Goal: Task Accomplishment & Management: Manage account settings

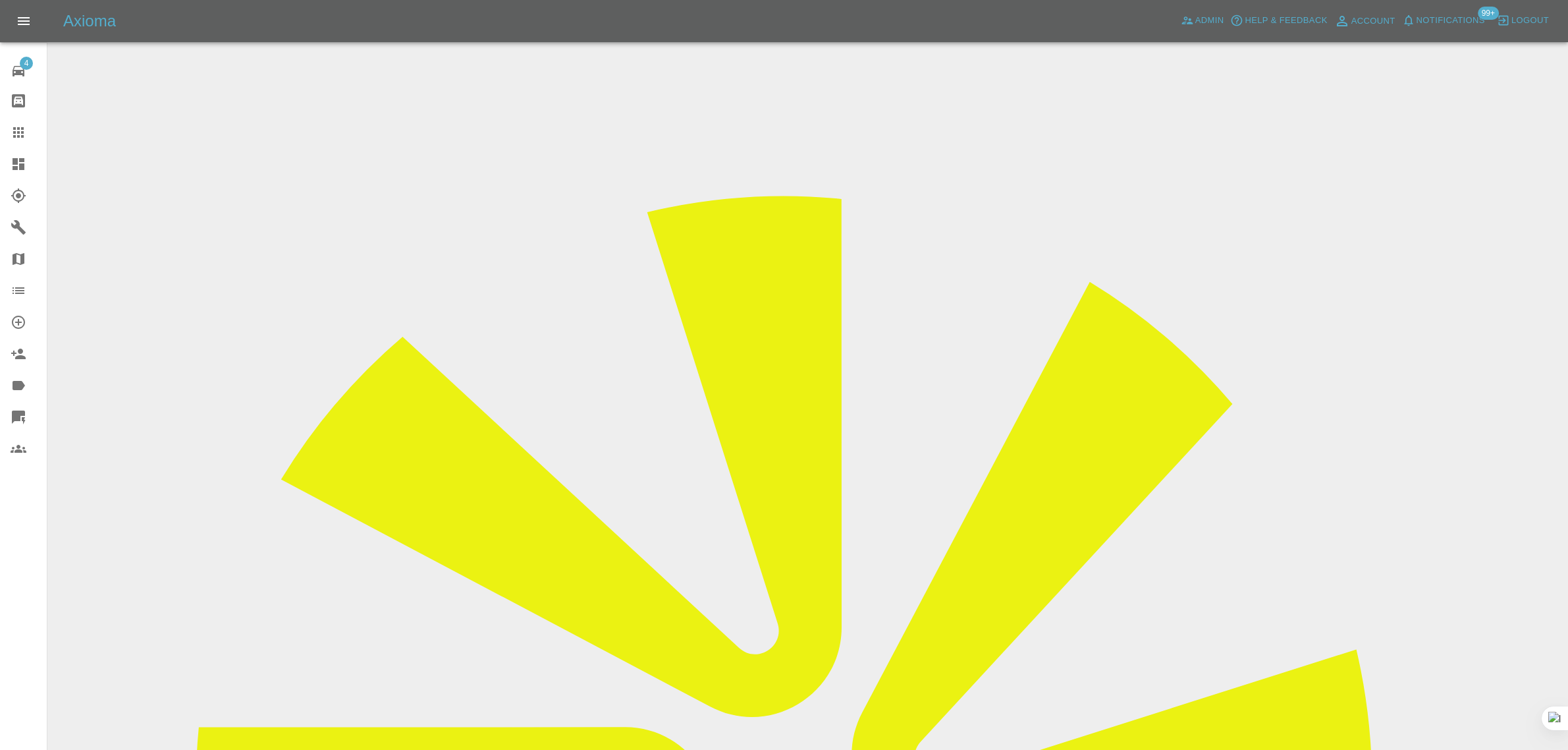
scroll to position [82, 0]
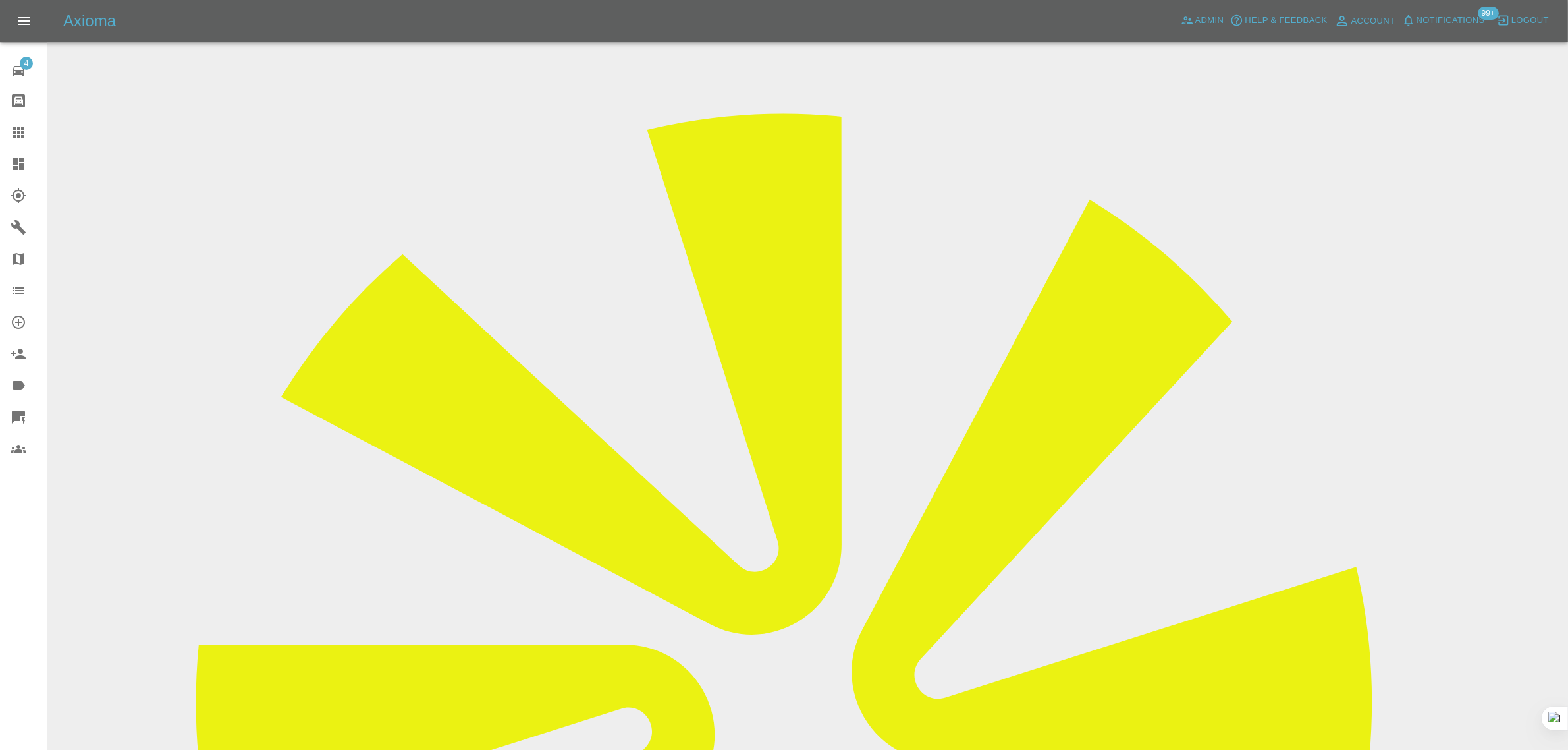
click at [26, 132] on div at bounding box center [28, 132] width 37 height 16
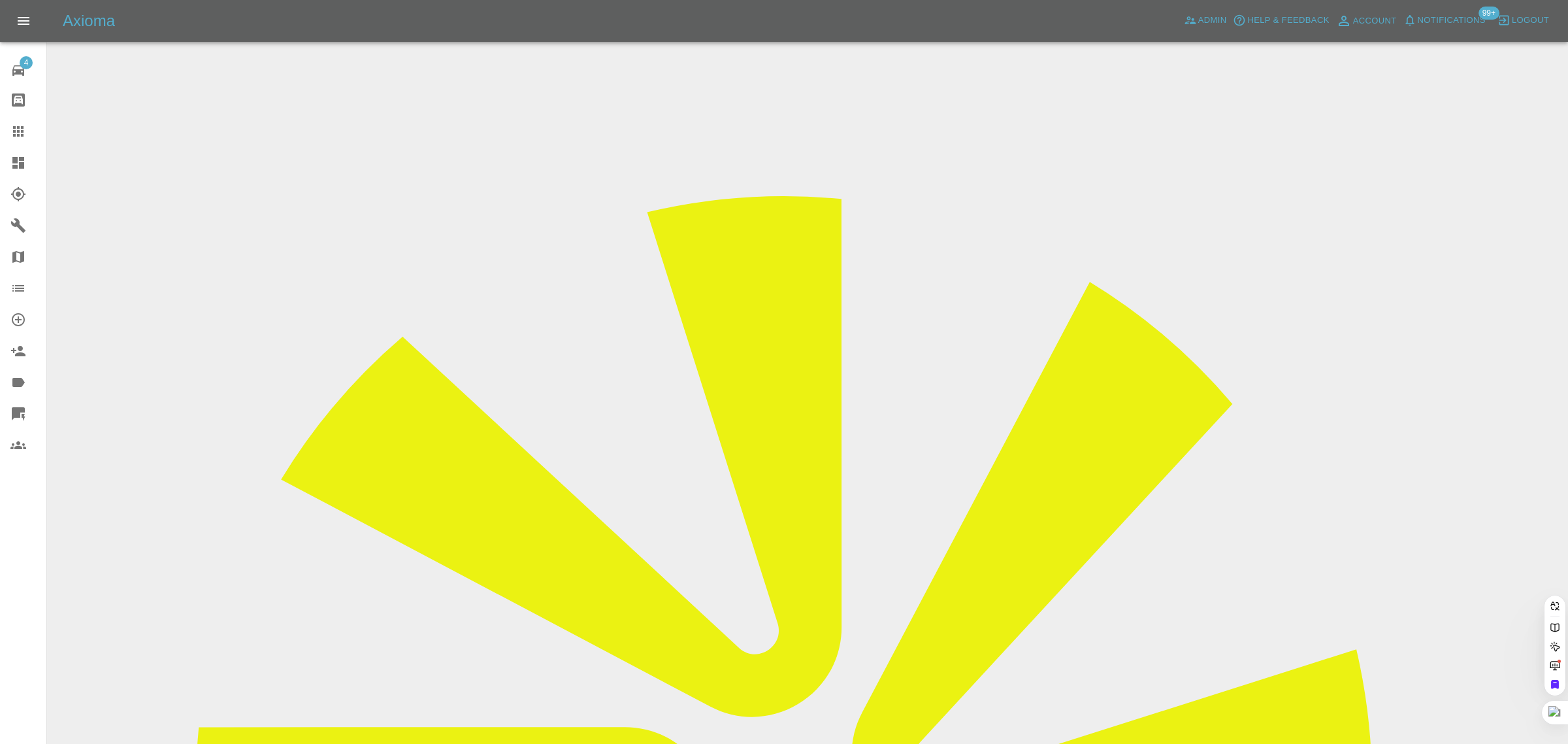
paste input "doyal@sky.com"
type input "doyal@sky.com"
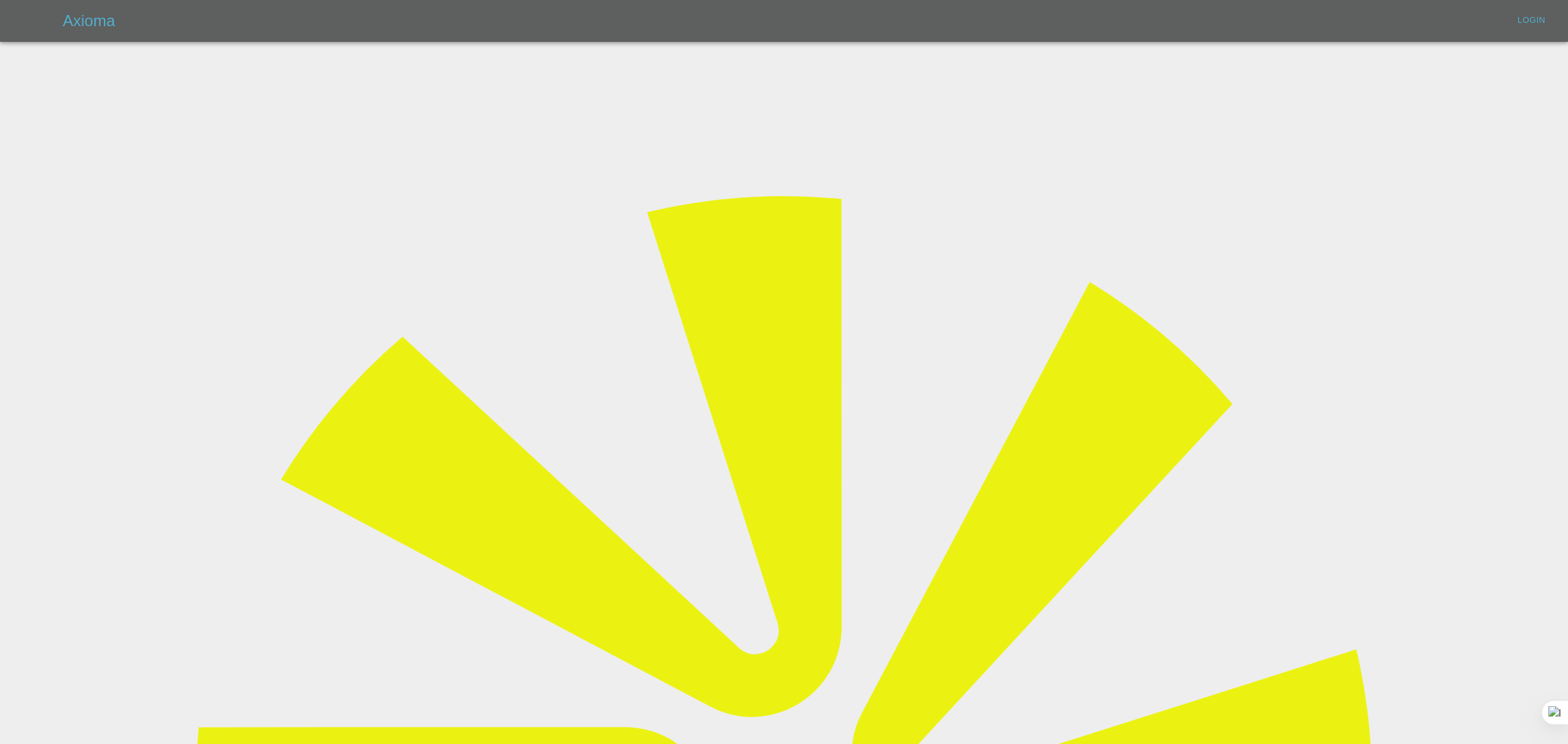
type input "bookkeeping@fifoaccounting.com"
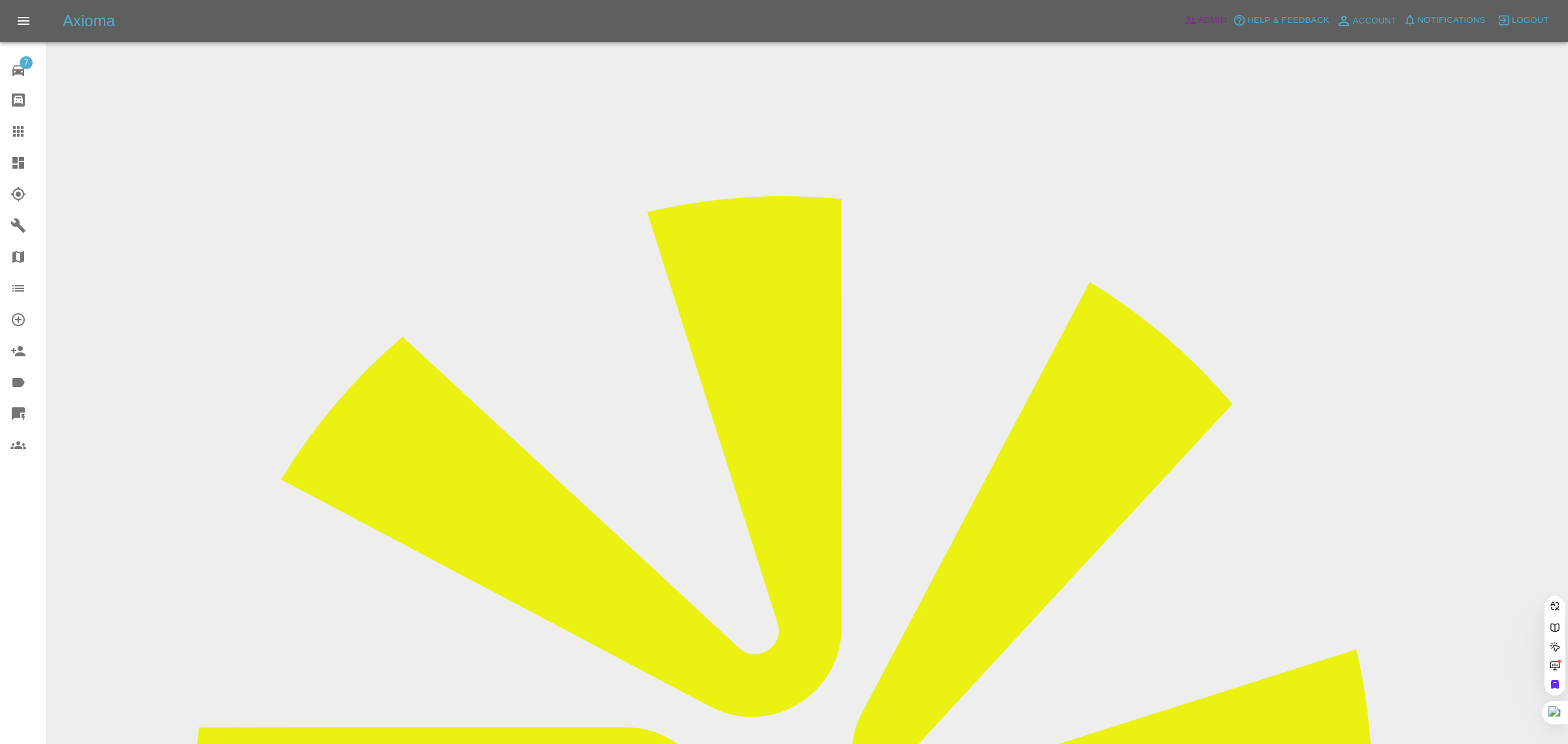
click at [1193, 21] on icon at bounding box center [1190, 20] width 13 height 13
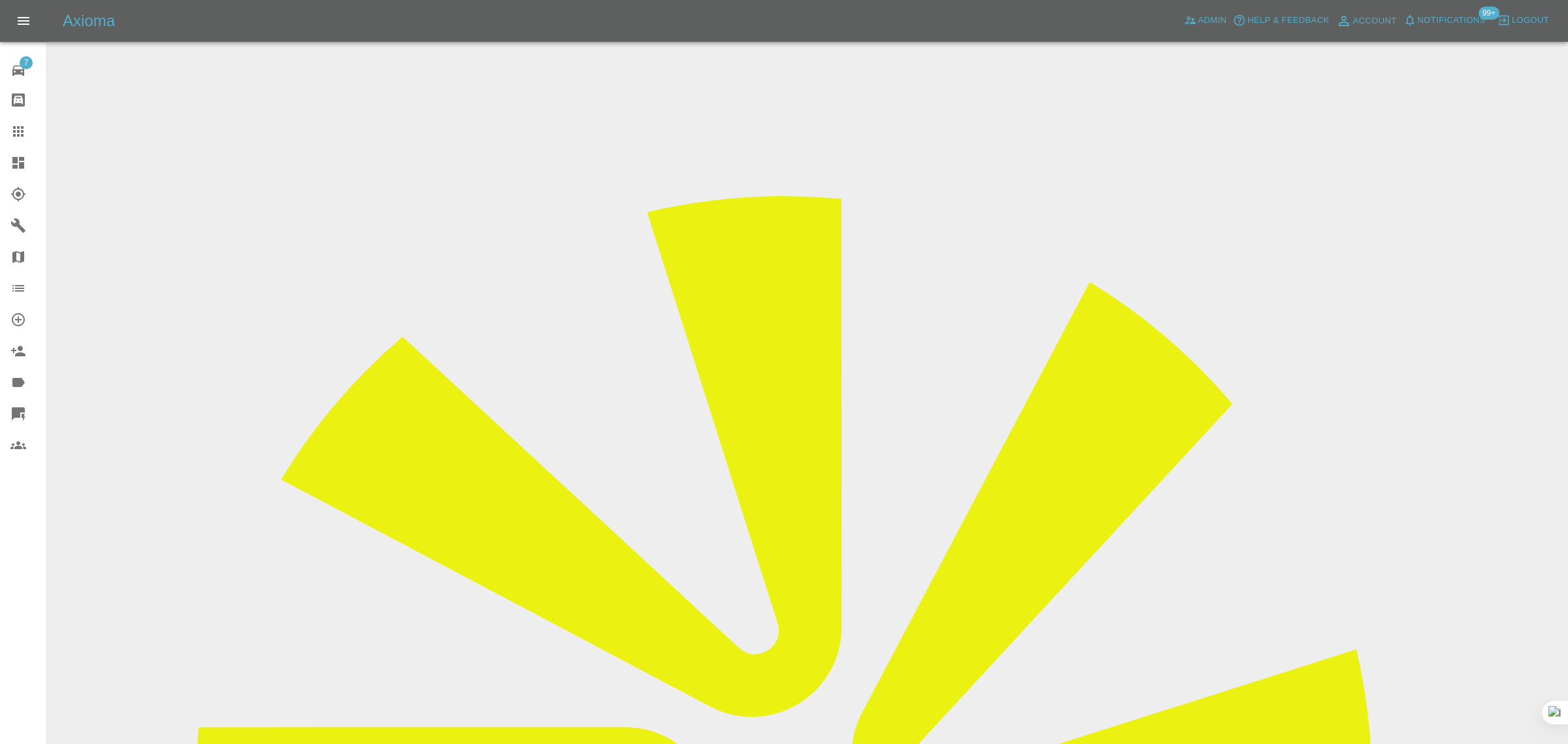
paste input "doyal@sky.com"
type input "doyal@sky.com"
click at [20, 129] on icon at bounding box center [18, 131] width 16 height 16
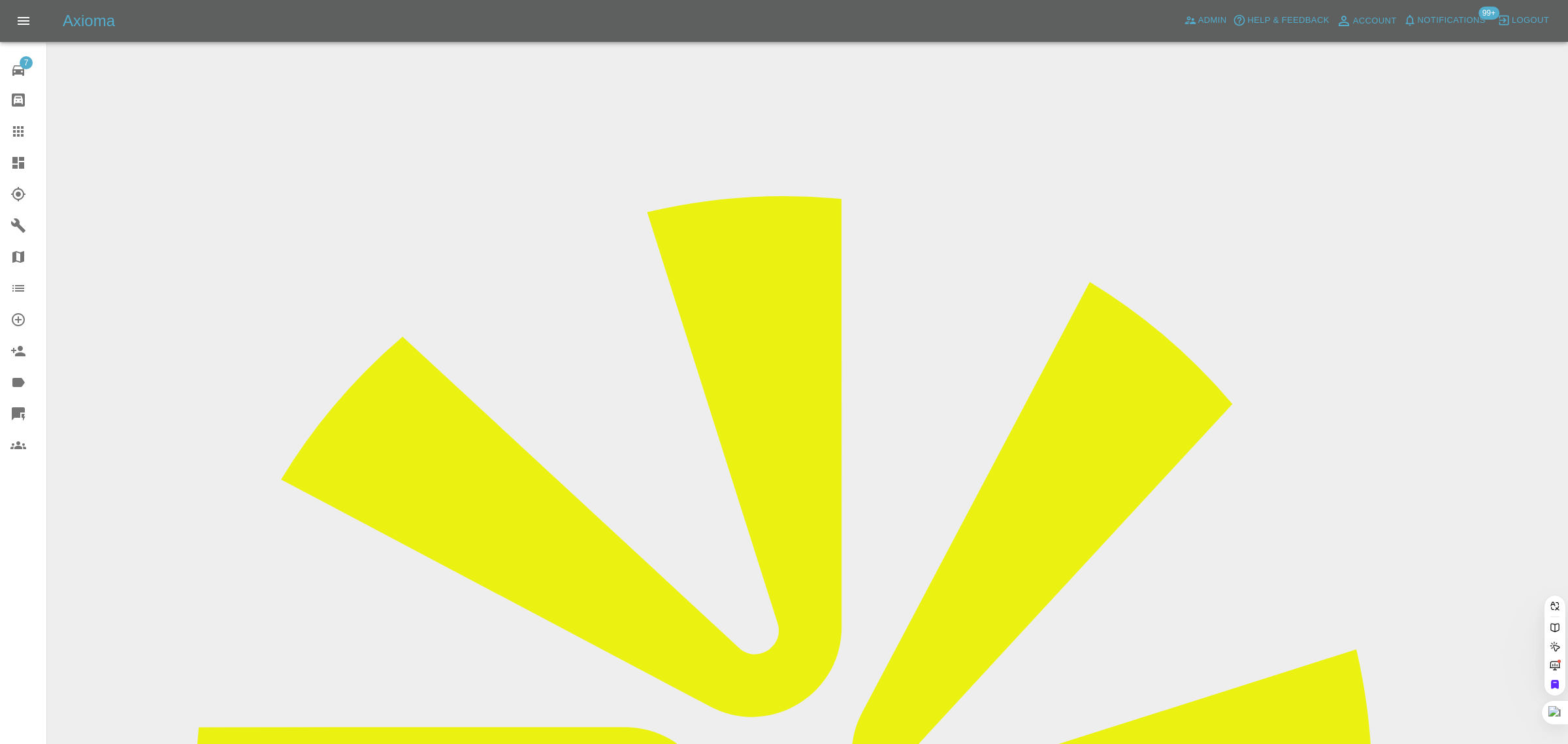
paste input "issacpzacharia@gmail.com"
type input "issacpzacharia@gmail.com"
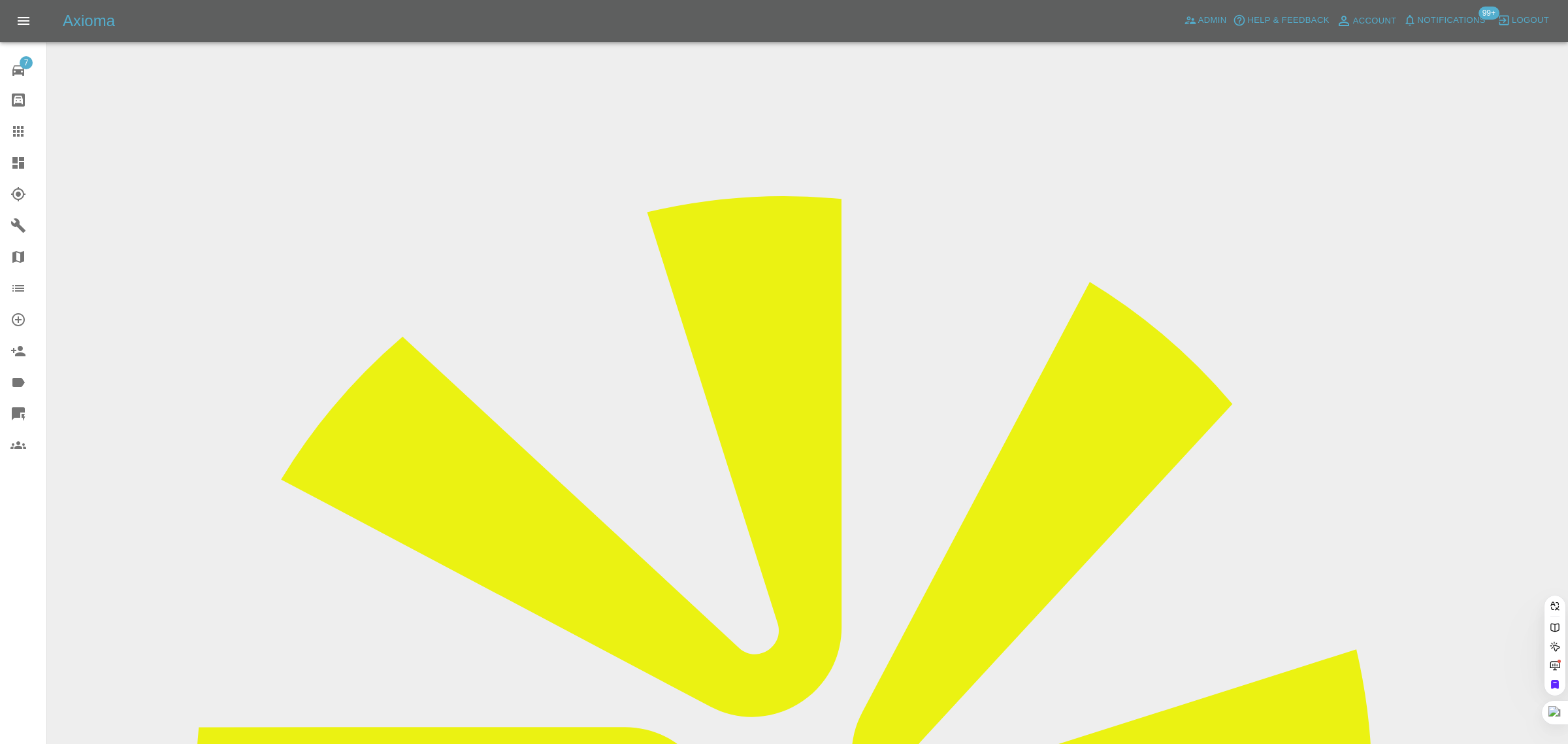
scroll to position [0, 20]
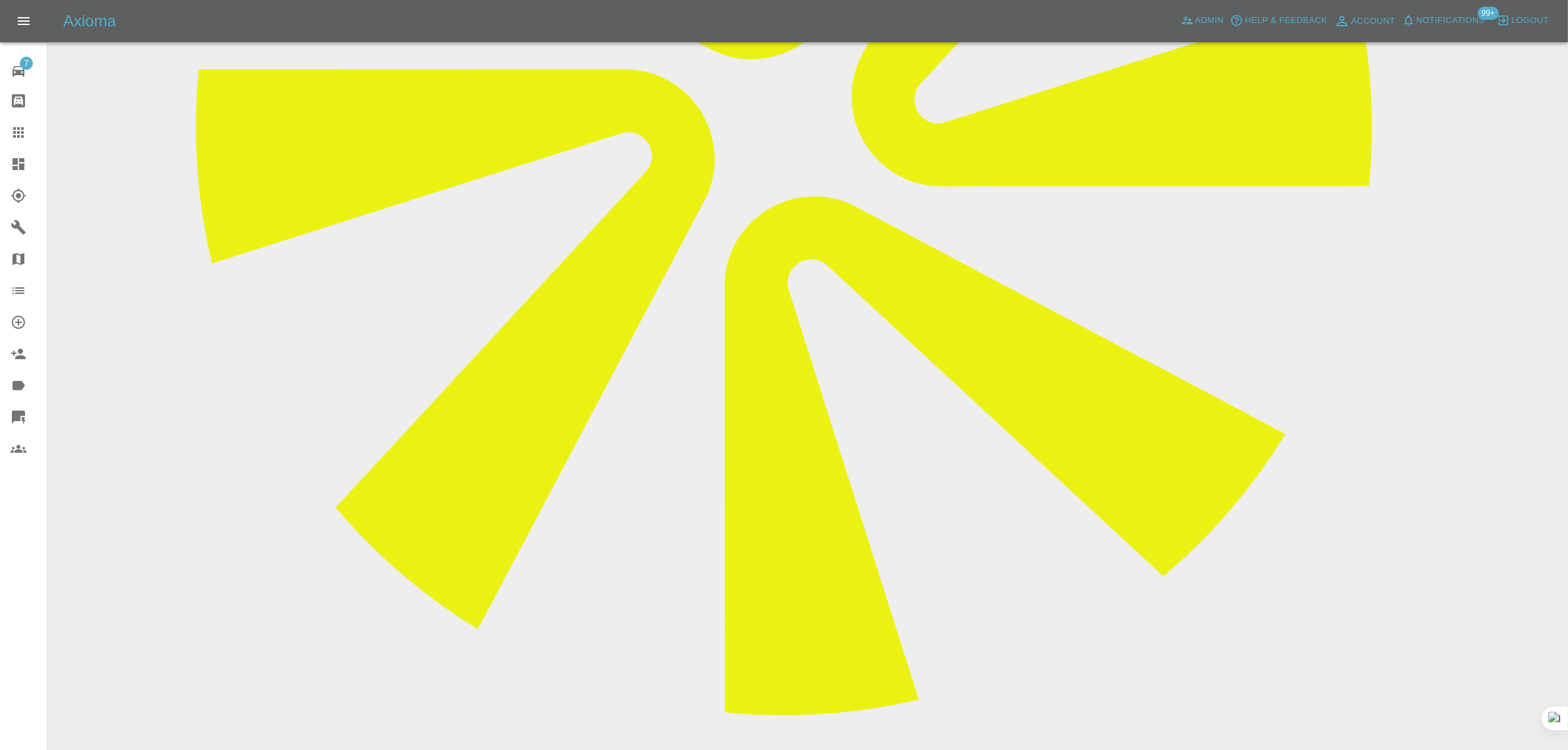
scroll to position [823, 0]
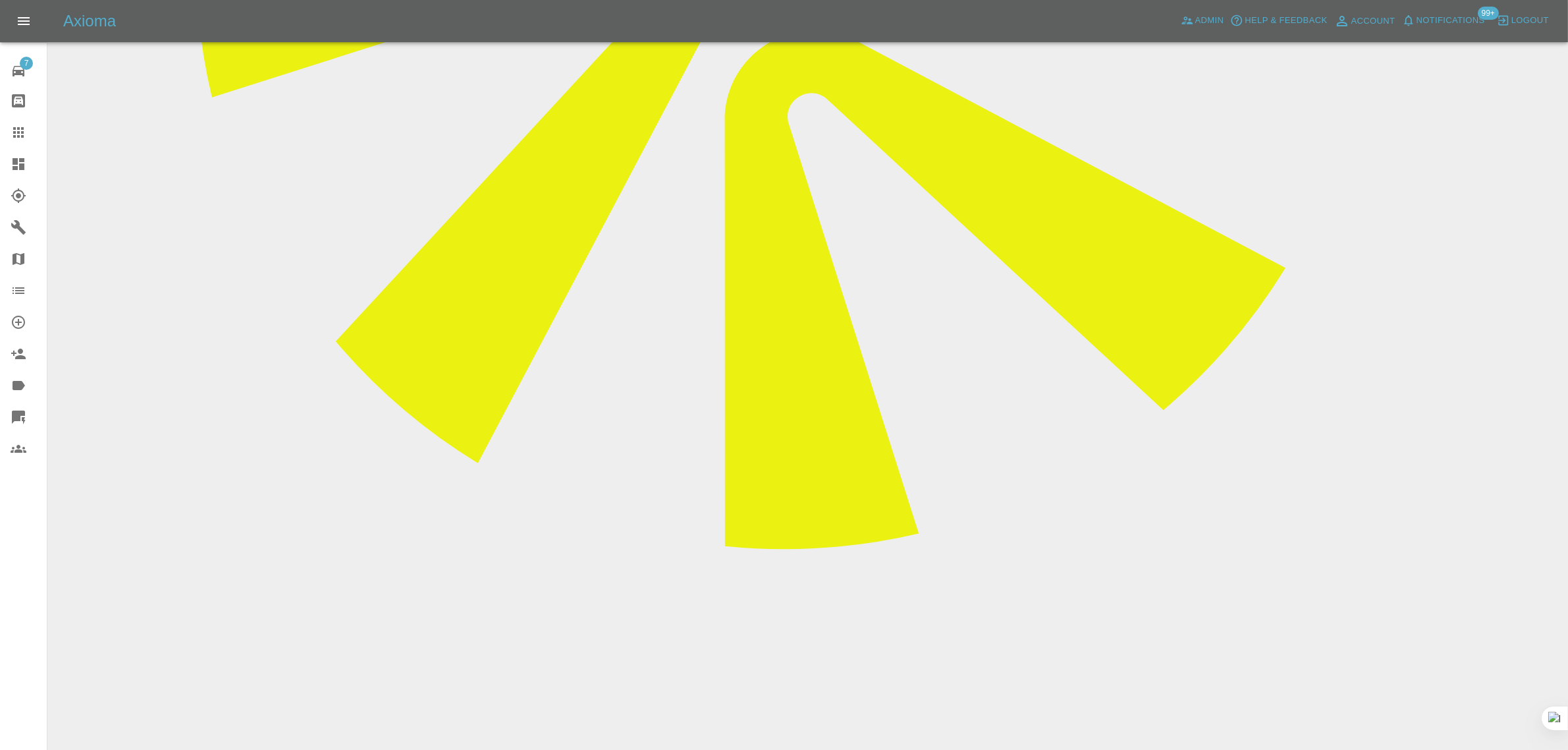
paste textarea "It is 085 Eminent White Pearl Tricoat, Please pass the updated information to t…"
type textarea "It is 085 Eminent White Pearl Tricoat, Please pass the updated information to t…"
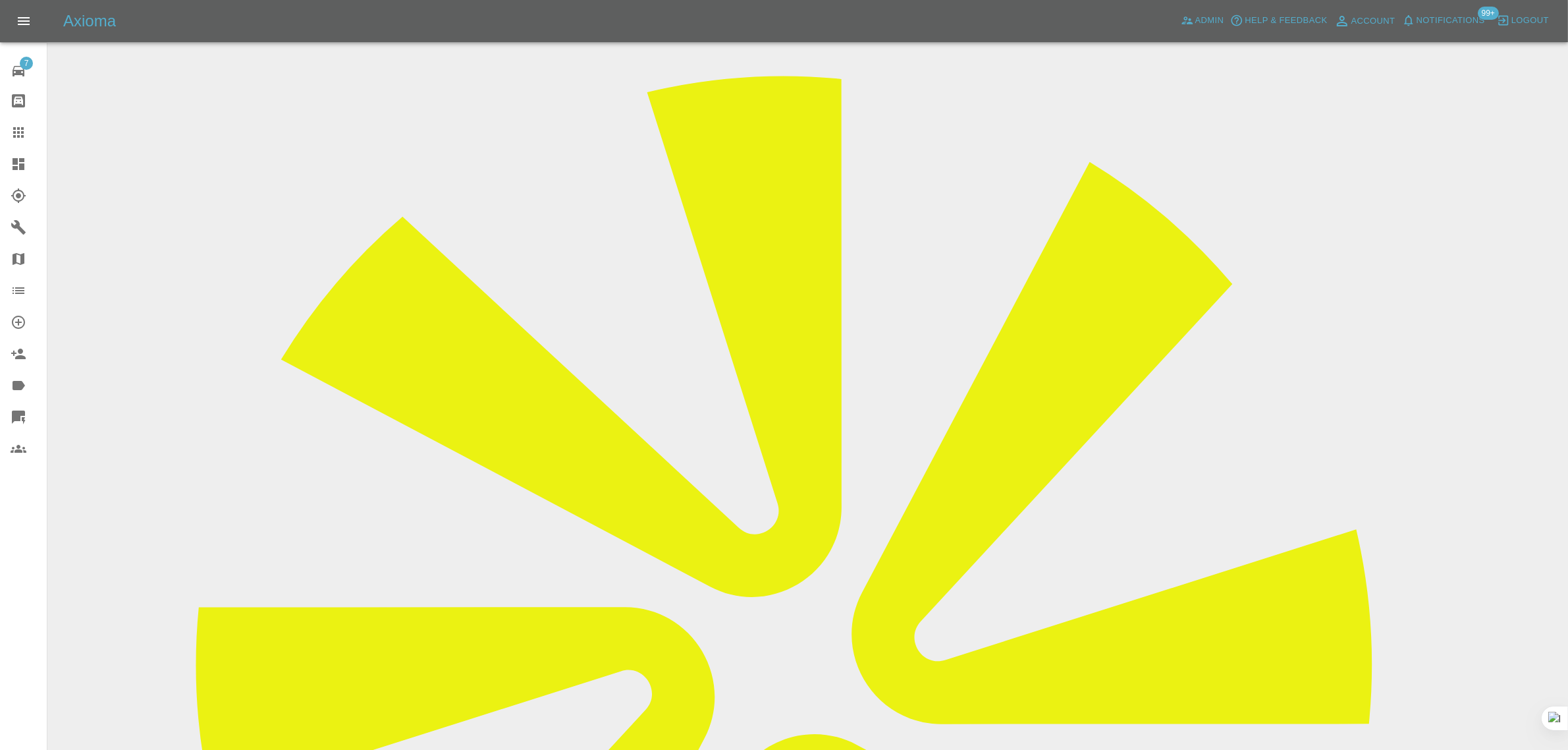
scroll to position [0, 0]
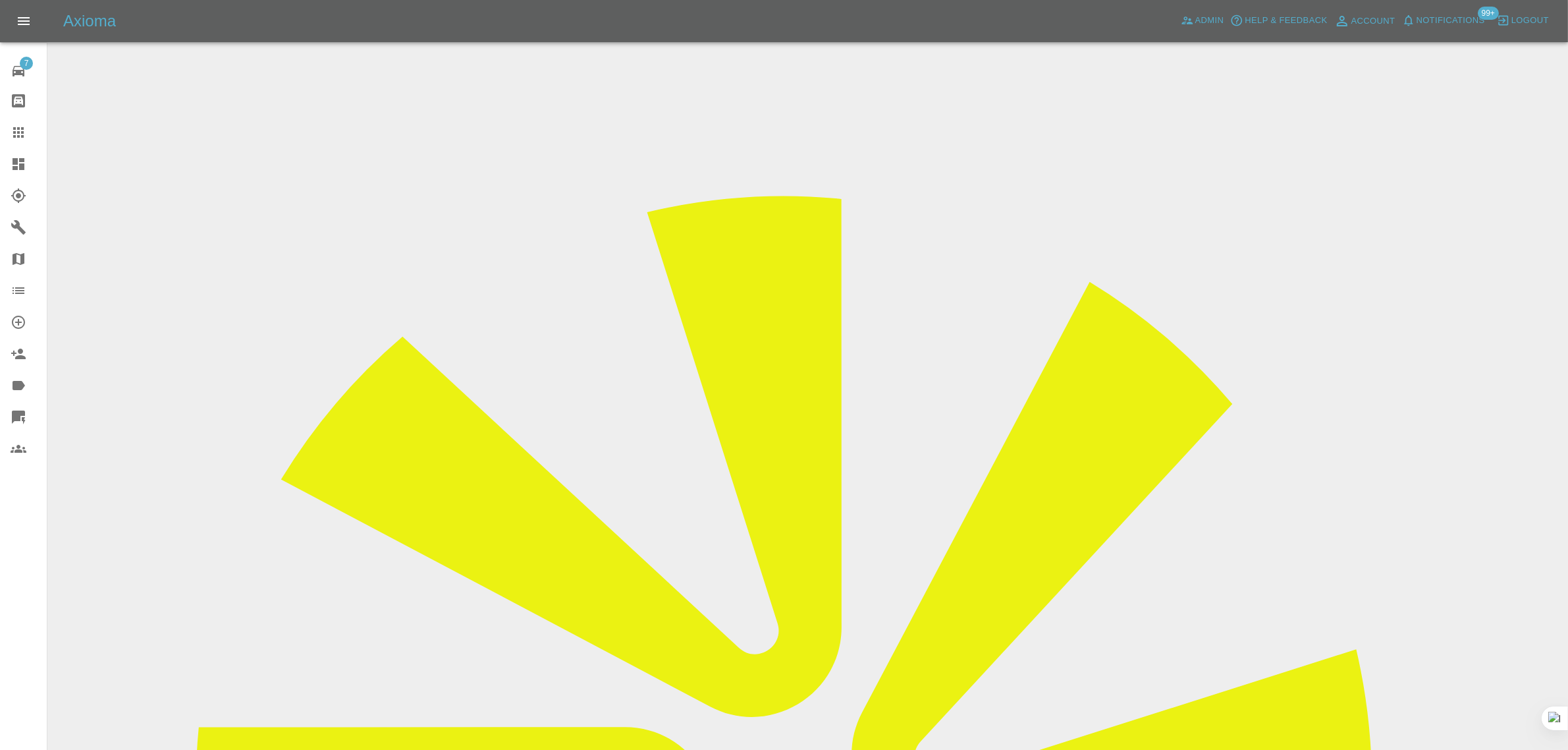
drag, startPoint x: 1262, startPoint y: 198, endPoint x: 1346, endPoint y: 207, distance: 84.5
copy tr "County Sprayers"
click at [18, 132] on icon at bounding box center [18, 132] width 10 height 10
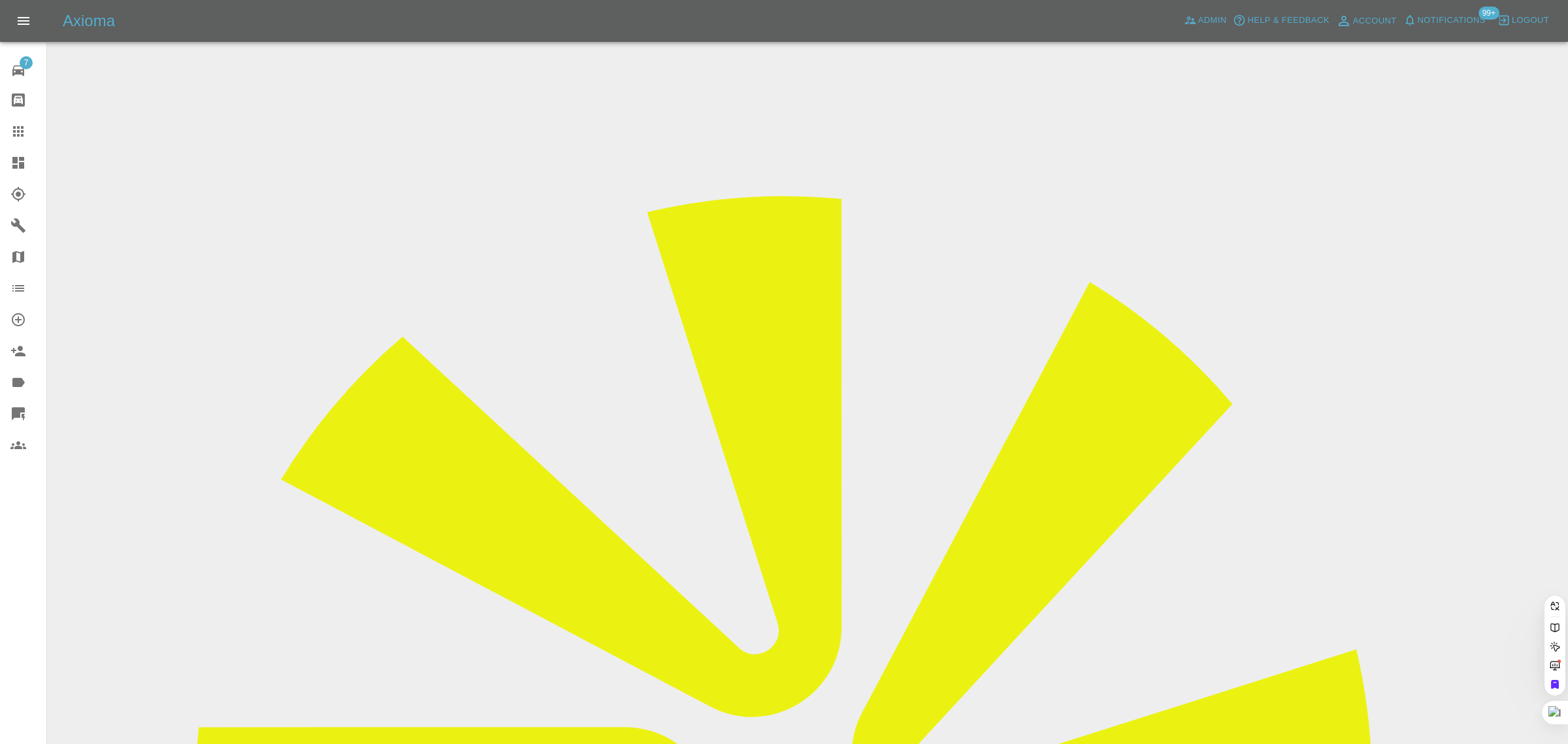
paste input "stevenlintern@blueyonder.co.uk"
type input "stevenlintern@blueyonder.co.uk"
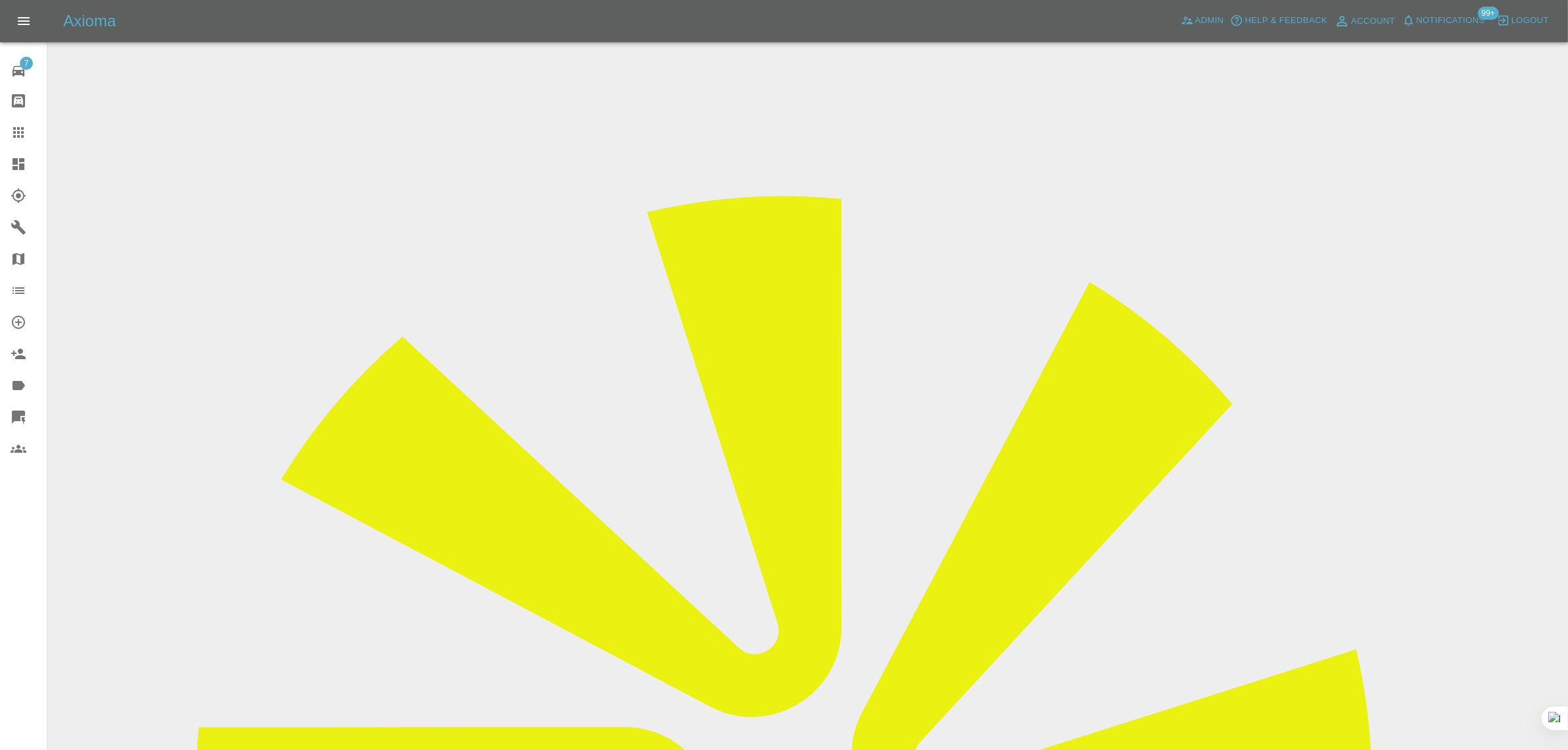
drag, startPoint x: 795, startPoint y: 373, endPoint x: 877, endPoint y: 384, distance: 82.7
copy td "Steven Lintern"
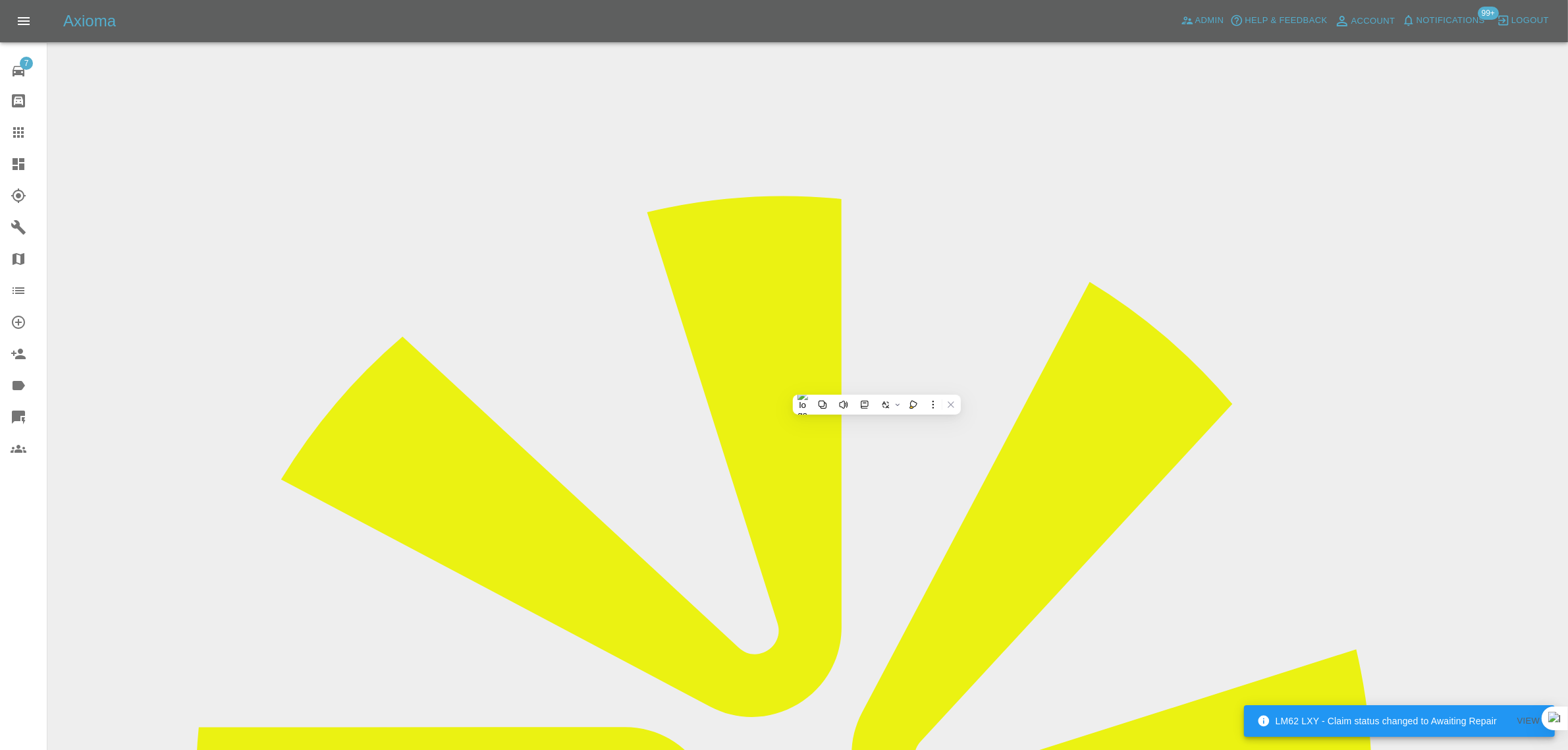
click at [18, 129] on icon at bounding box center [18, 132] width 10 height 10
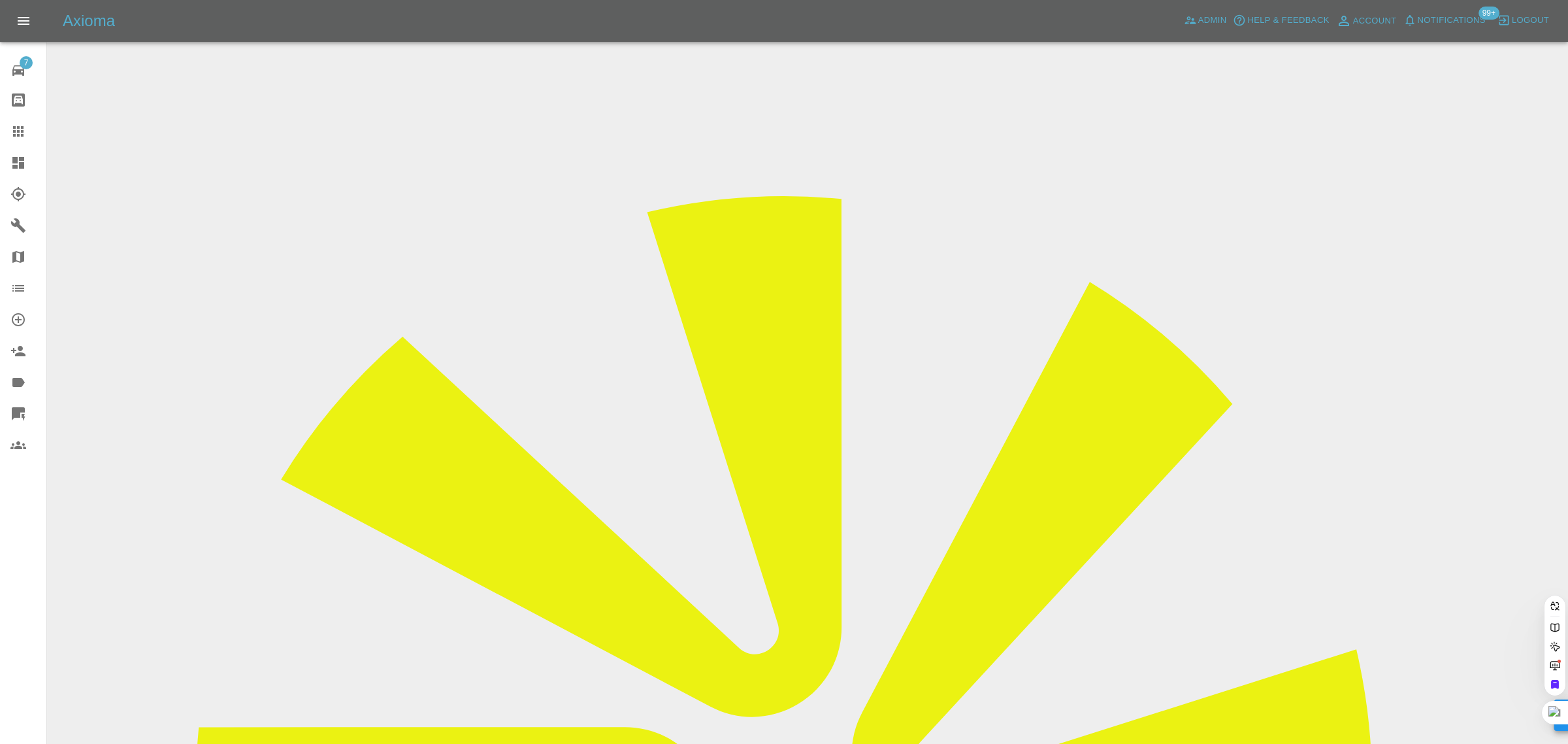
paste input "SamEvans@lookers.co.uk"
type input "SamEvans@lookers.co.uk"
click at [28, 534] on div "7 Repair home Bodyshop home Claims Dashboard Explorer Garages Map Organization …" at bounding box center [23, 372] width 47 height 744
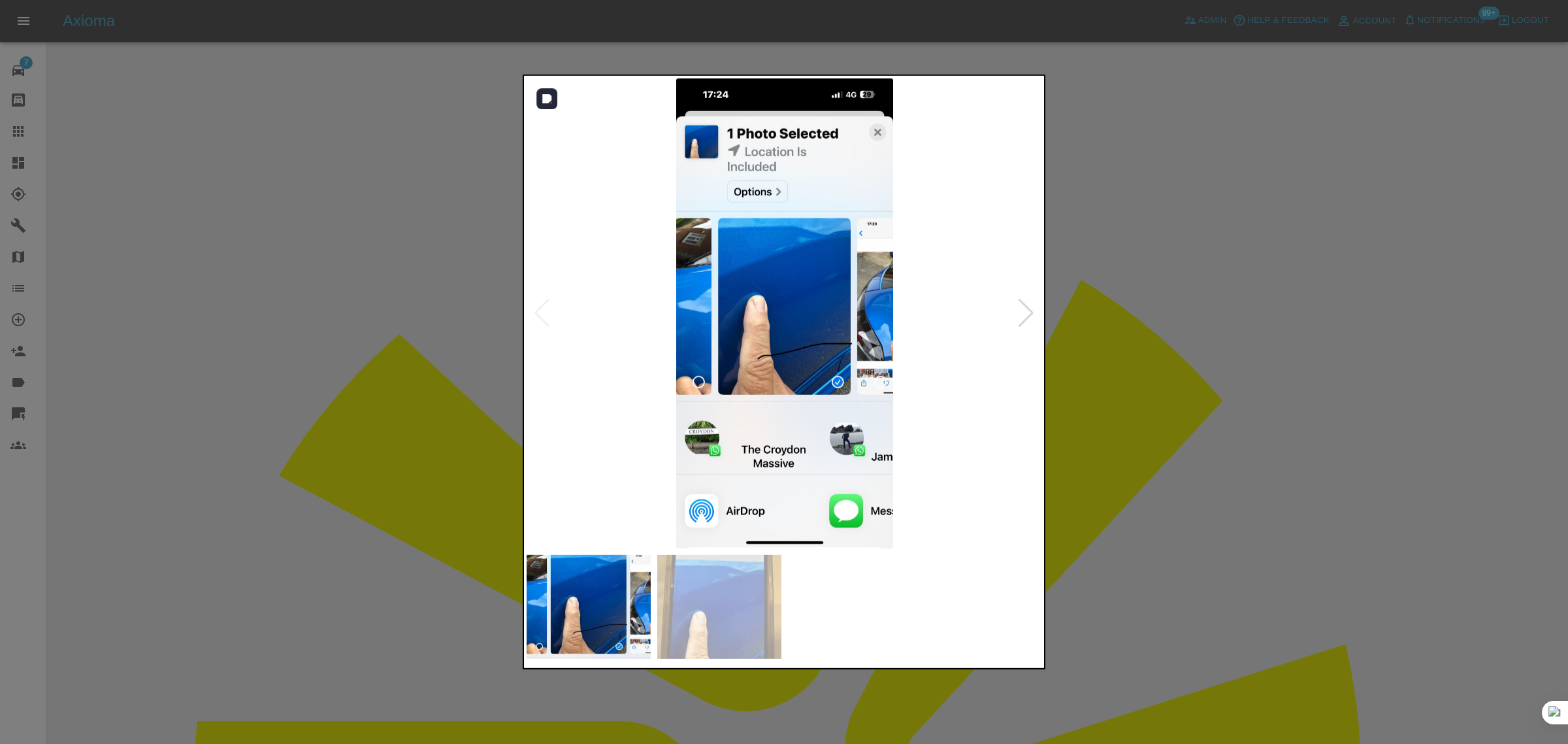
click at [1024, 291] on img at bounding box center [784, 313] width 516 height 470
click at [1024, 320] on div at bounding box center [1026, 313] width 18 height 29
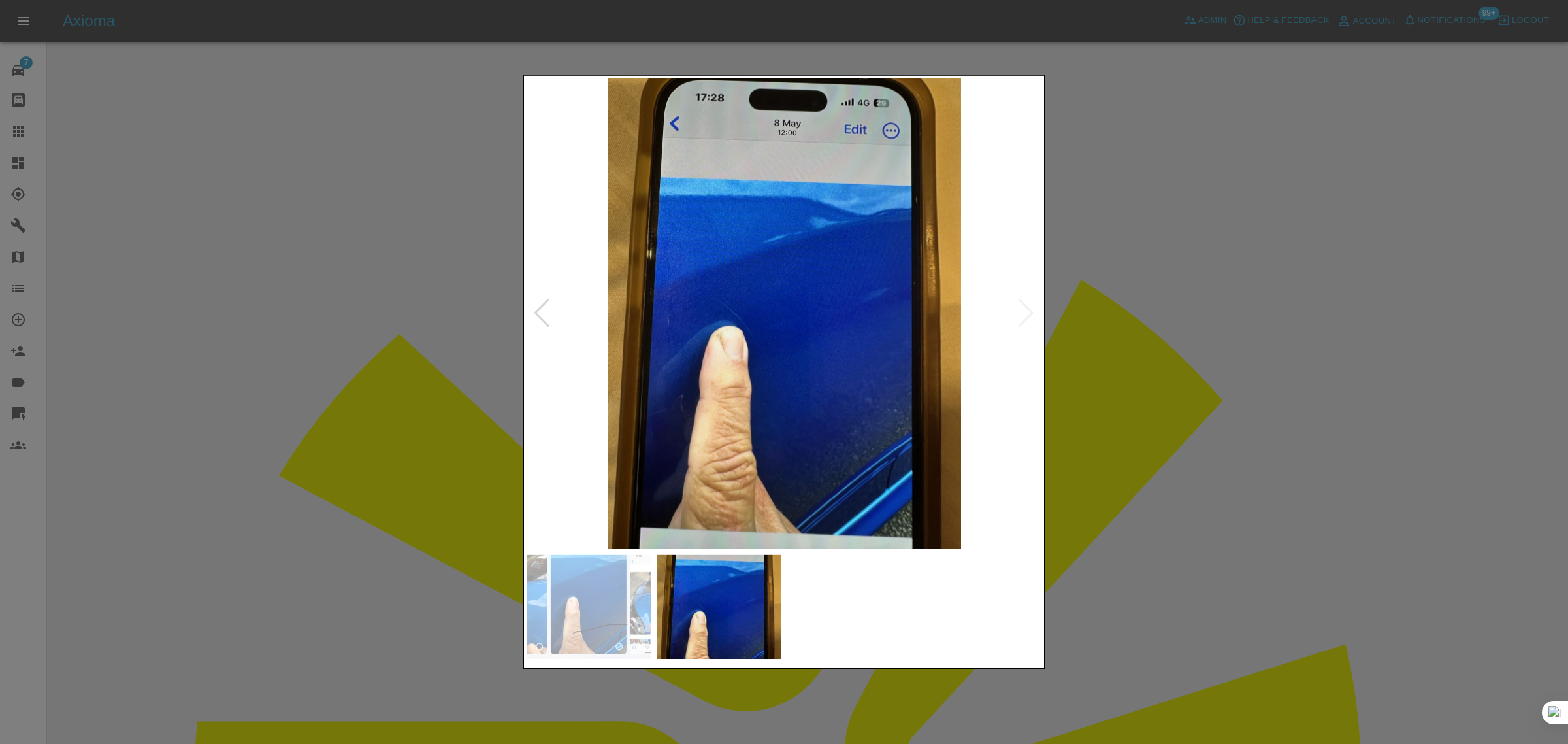
click at [1140, 347] on div at bounding box center [784, 372] width 1568 height 744
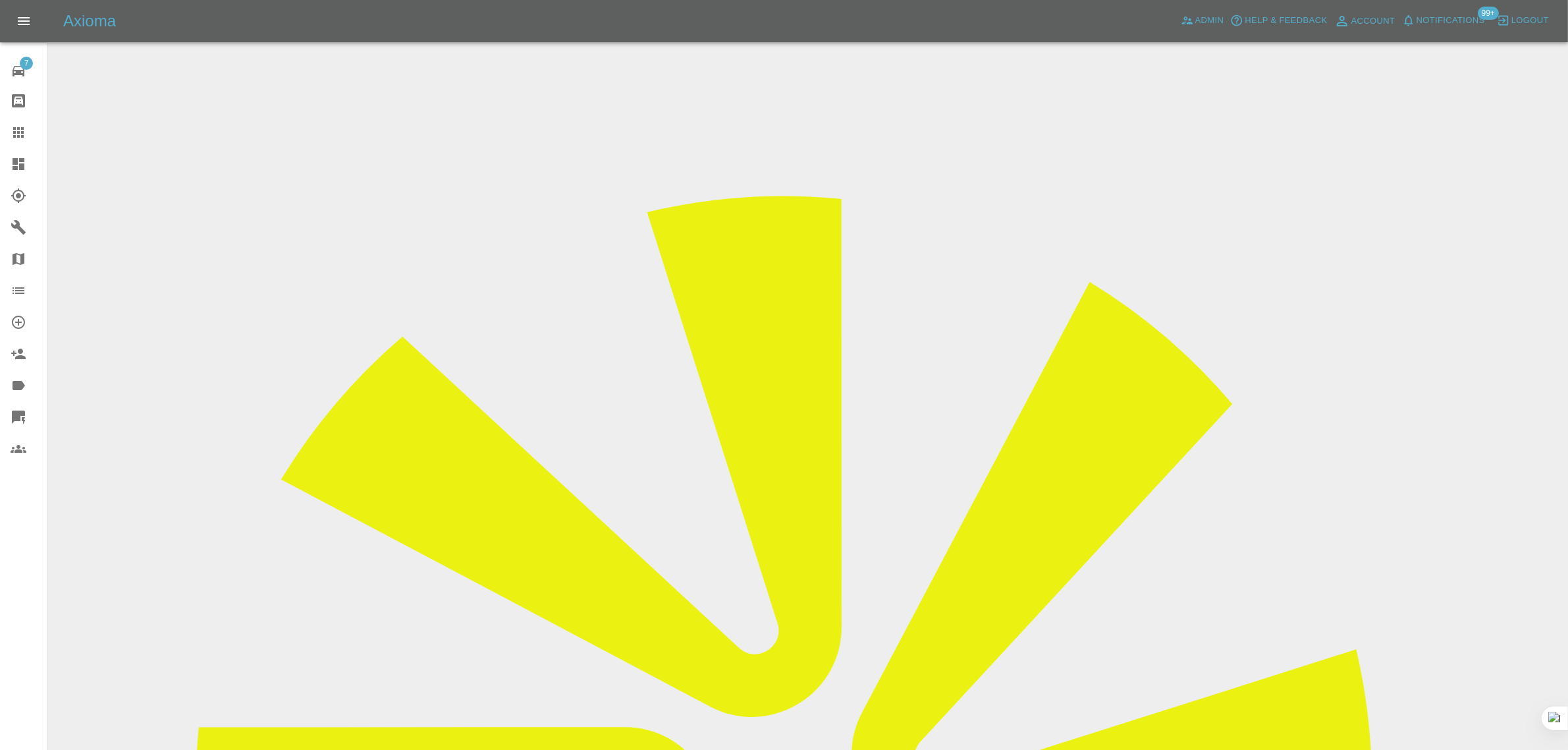
click at [0, 0] on input "Choose images" at bounding box center [0, 0] width 0 height 0
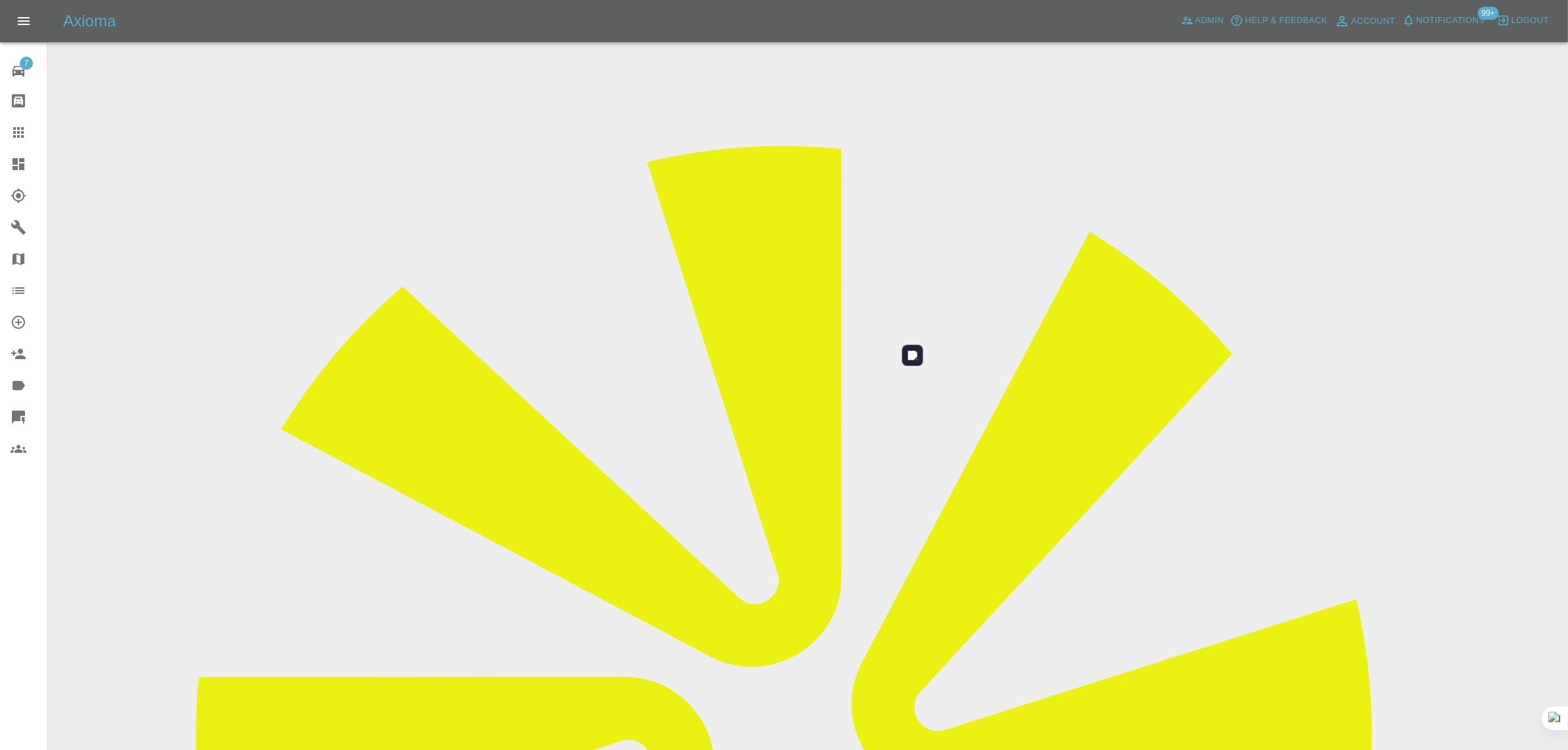
scroll to position [64, 0]
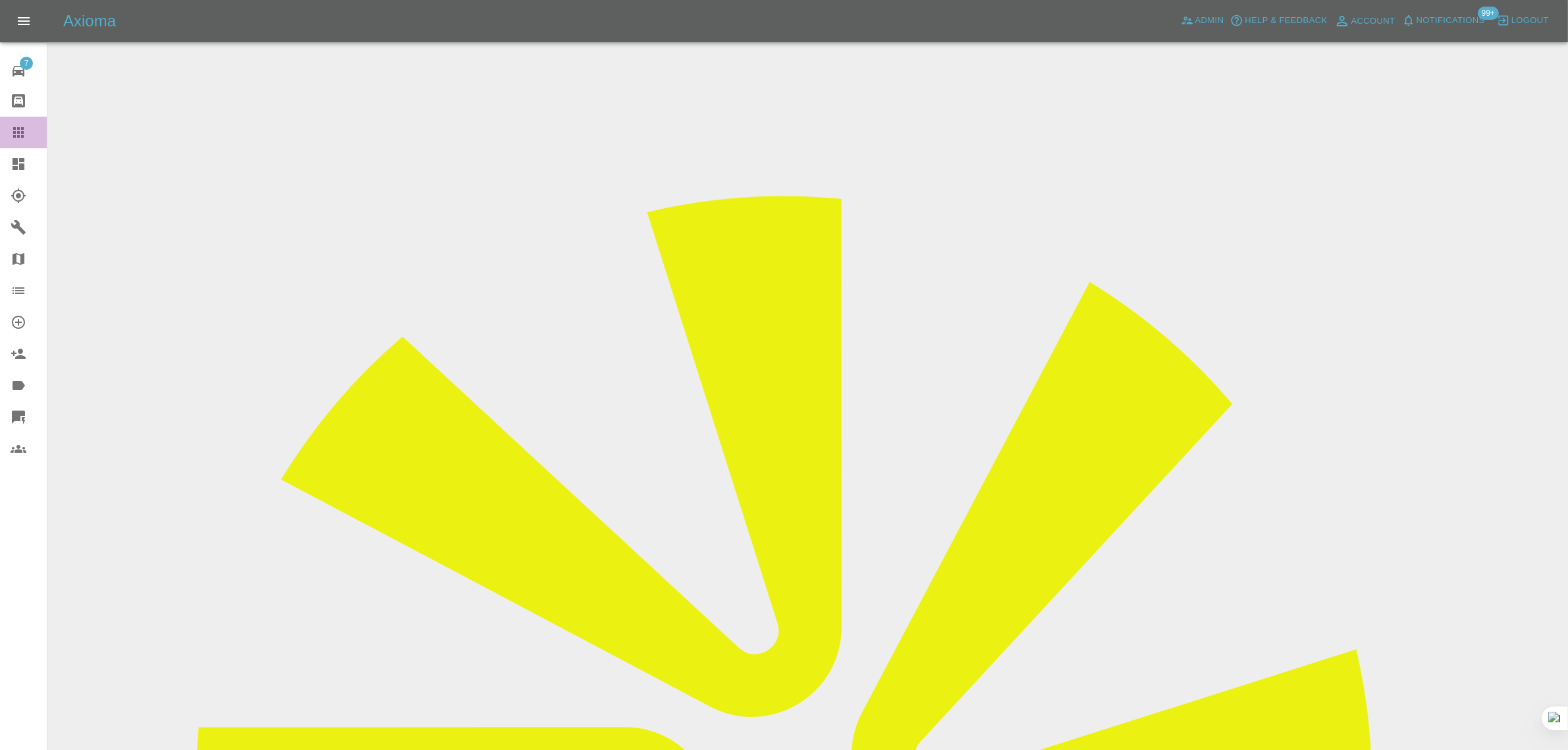
click at [17, 130] on icon at bounding box center [18, 132] width 16 height 16
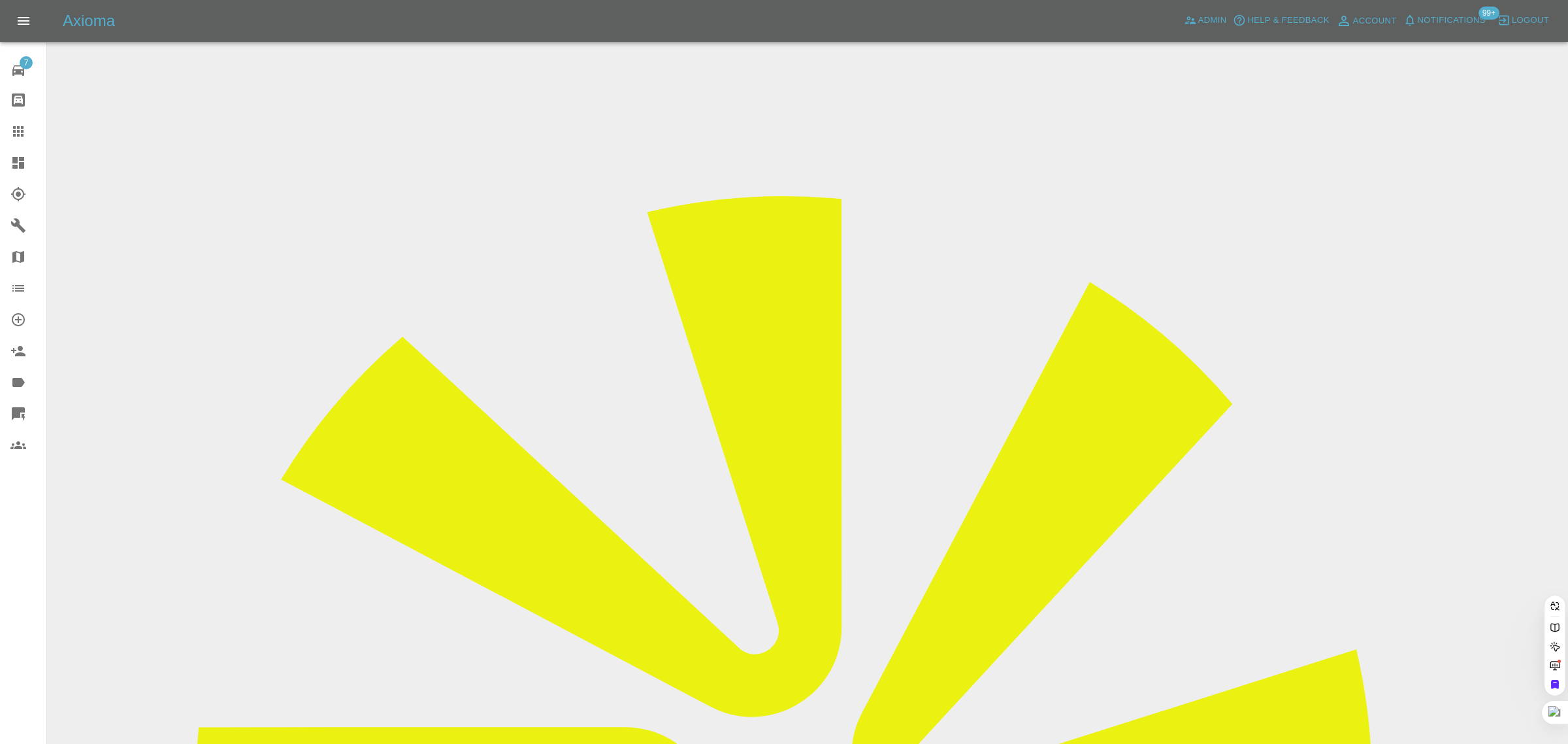
paste input "nisha.k.gill@gmail.com"
type input "nisha.k.gill@gmail.co"
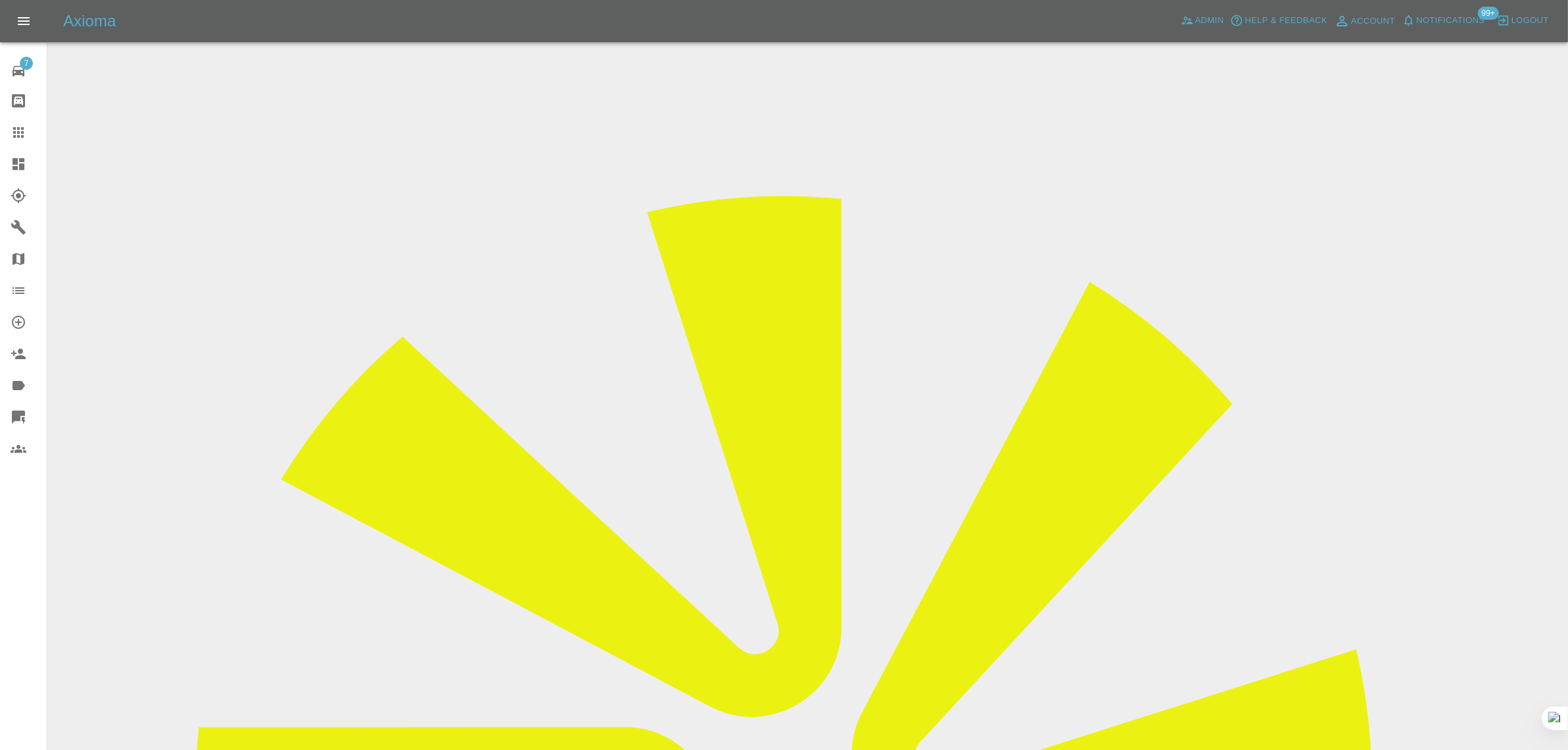
scroll to position [577, 0]
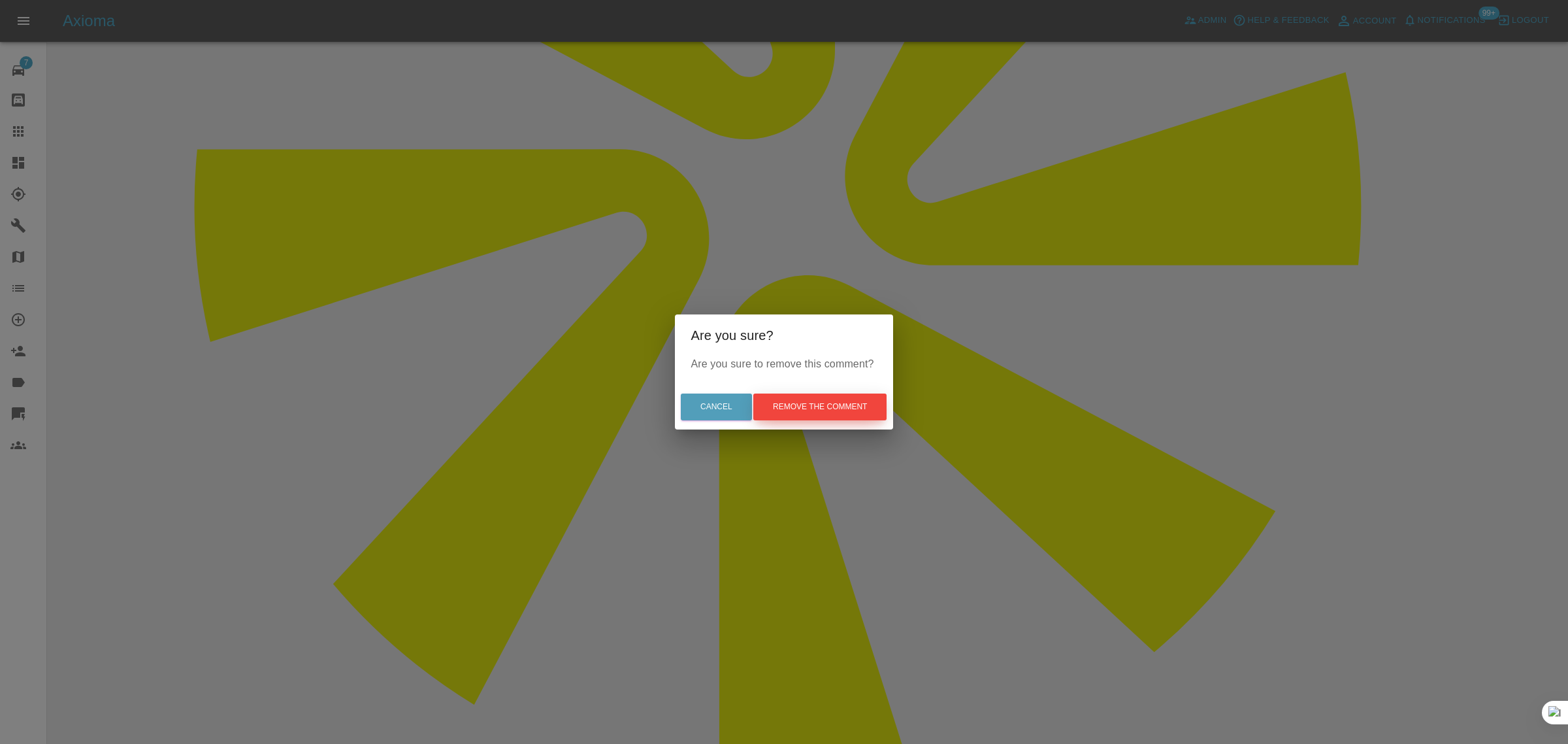
click at [827, 413] on button "Remove the comment" at bounding box center [820, 406] width 133 height 27
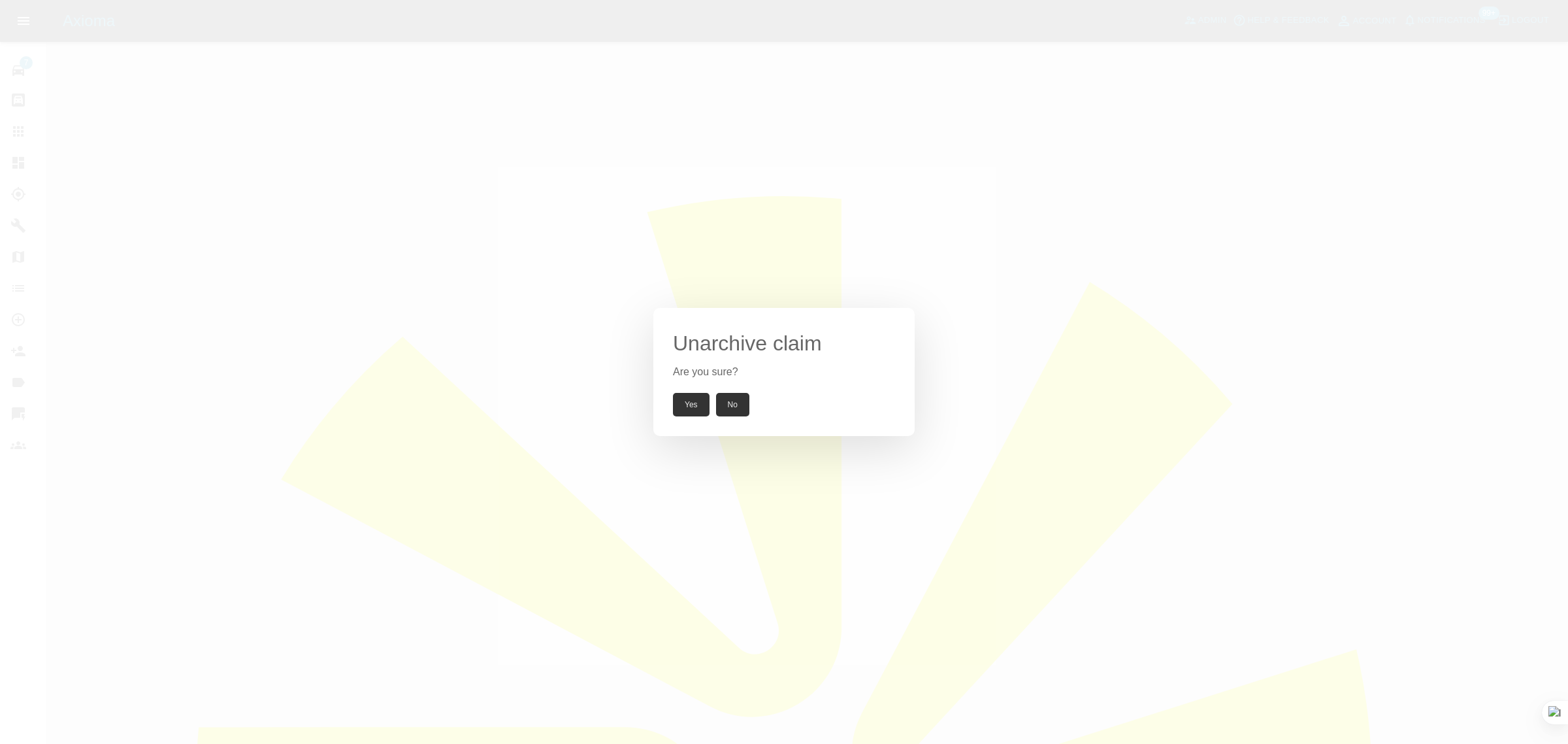
click at [684, 405] on button "Yes" at bounding box center [691, 404] width 36 height 23
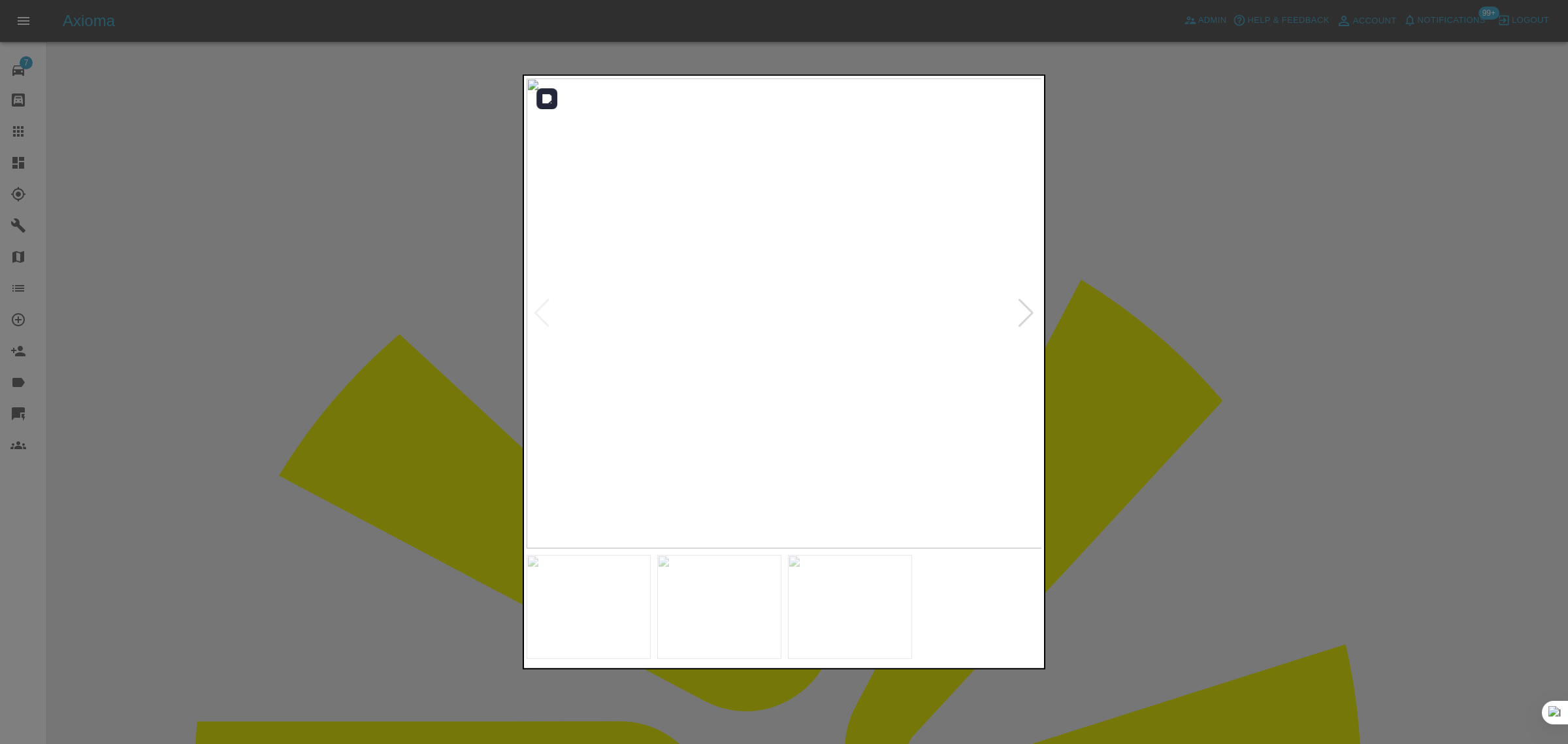
click at [1024, 314] on div at bounding box center [1026, 313] width 18 height 29
click at [1263, 354] on div at bounding box center [784, 372] width 1568 height 744
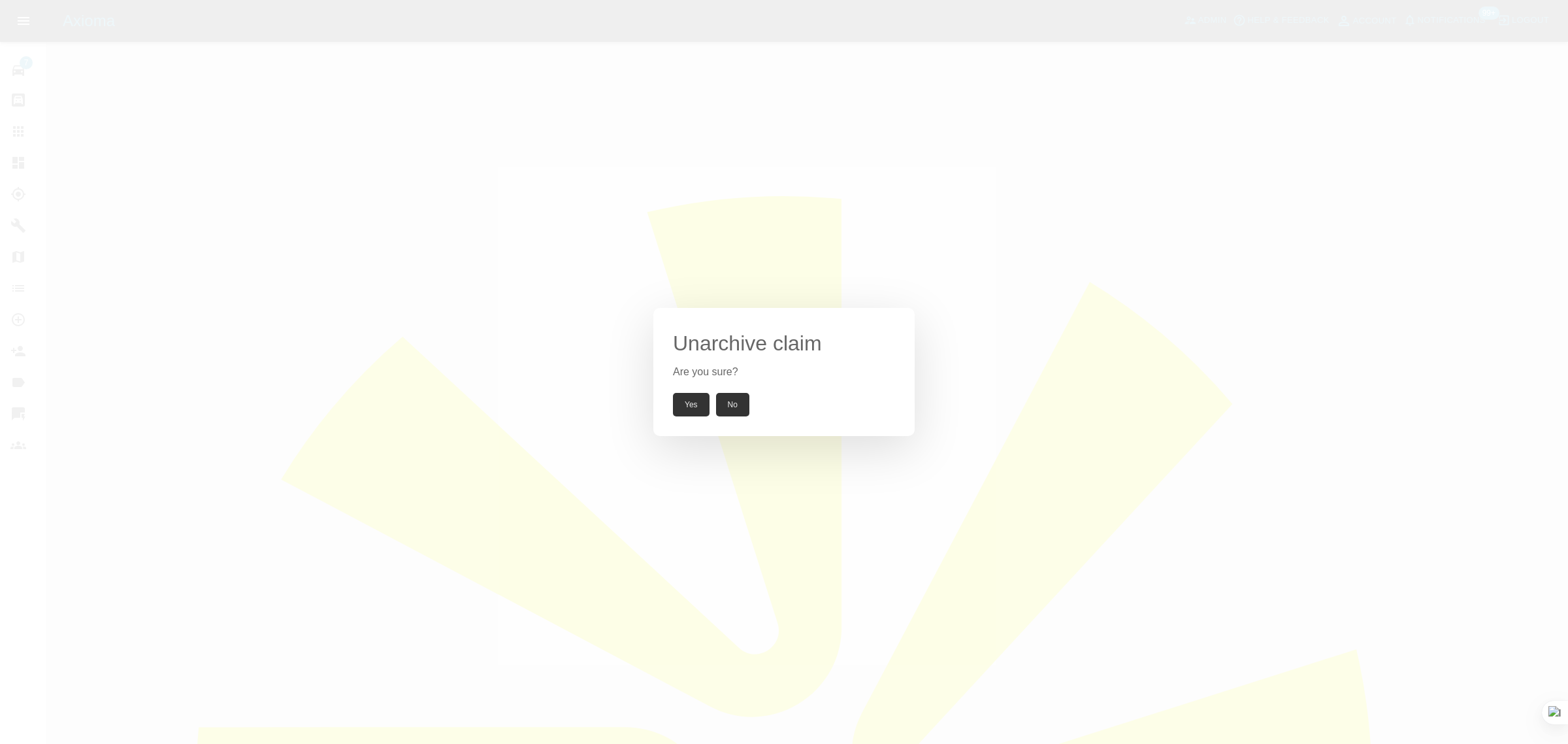
click at [681, 408] on button "Yes" at bounding box center [691, 404] width 36 height 23
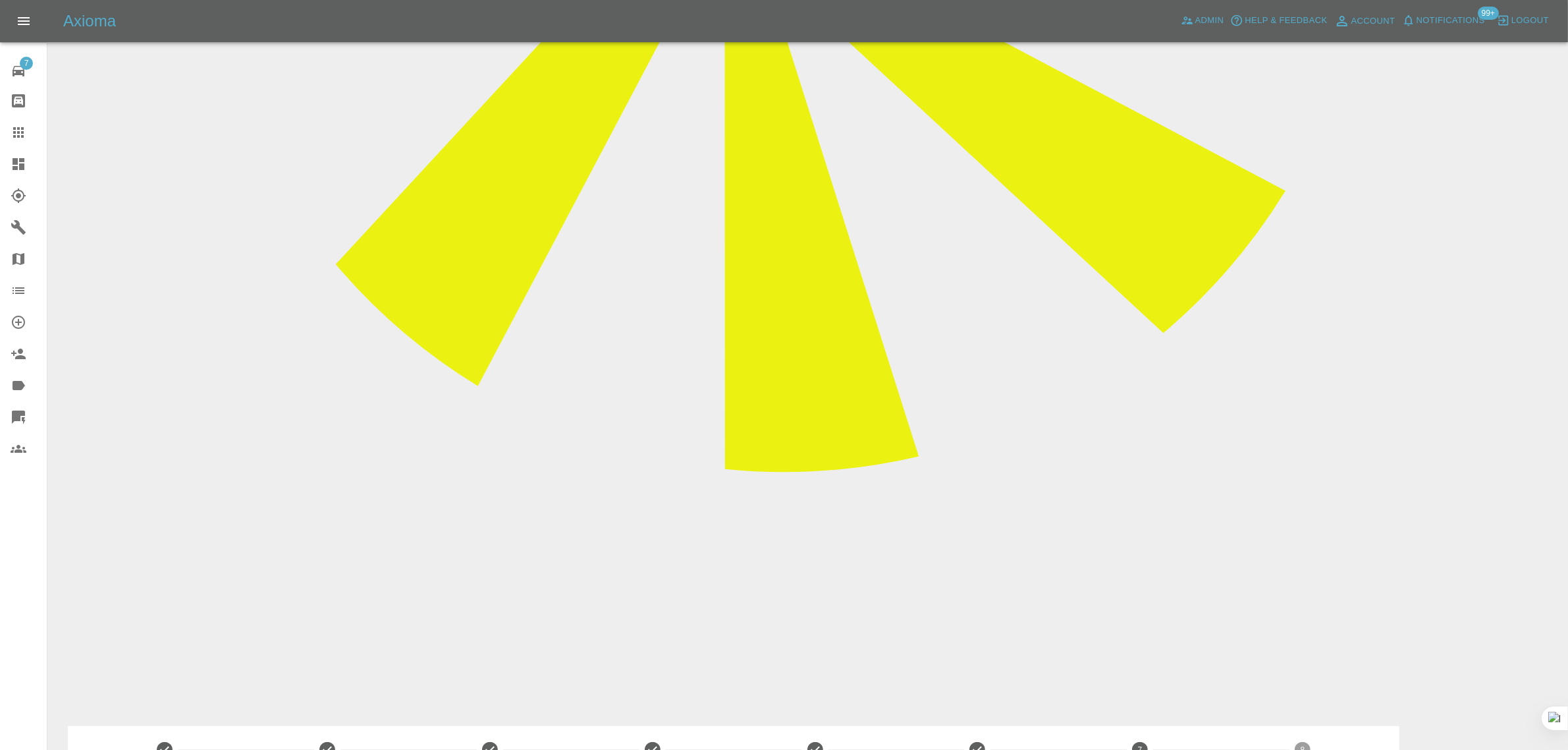
scroll to position [988, 0]
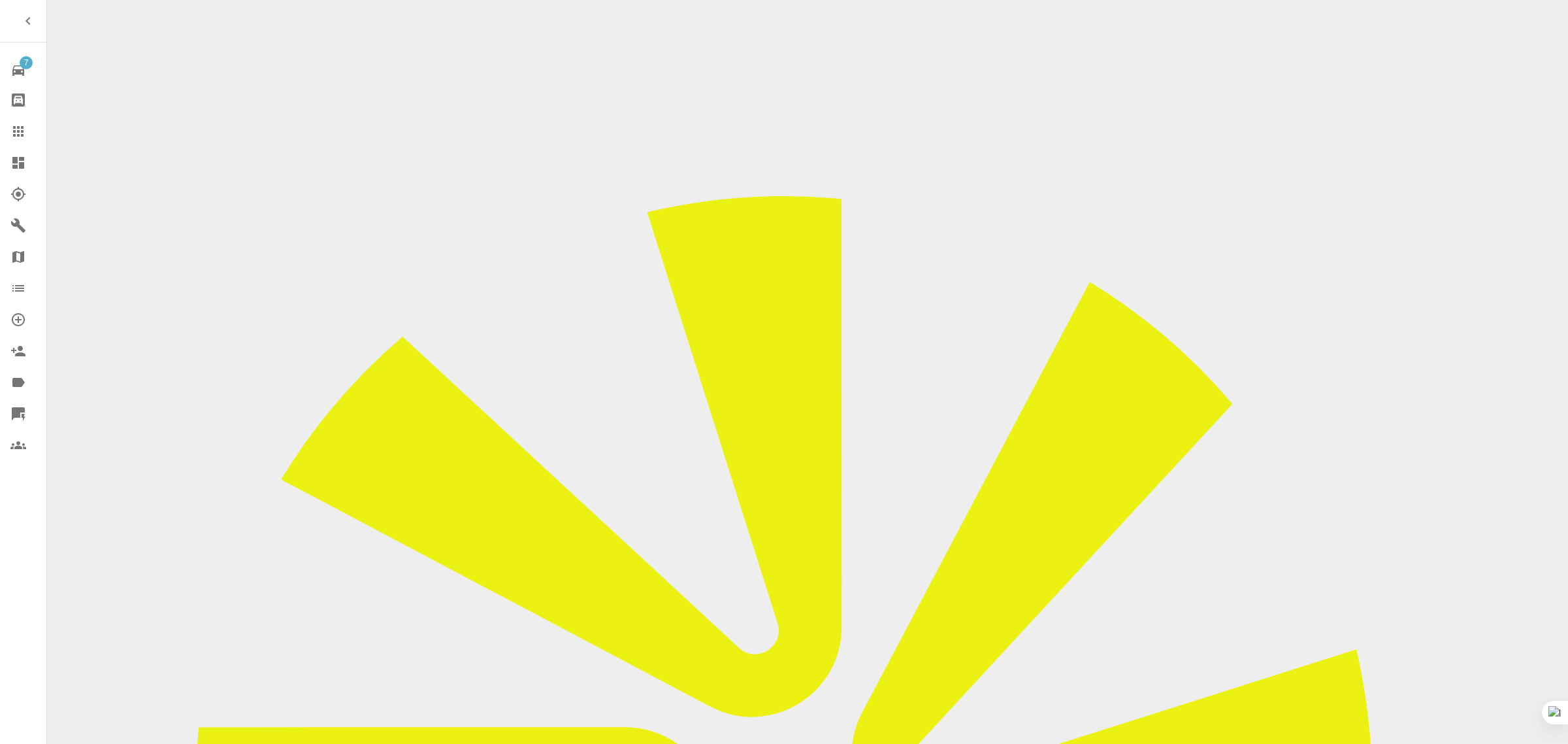
click at [18, 135] on icon at bounding box center [18, 131] width 10 height 10
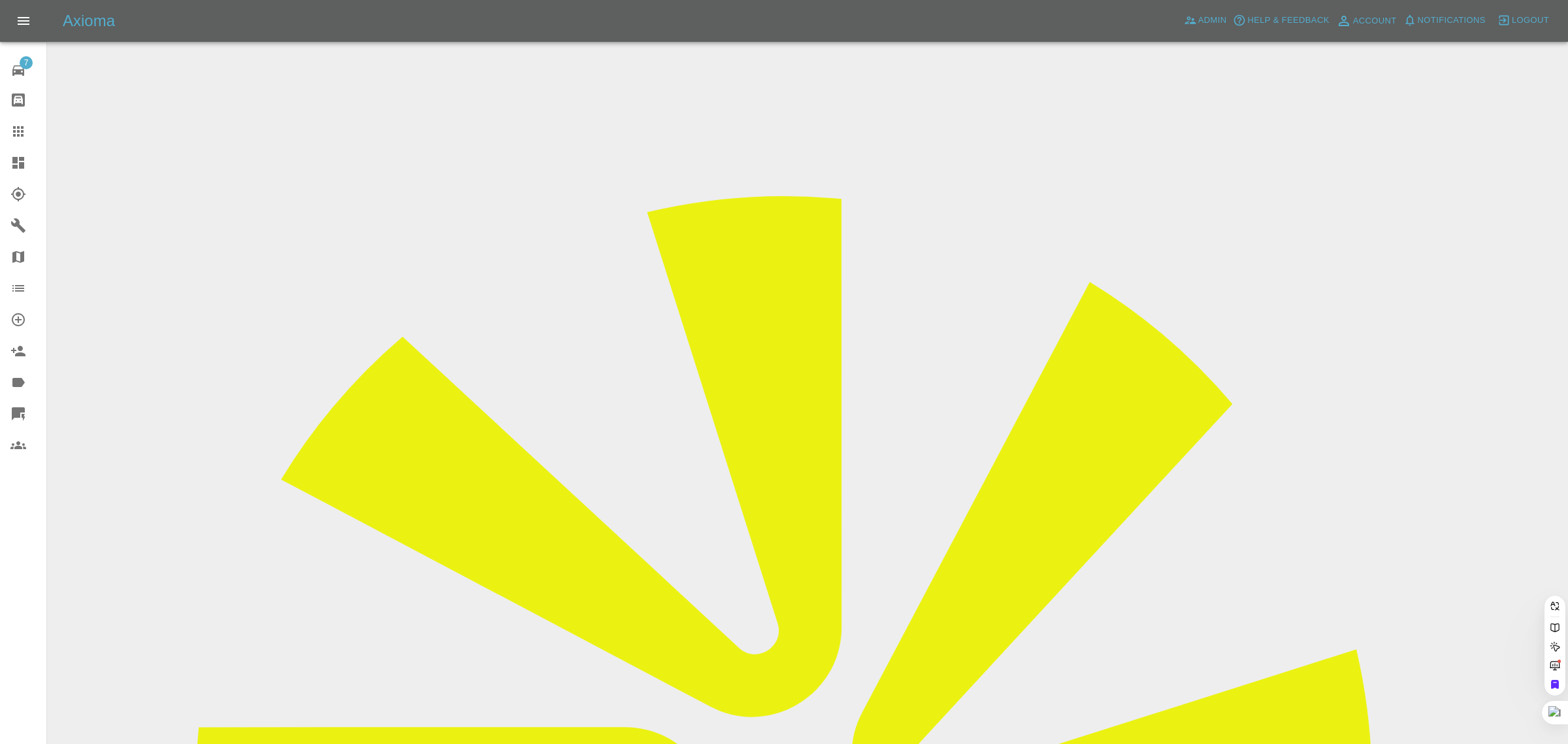
paste input "jenniferbusfield4@gmail.com"
type input "jenniferbusfield4@gmail.com"
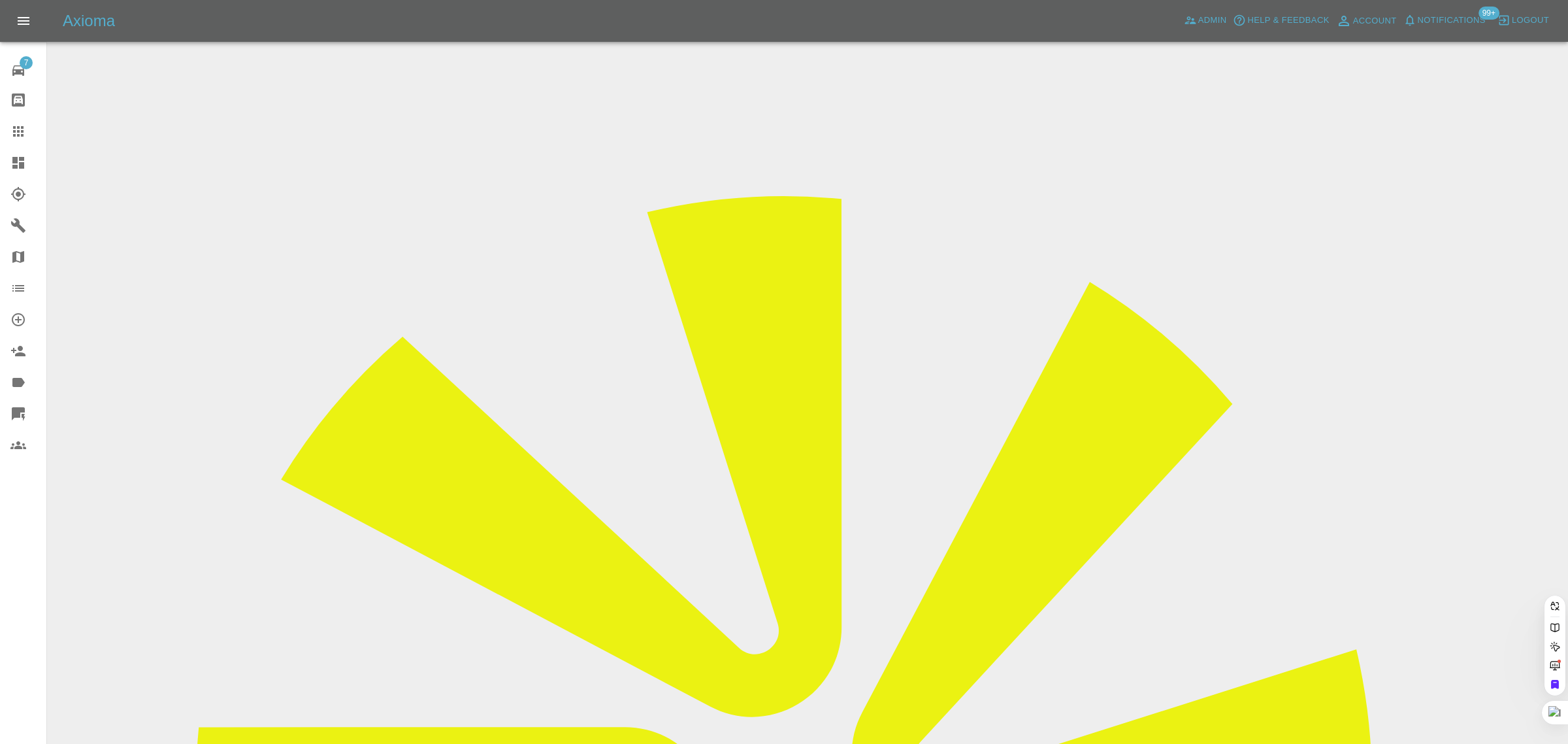
scroll to position [0, 32]
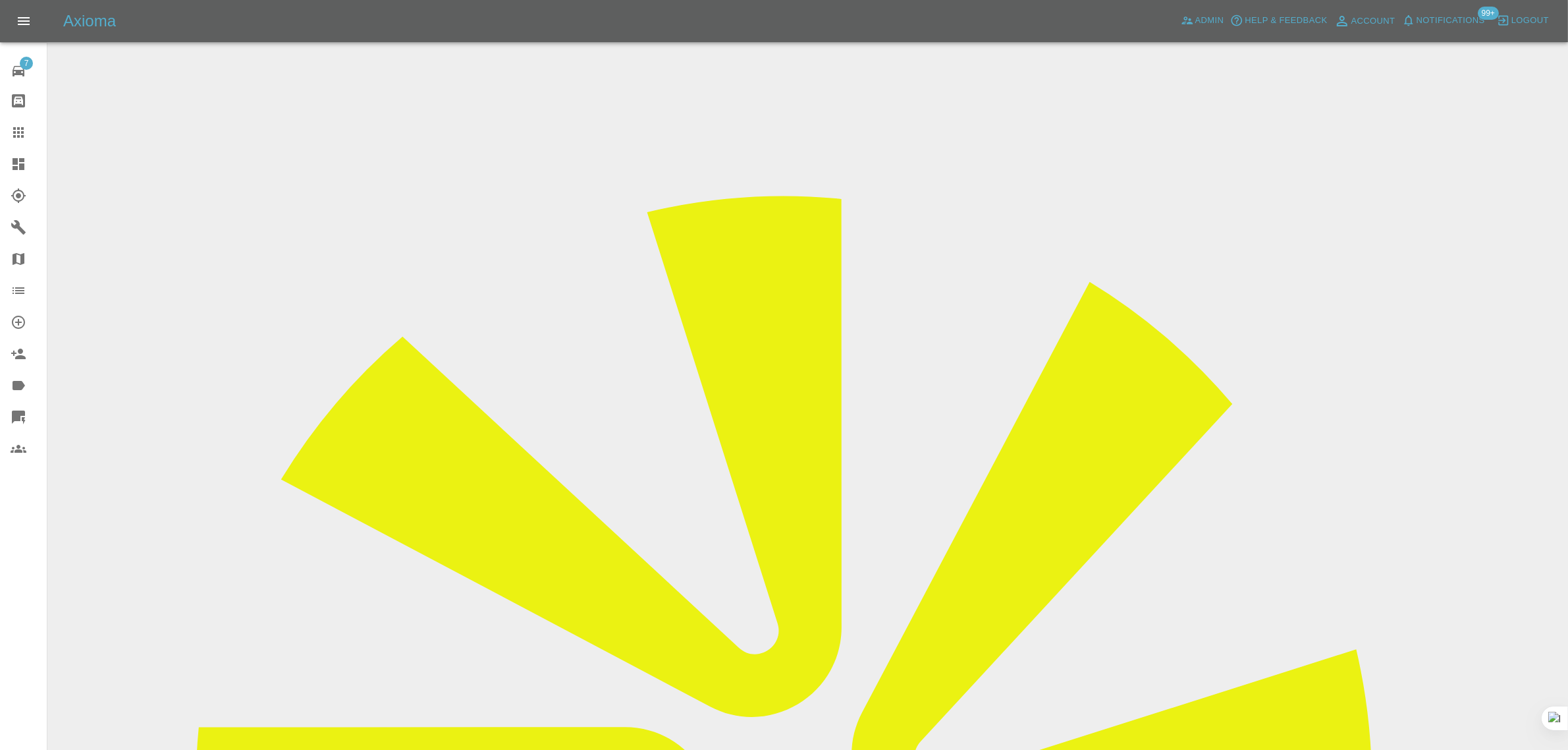
click at [0, 0] on input "Choose images" at bounding box center [0, 0] width 0 height 0
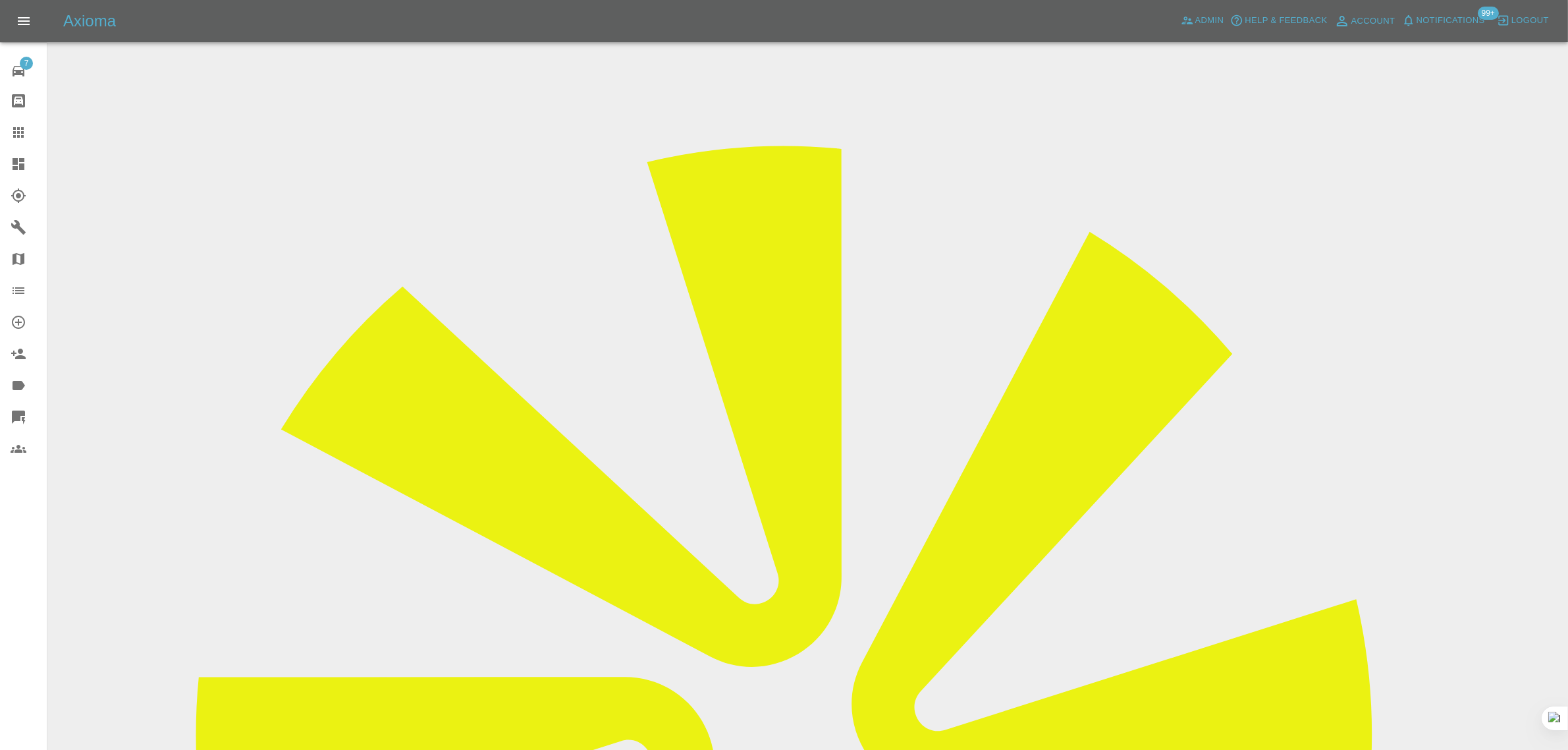
scroll to position [64, 0]
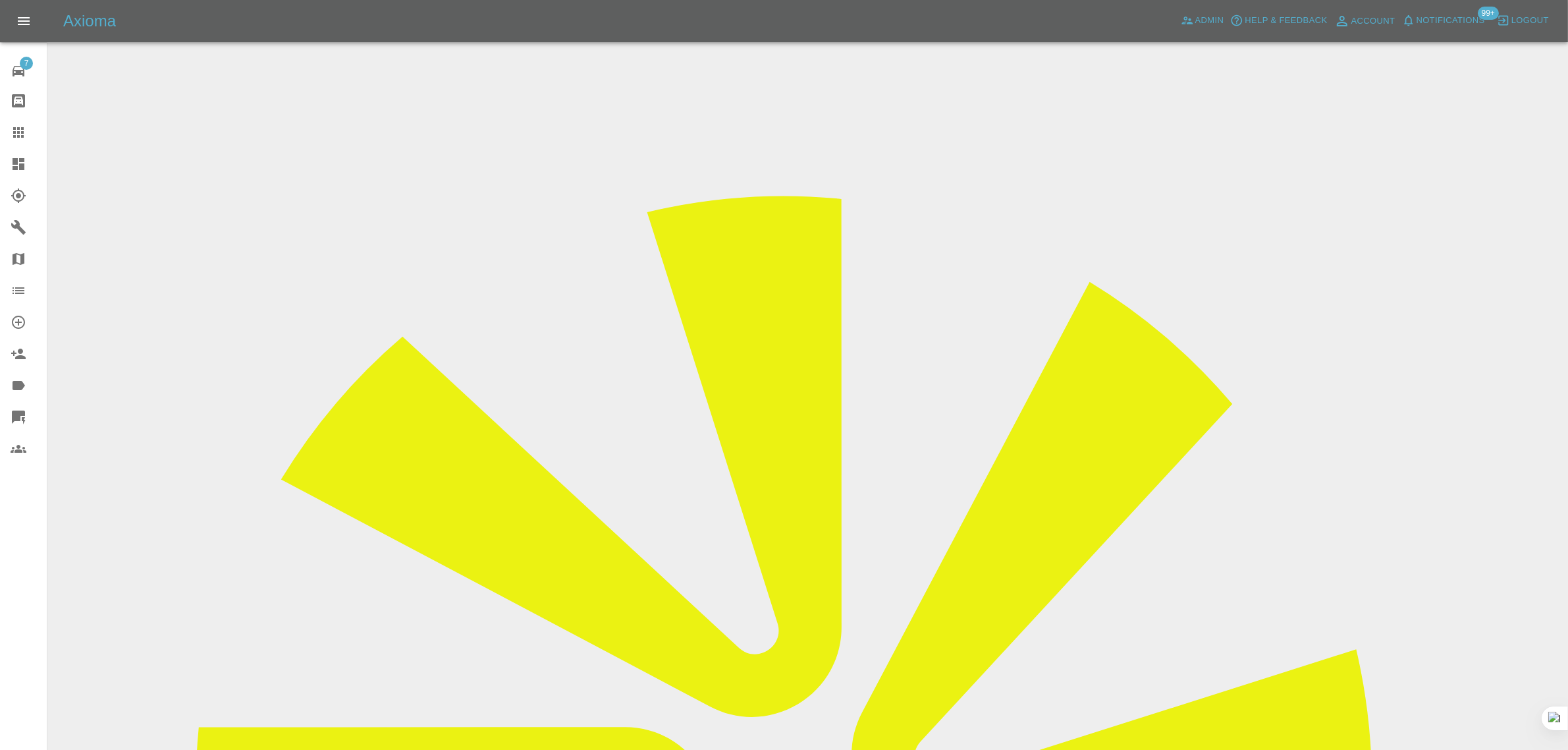
scroll to position [494, 0]
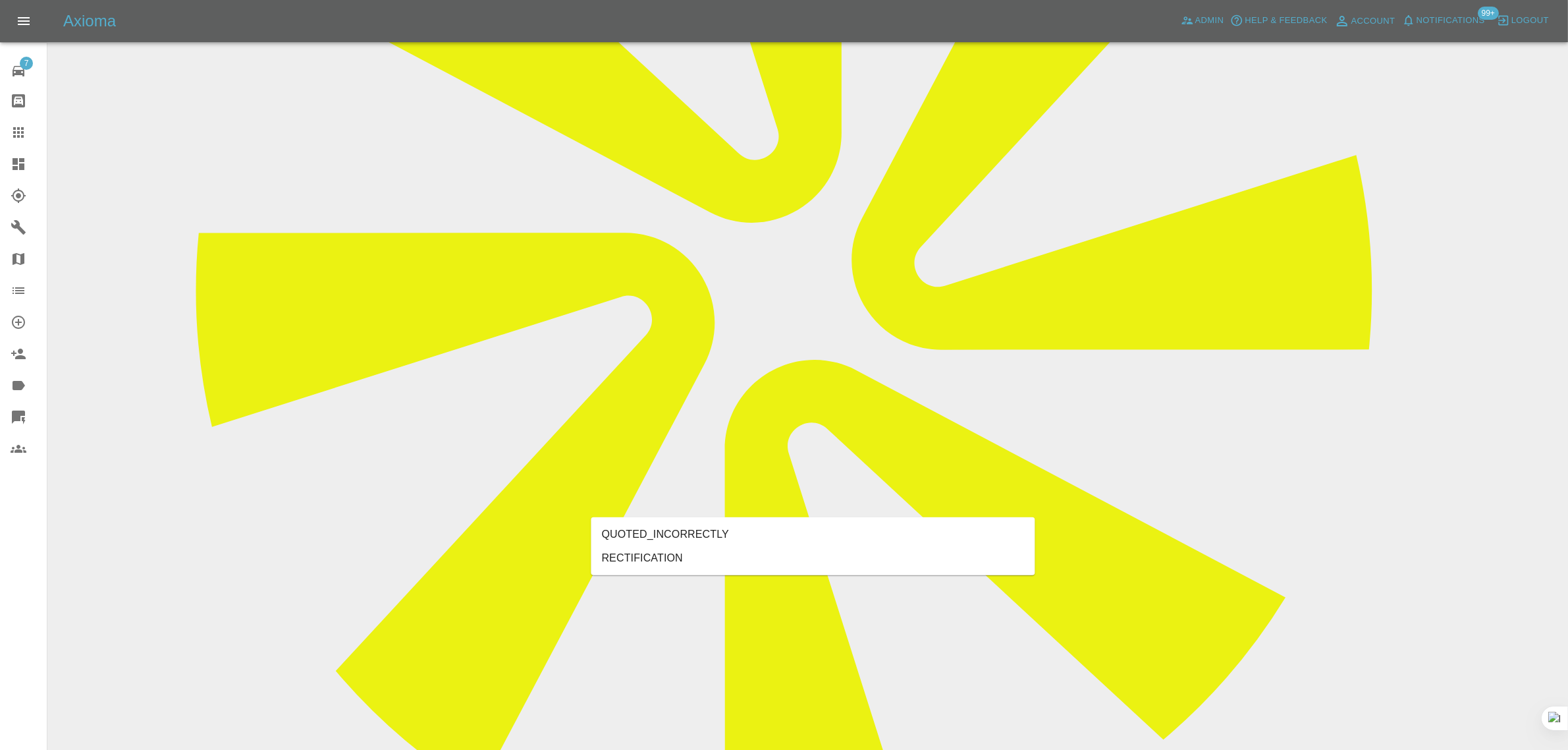
type input "rect"
click at [657, 558] on li "RECTIFICATION" at bounding box center [813, 558] width 444 height 24
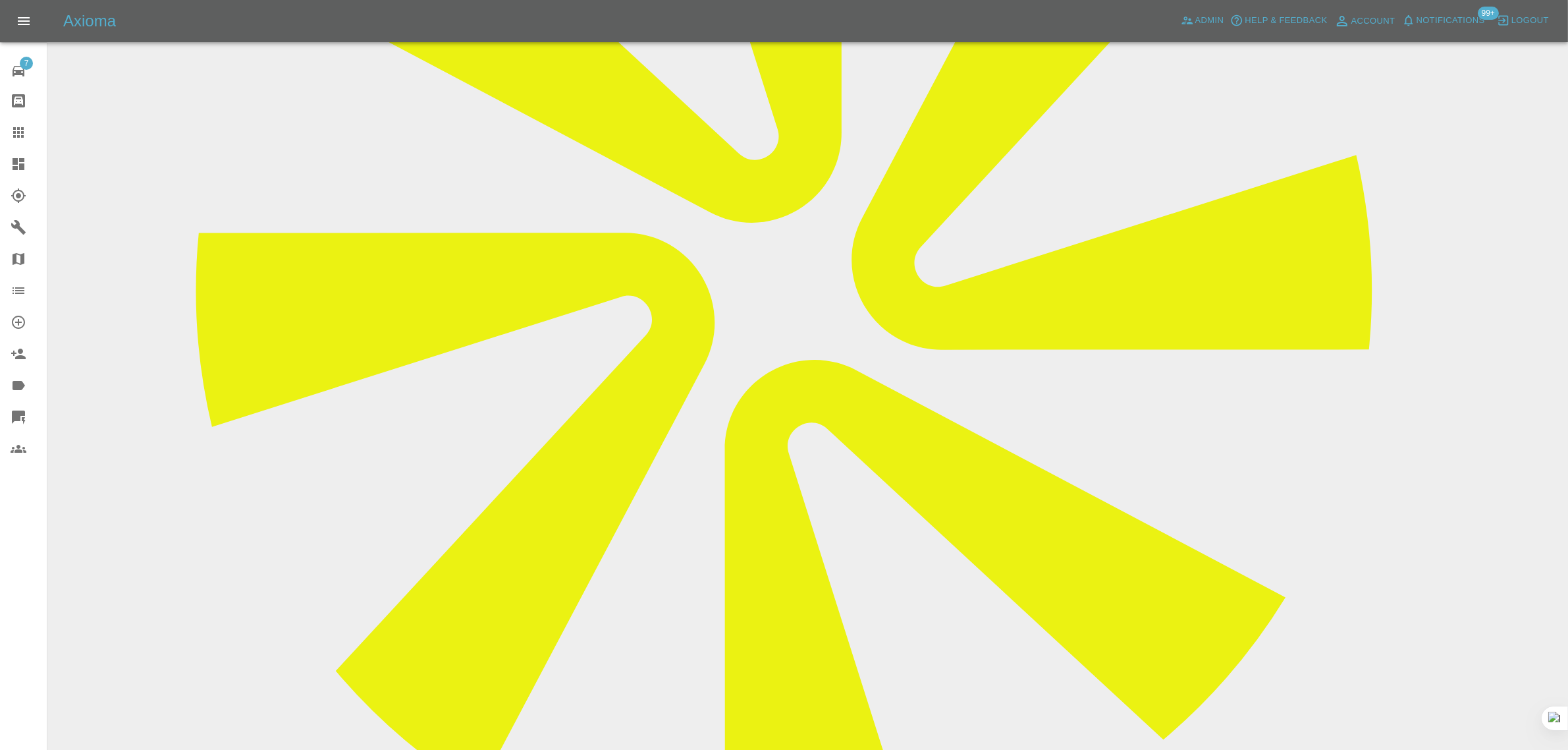
scroll to position [823, 0]
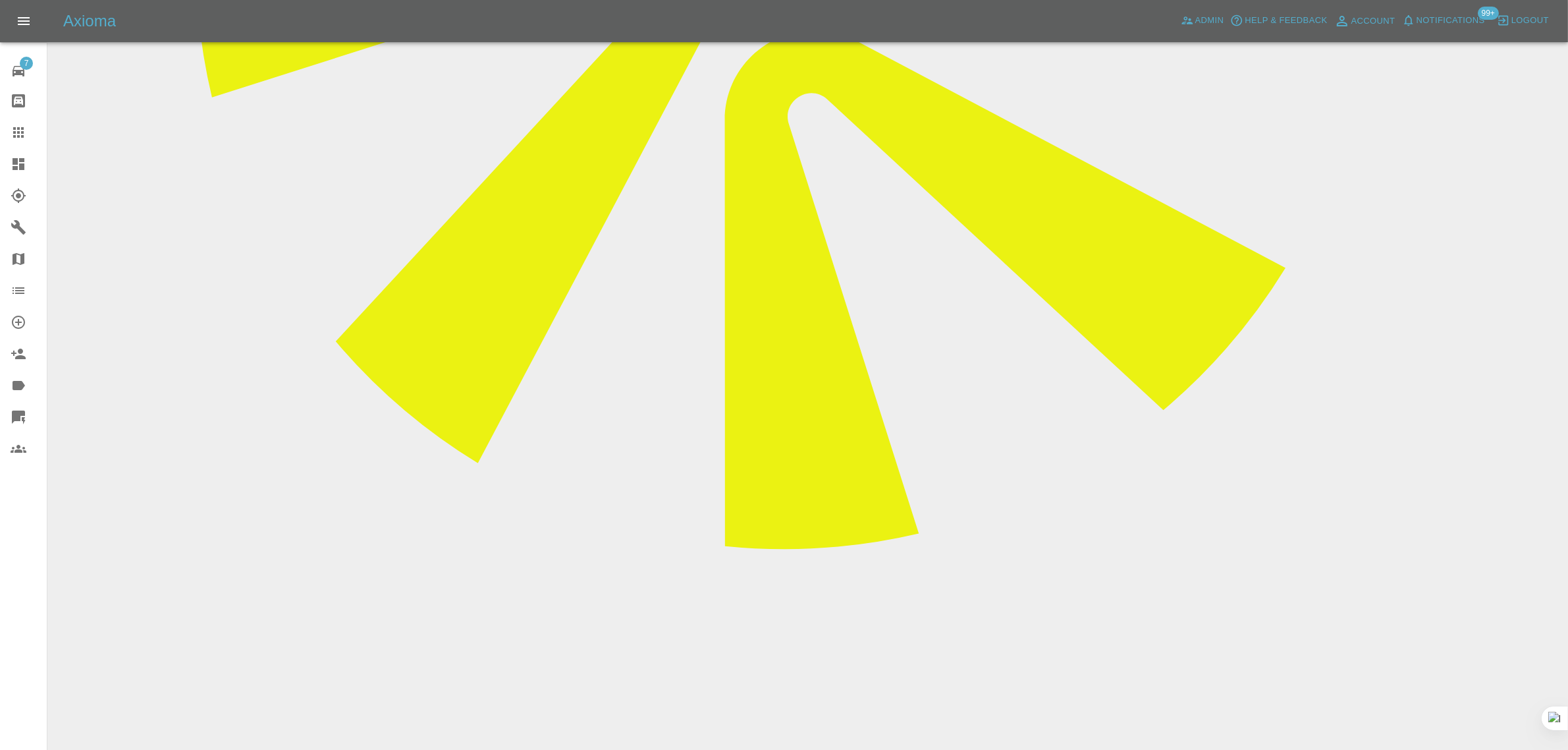
paste textarea "The paintwork has gone bubbly could it be looked at Jennifer"
type textarea "The paintwork has gone bubbly could it be looked at Jennifer"
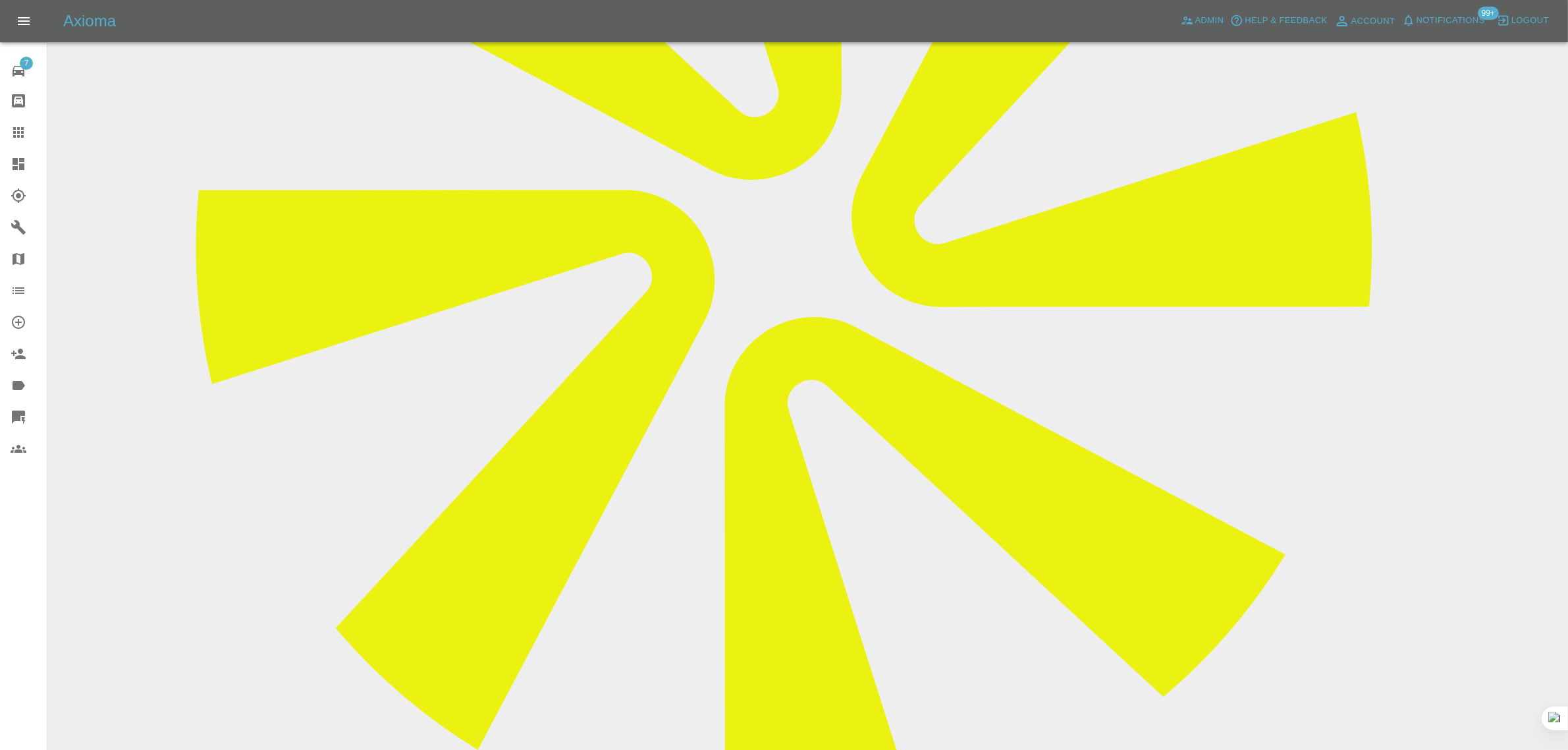
scroll to position [329, 0]
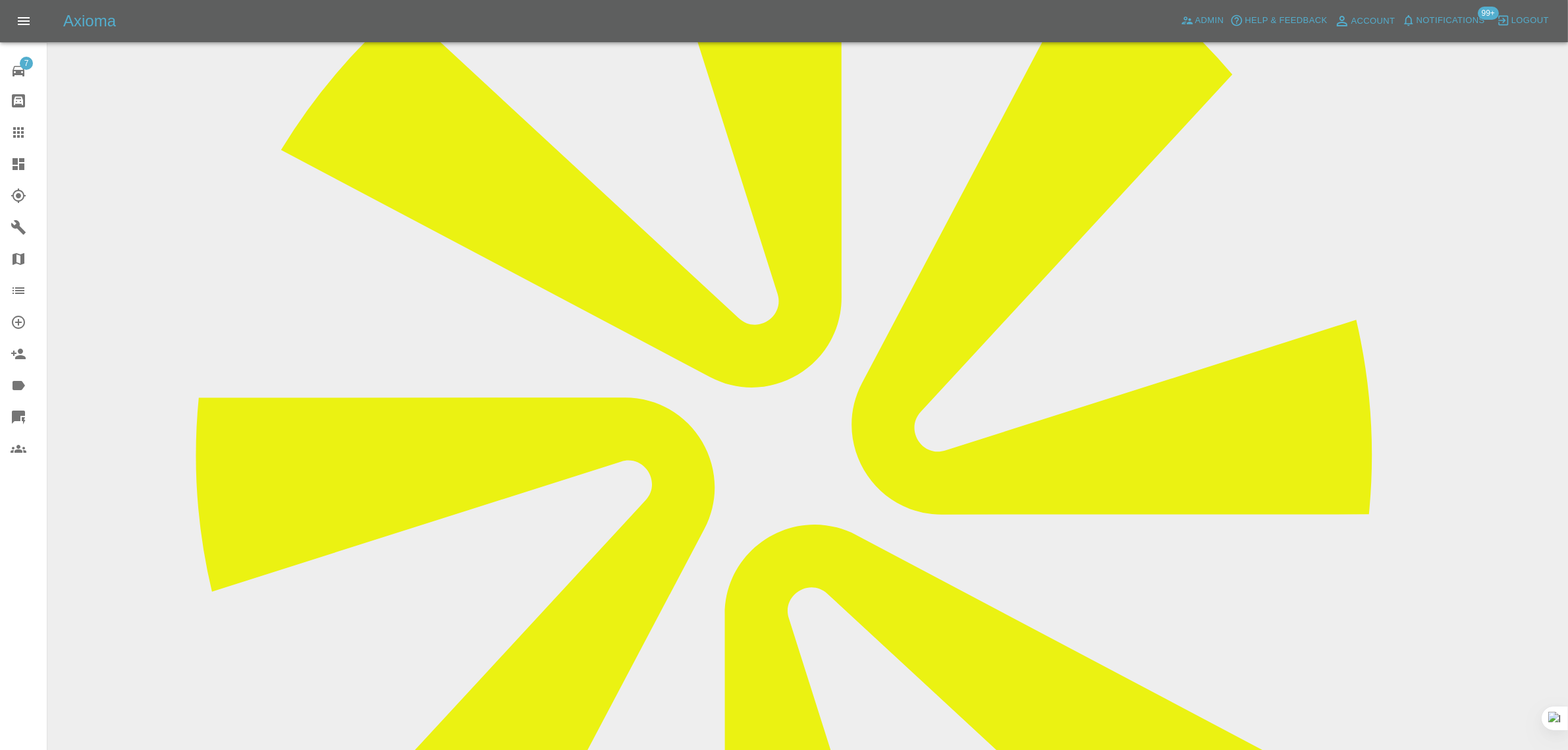
click at [11, 133] on icon at bounding box center [18, 132] width 16 height 16
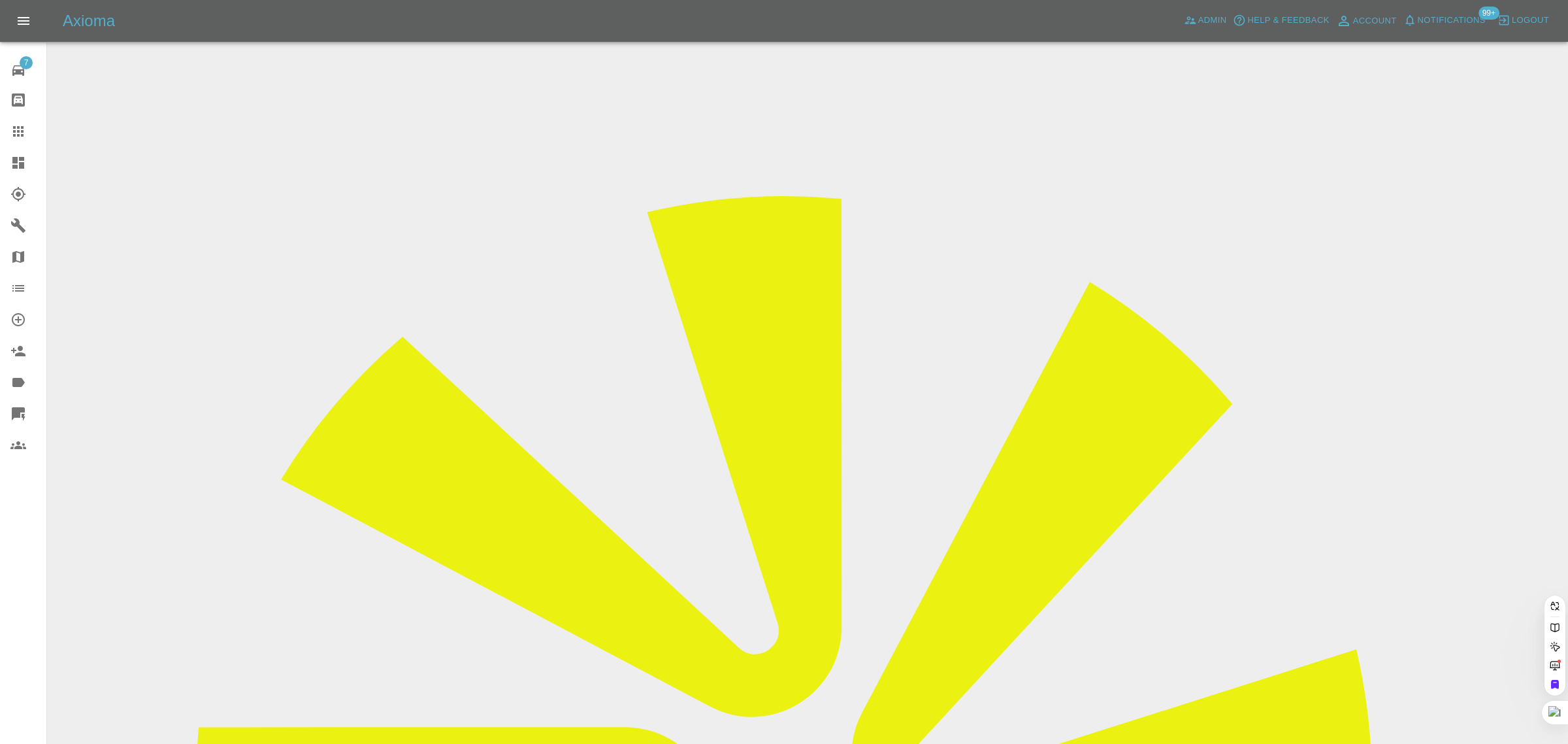
paste input "YO23 HXF"
type input "YO23 HXF"
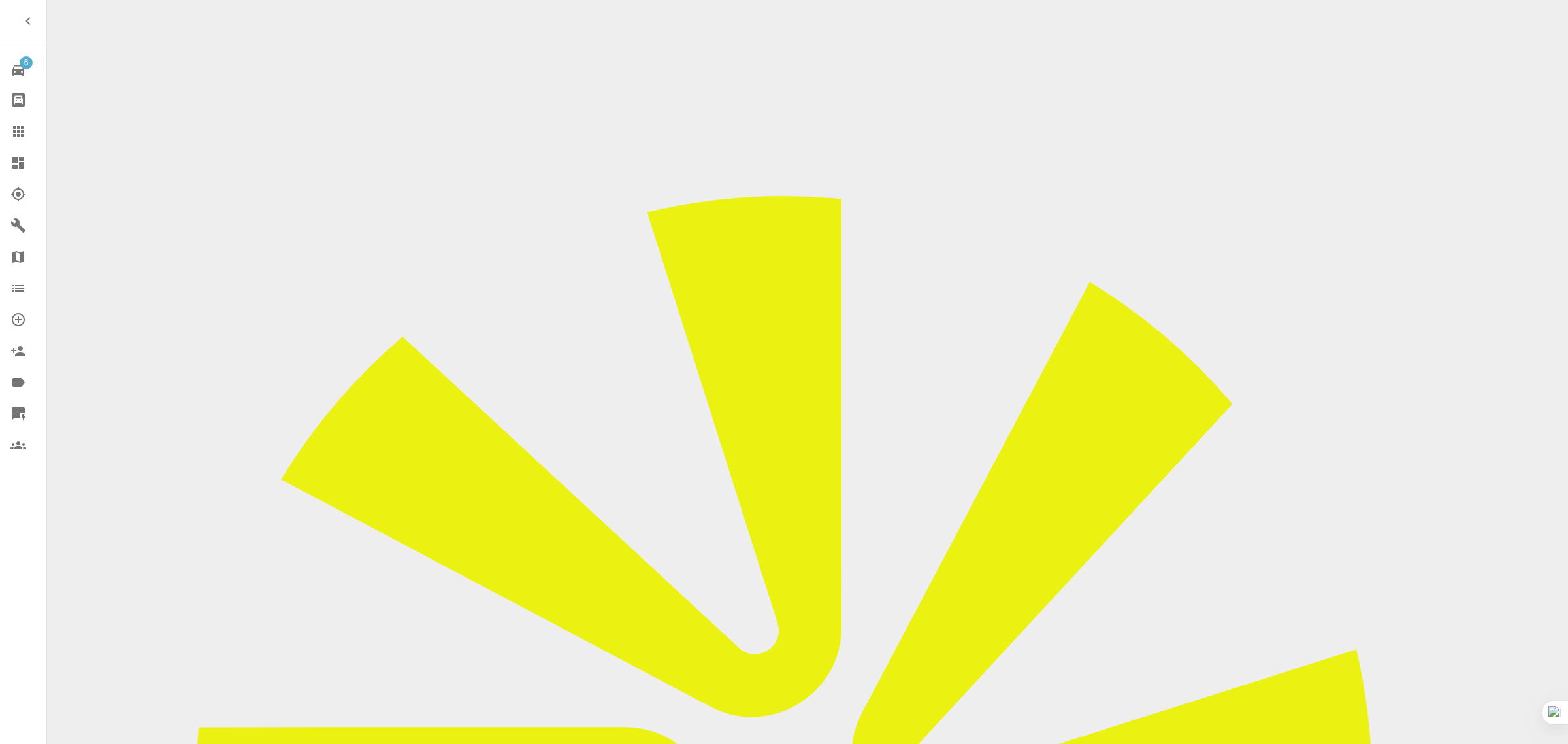
checkbox input "true"
paste input "Should be by or before September 30th."
type input "Should be by or before September 30th."
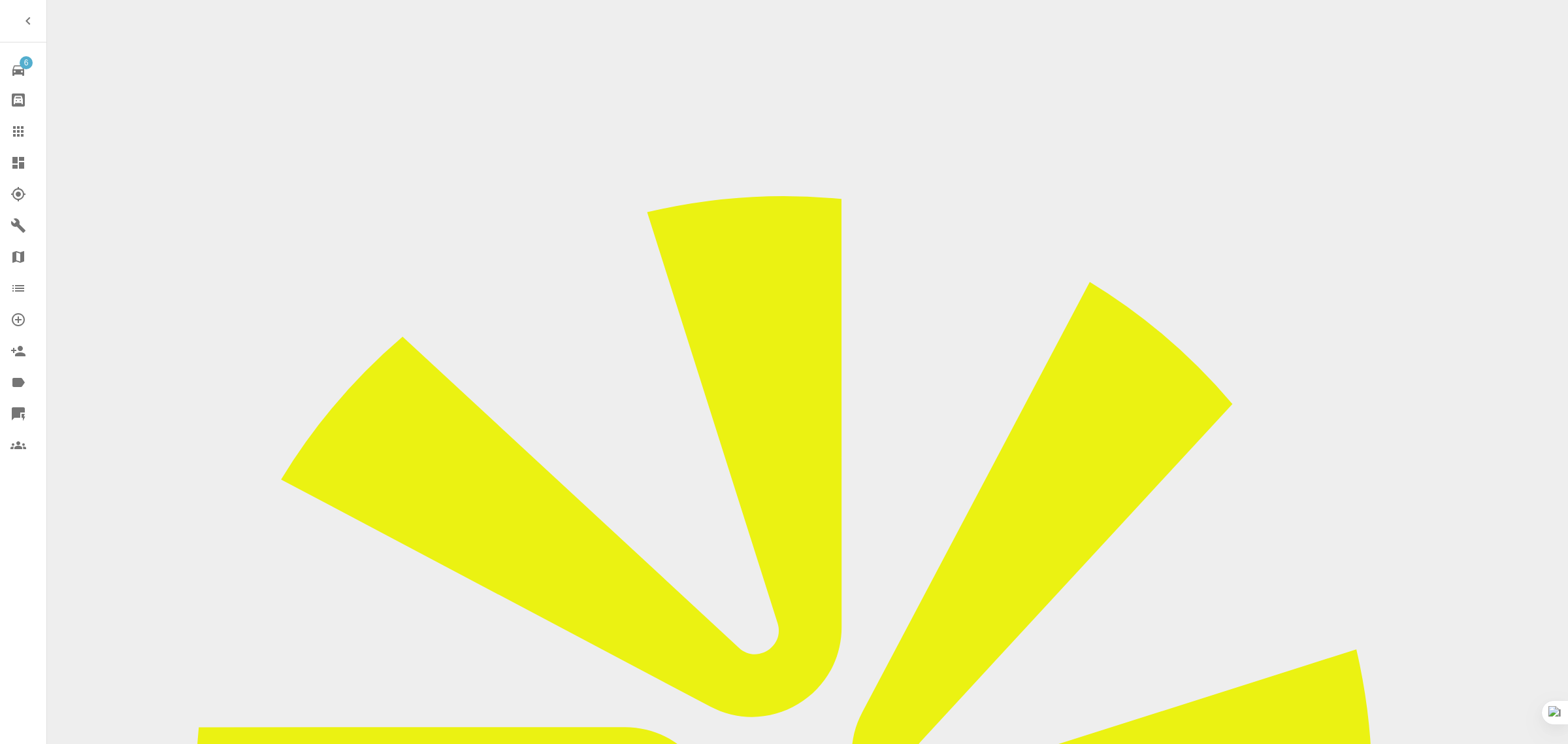
click at [31, 135] on div at bounding box center [28, 131] width 36 height 16
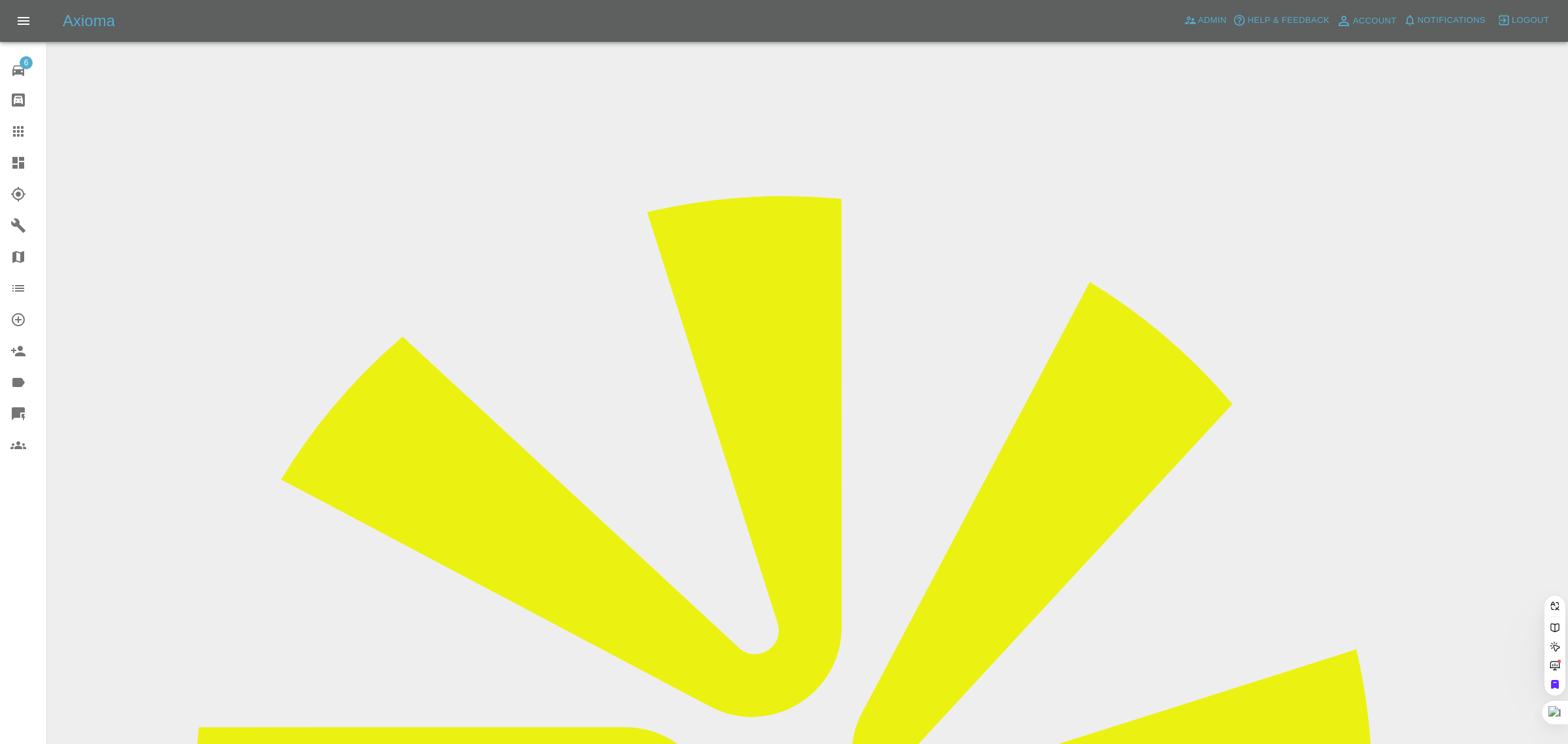
paste input "zacknguyen2712@gmail.com"
type input "zacknguyen2712@gmail.co"
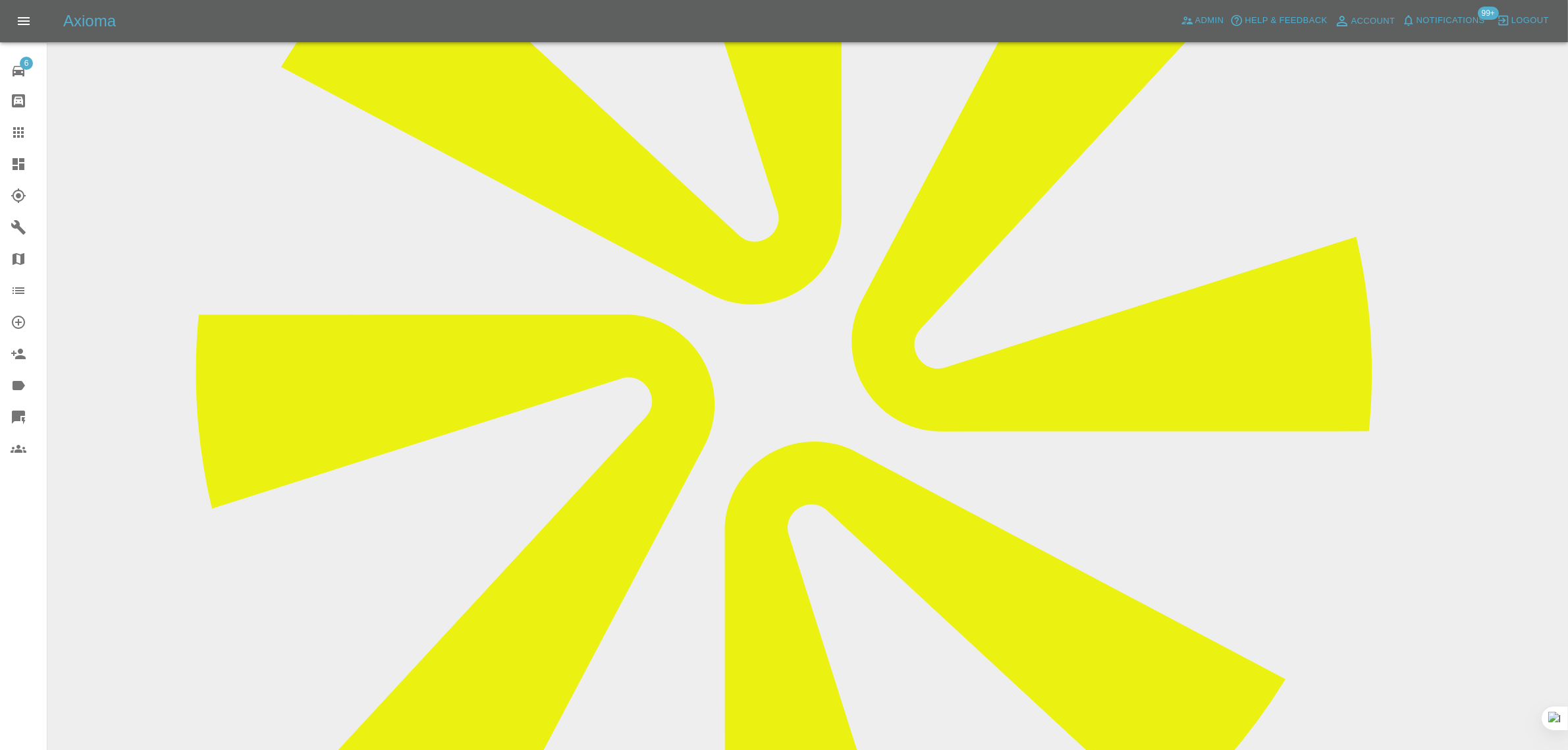
scroll to position [577, 0]
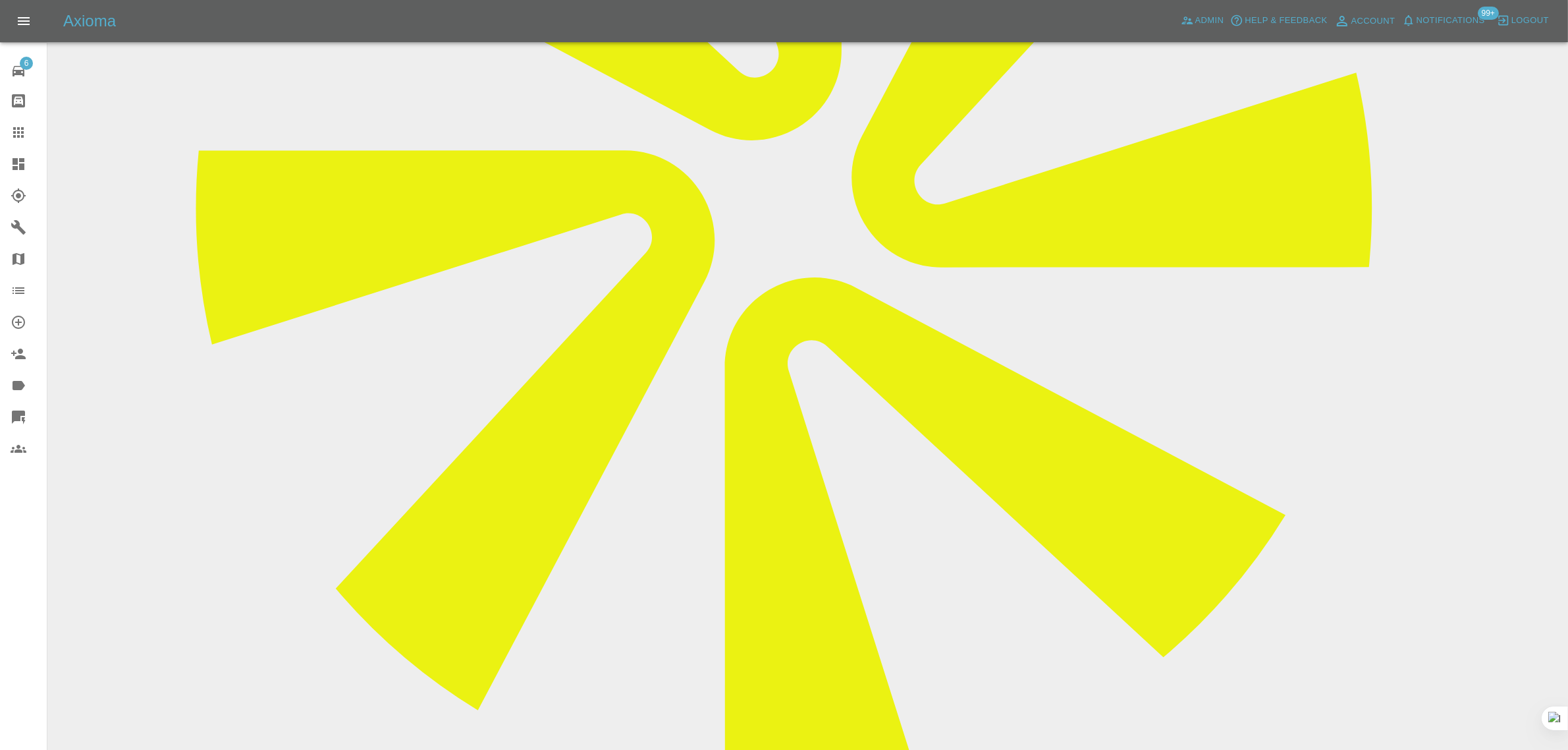
click at [31, 126] on div at bounding box center [28, 132] width 37 height 16
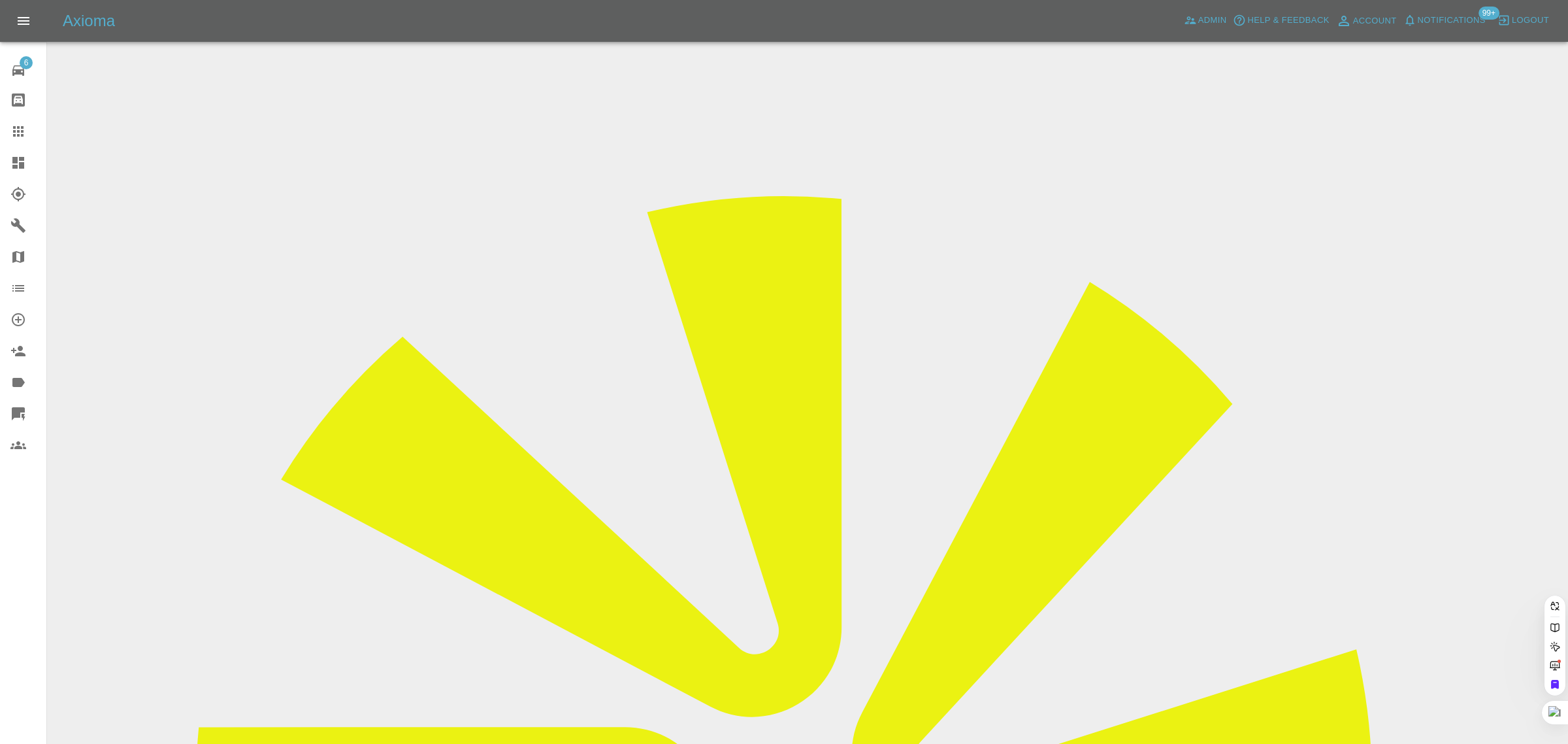
paste input "dean.emma@sky.com"
type input "dean.emma@sky.co"
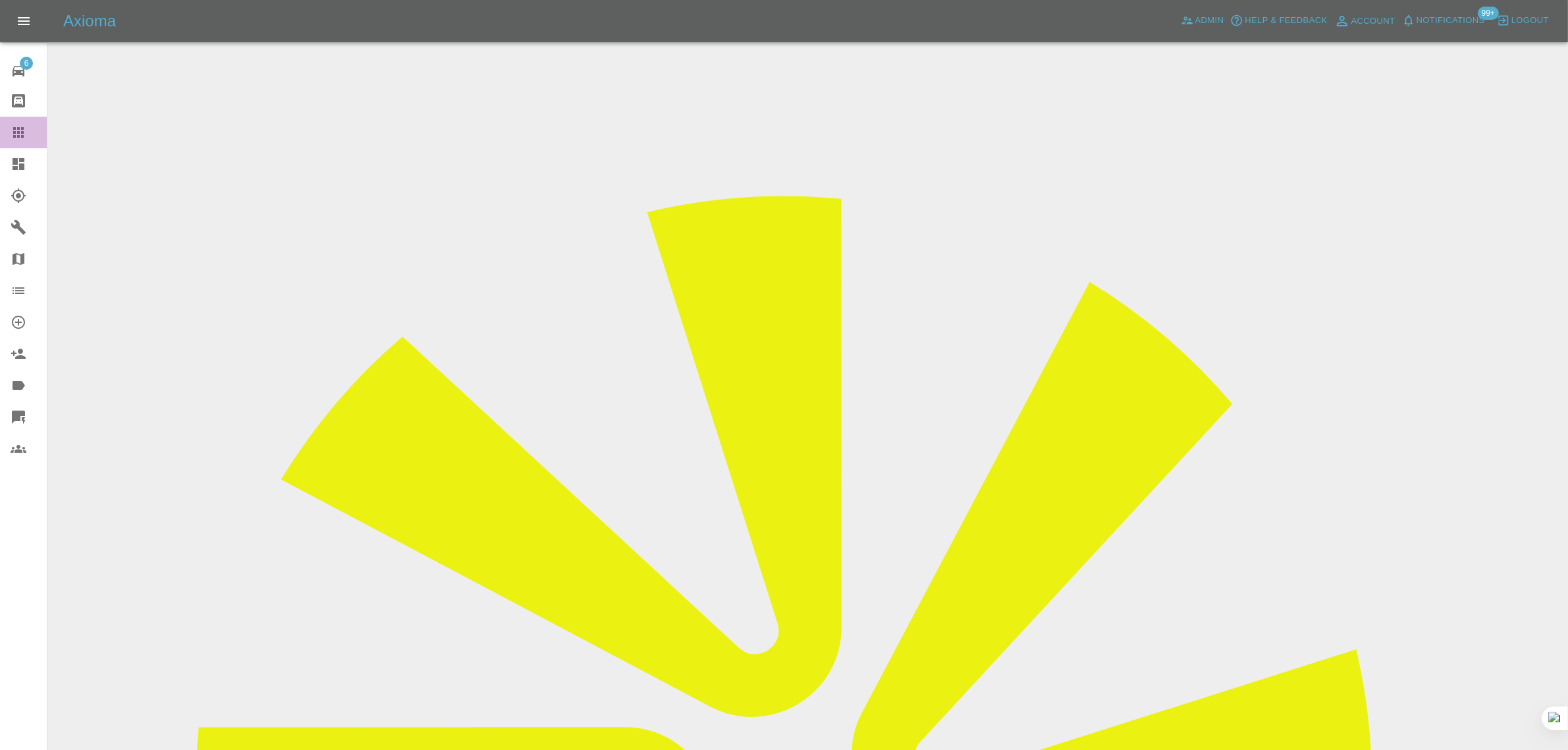
click at [12, 139] on icon at bounding box center [18, 132] width 16 height 16
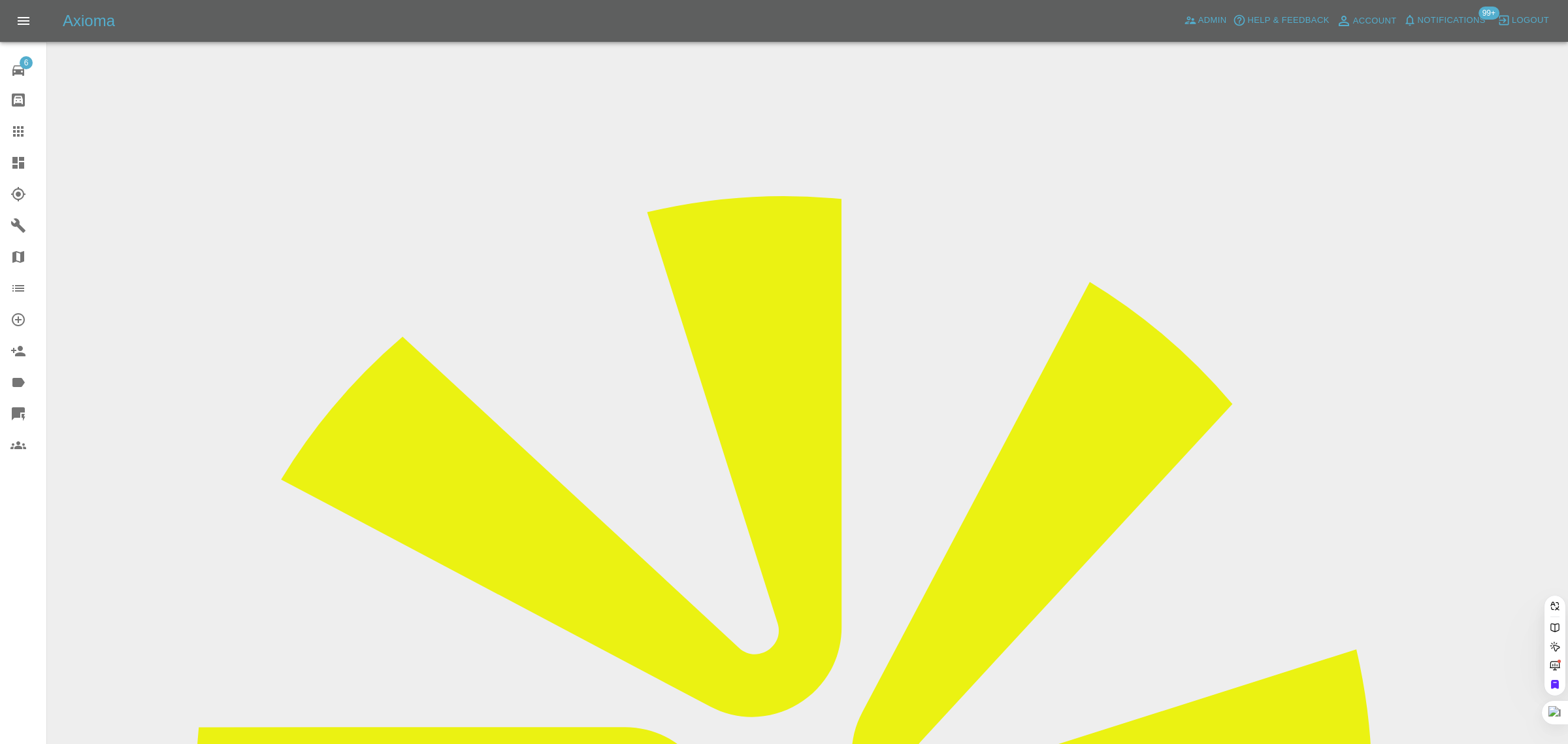
paste input "shonnaknott@hotmail.co.uk"
type input "shonnaknott@hotmail.co.uk"
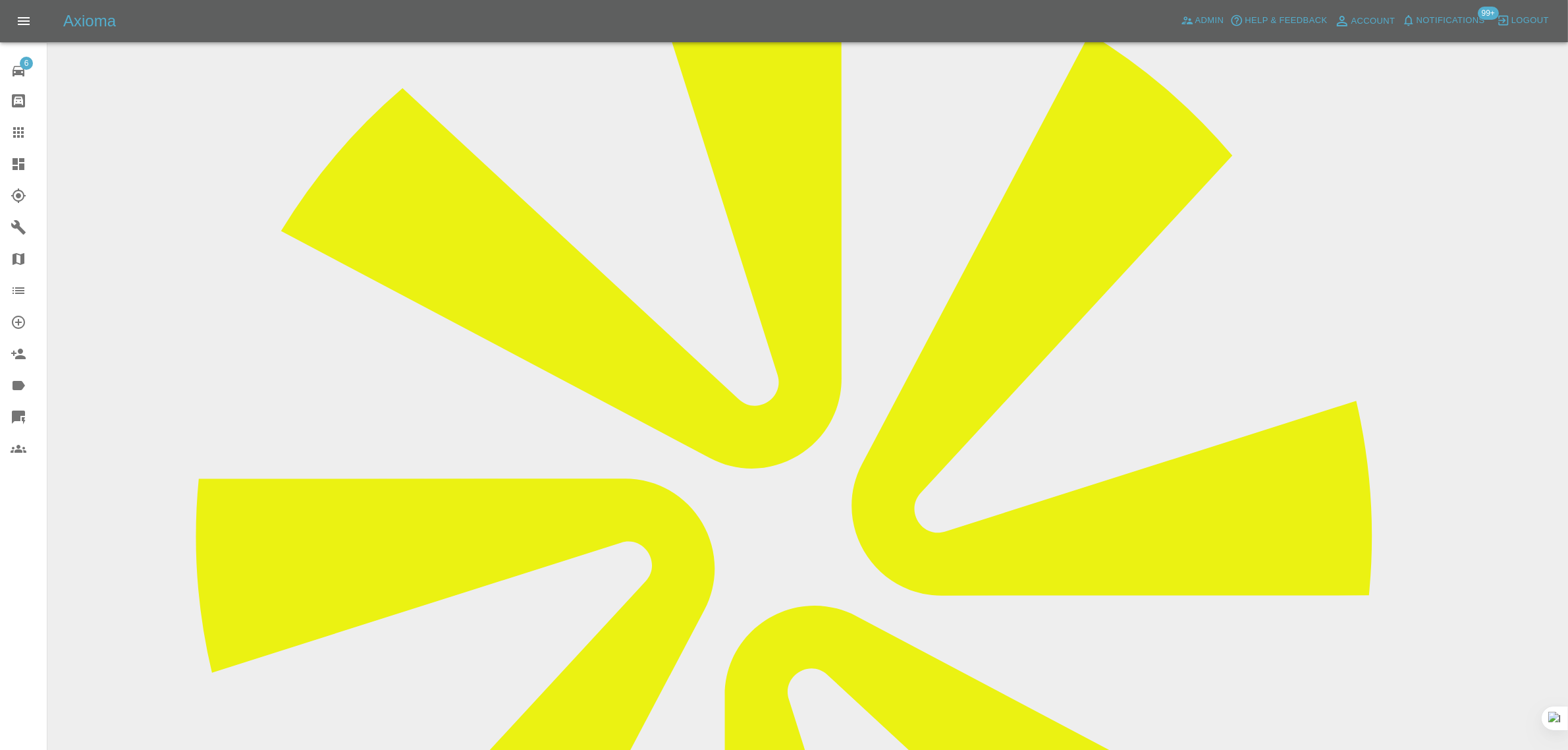
scroll to position [577, 0]
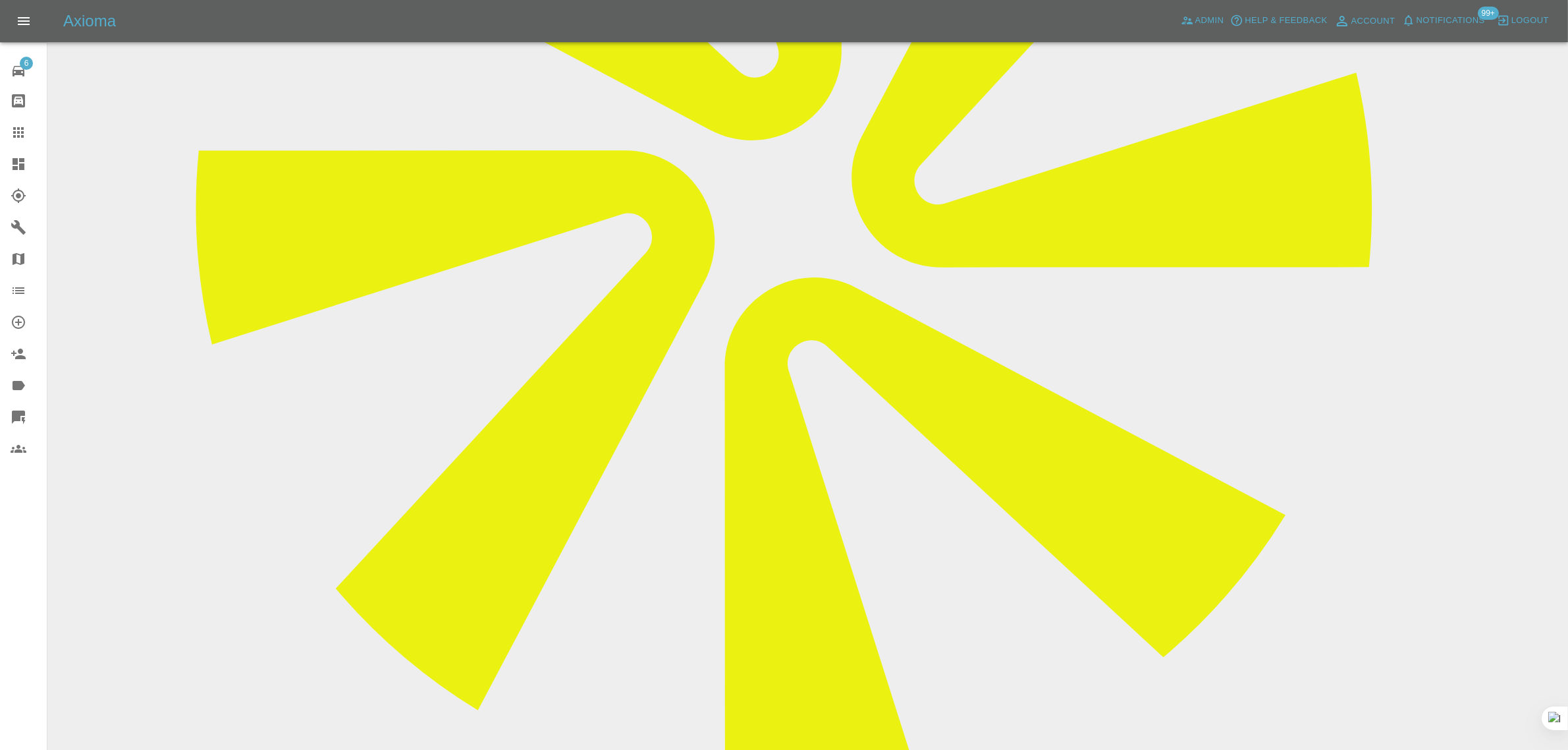
paste textarea "I spoke to Lewis who advised that the job did not require the work involved in …"
type textarea "I spoke to Lewis who advised that the job did not require the work involved in …"
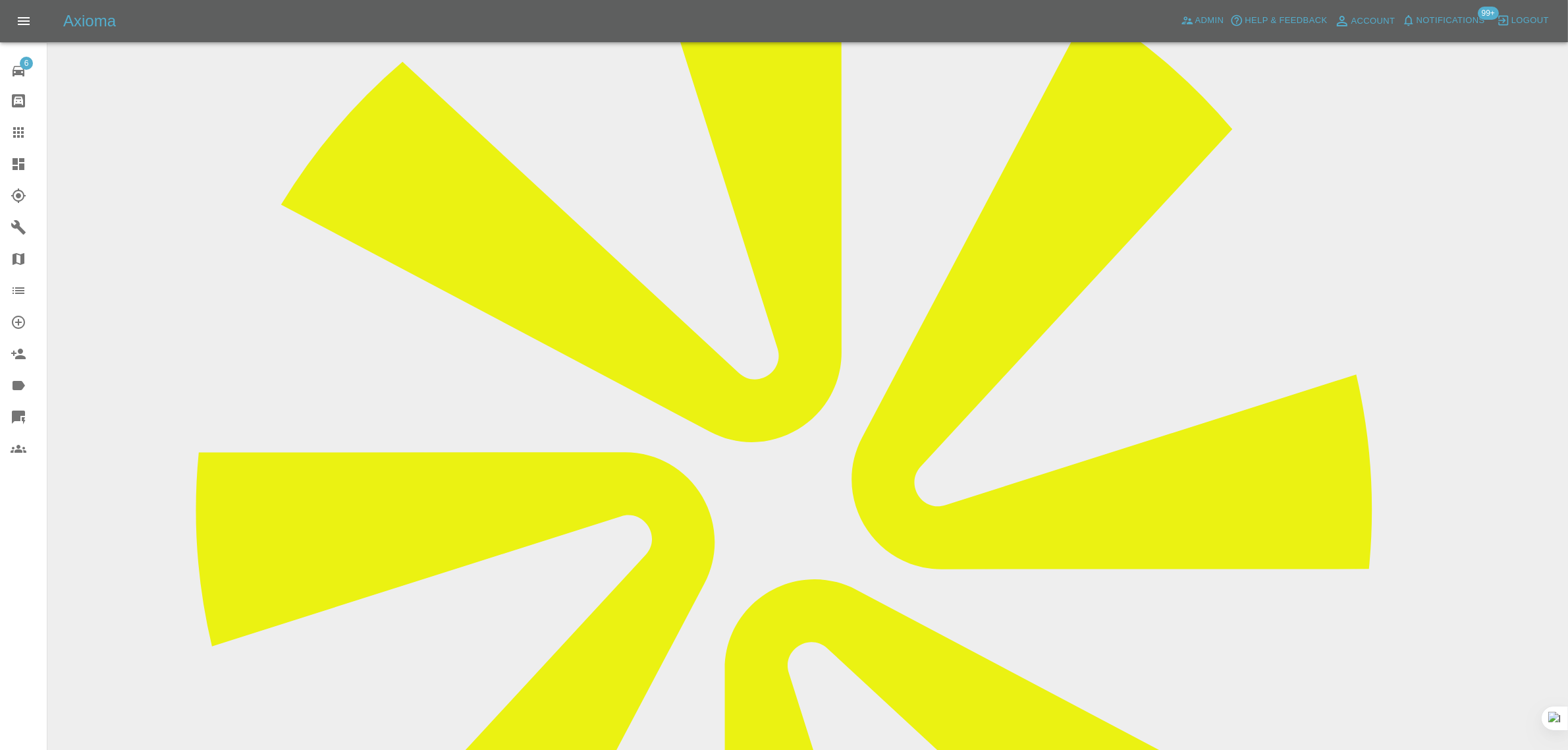
scroll to position [82, 0]
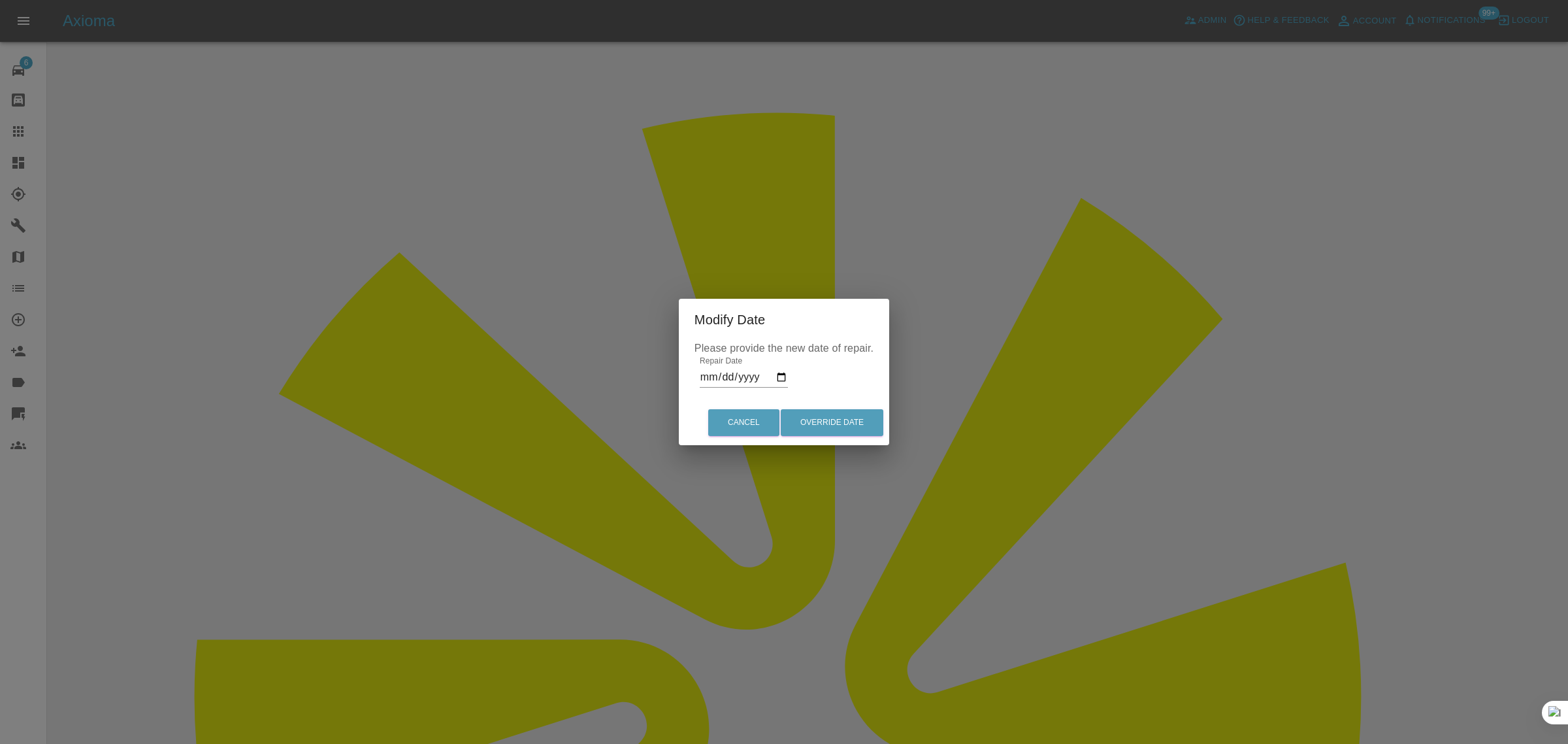
click at [782, 377] on input "2025-09-15" at bounding box center [744, 377] width 88 height 21
type input "2025-09-17"
click at [830, 420] on button "Override Date" at bounding box center [832, 422] width 102 height 27
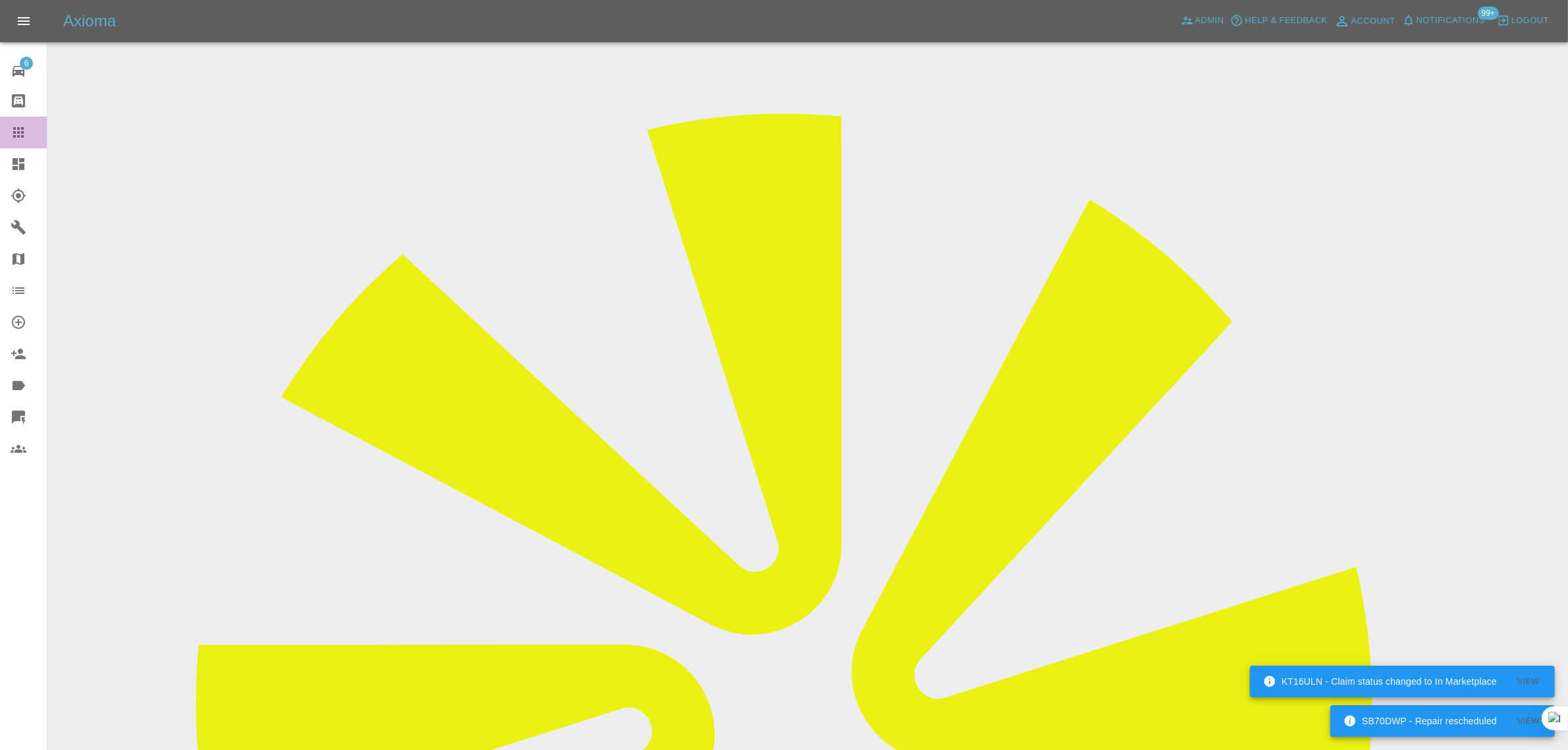
click at [5, 130] on link "Claims" at bounding box center [23, 132] width 46 height 32
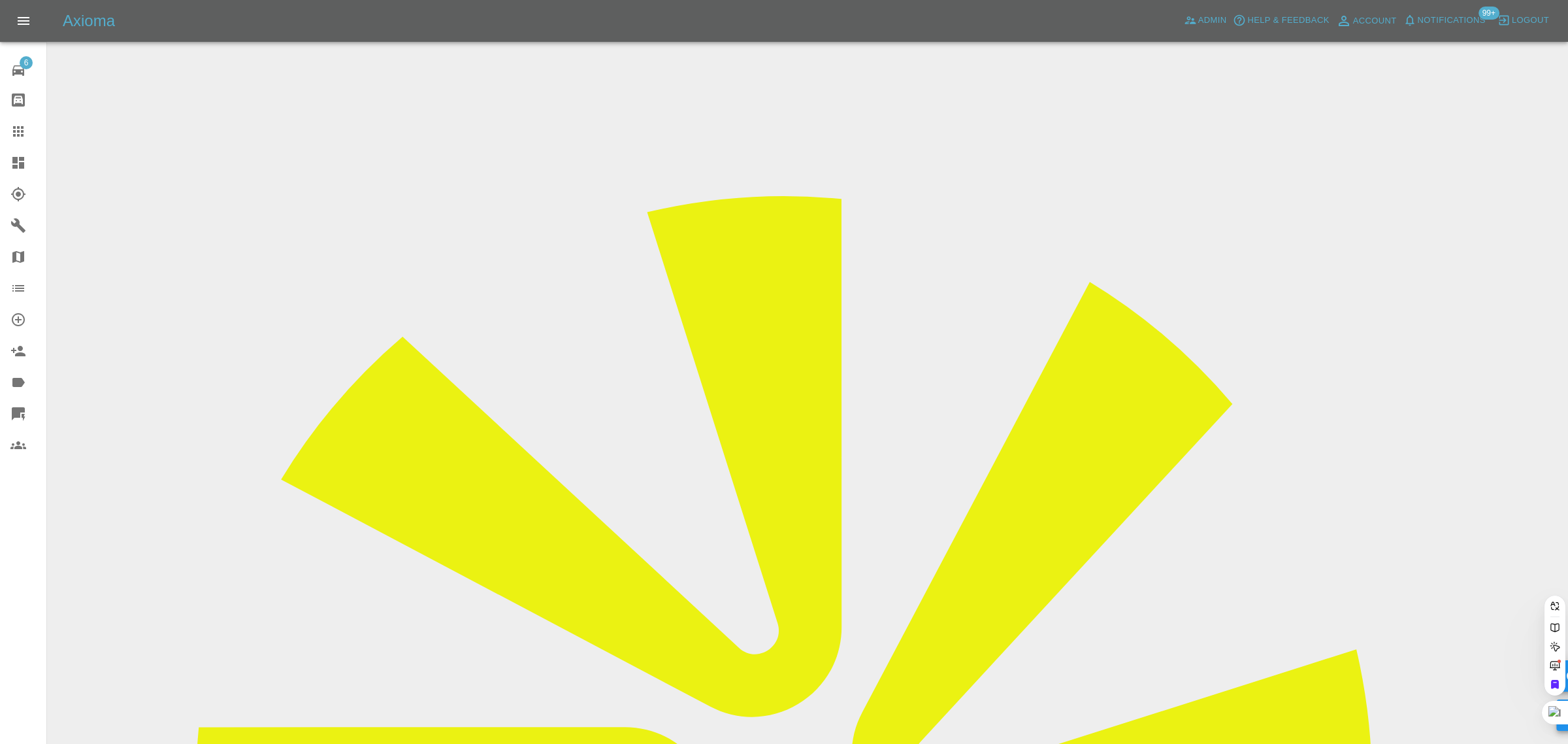
paste input "aymanrashid@icloud.com"
type input "aymanrashid@icloud.com"
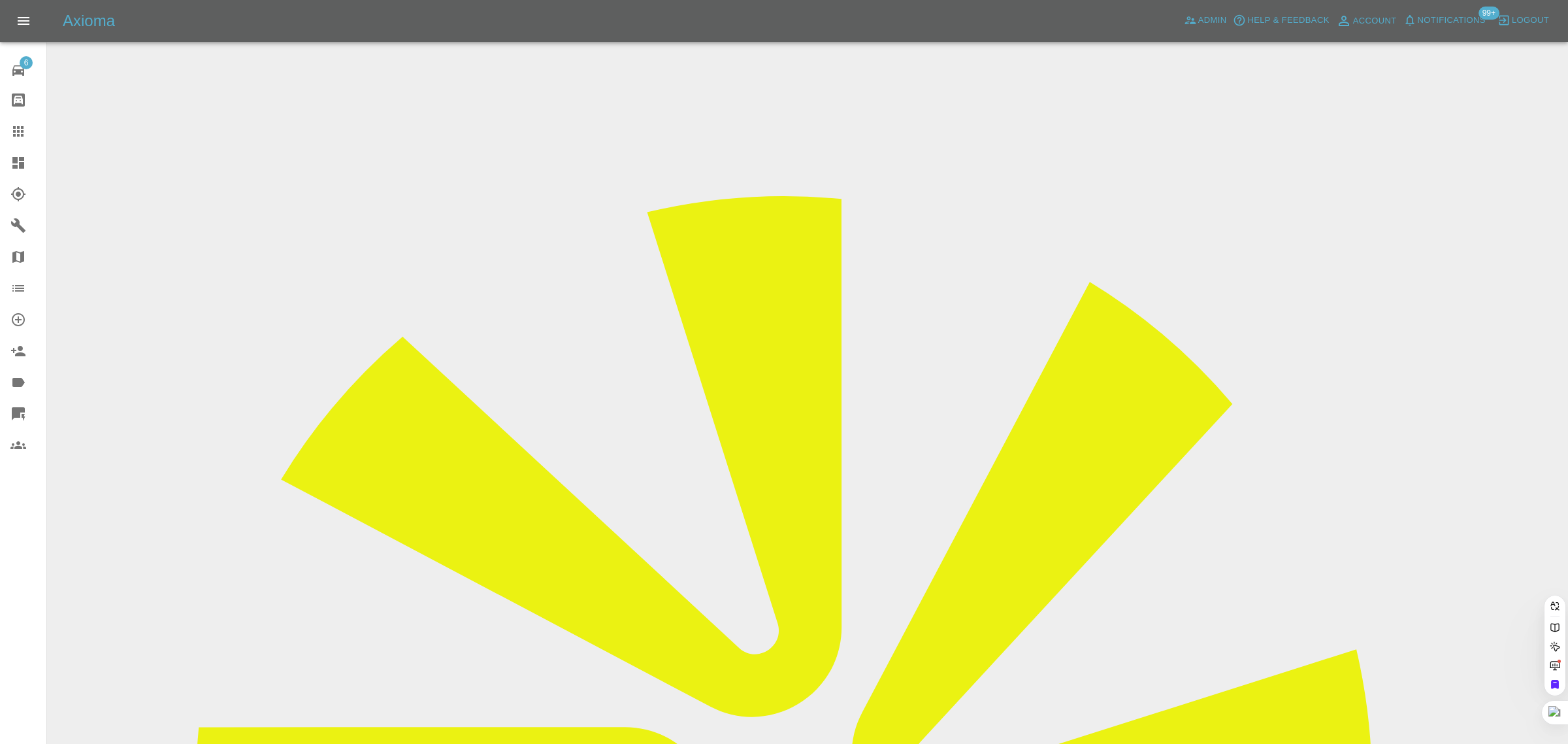
scroll to position [0, 14]
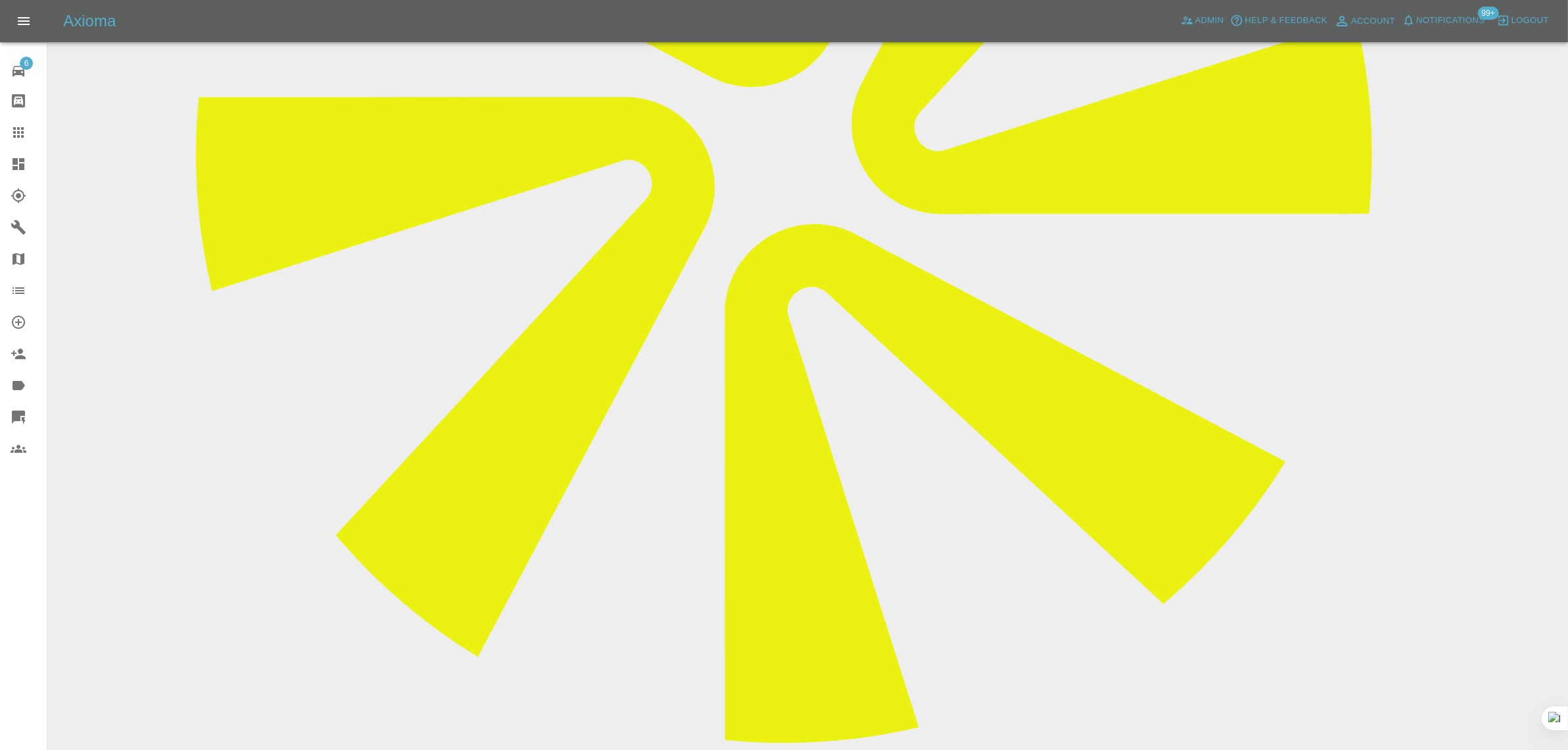
scroll to position [659, 0]
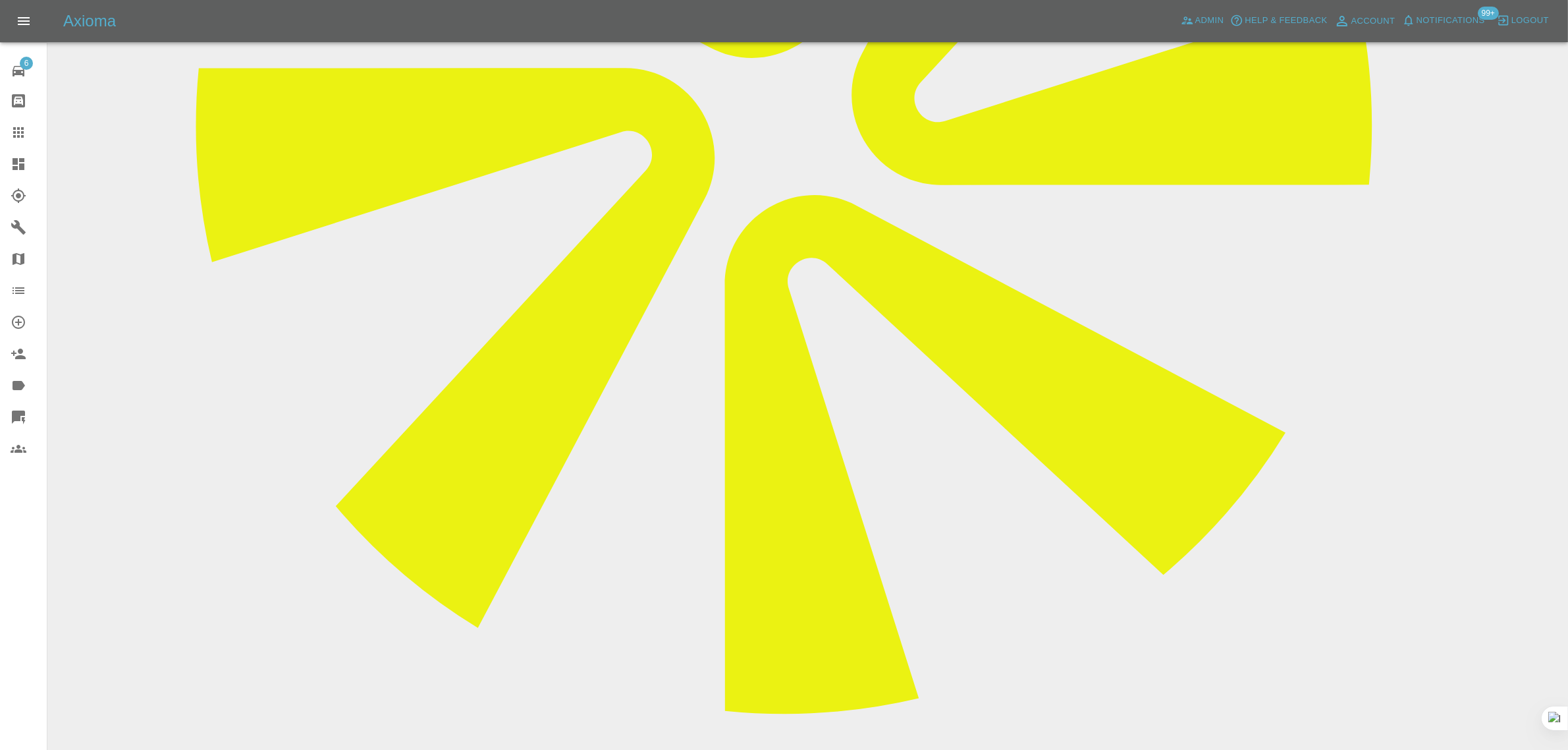
paste textarea "Lewis texted me yesterday at 18.57 hours saying that he can make it on Thursday…"
type textarea "Lewis texted me yesterday at 18.57 hours saying that he can make it on Thursday…"
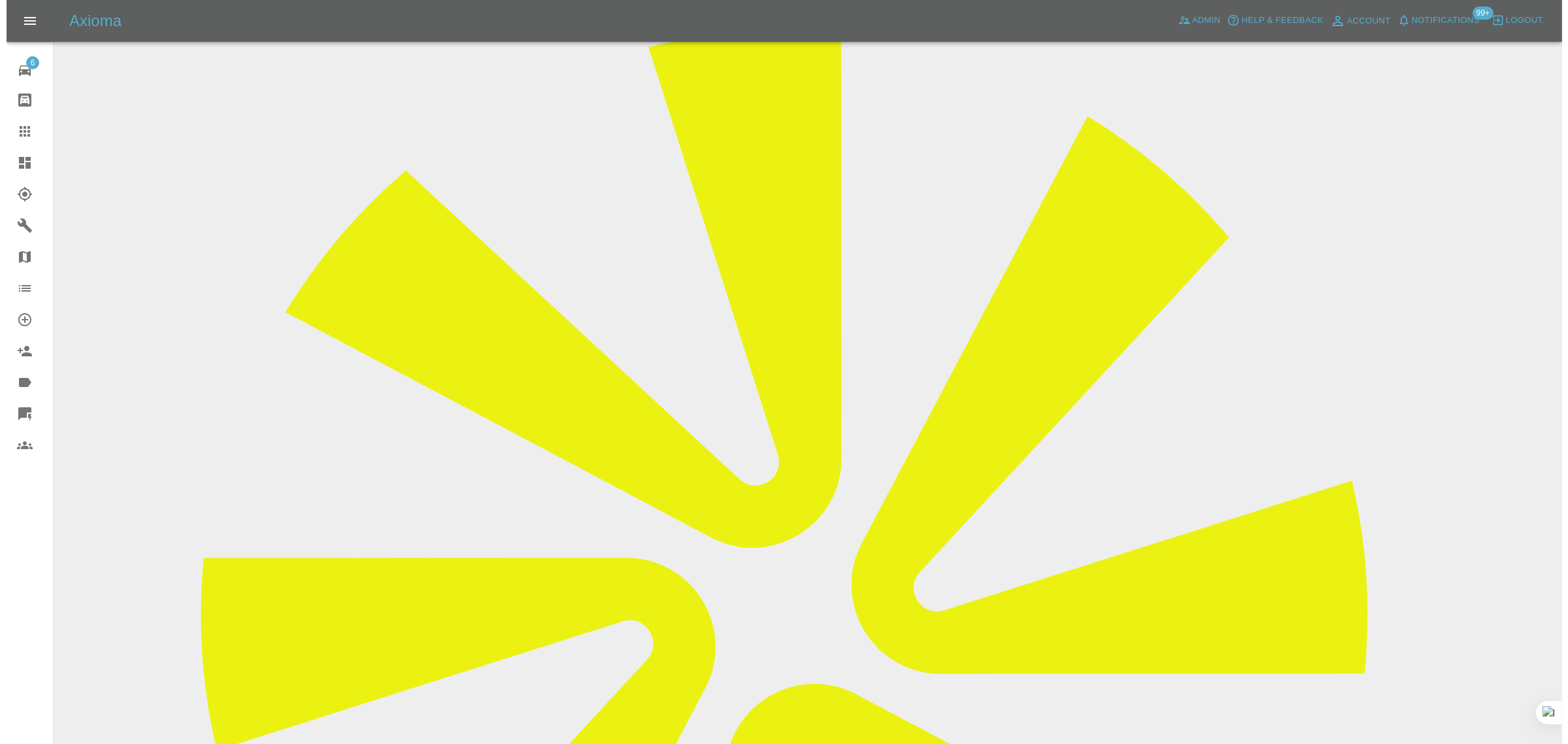
scroll to position [0, 0]
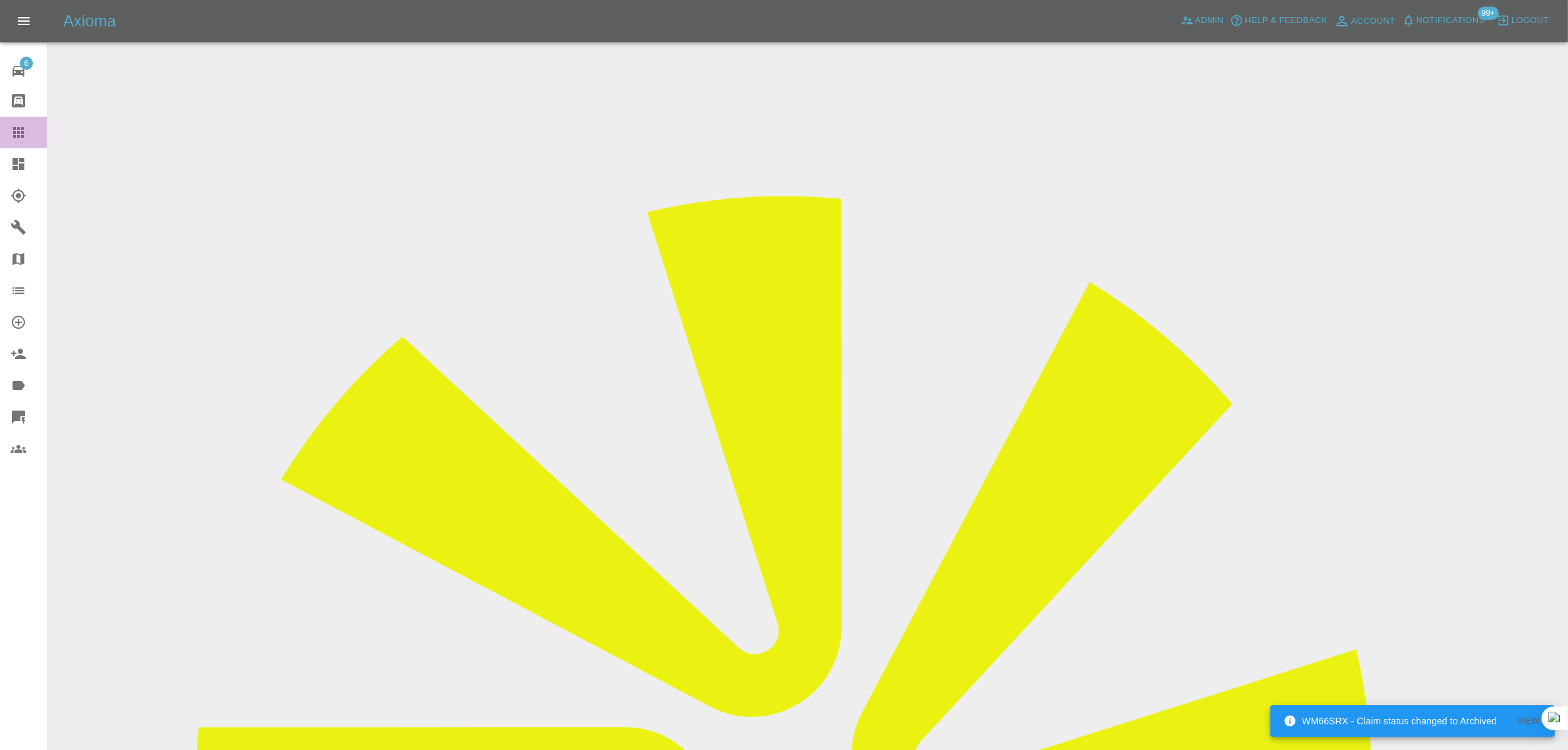
click at [18, 125] on icon at bounding box center [18, 132] width 16 height 16
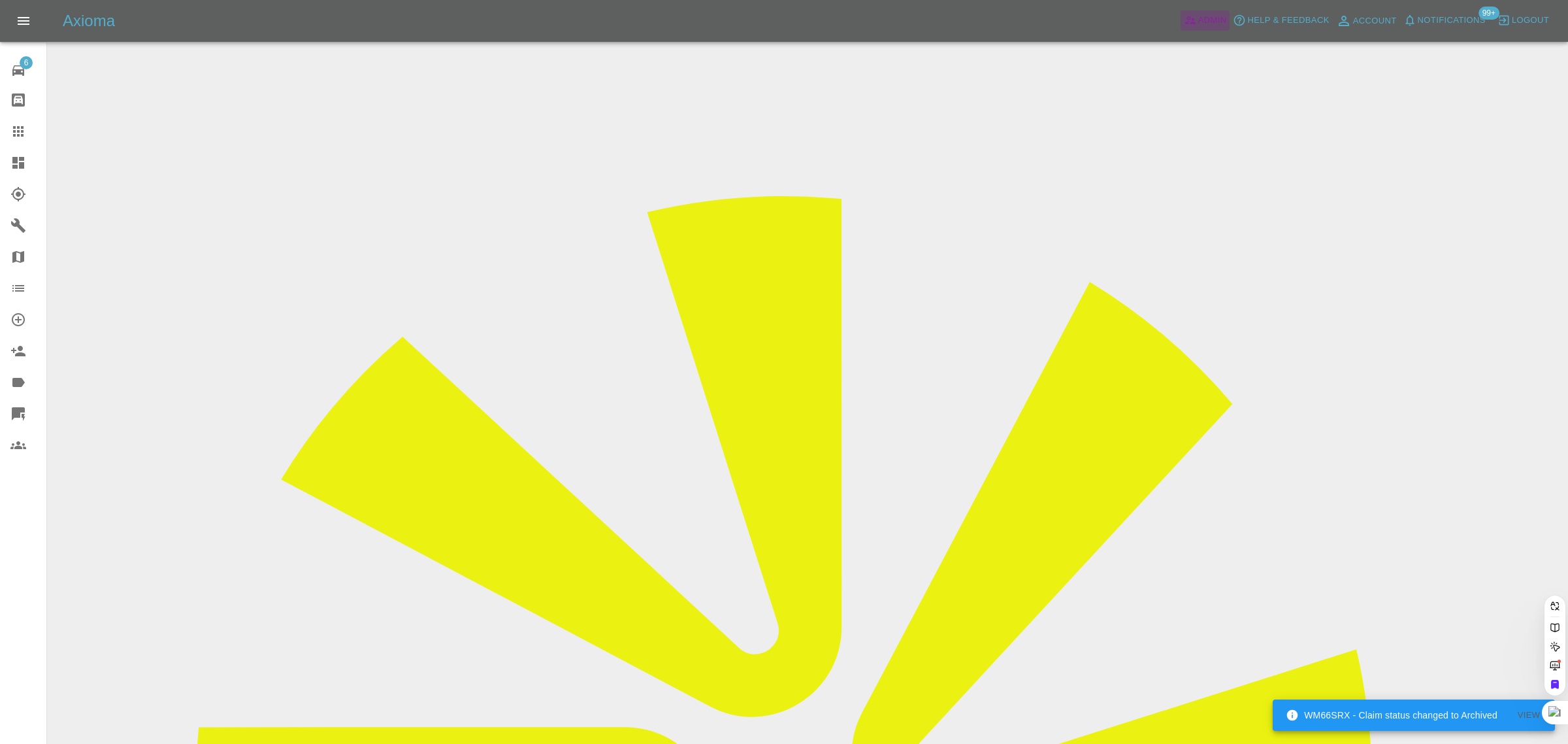
click at [1197, 20] on link "Admin" at bounding box center [1206, 20] width 49 height 20
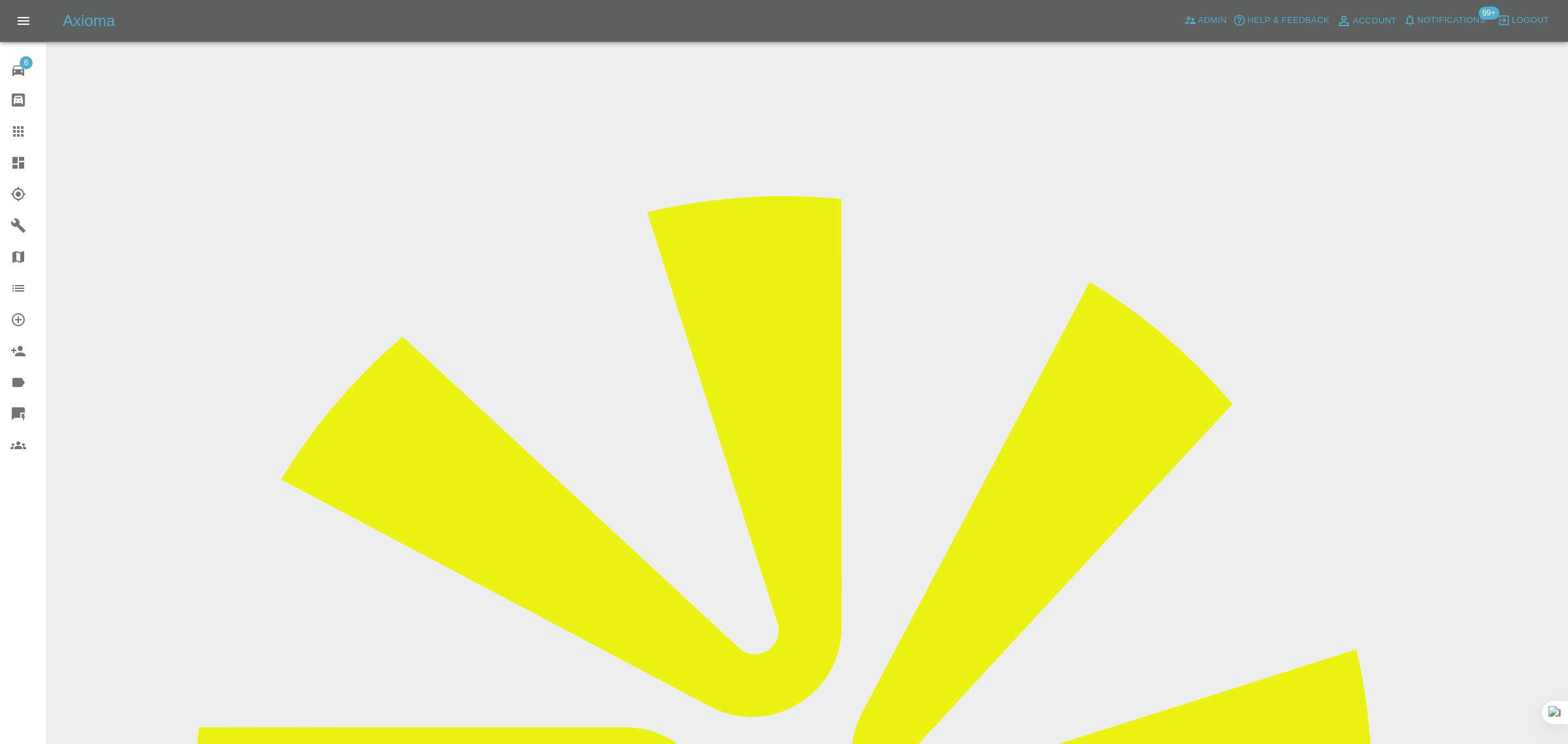
paste input "tony@pleiadianproperty.com"
type input "tony@pleiadianproperty.com"
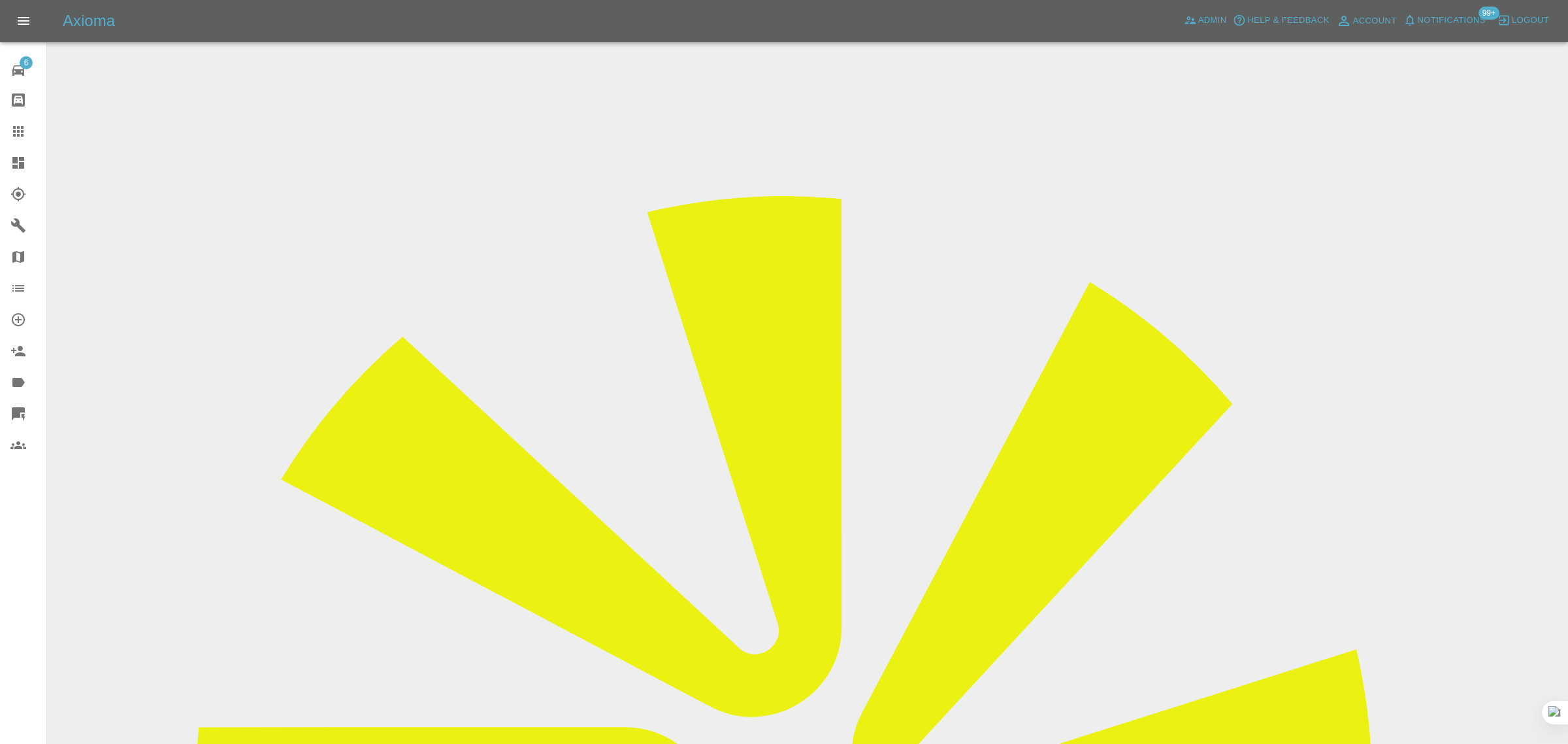
scroll to position [0, 0]
click at [7, 133] on link "Claims" at bounding box center [23, 131] width 46 height 32
paste input "stuart1@wineberg.co.uk"
type input "stuart1@wineberg.co.uk"
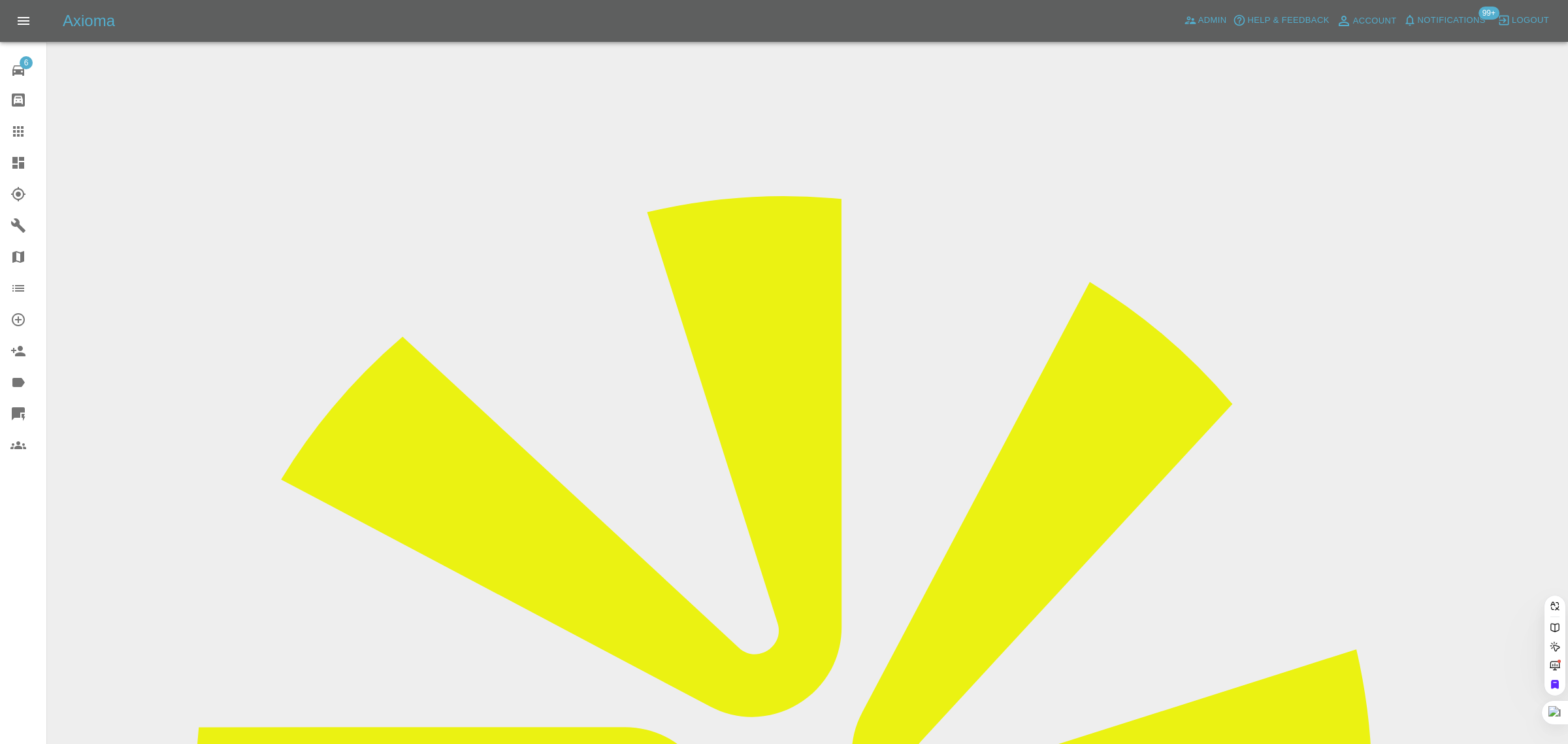
scroll to position [0, 4]
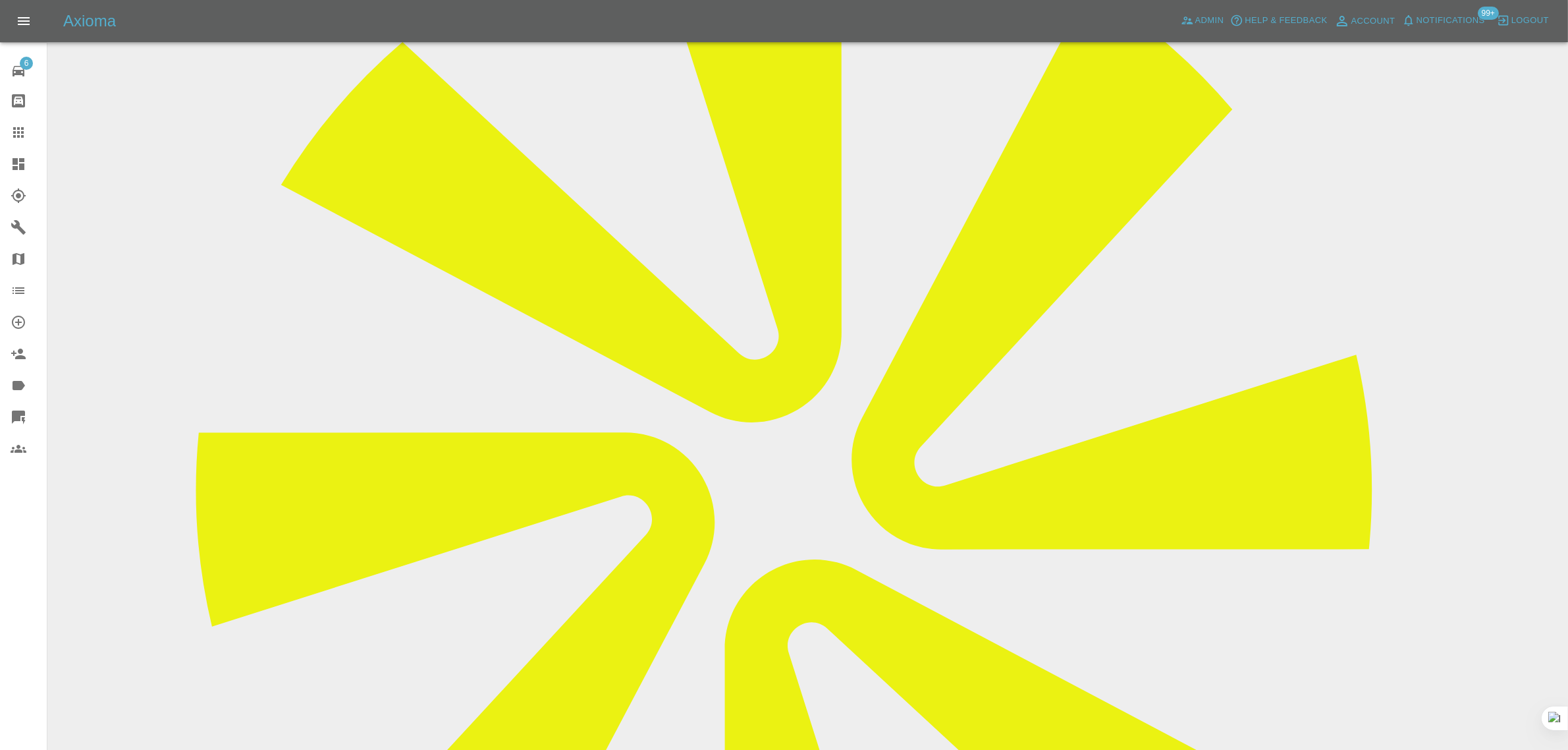
scroll to position [659, 0]
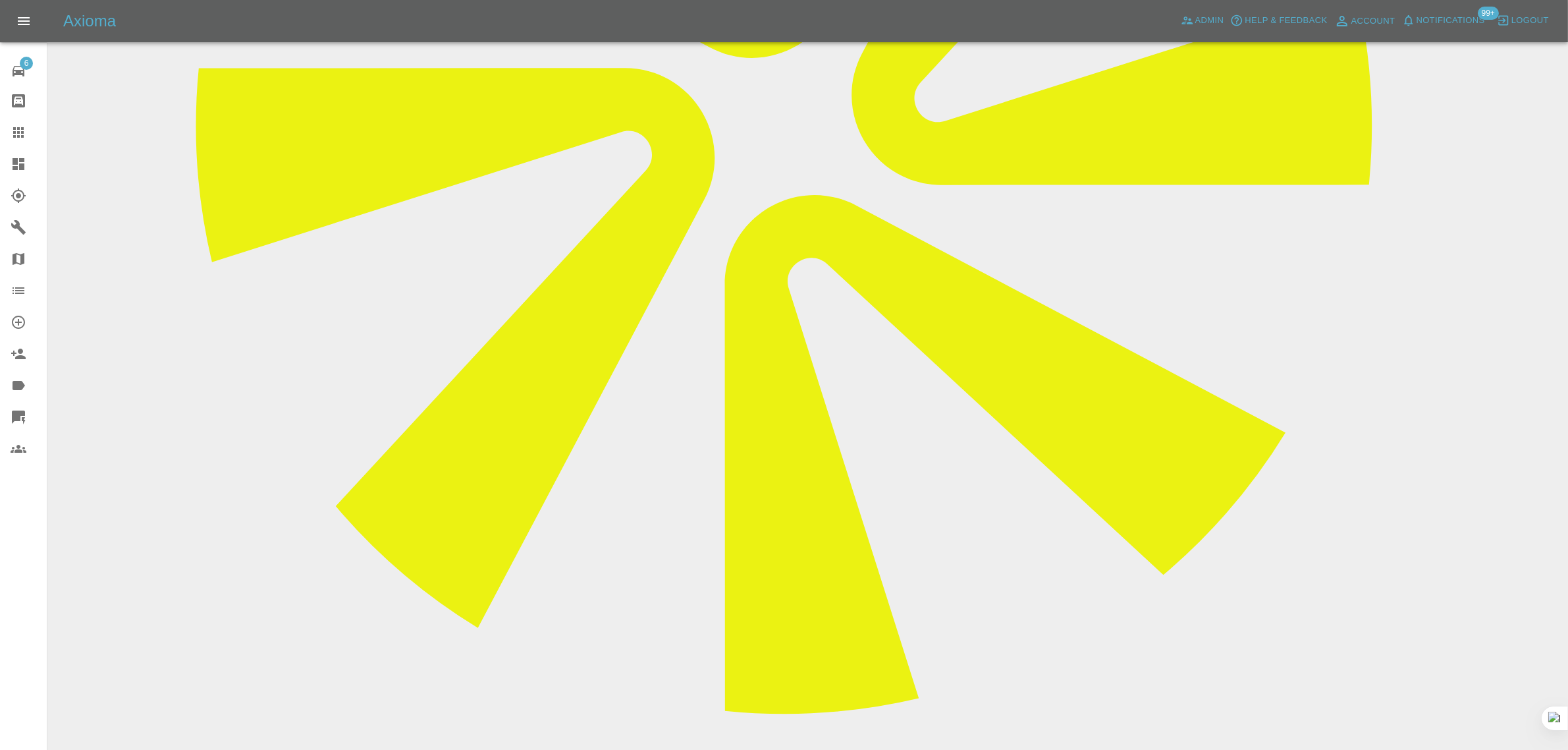
paste textarea "Thank you, I appreciate that. Please cancel and refund Best regards Stuart"
type textarea "Thank you, I appreciate that. Please cancel and refund Best regards Stuart"
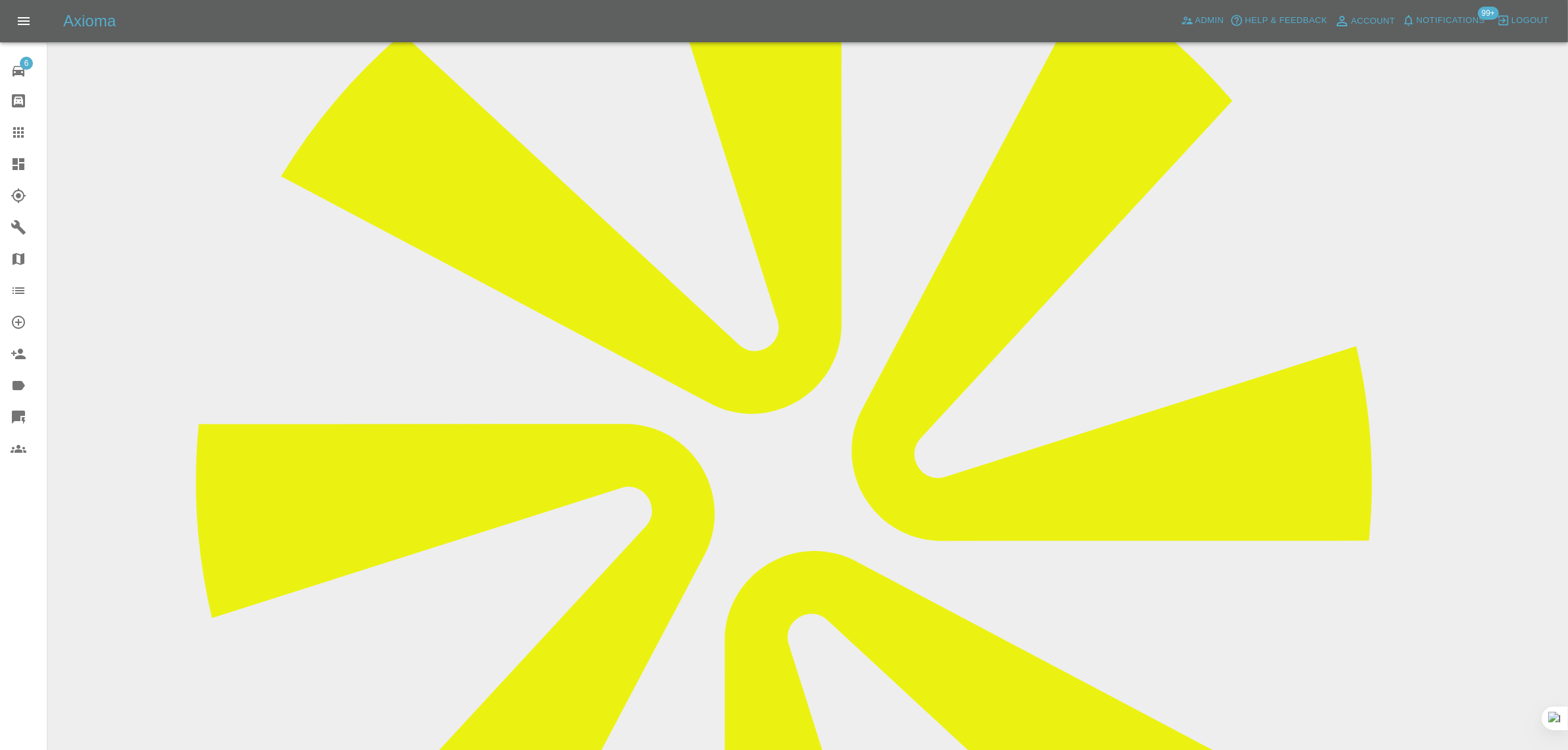
scroll to position [247, 0]
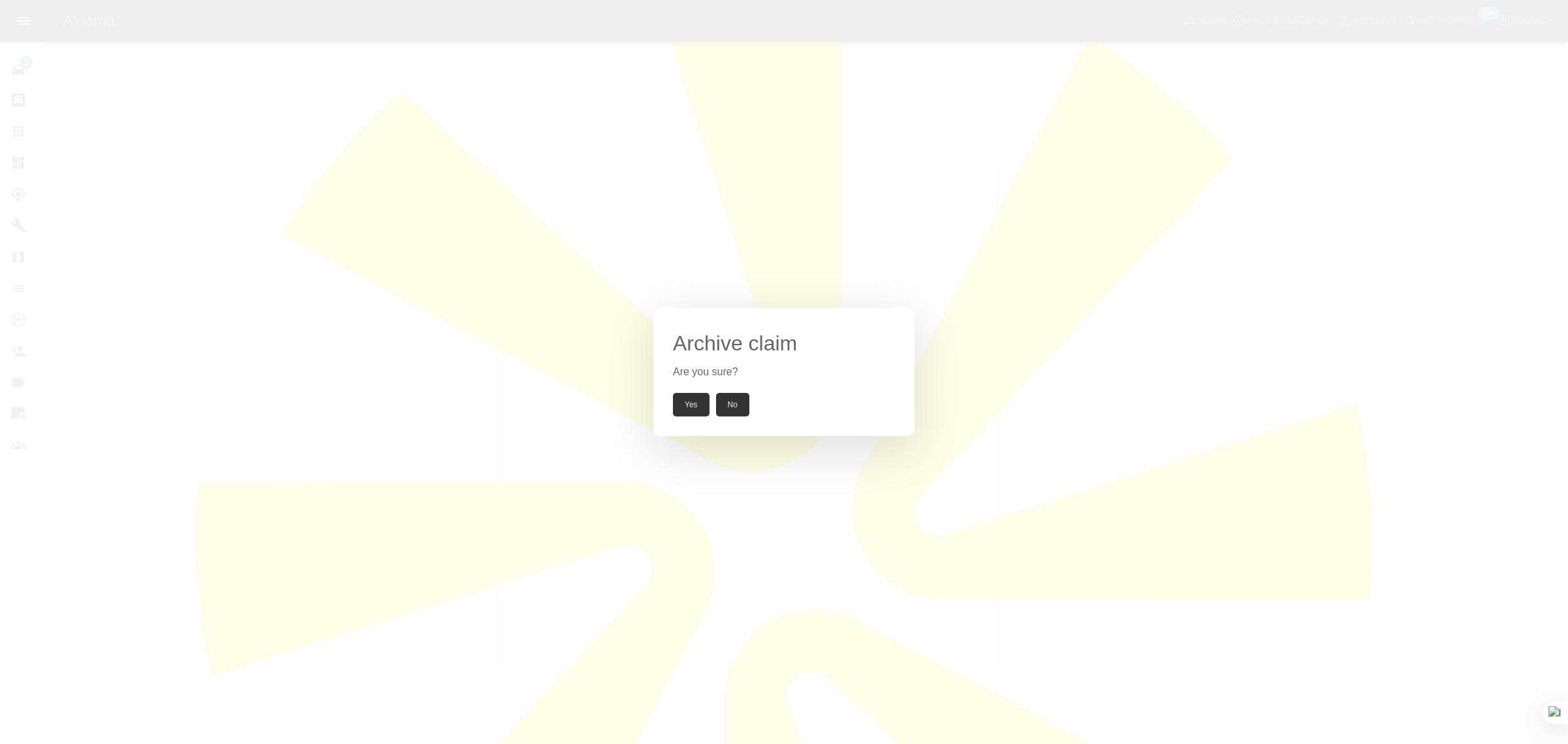
click at [700, 405] on button "Yes" at bounding box center [691, 404] width 36 height 23
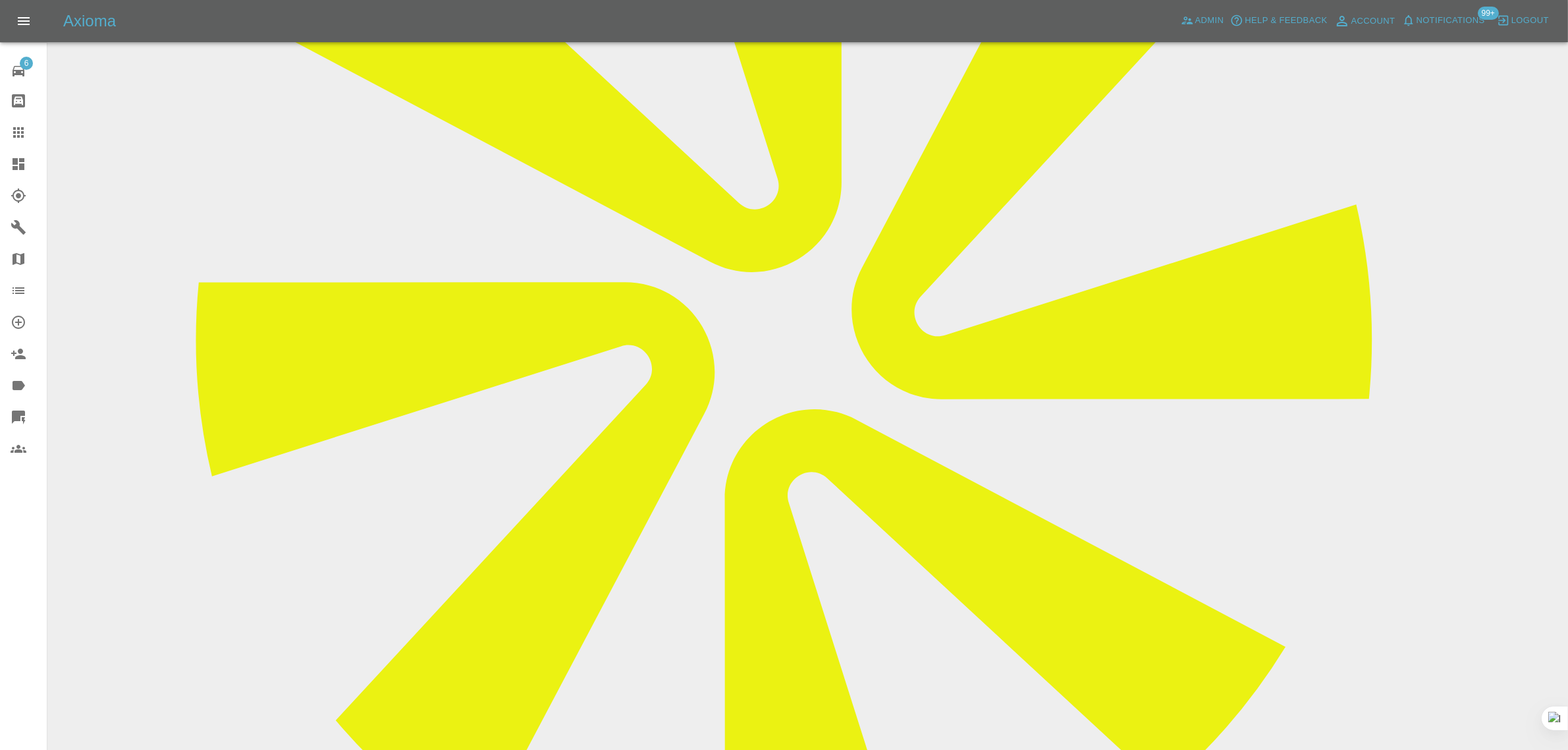
scroll to position [577, 0]
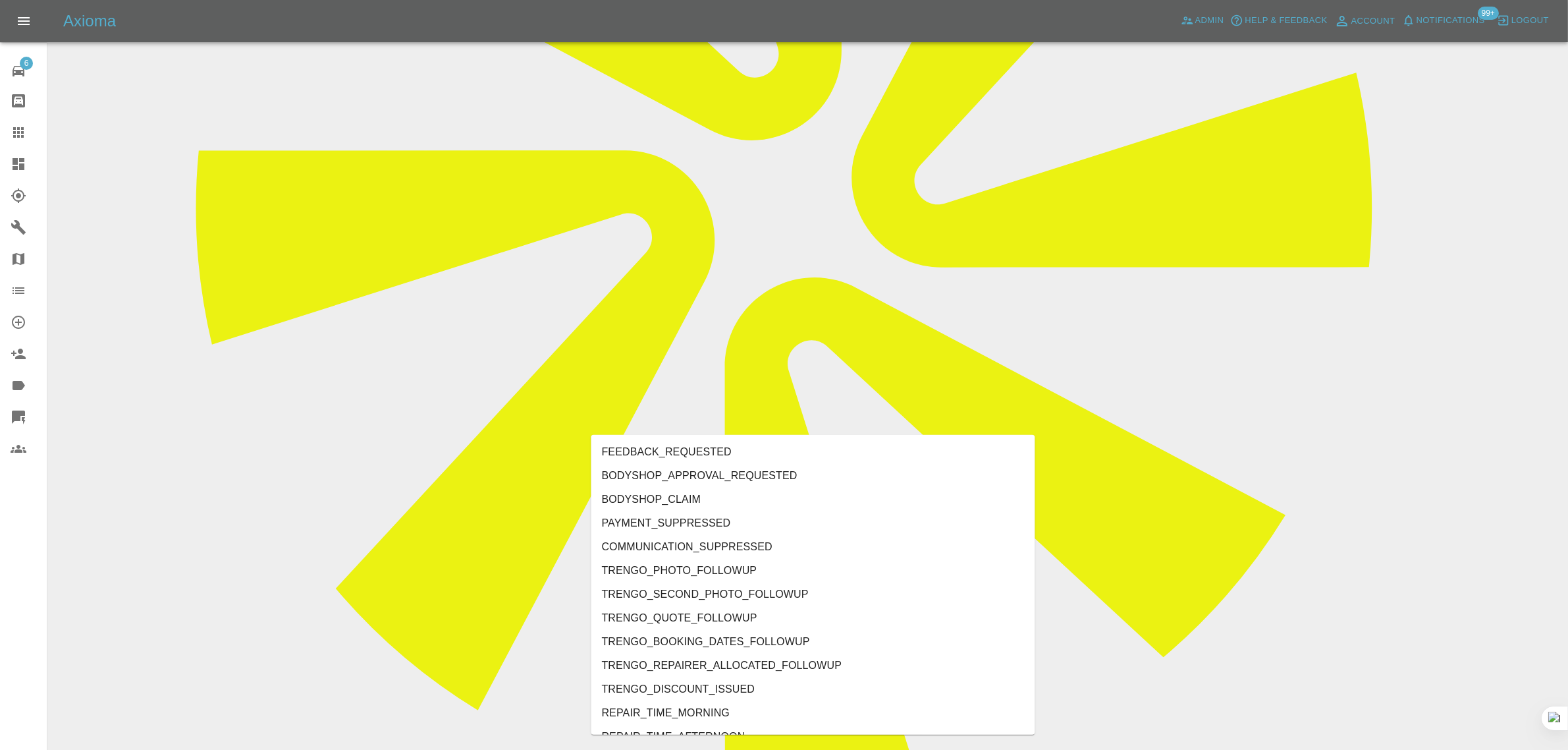
type input "no"
click at [680, 539] on li "REPAIRER_NO_SHOW" at bounding box center [813, 547] width 444 height 24
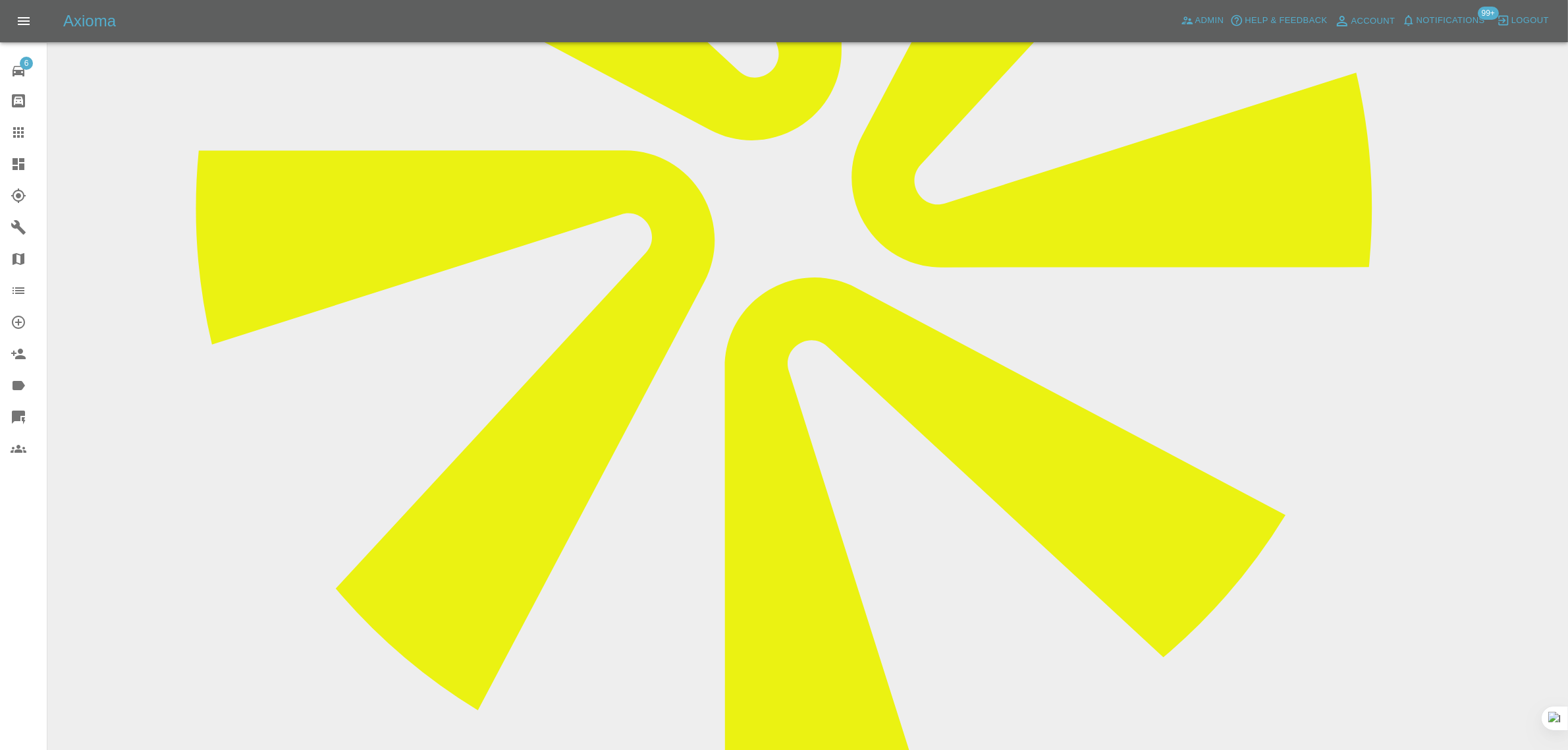
scroll to position [0, 0]
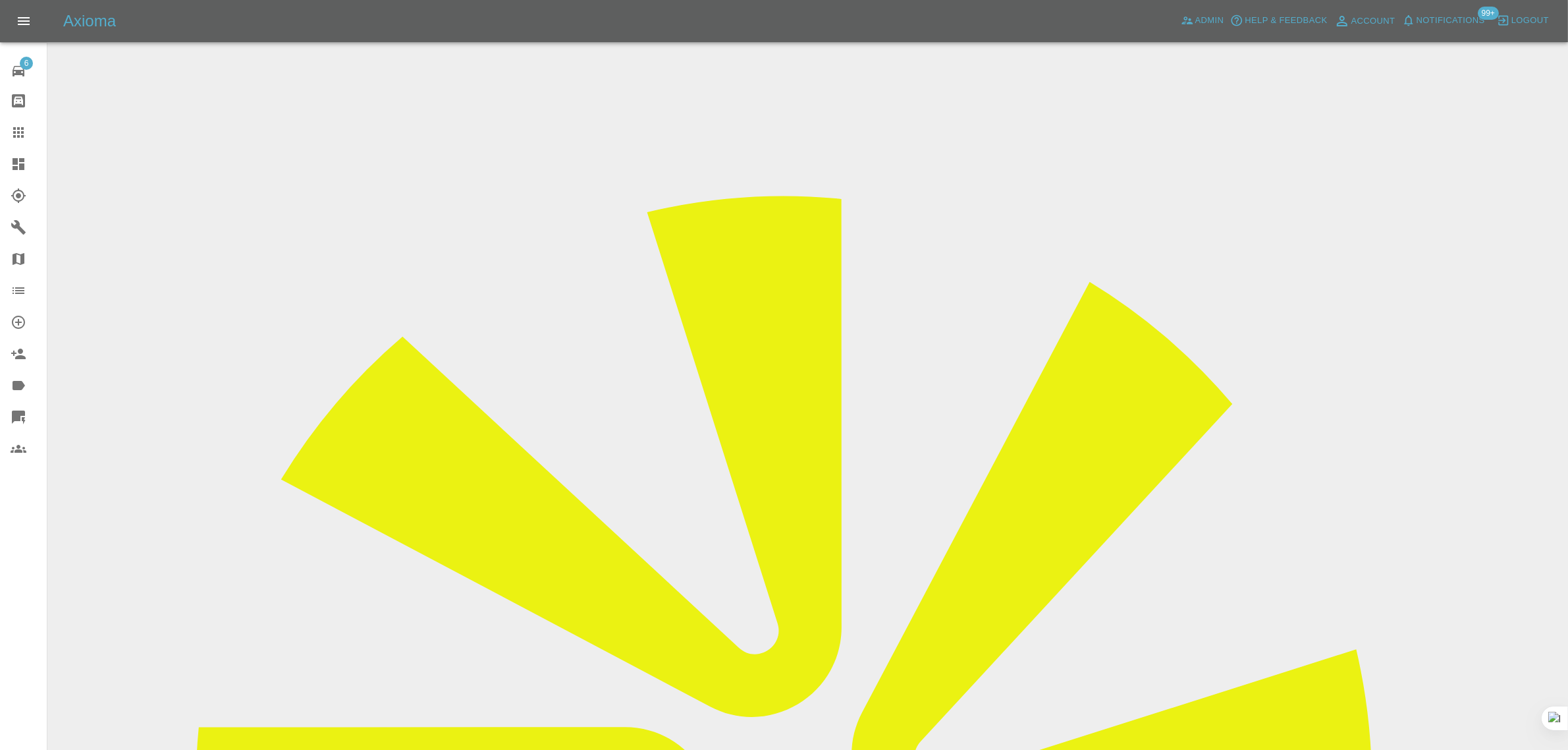
drag, startPoint x: 820, startPoint y: 432, endPoint x: 966, endPoint y: 442, distance: 146.3
copy tr "stuart1@wineberg.co.uk"
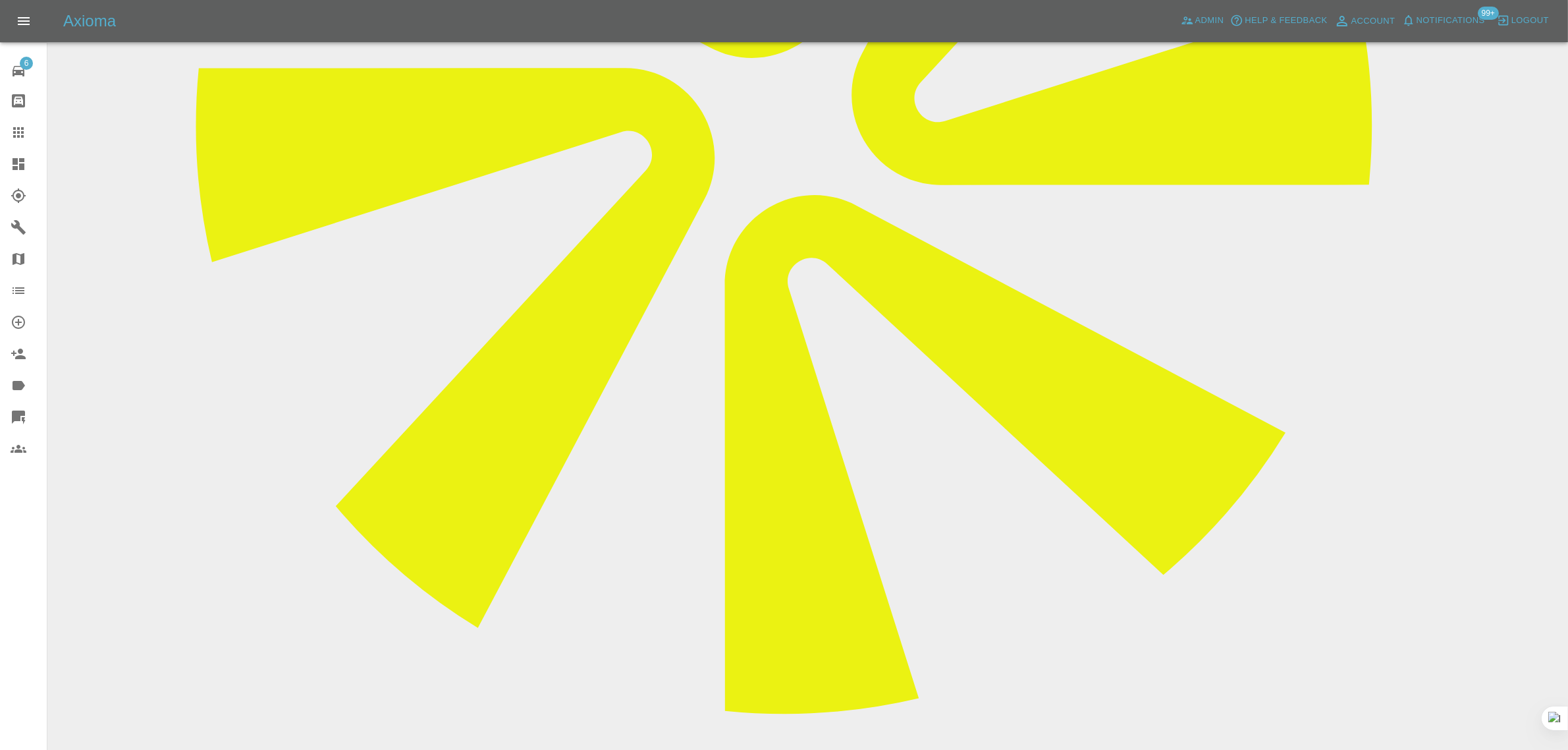
click at [12, 140] on icon at bounding box center [18, 132] width 16 height 16
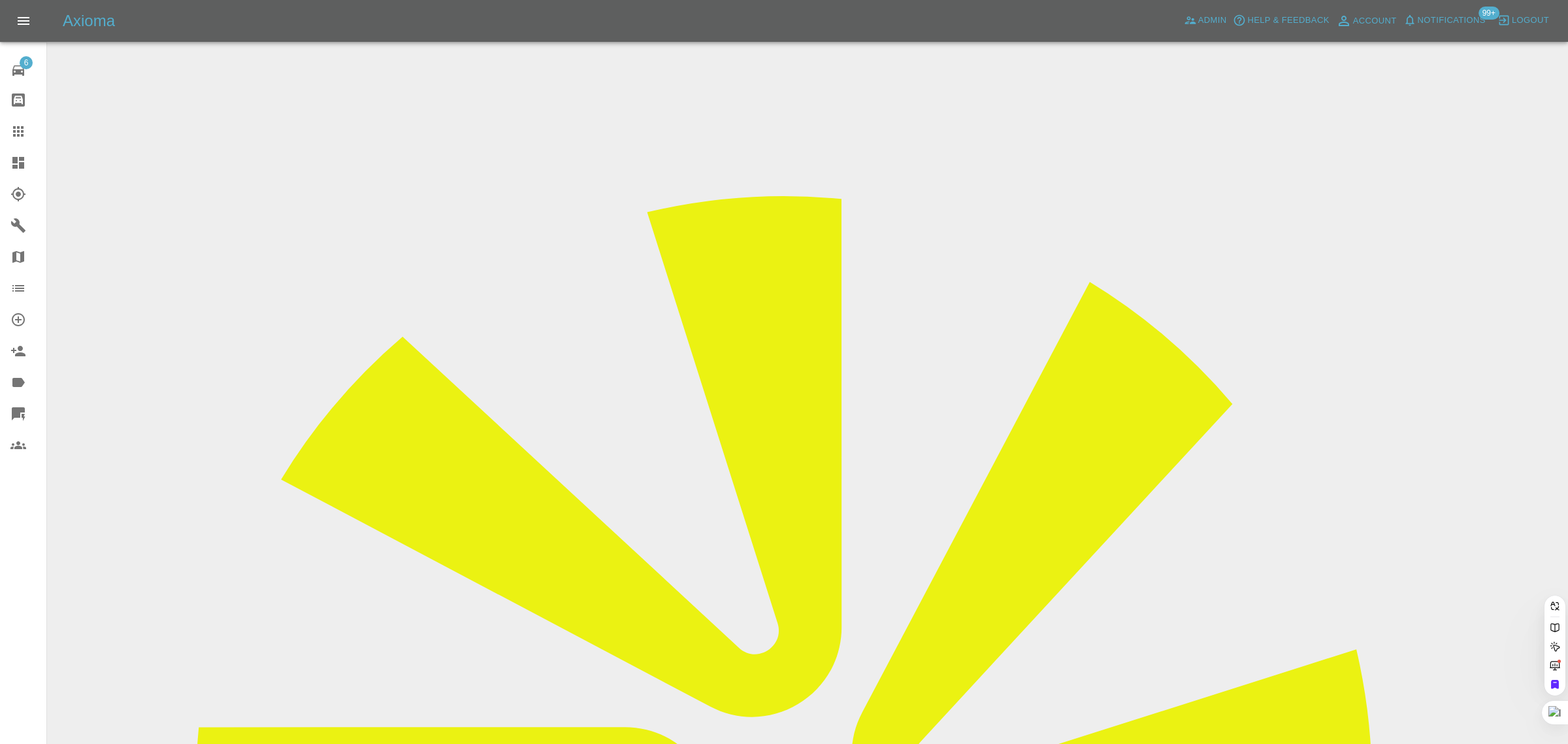
paste input "vaughanasmith@yahoo.co.uk"
type input "vaughanasmith@yahoo.co.uk"
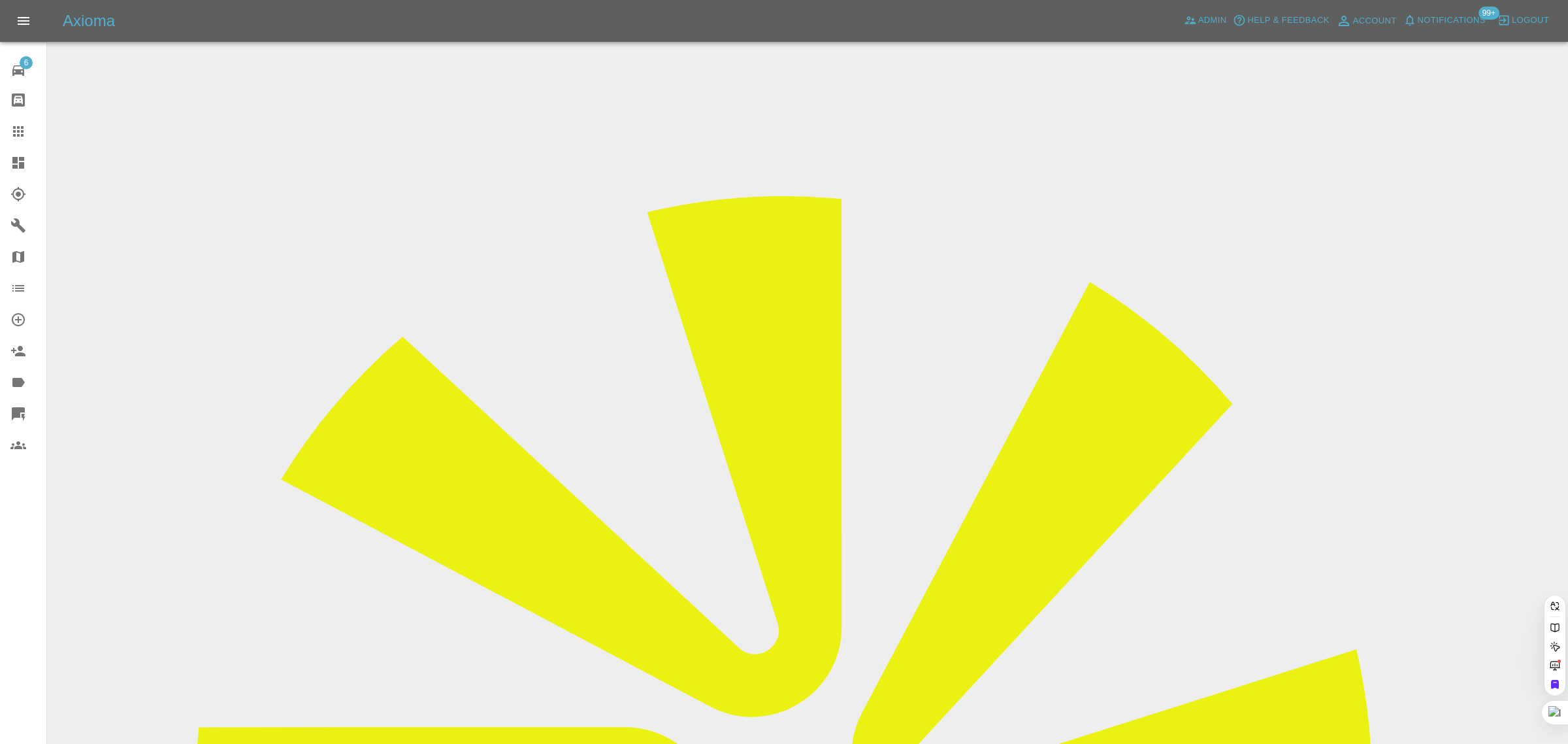
click at [28, 592] on div "6 Repair home Bodyshop home Claims Dashboard Explorer Garages Map Organization …" at bounding box center [23, 372] width 47 height 744
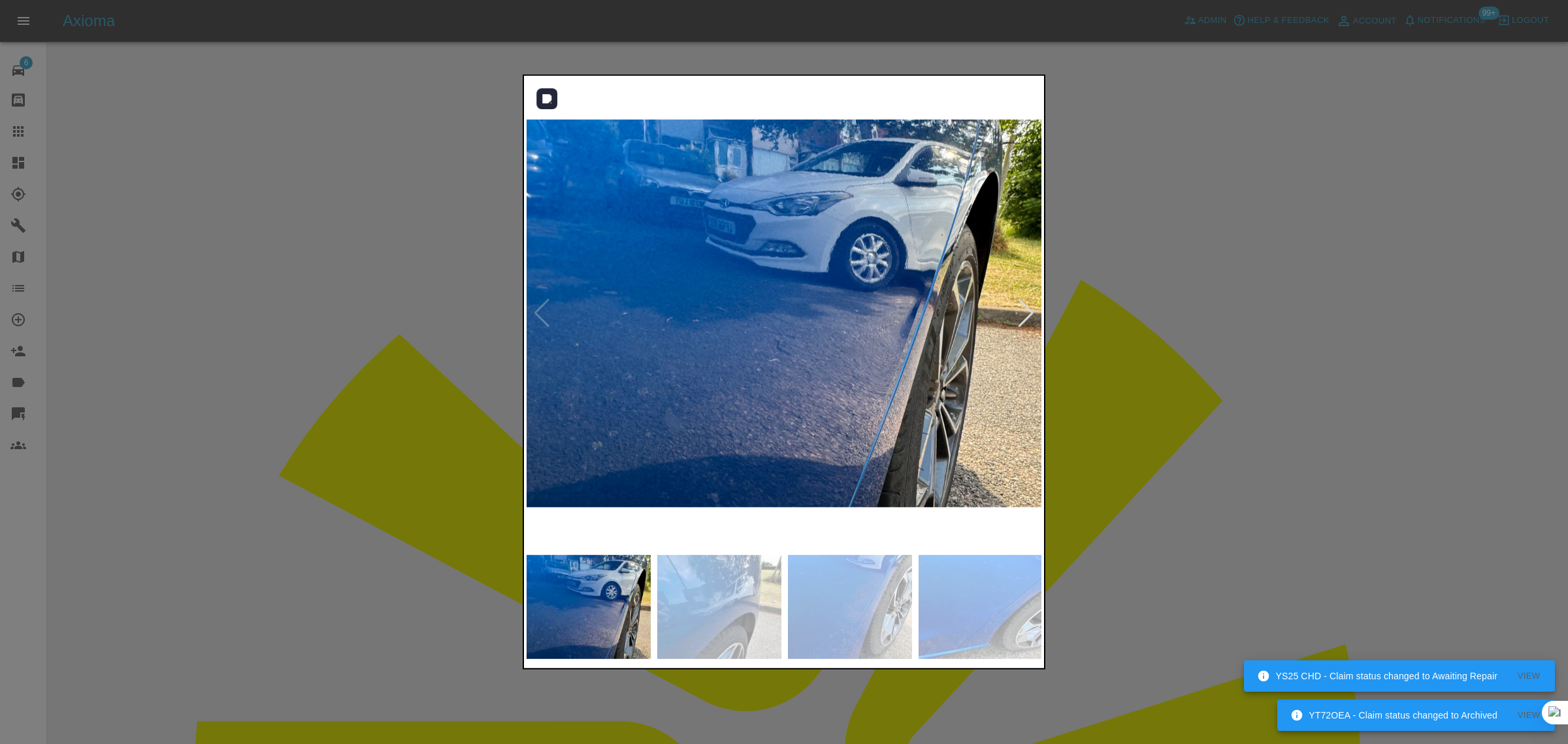
click at [1020, 307] on div at bounding box center [1026, 313] width 18 height 29
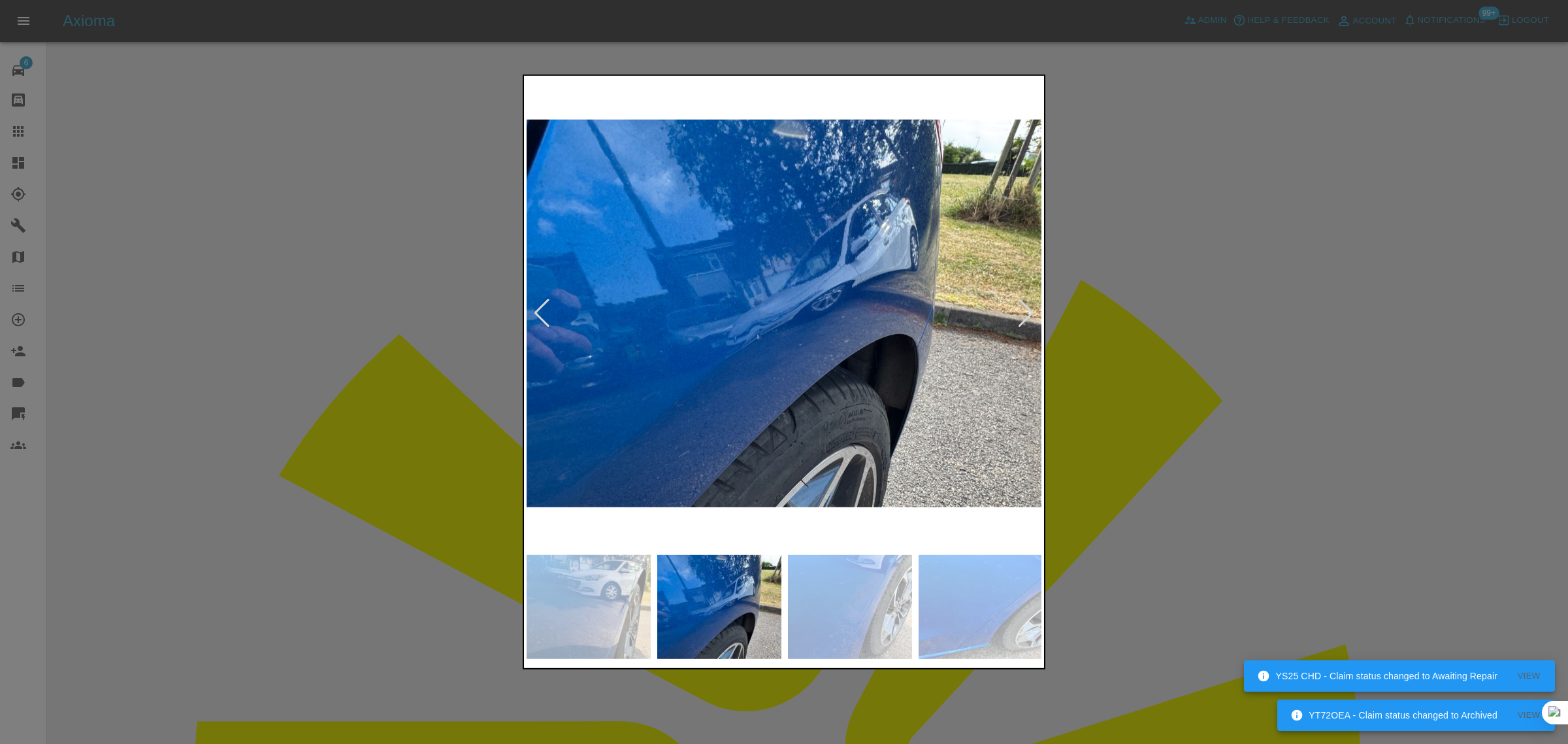
click at [1021, 305] on div at bounding box center [1026, 313] width 18 height 29
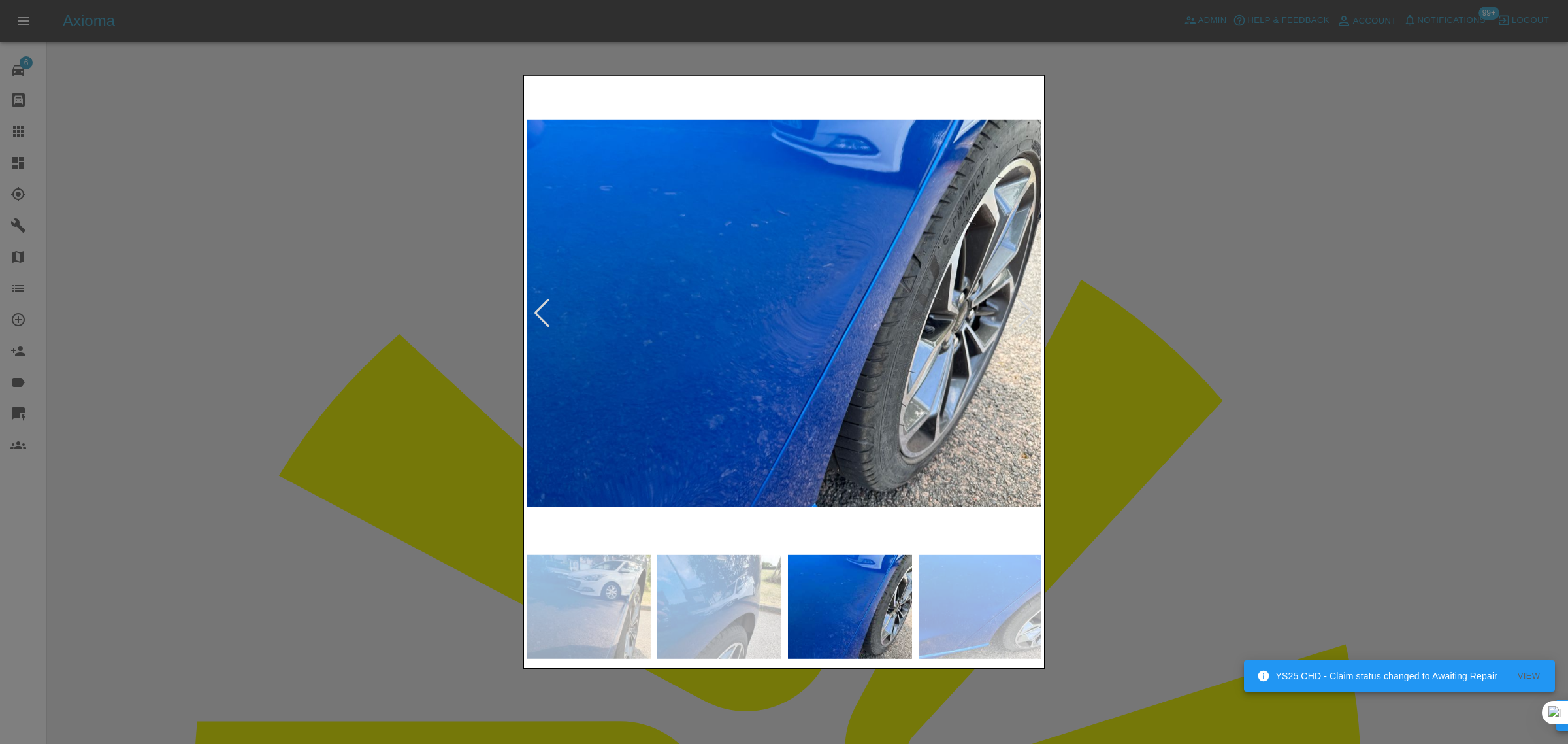
click at [1021, 305] on div at bounding box center [1026, 313] width 18 height 29
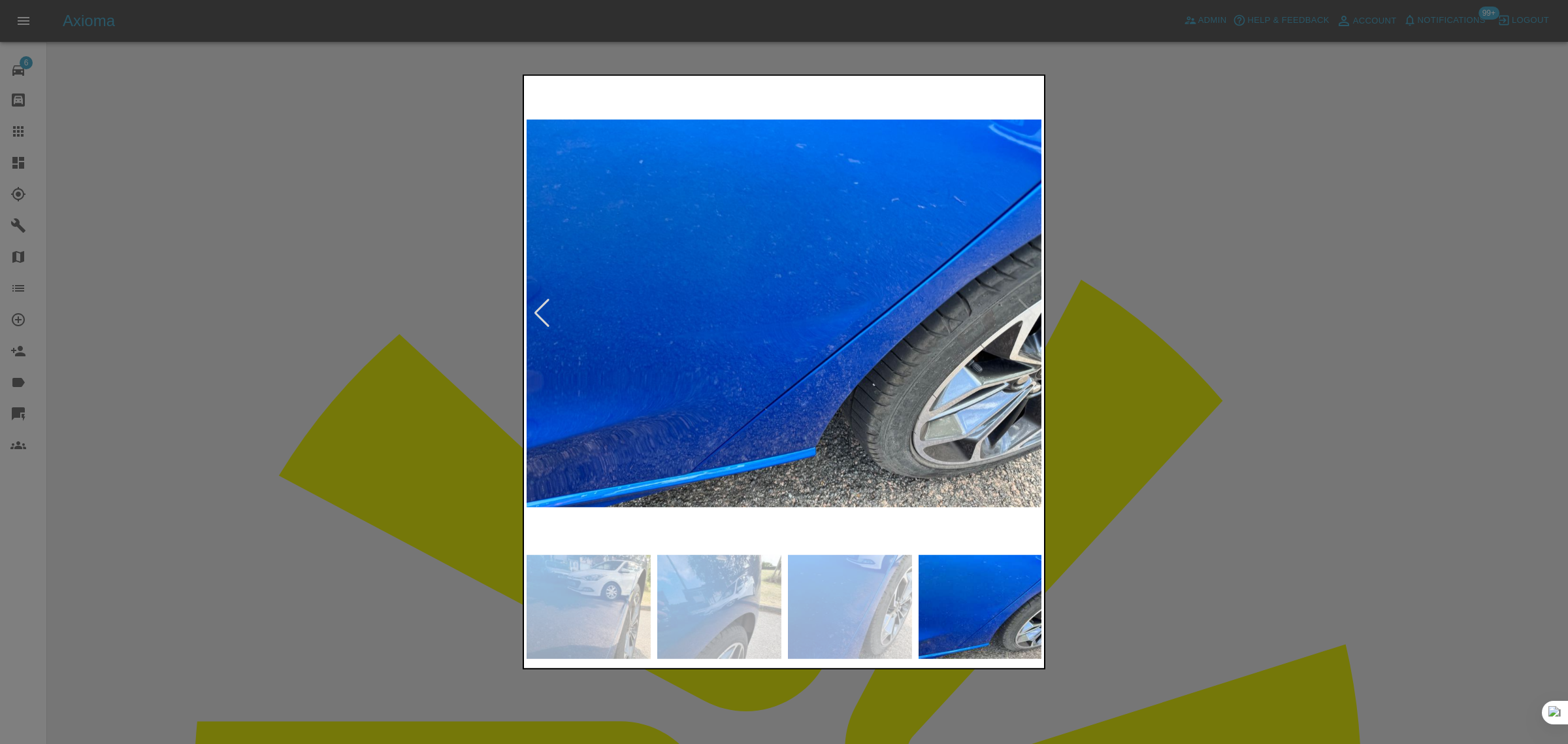
click at [1118, 328] on div at bounding box center [784, 372] width 1568 height 744
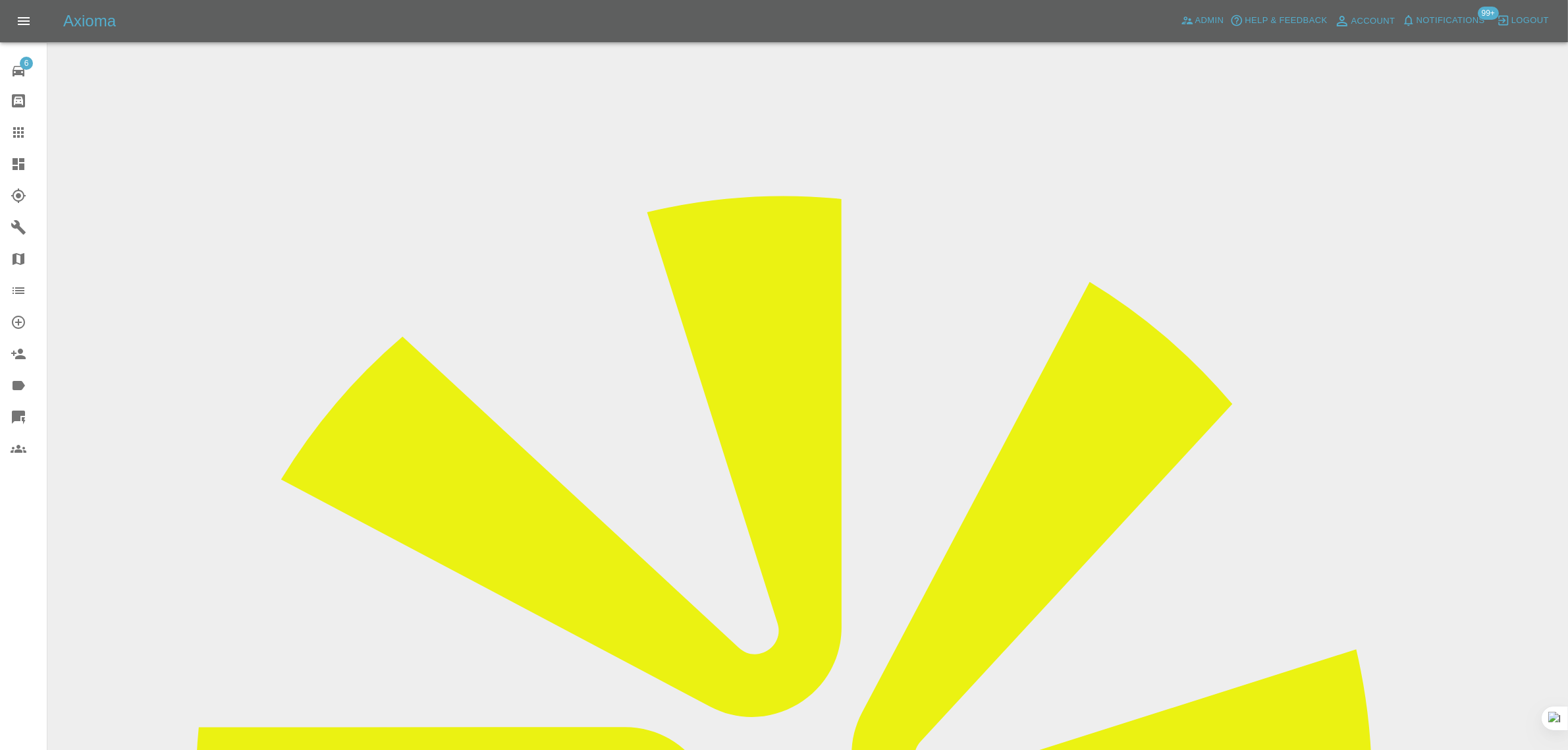
click at [20, 132] on icon at bounding box center [18, 132] width 16 height 16
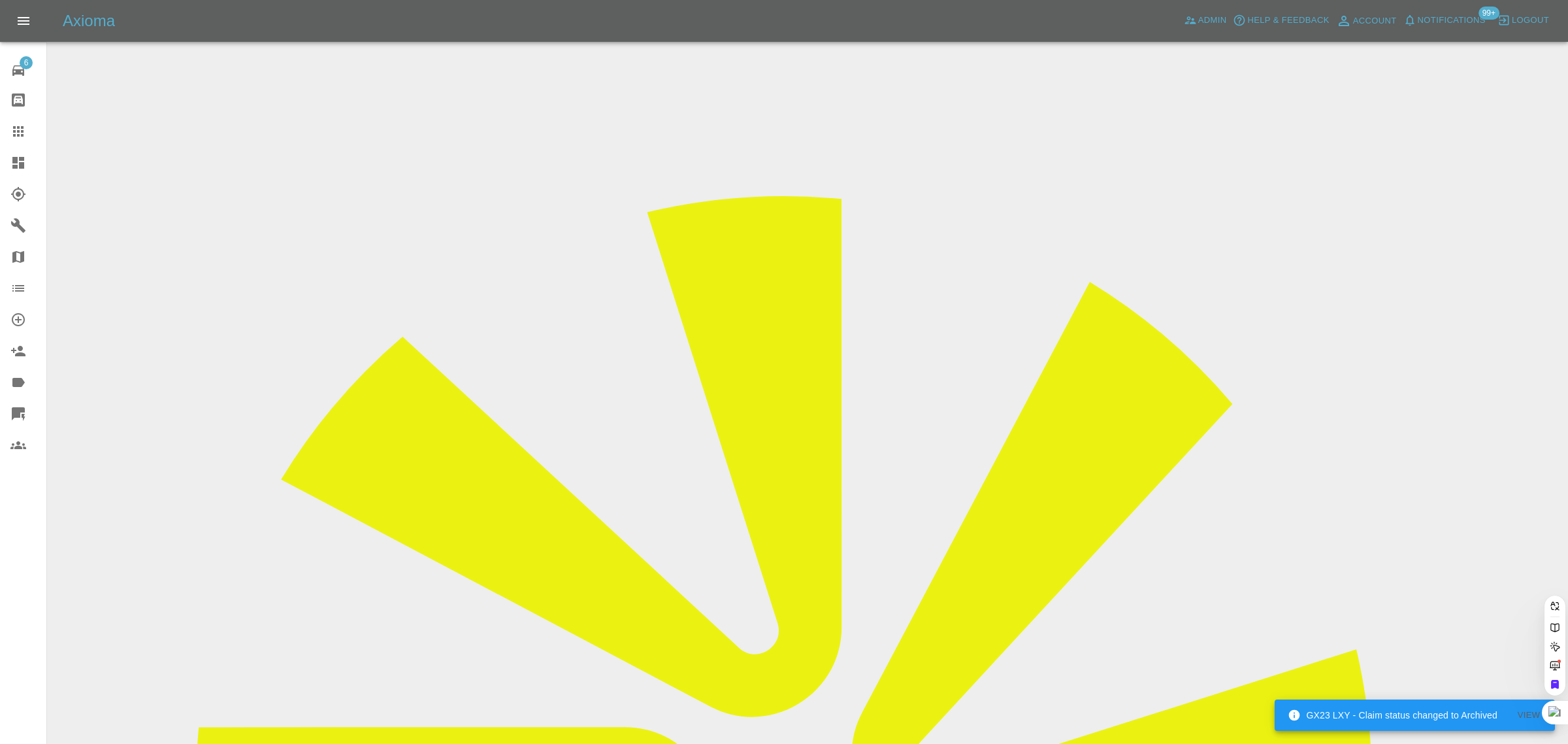
paste input "AN54 JHS"
type input "AN54 JHS"
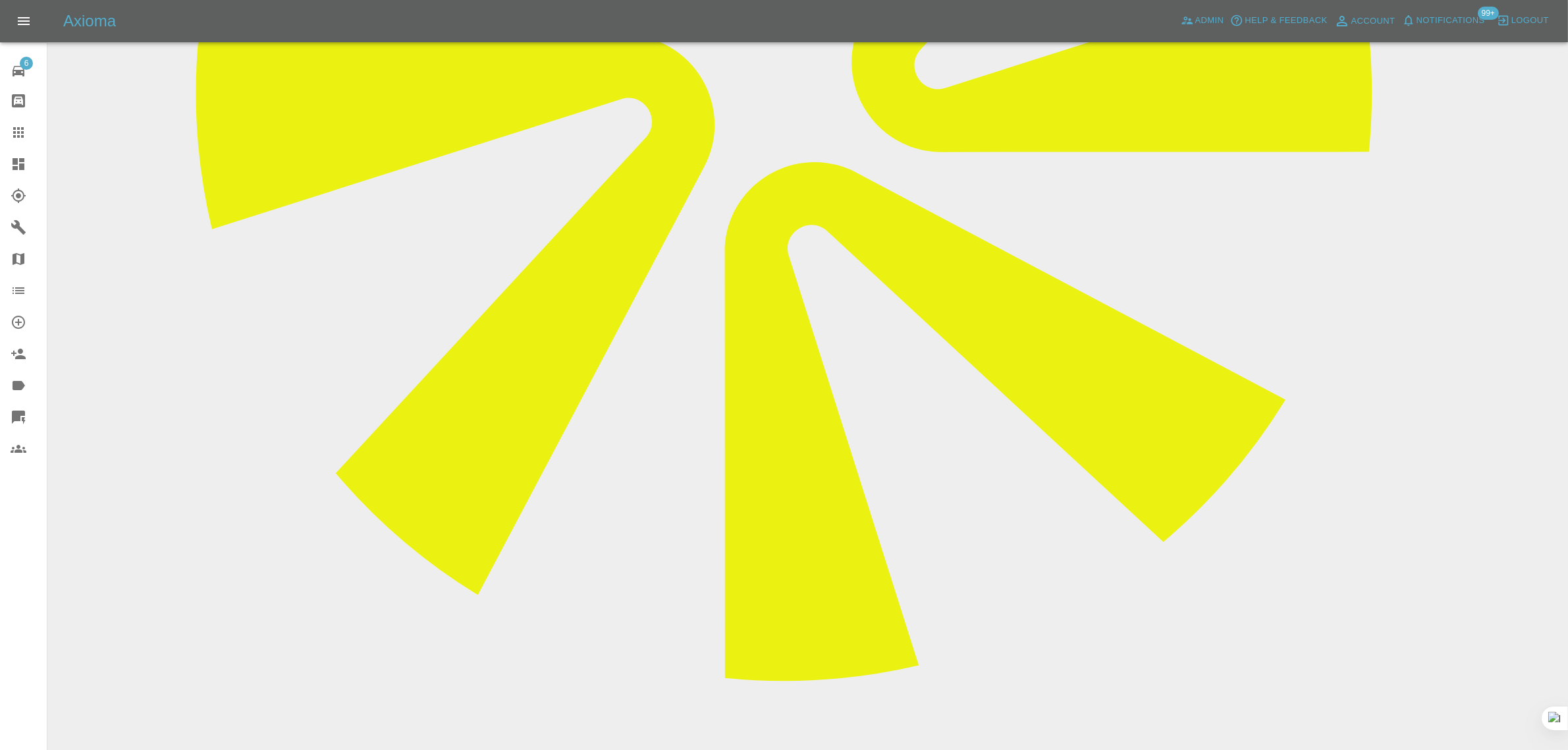
scroll to position [988, 0]
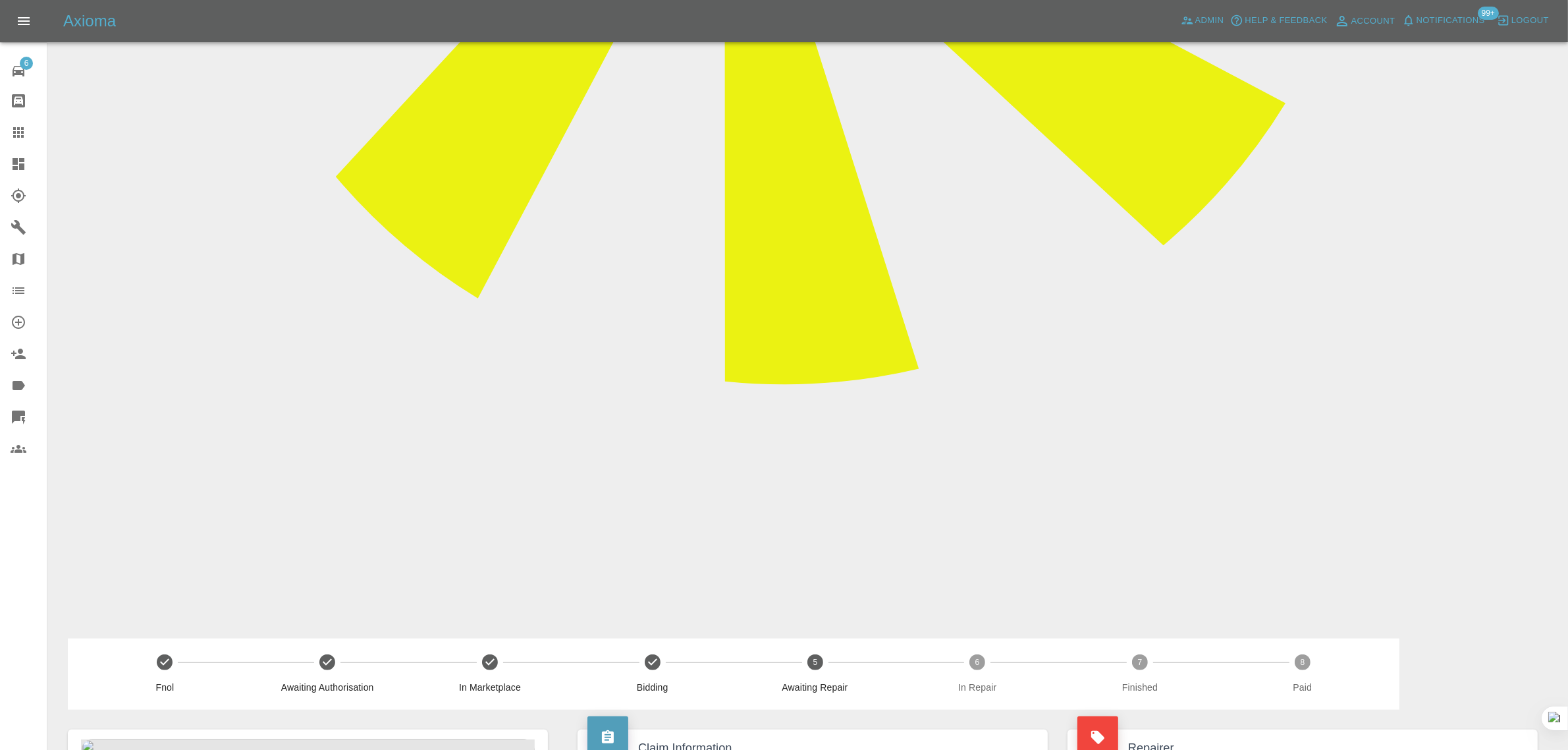
click at [28, 132] on div at bounding box center [28, 132] width 37 height 16
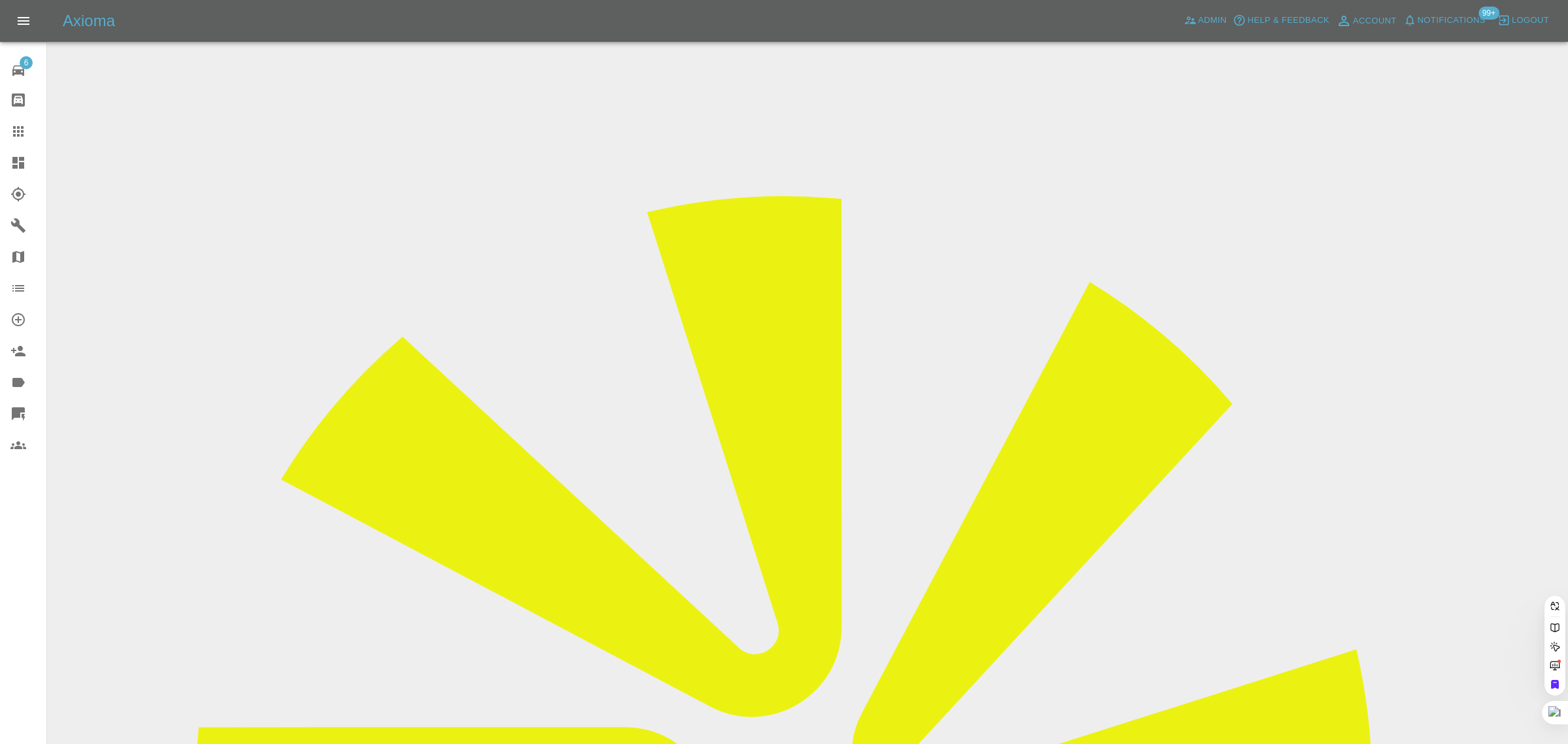
paste input "VN18 FKF"
type input "VN18FKF"
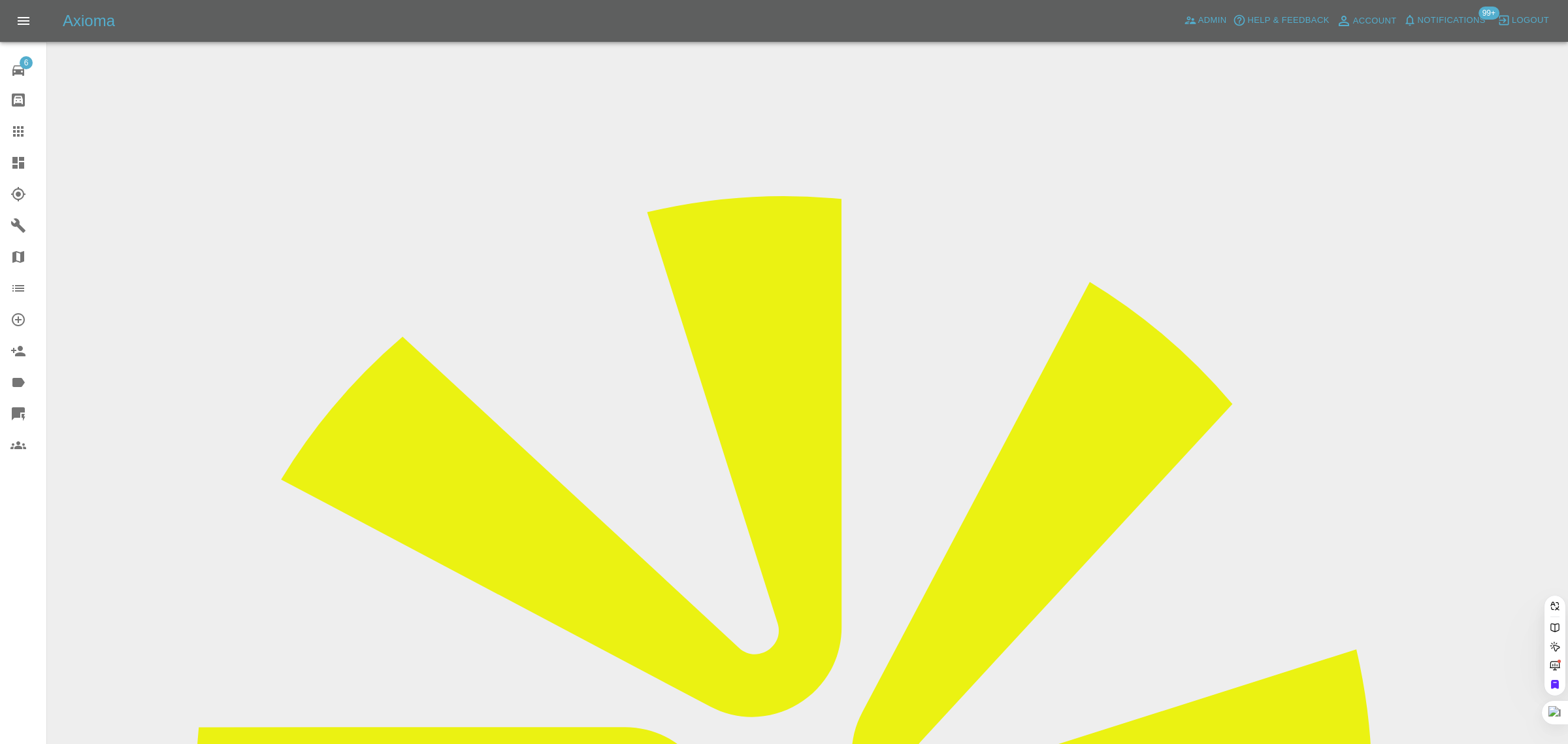
paste input "graham.garrett-lang@outlook.com"
type input "graham.garrett-lang@outlook.com"
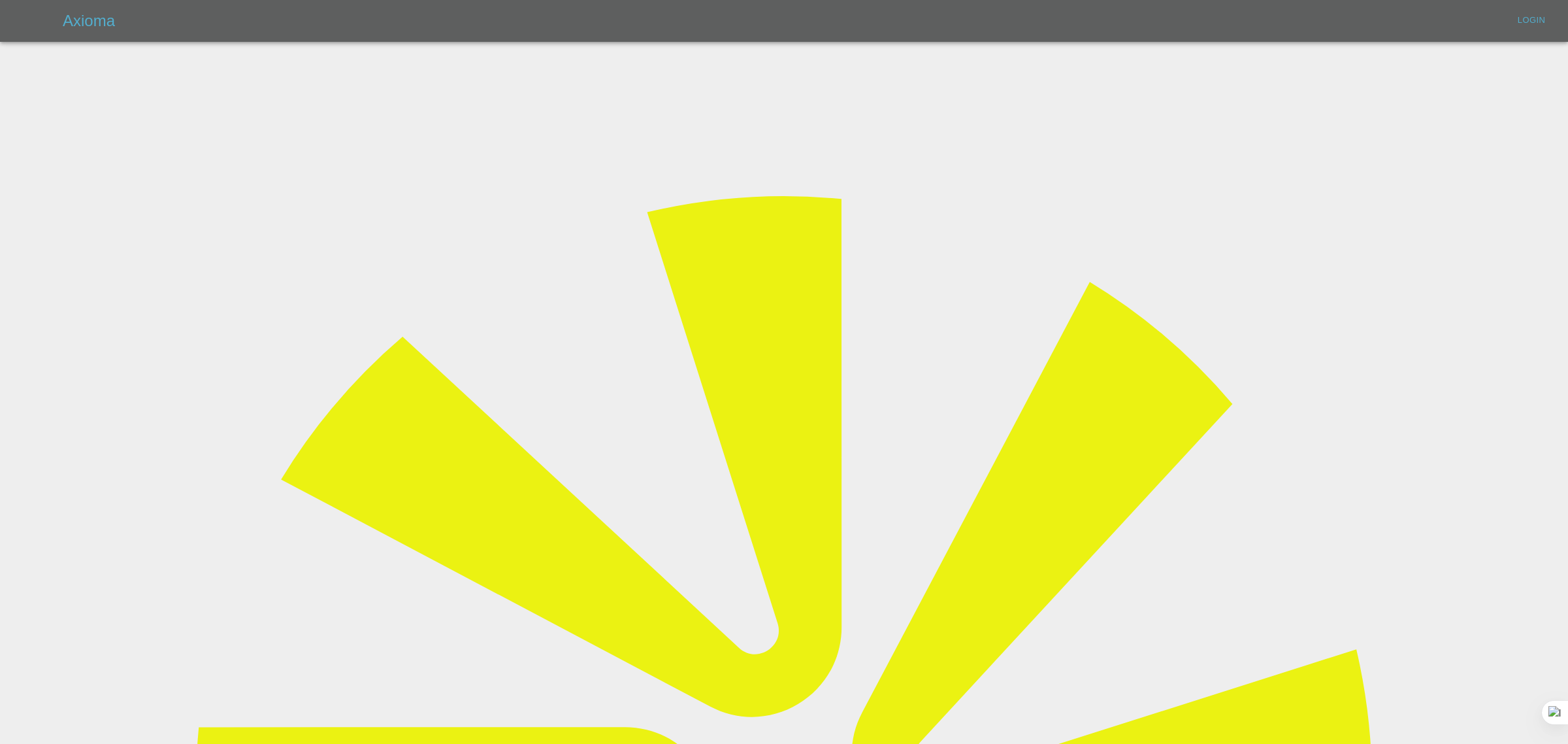
type input "bookkeeping@fifoaccounting.com"
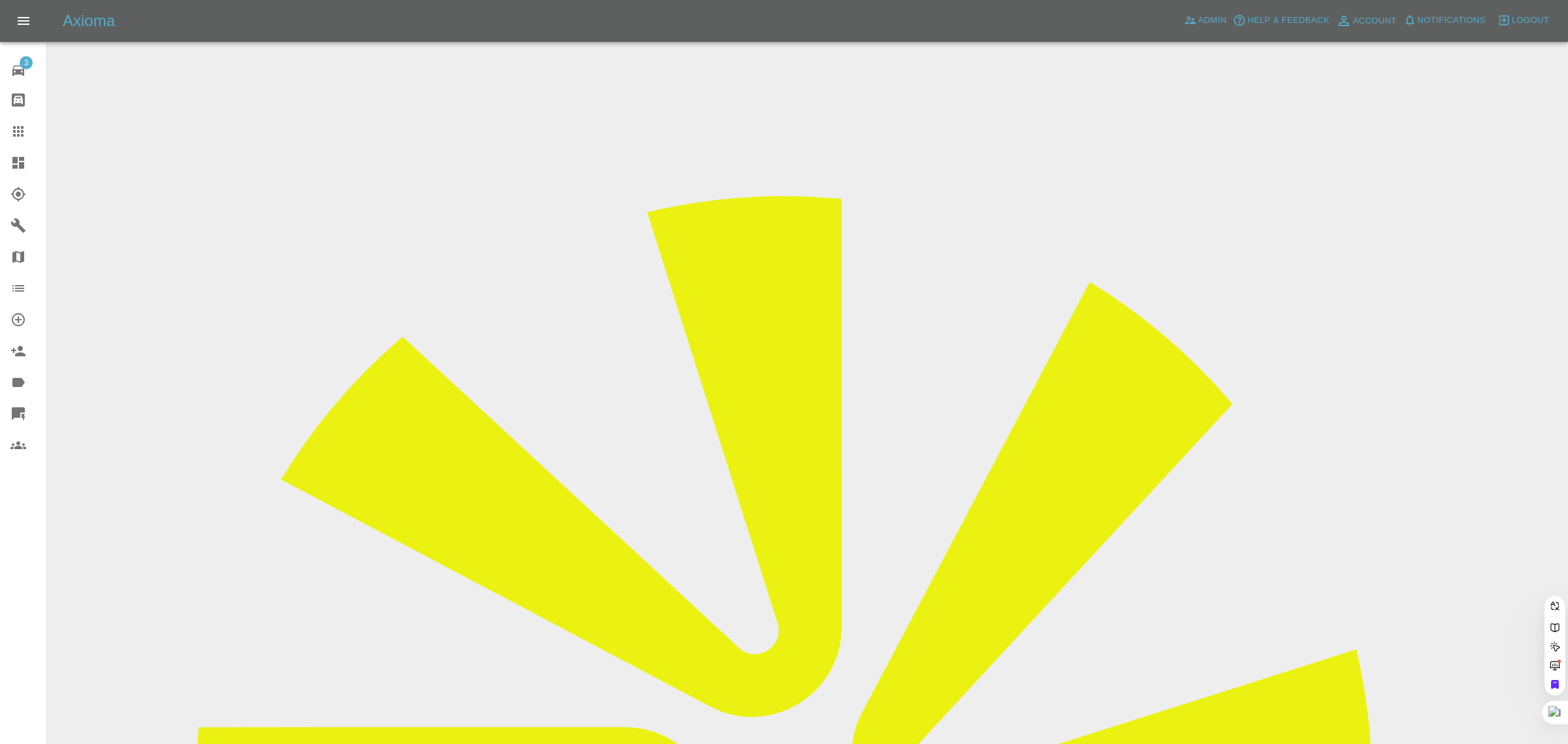
paste input "graham.garrett-lang@outlook.com"
type input "graham.garrett-lang@outlook.com"
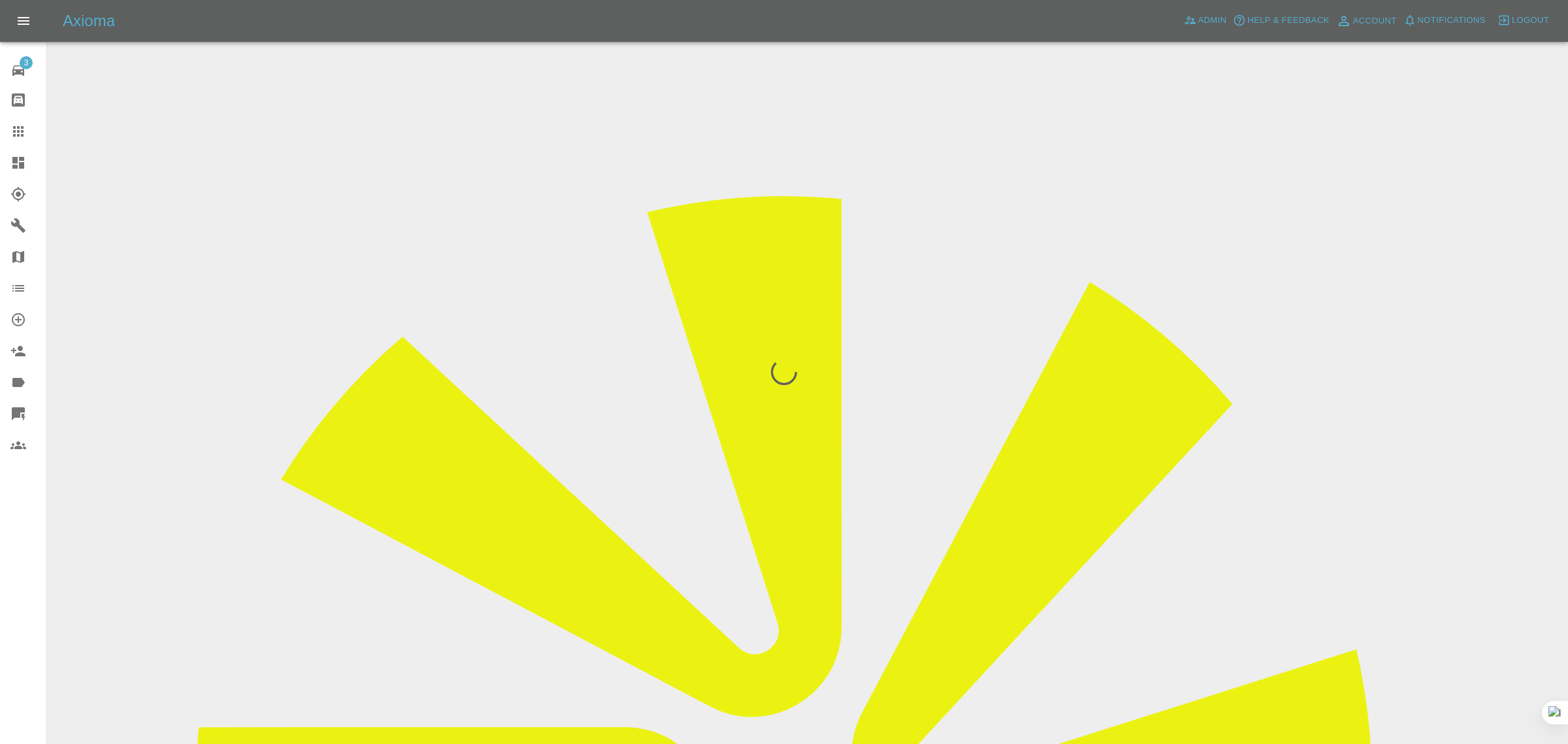
click at [16, 547] on div "3 Repair home Bodyshop home Claims Dashboard Explorer Garages Map Organization …" at bounding box center [23, 372] width 47 height 744
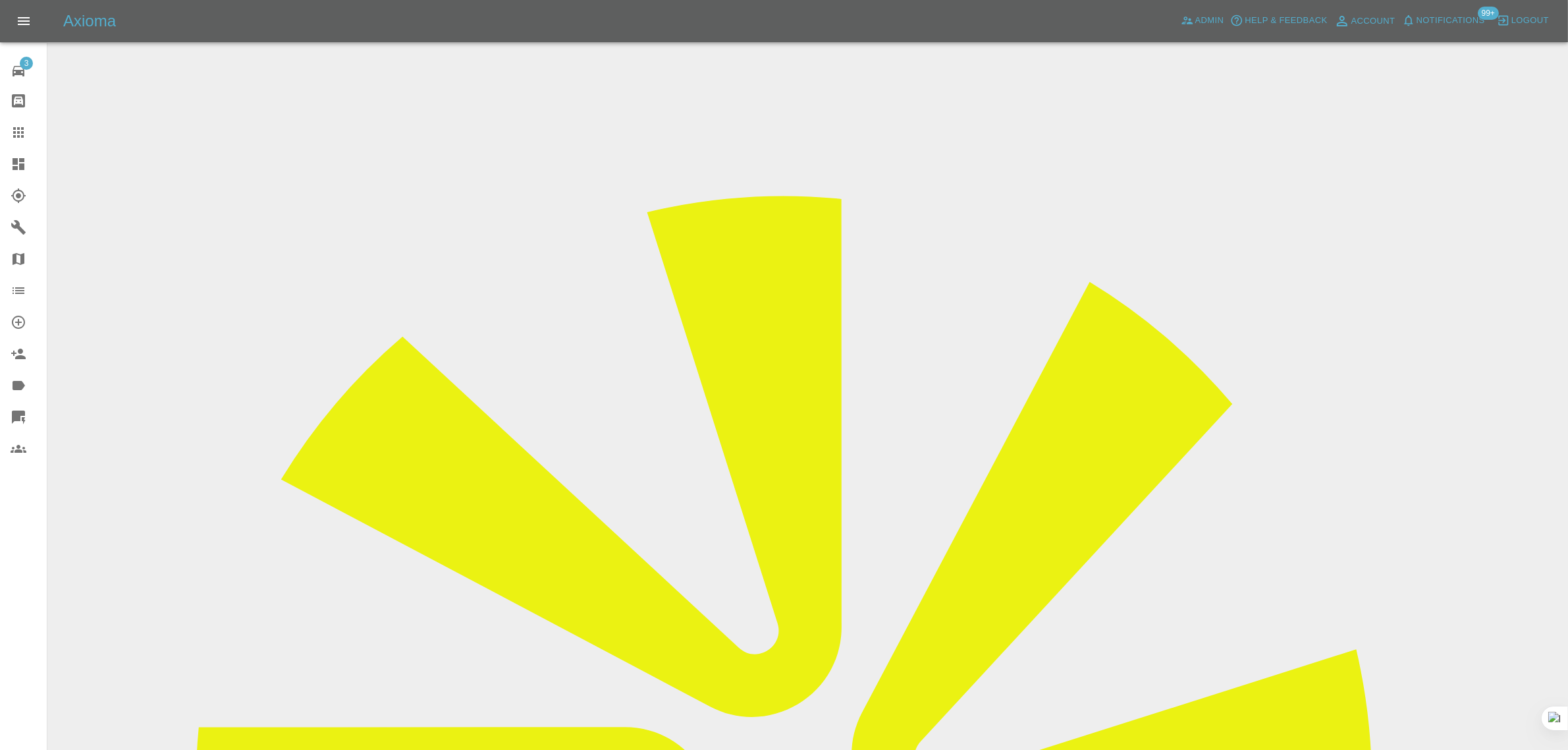
click at [28, 134] on div at bounding box center [28, 132] width 37 height 16
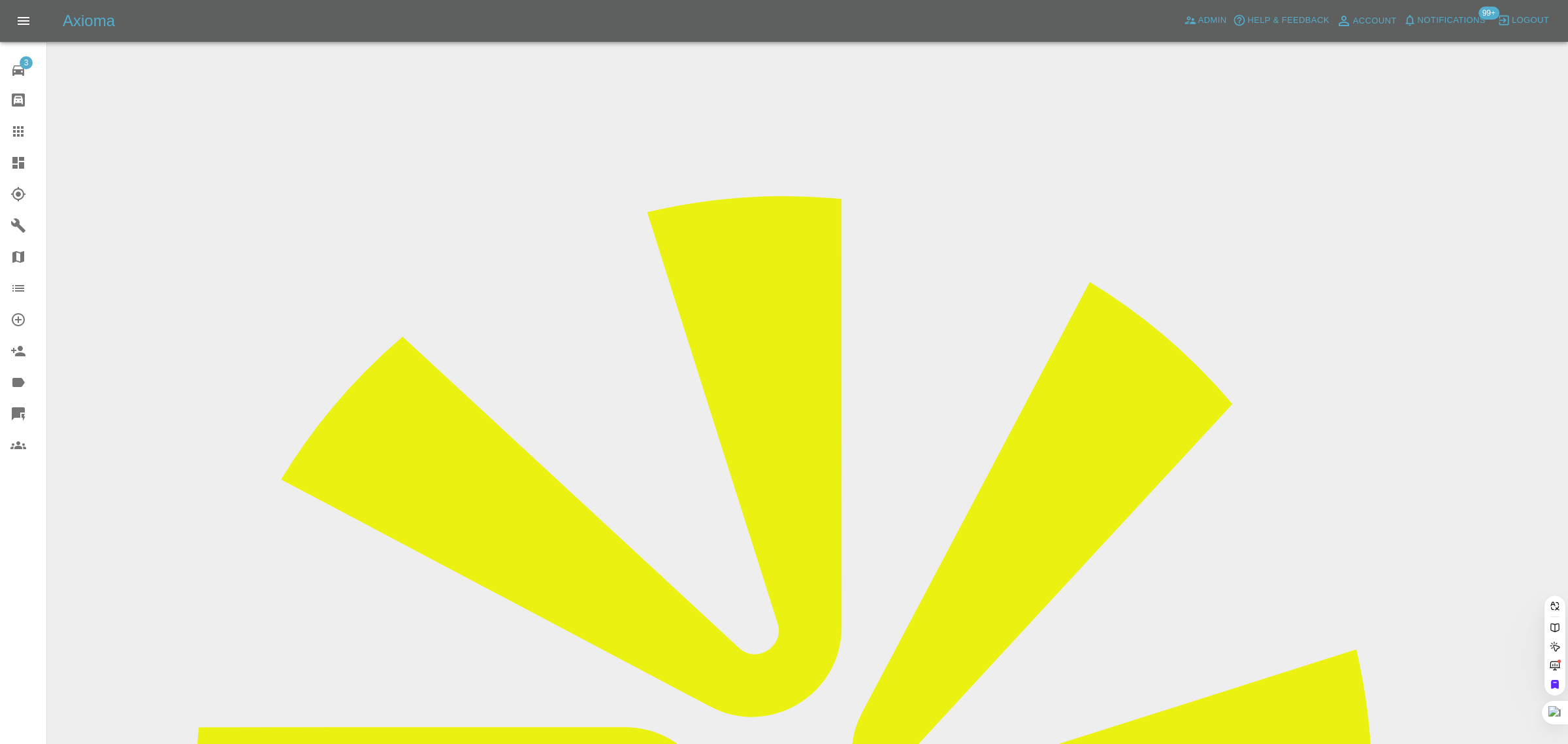
paste input "davidstallwood@outlook.com"
type input "davidstallwood@outlook.co"
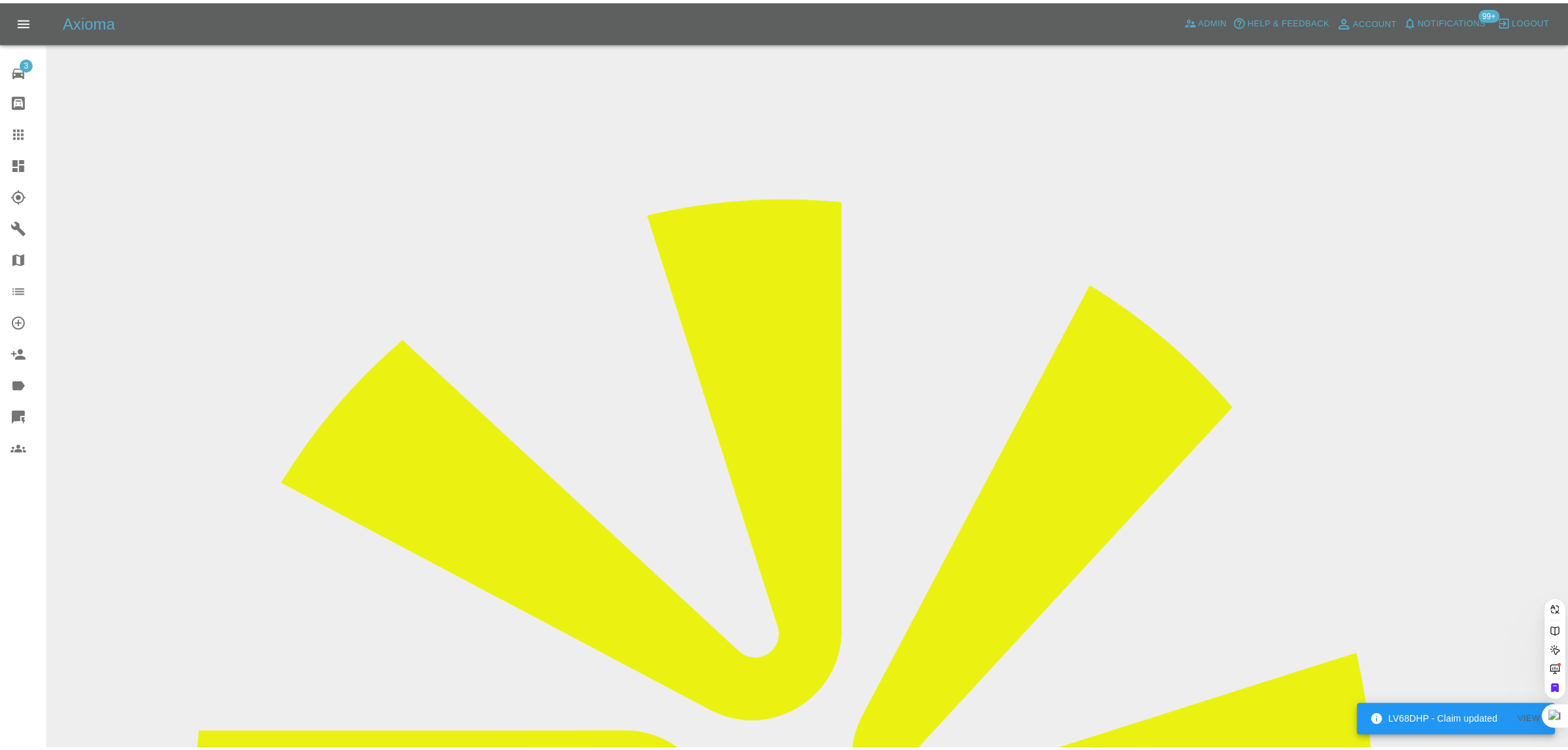
scroll to position [0, 24]
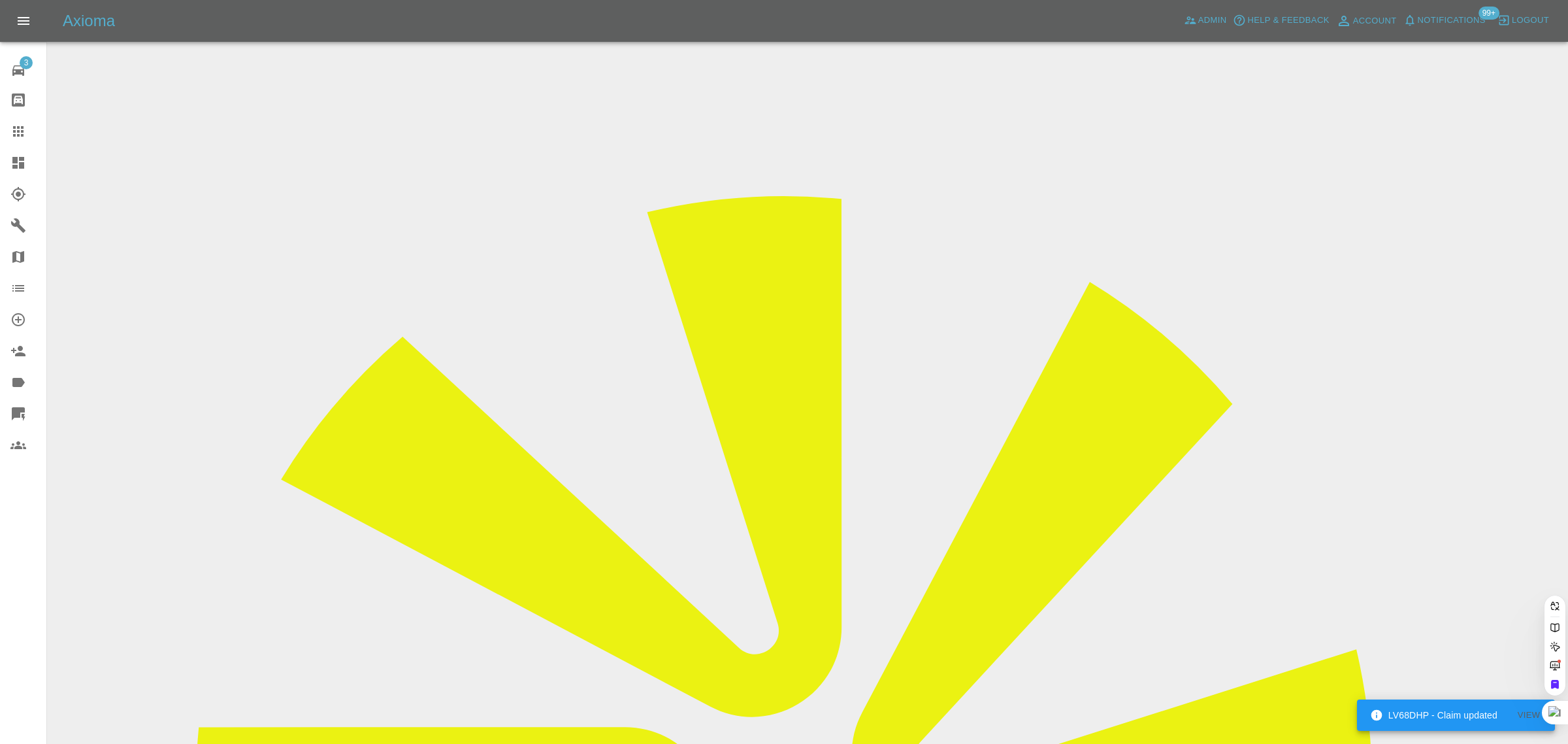
click at [4, 554] on div "3 Repair home Bodyshop home Claims Dashboard Explorer Garages Map Organization …" at bounding box center [23, 372] width 47 height 744
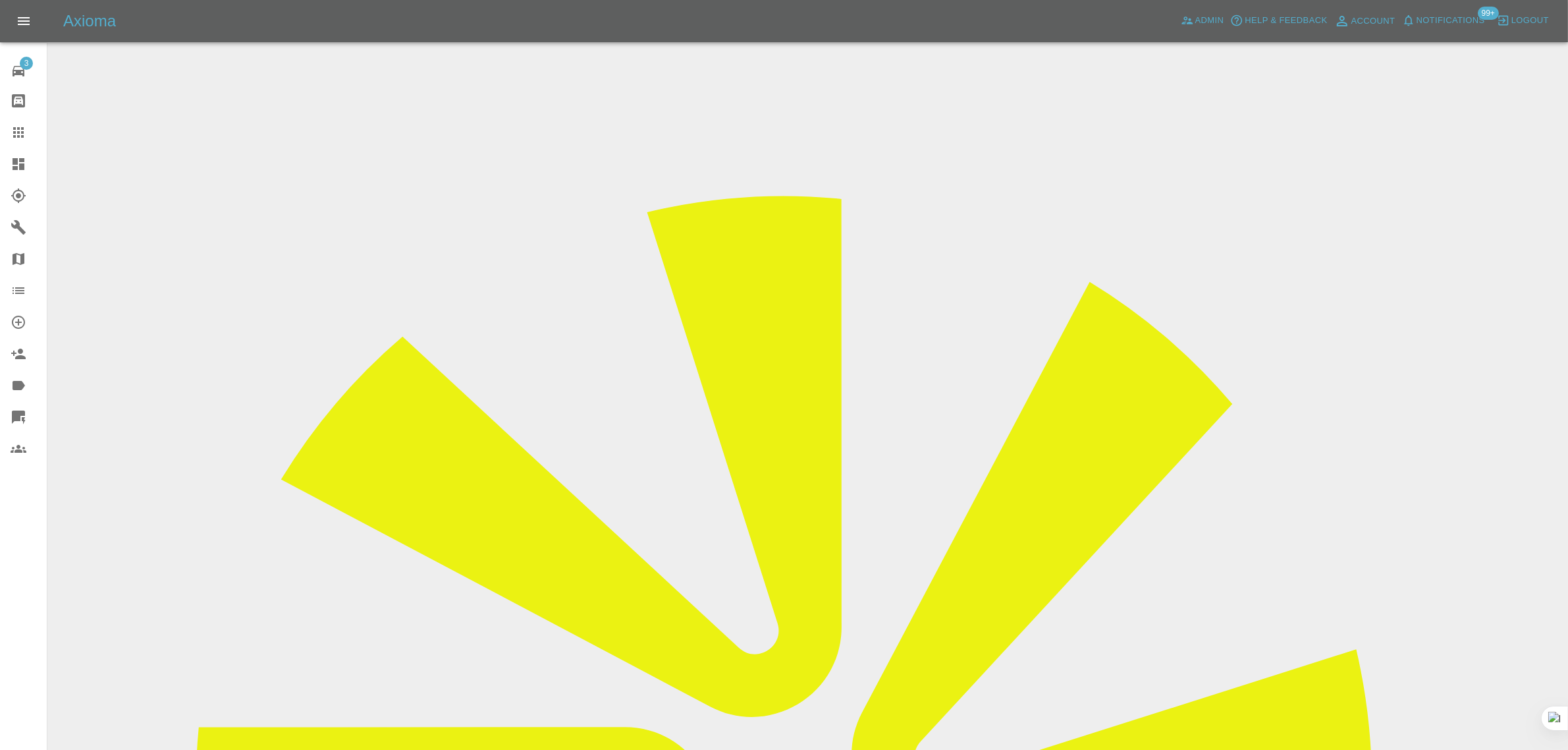
drag, startPoint x: 1266, startPoint y: 201, endPoint x: 1384, endPoint y: 201, distance: 118.0
copy td "Smart Paint Repair"
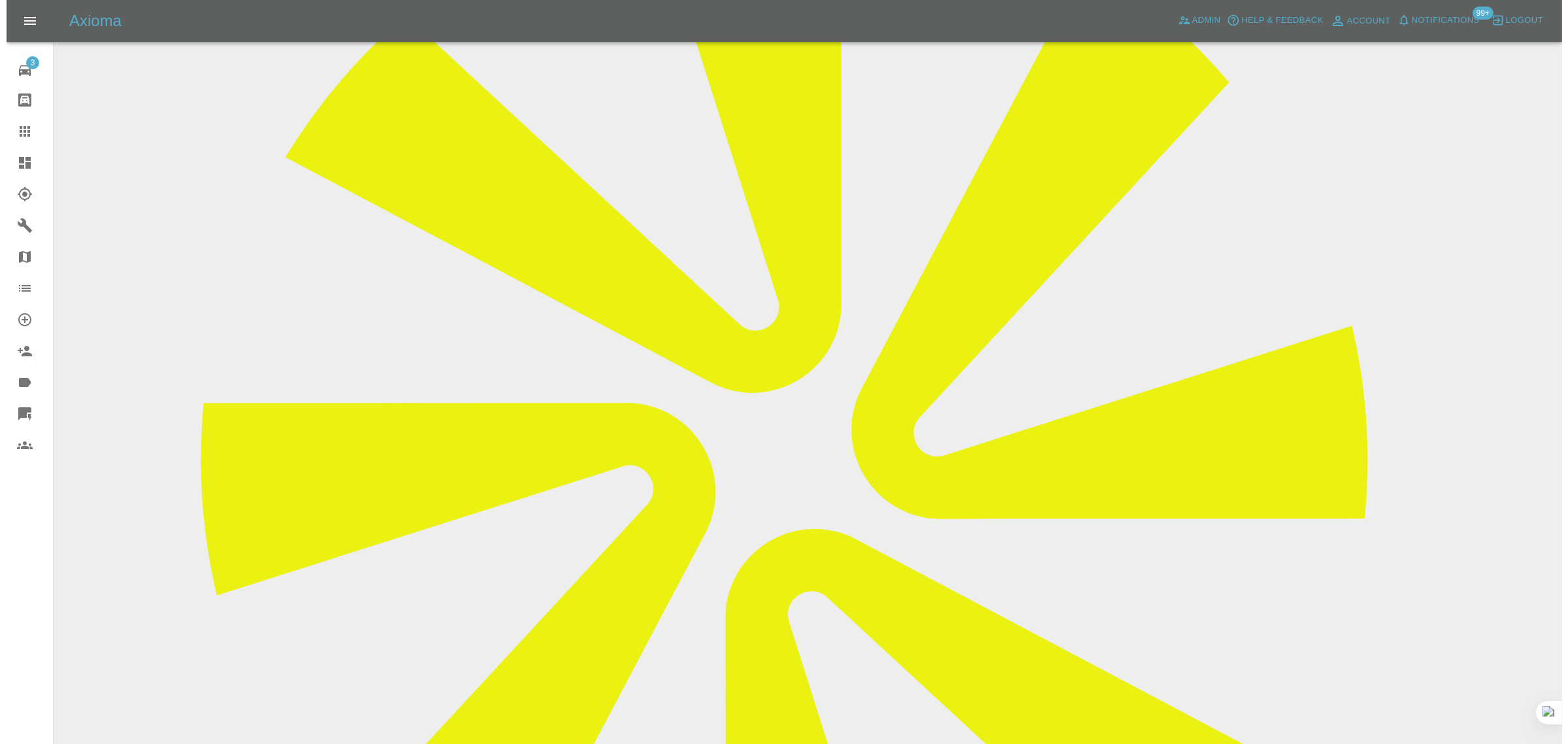
scroll to position [82, 0]
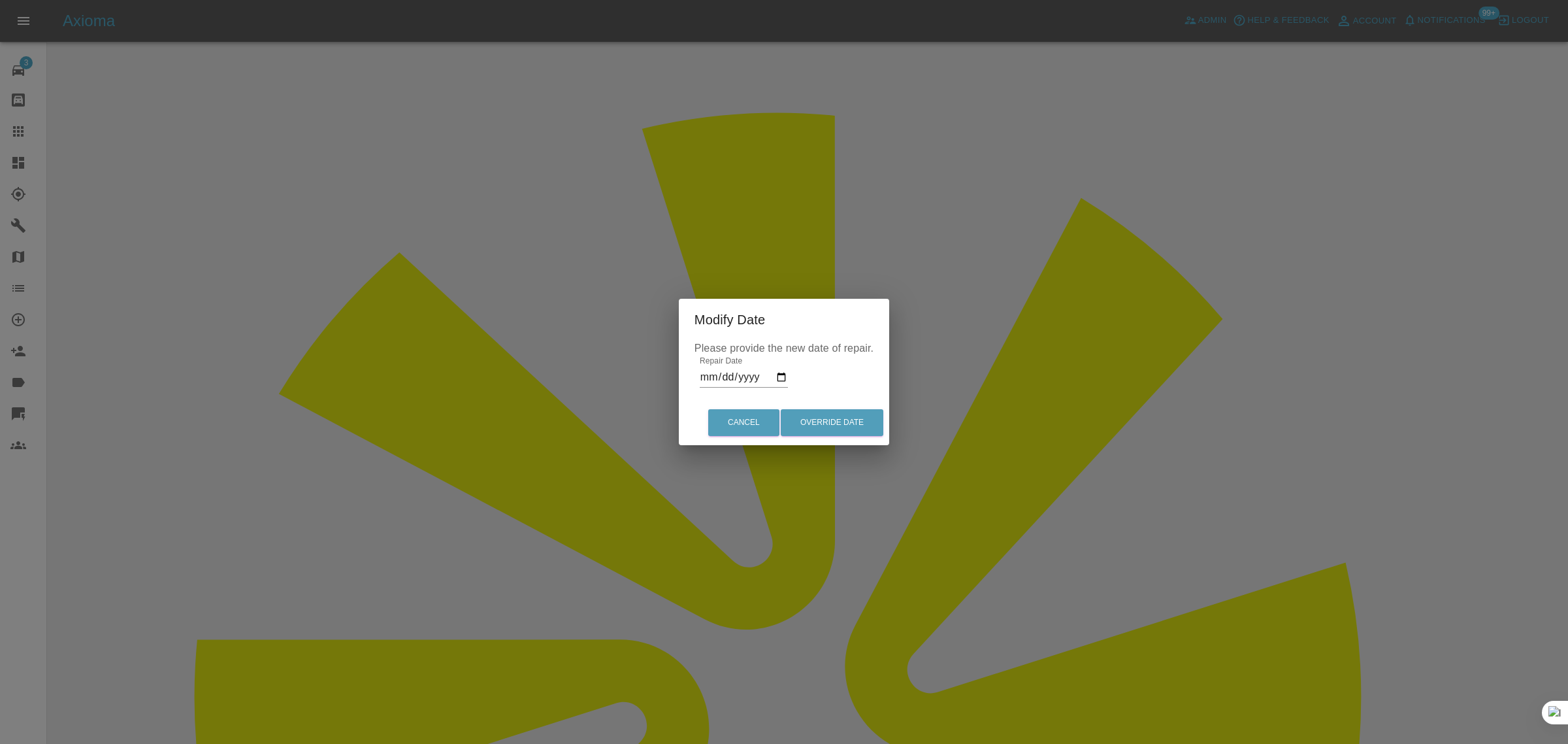
click at [783, 375] on input "2025-09-17" at bounding box center [744, 377] width 88 height 21
type input "2025-09-22"
click at [827, 419] on button "Override Date" at bounding box center [832, 422] width 102 height 27
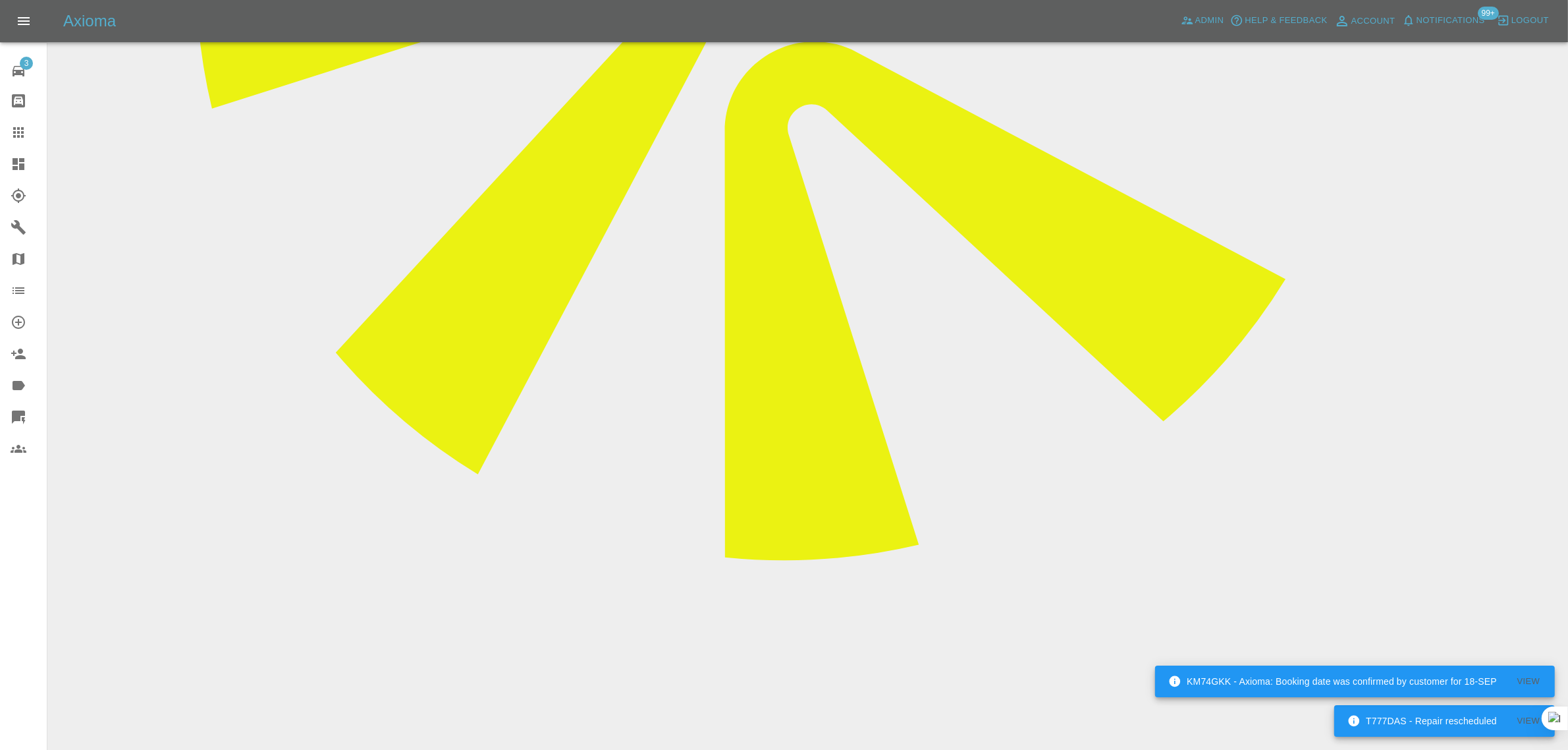
scroll to position [823, 0]
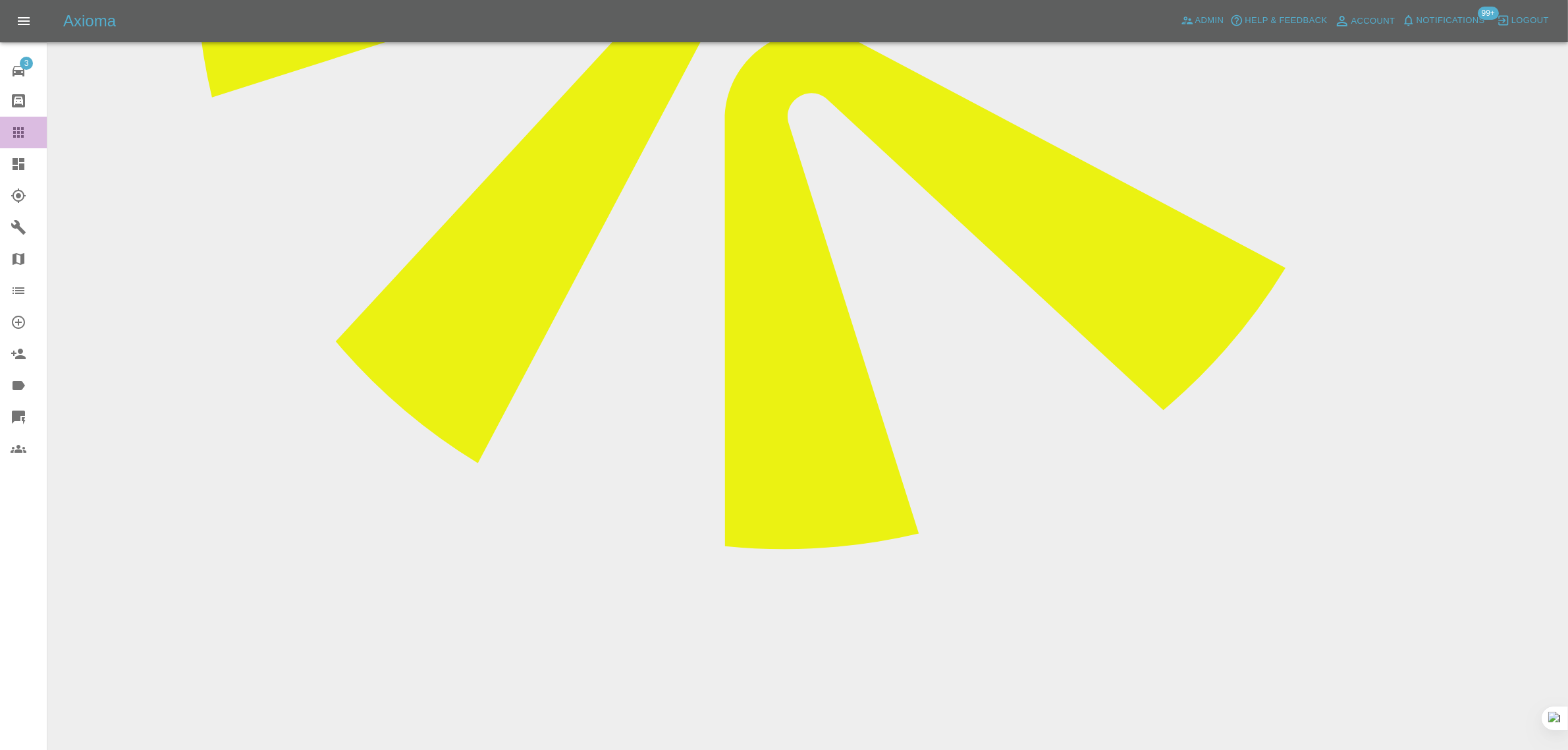
click at [24, 139] on icon at bounding box center [18, 132] width 16 height 16
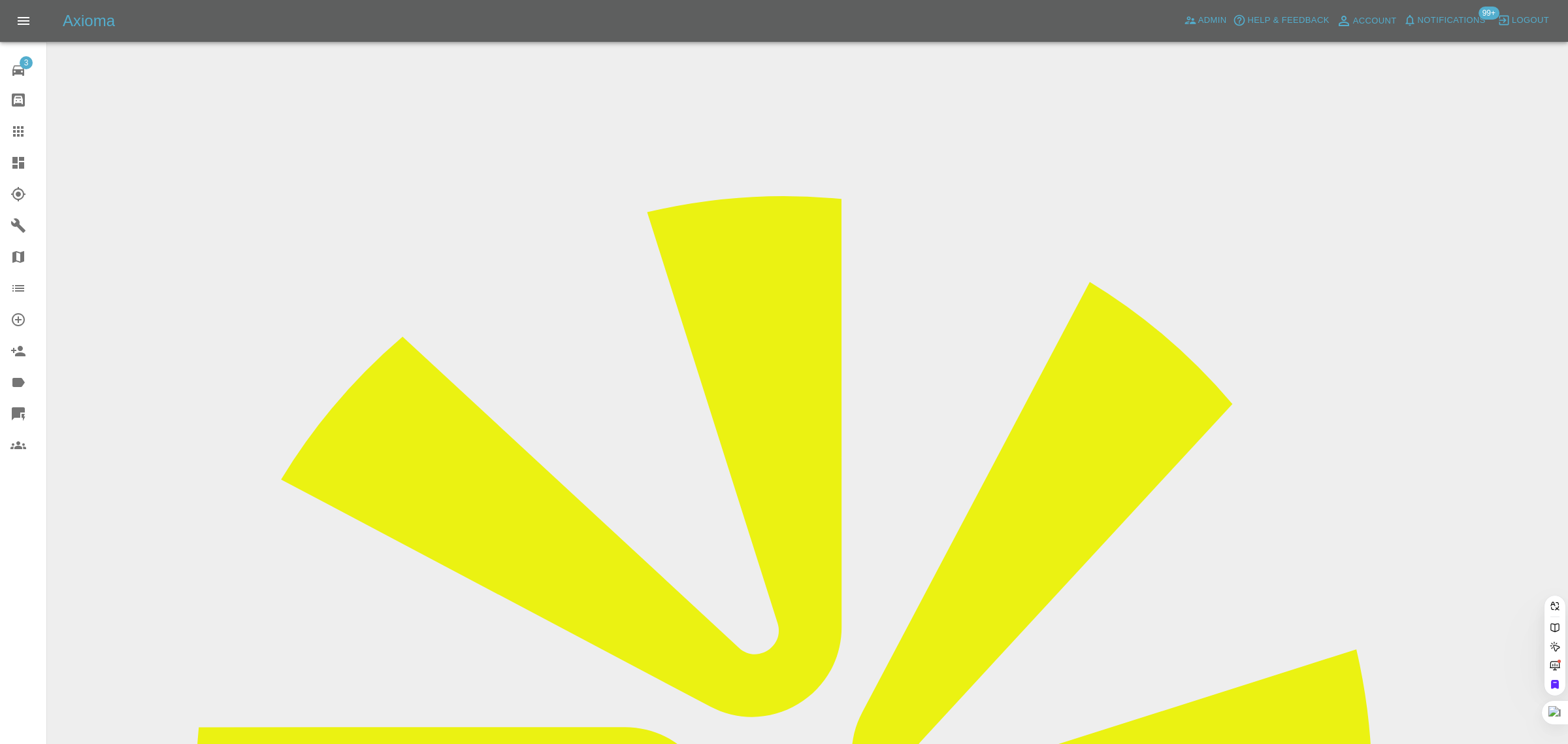
paste input "chanakawarnapura@yahoo.co.uk"
type input "chanakawarnapura@yahoo.co.uk"
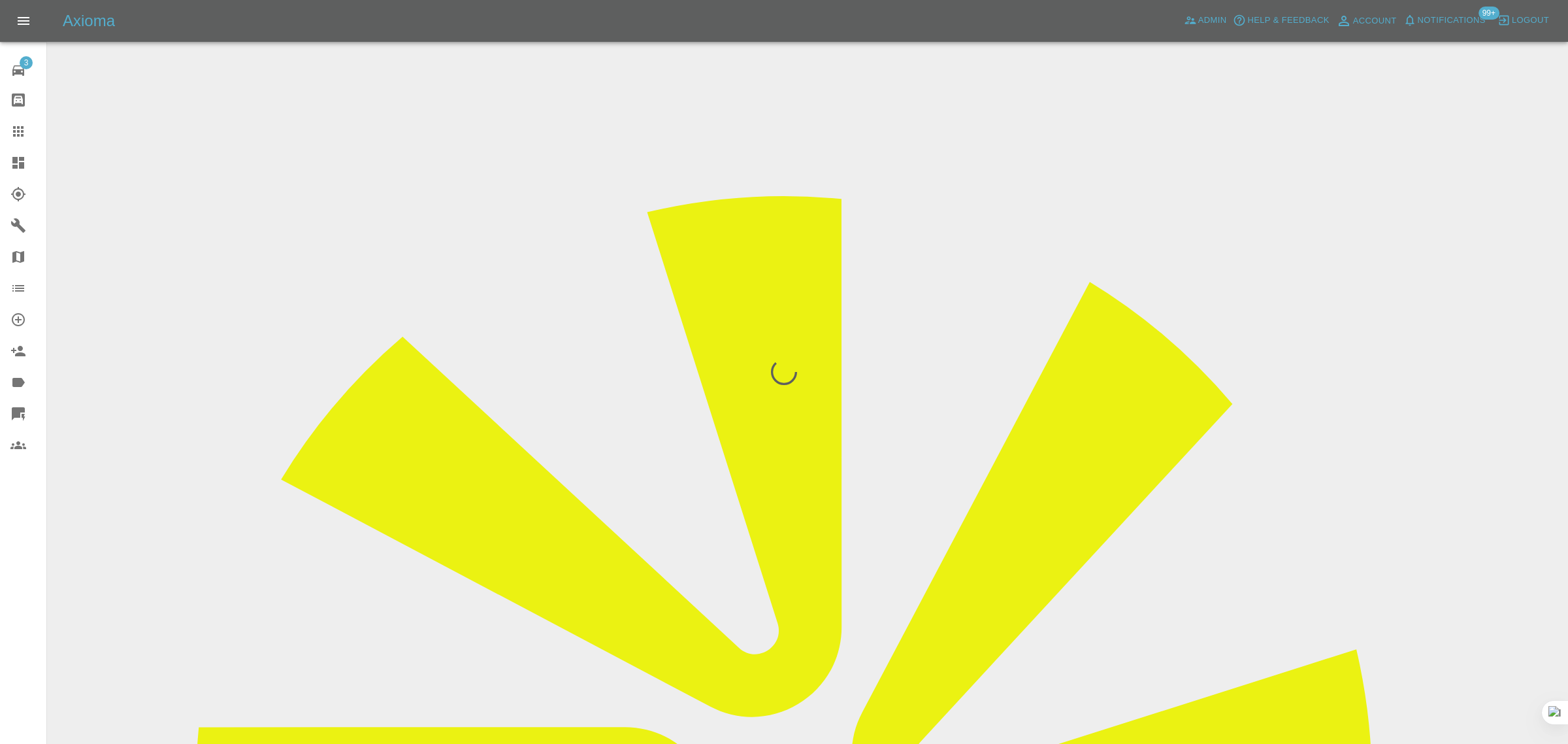
click at [30, 616] on div "3 Repair home Bodyshop home Claims Dashboard Explorer Garages Map Organization …" at bounding box center [23, 372] width 47 height 744
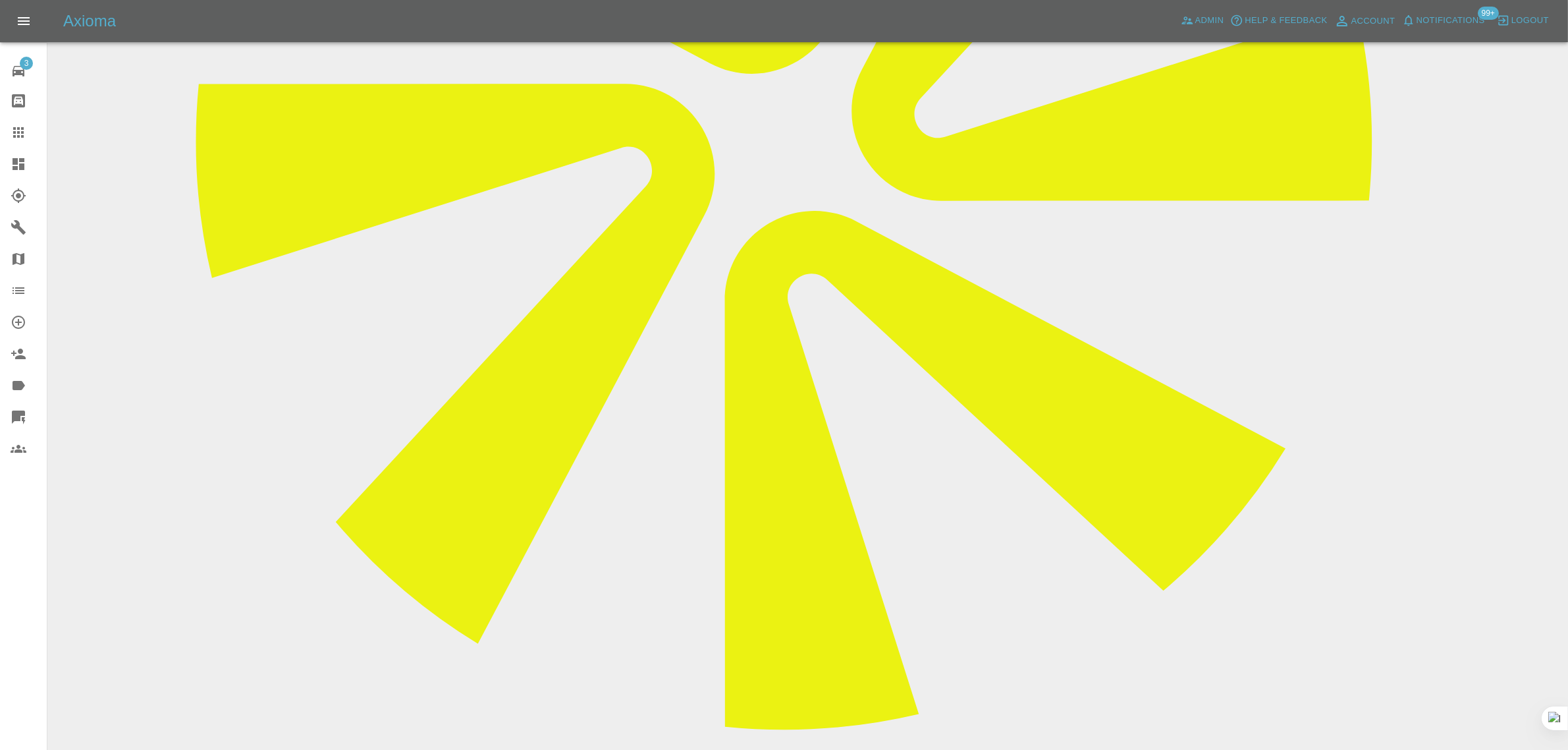
scroll to position [328, 0]
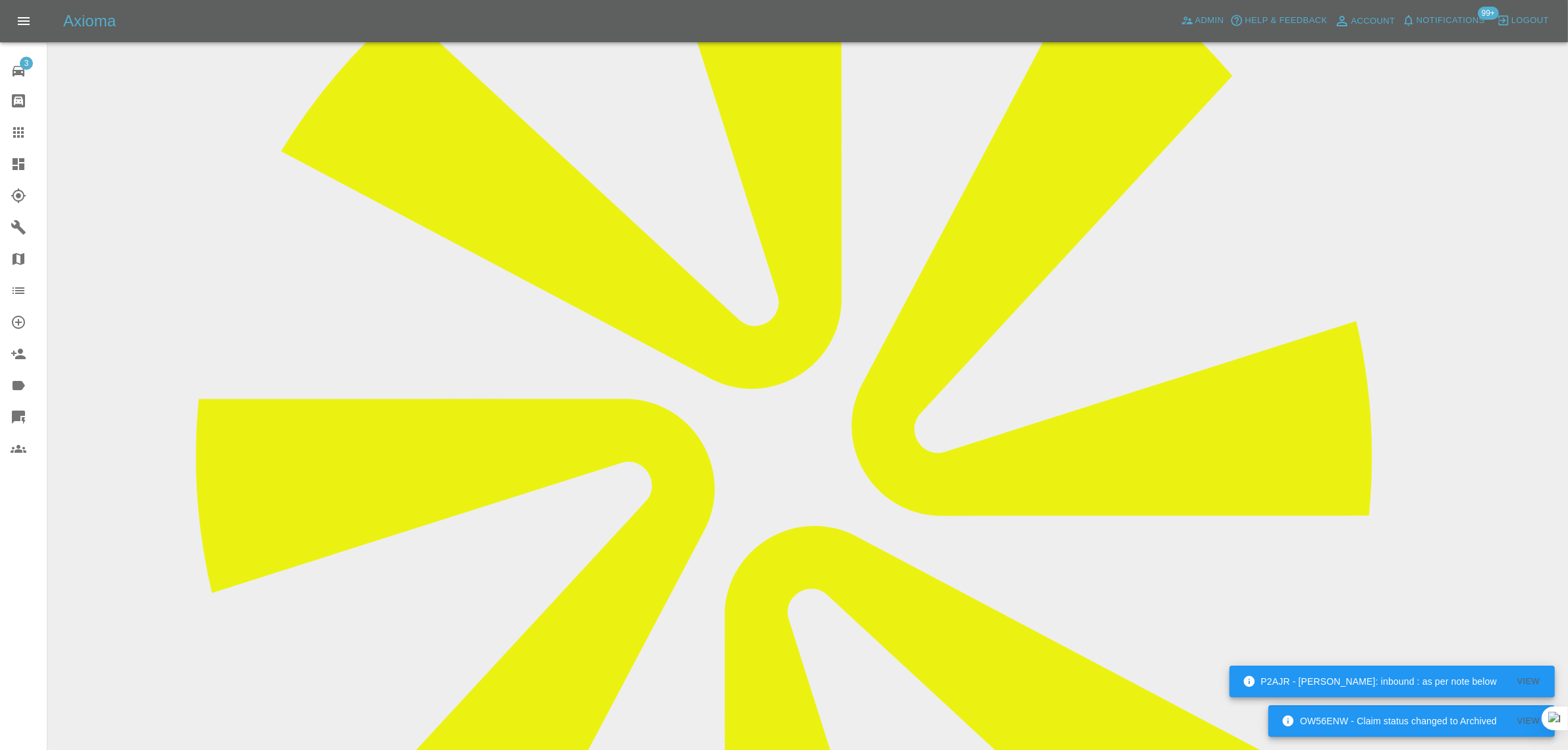
click at [17, 140] on icon at bounding box center [18, 132] width 16 height 16
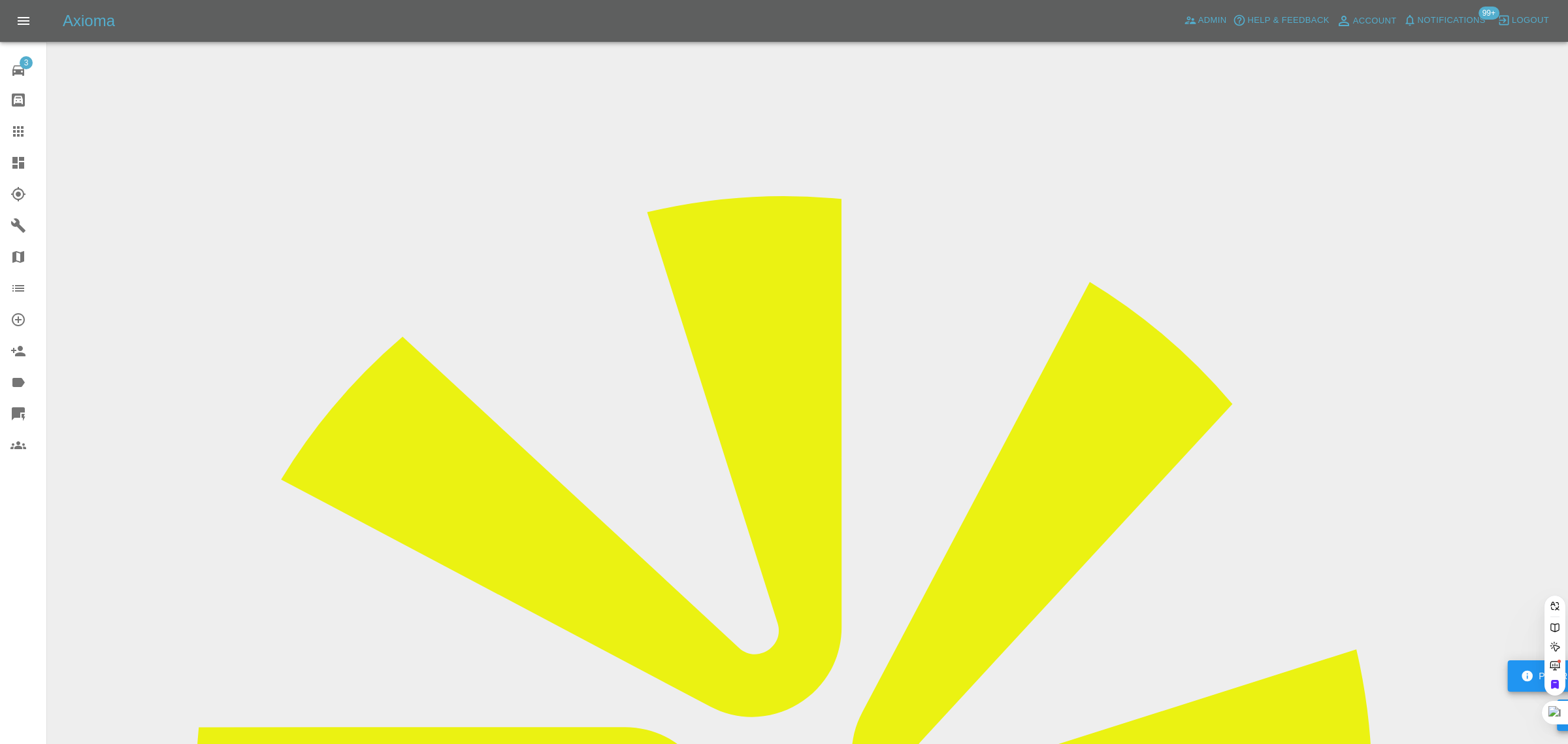
paste input "denis.parker@yahoo.co.uk"
type input "denis.parker@yahoo.co.u"
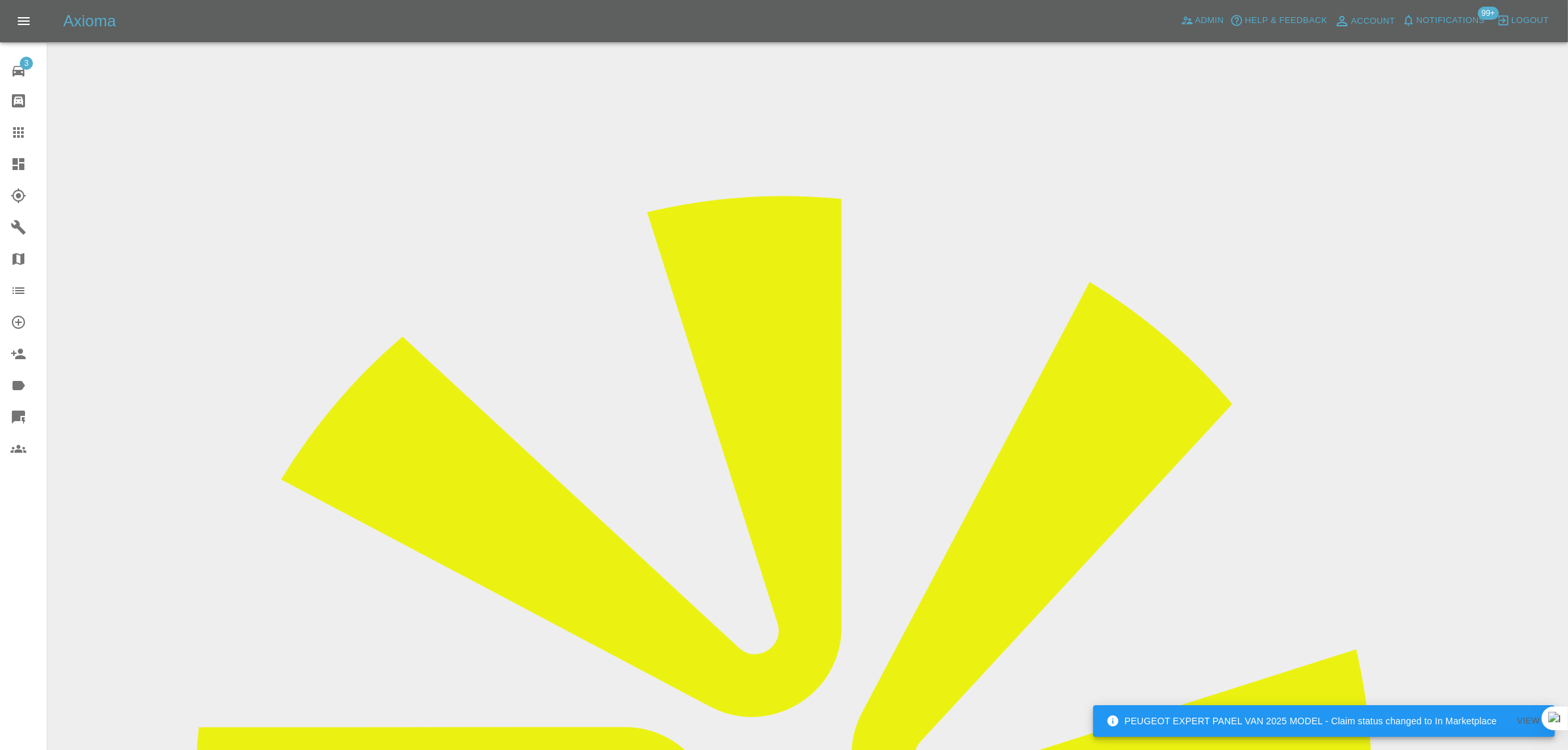
click at [18, 132] on icon at bounding box center [18, 132] width 10 height 10
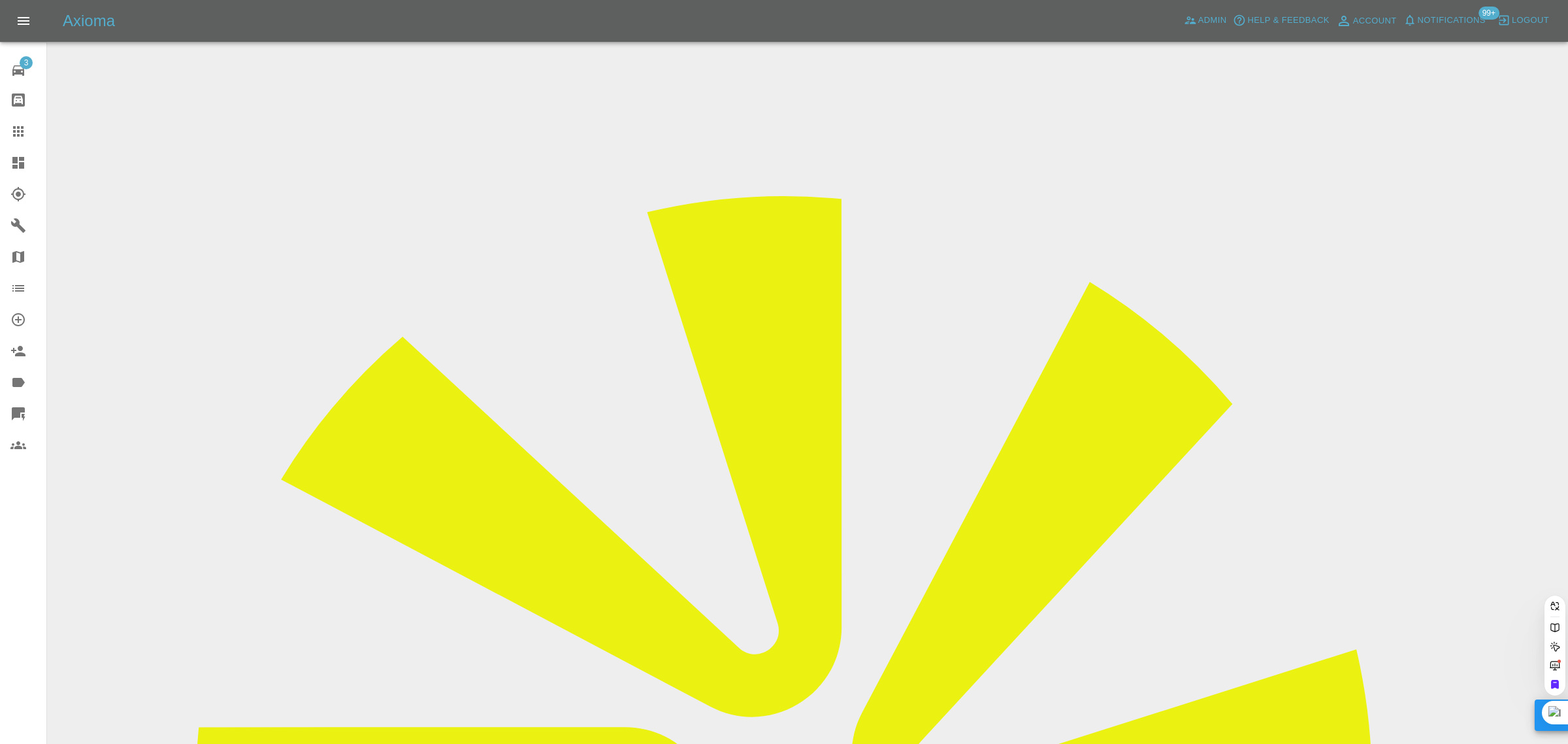
paste input "tony@pleiadianproperty.com"
type input "tony@pleiadi"
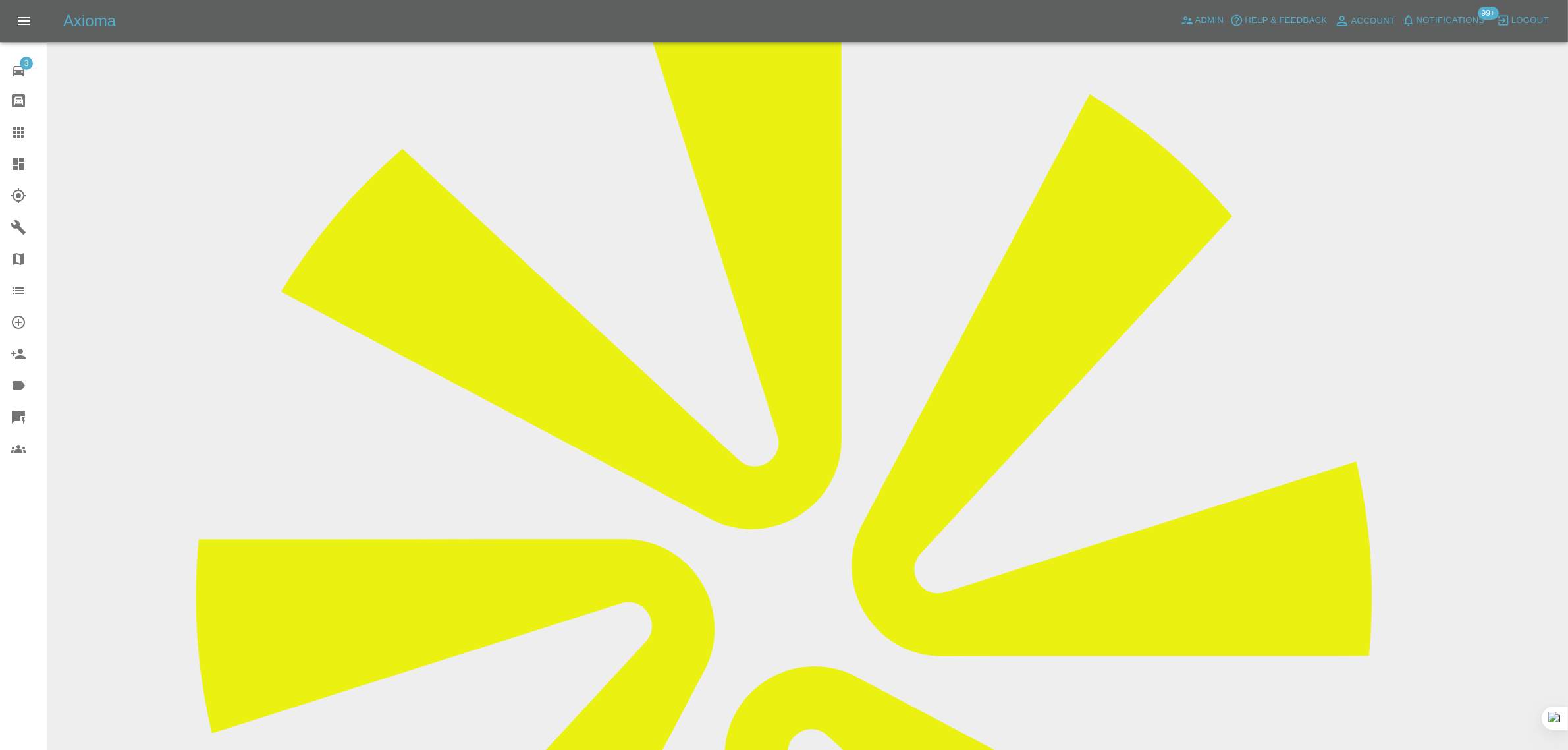
scroll to position [577, 0]
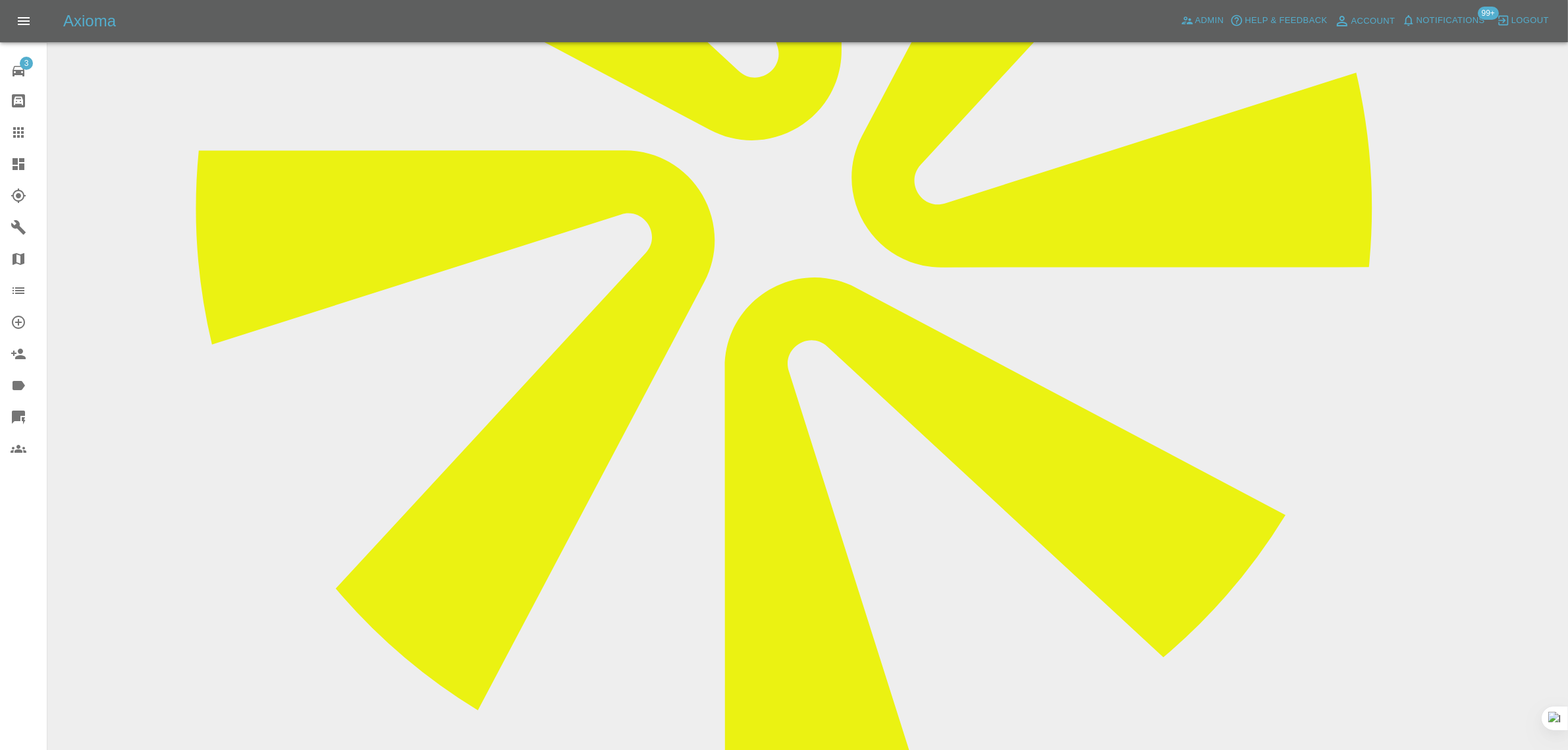
type textarea "third party inv sent"
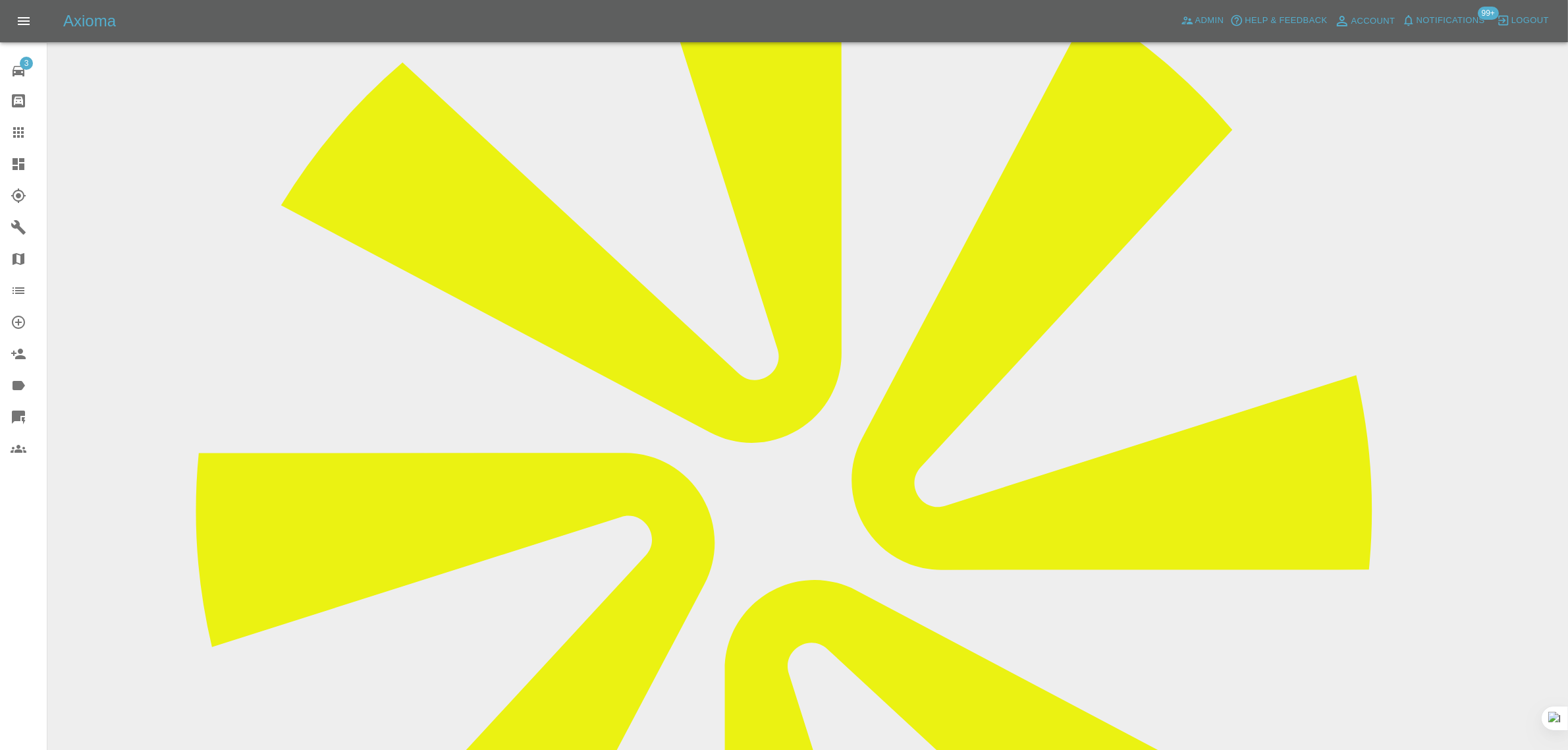
scroll to position [82, 0]
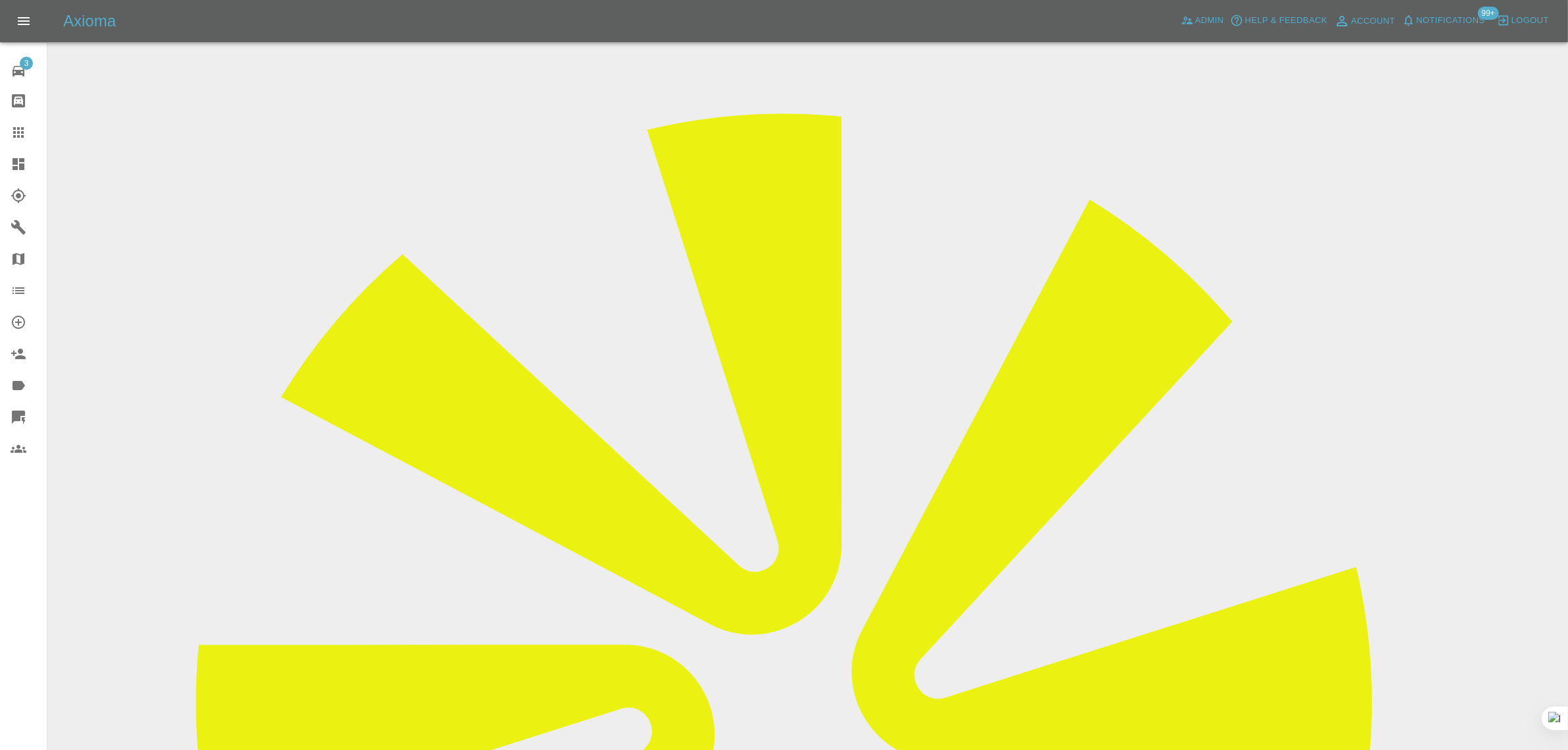
drag, startPoint x: 749, startPoint y: 363, endPoint x: 899, endPoint y: 373, distance: 150.3
copy tbody "Vehicle Make, Model, Year N/A N/A 0 Registration plates PEUGEOT EXPERT PANEL VA…"
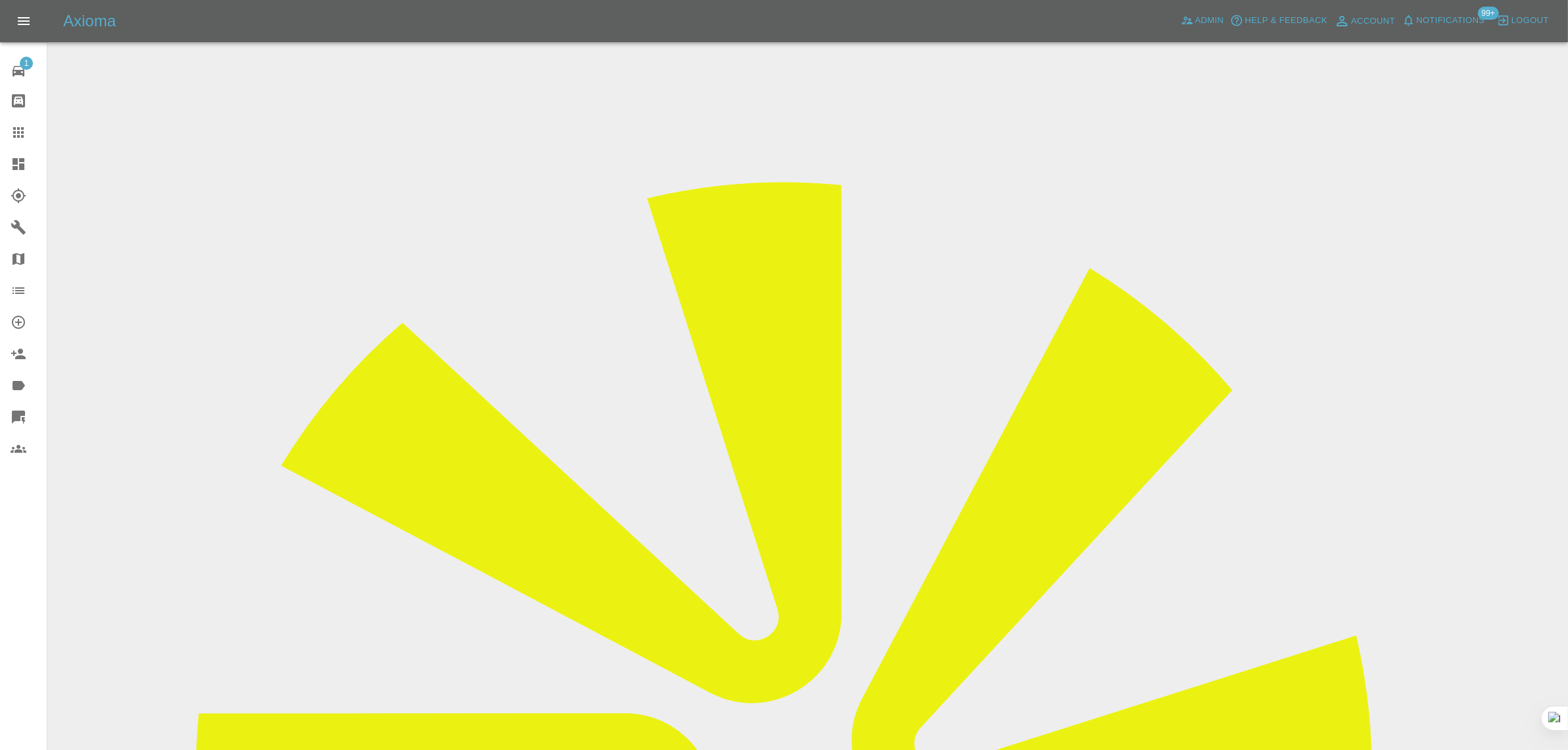
scroll to position [13, 0]
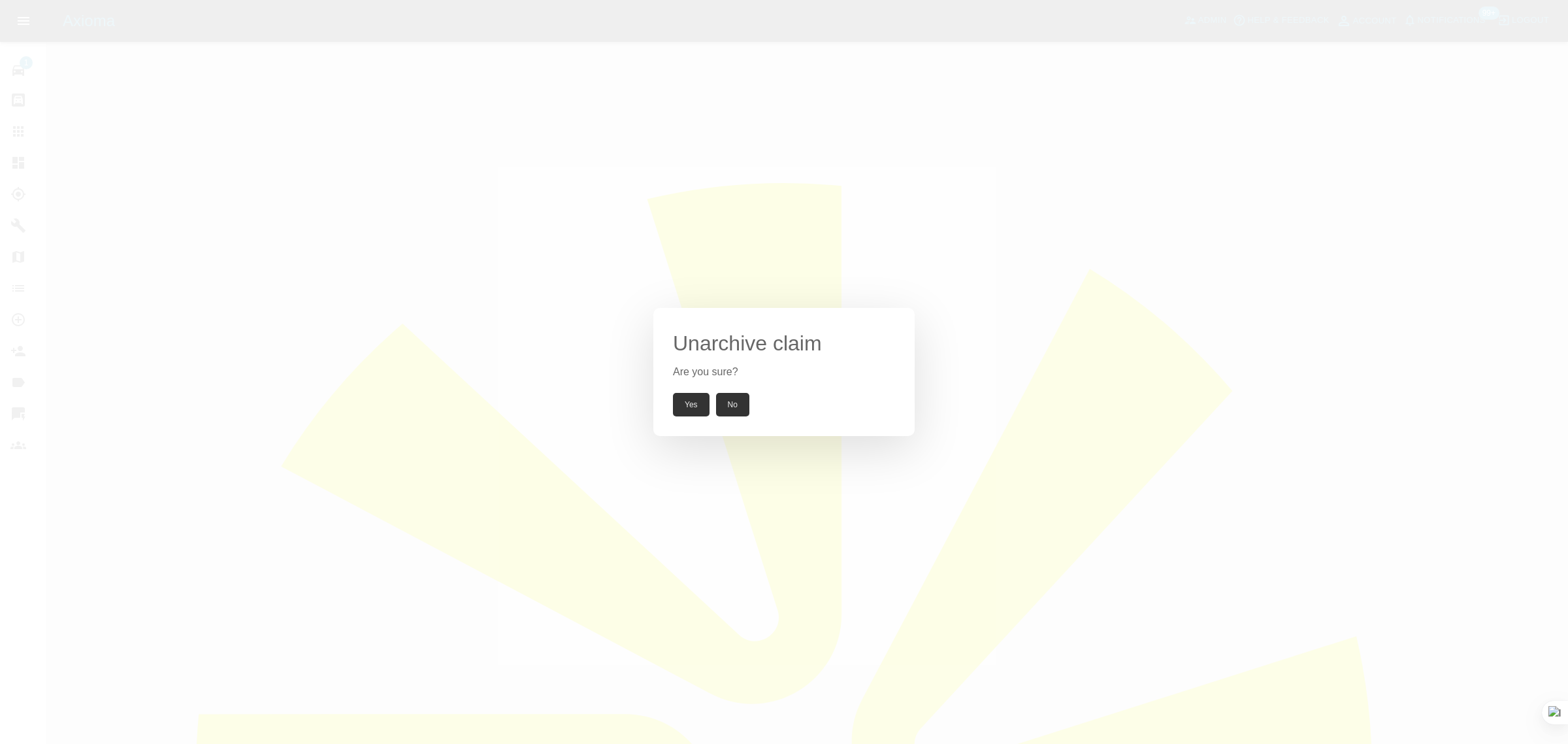
click at [692, 406] on button "Yes" at bounding box center [691, 404] width 36 height 23
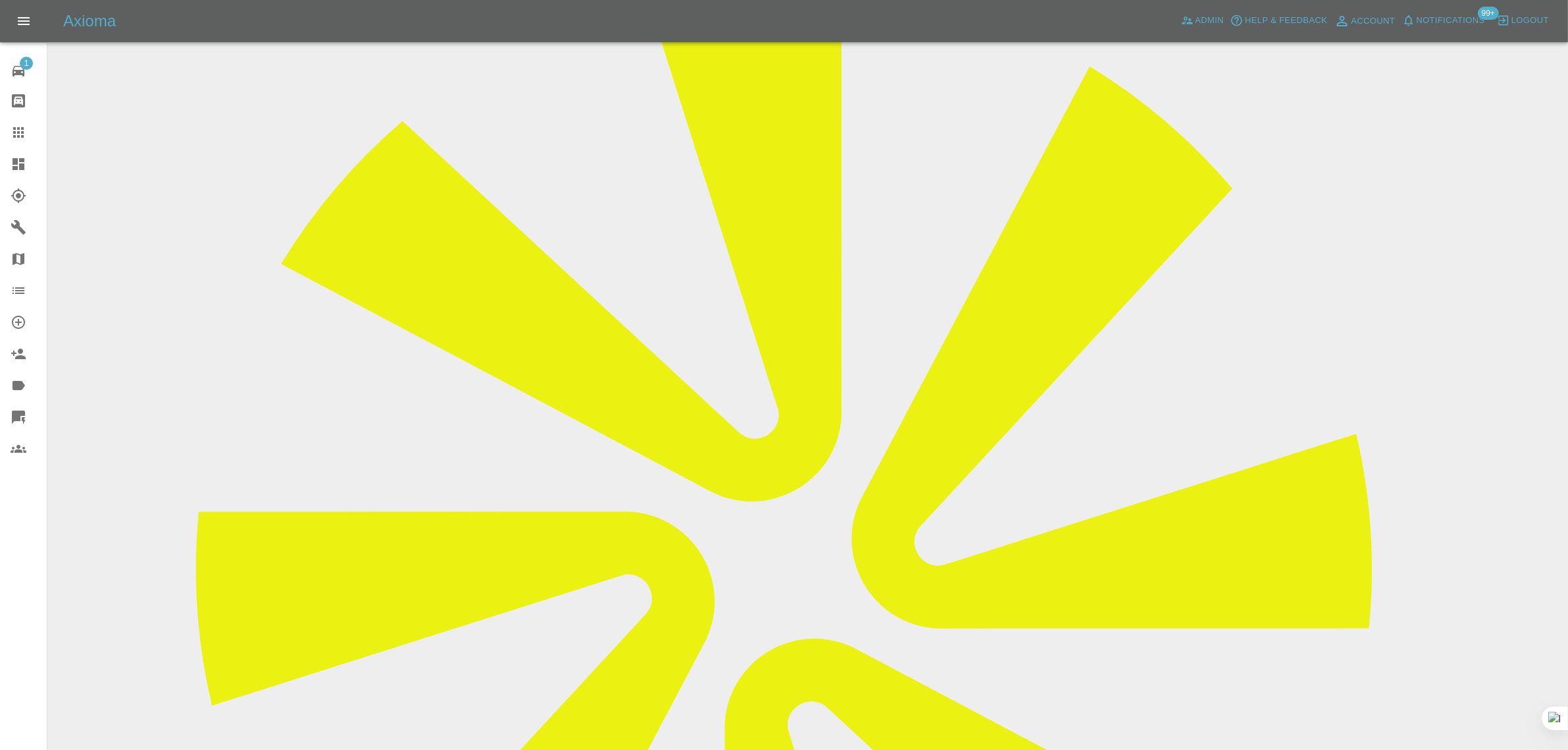
scroll to position [0, 0]
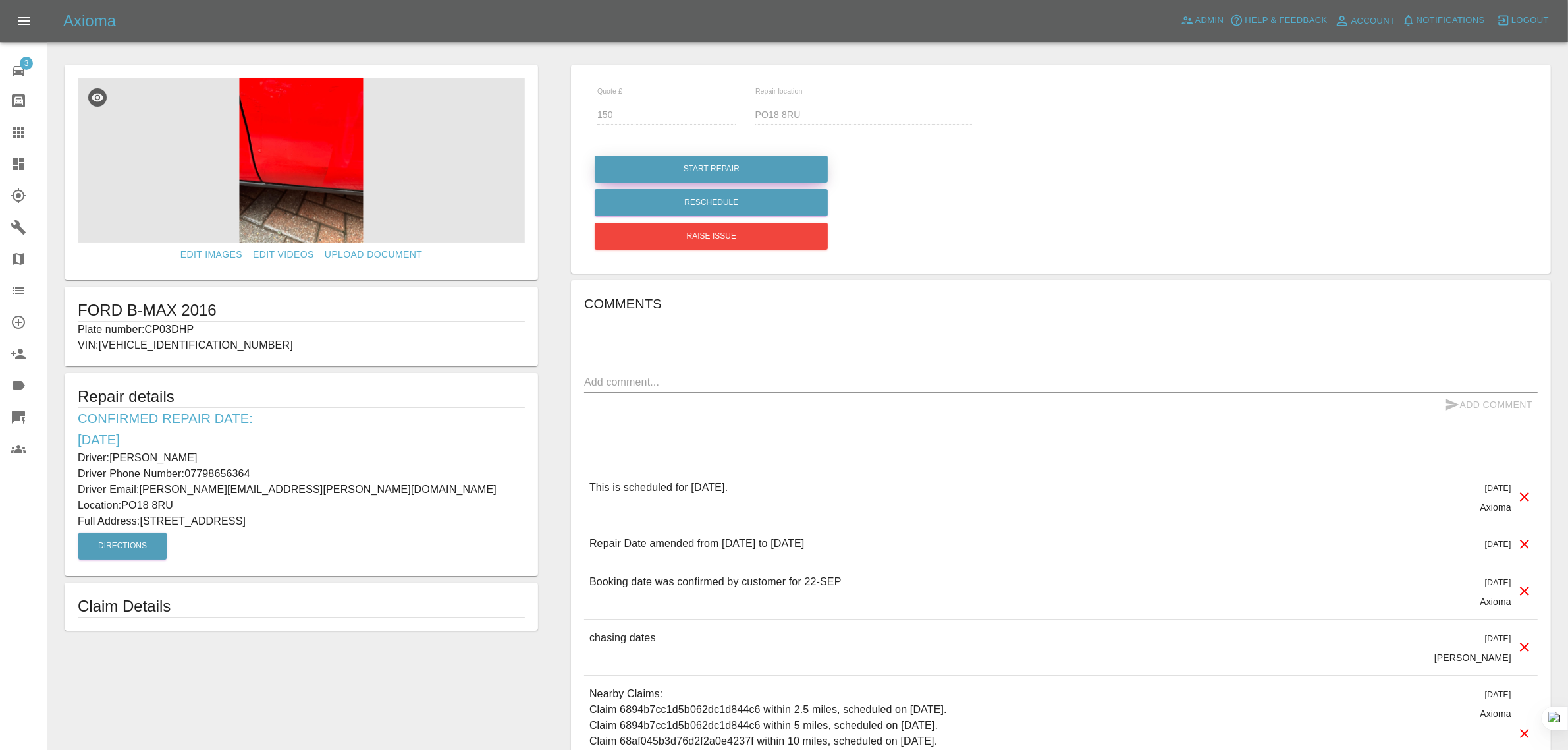
click at [682, 175] on button "Start Repair" at bounding box center [711, 168] width 233 height 27
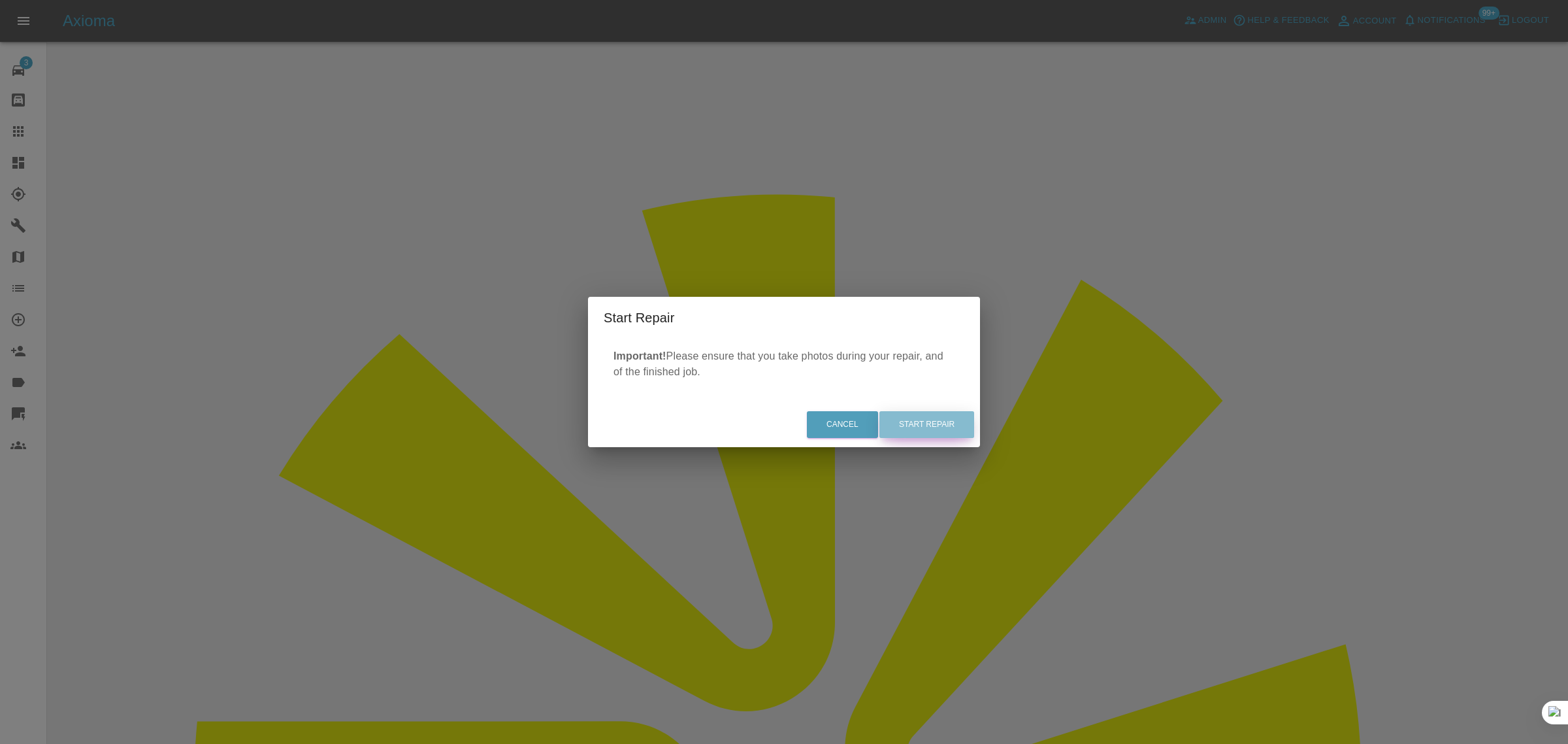
click at [908, 432] on button "Start Repair" at bounding box center [927, 424] width 95 height 27
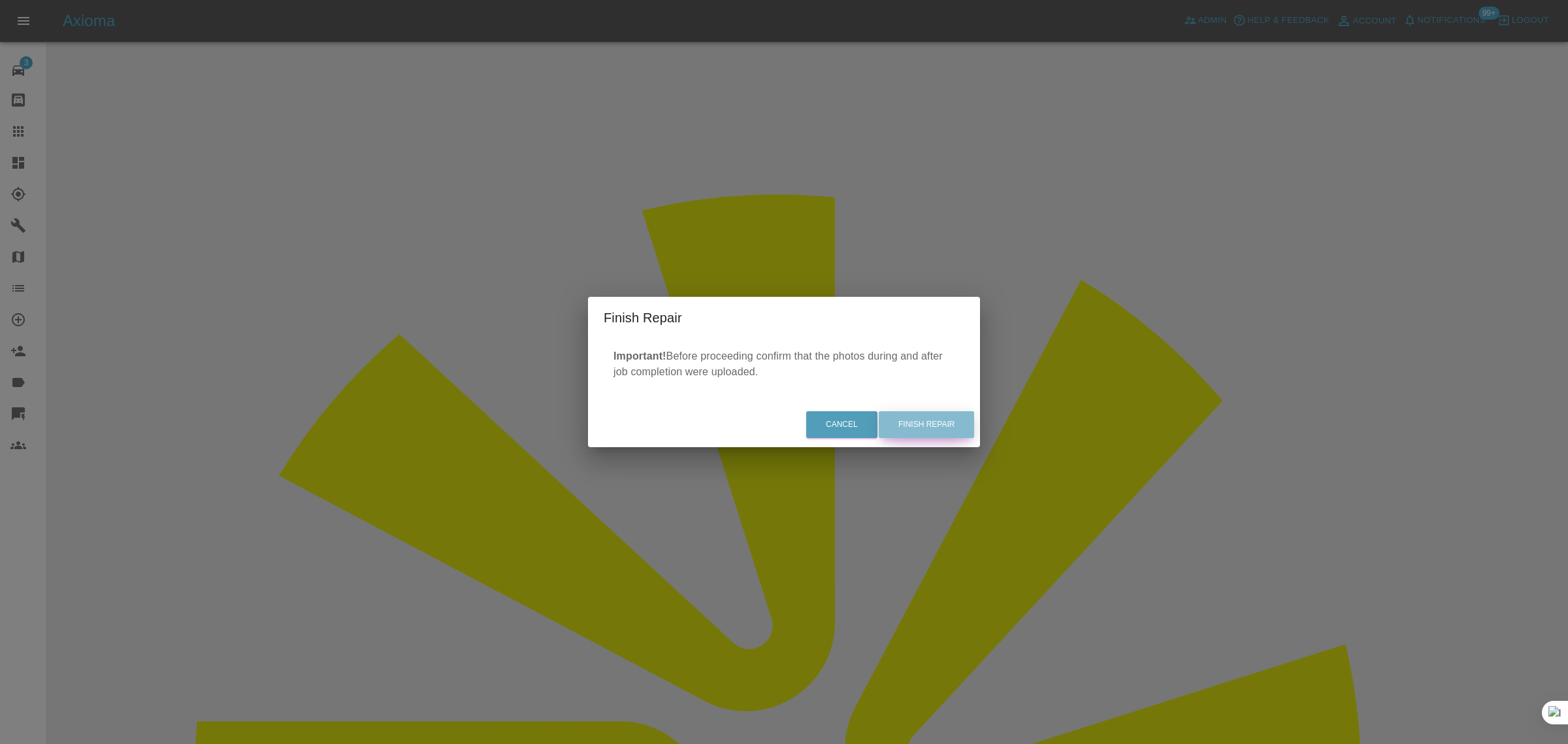
drag, startPoint x: 936, startPoint y: 430, endPoint x: 932, endPoint y: 412, distance: 18.4
click at [936, 430] on button "Finish Repair" at bounding box center [927, 424] width 96 height 27
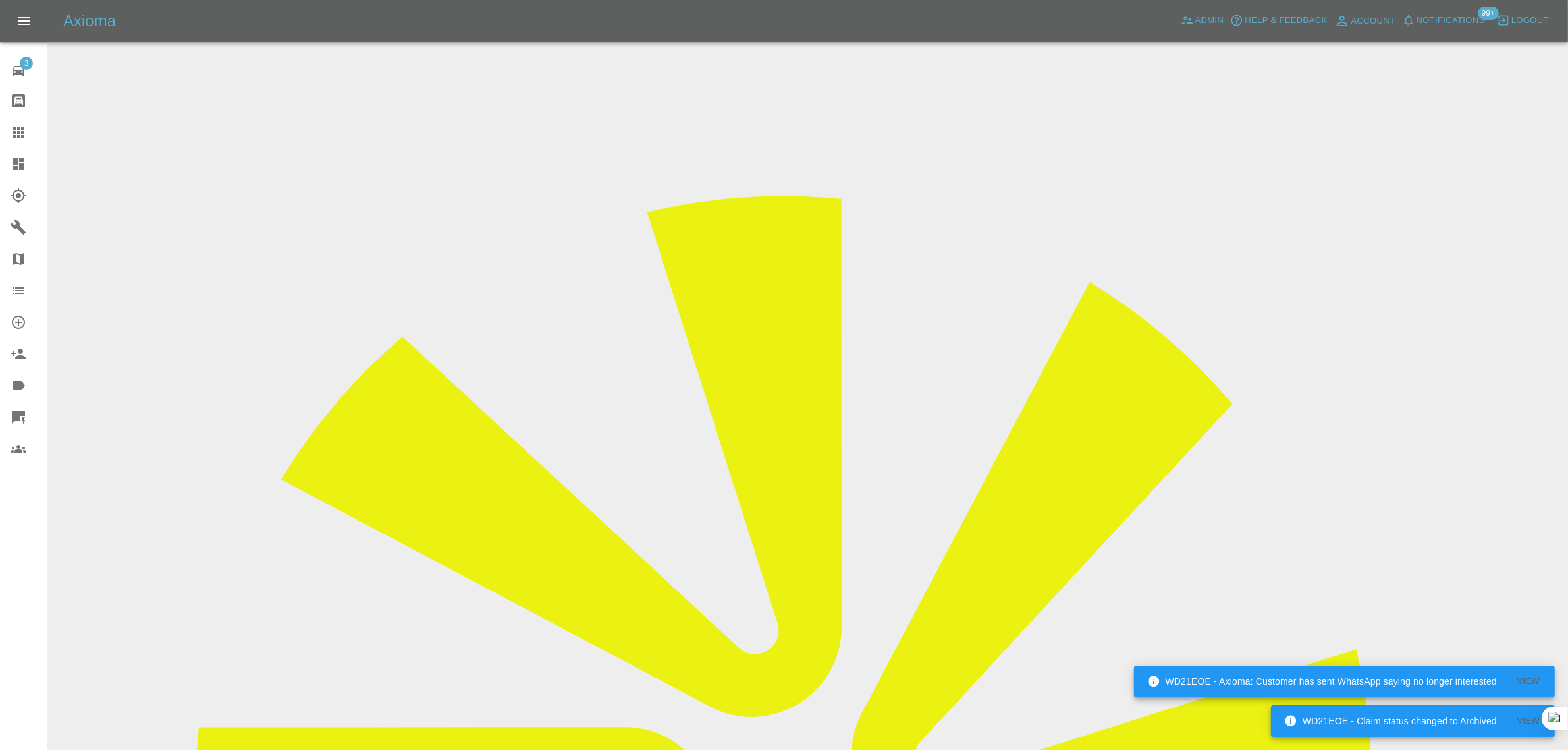
drag, startPoint x: 752, startPoint y: 446, endPoint x: 906, endPoint y: 433, distance: 154.5
copy tr "tony@pleiadianproperty.com"
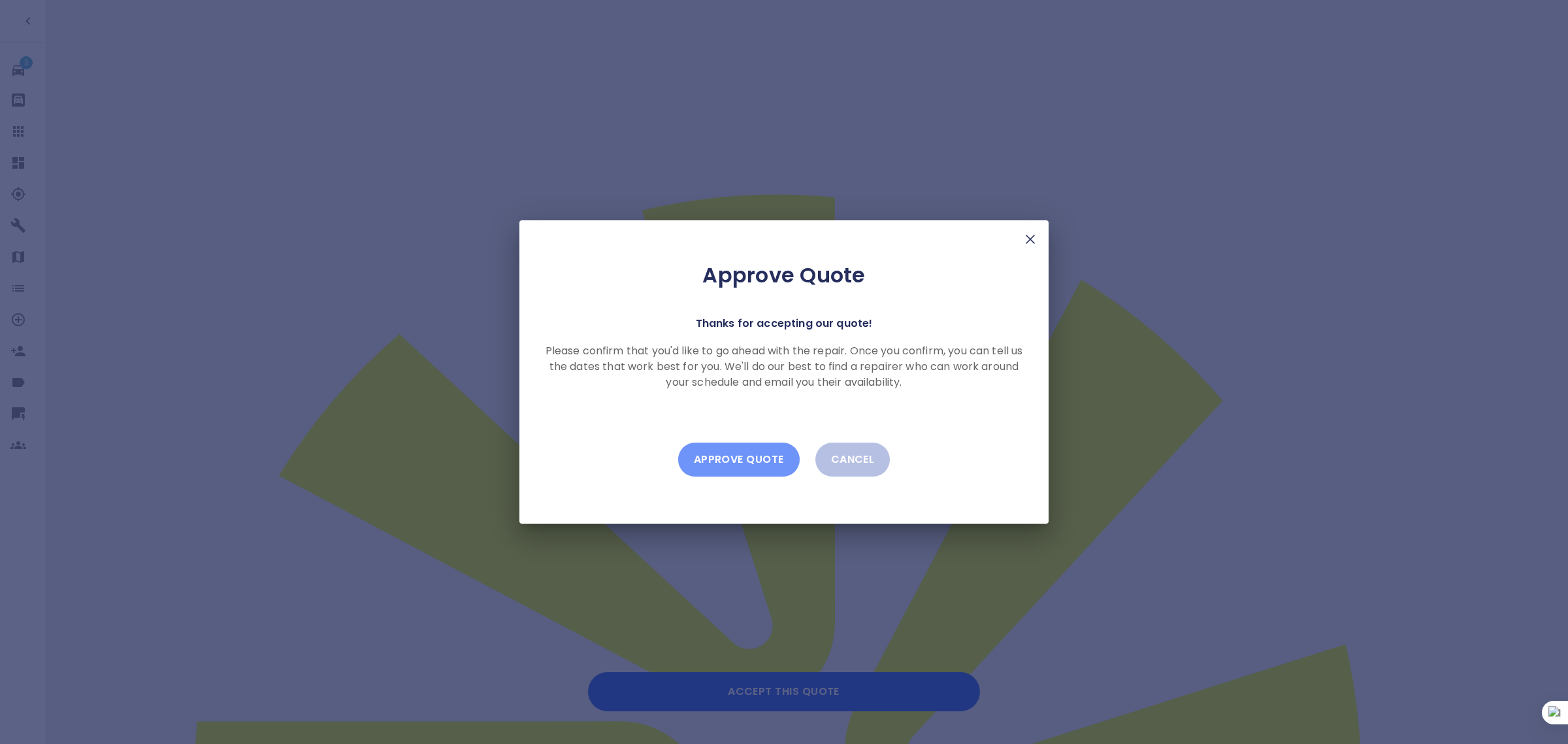
click at [764, 470] on button "Approve Quote" at bounding box center [739, 459] width 122 height 34
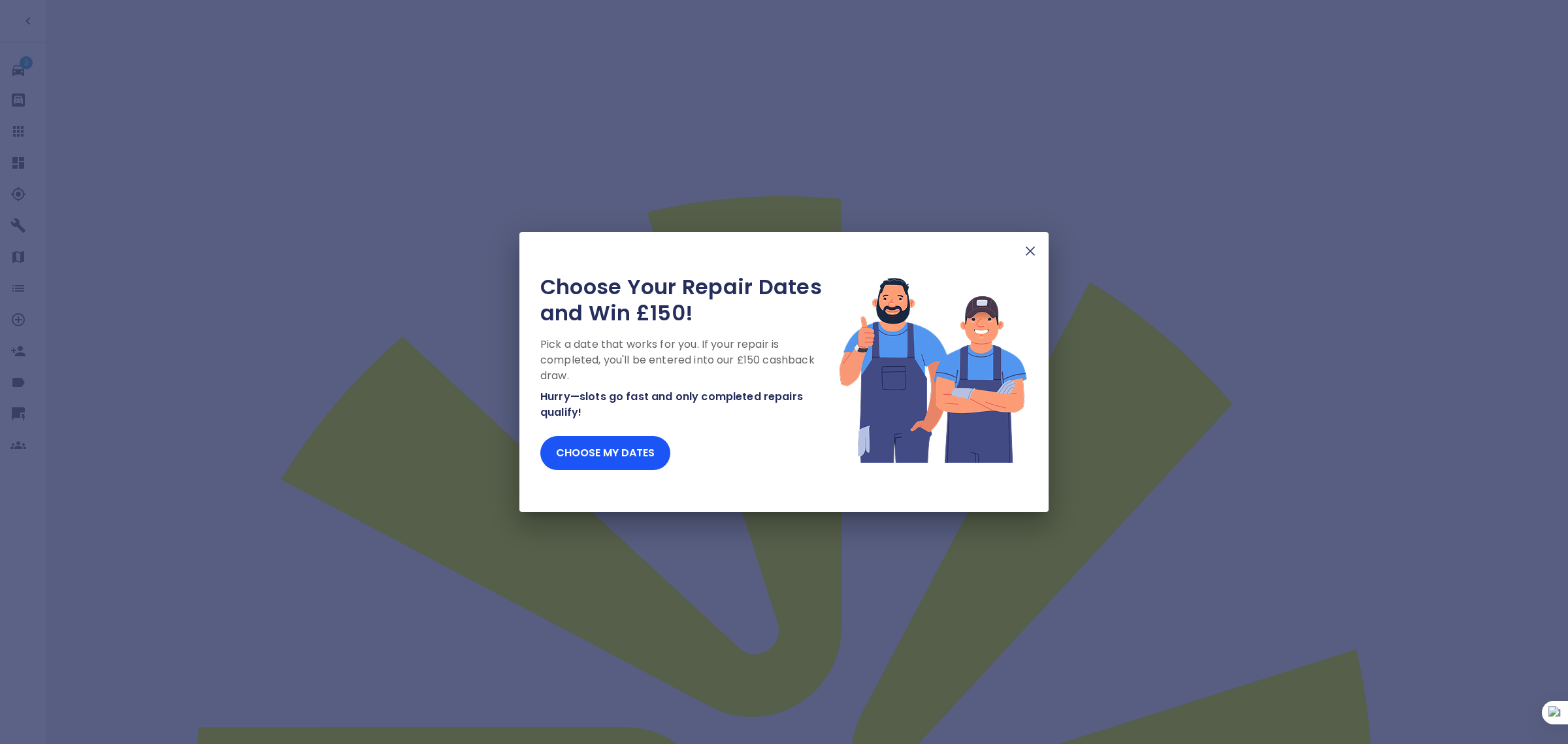
click at [1036, 254] on img at bounding box center [1030, 251] width 16 height 16
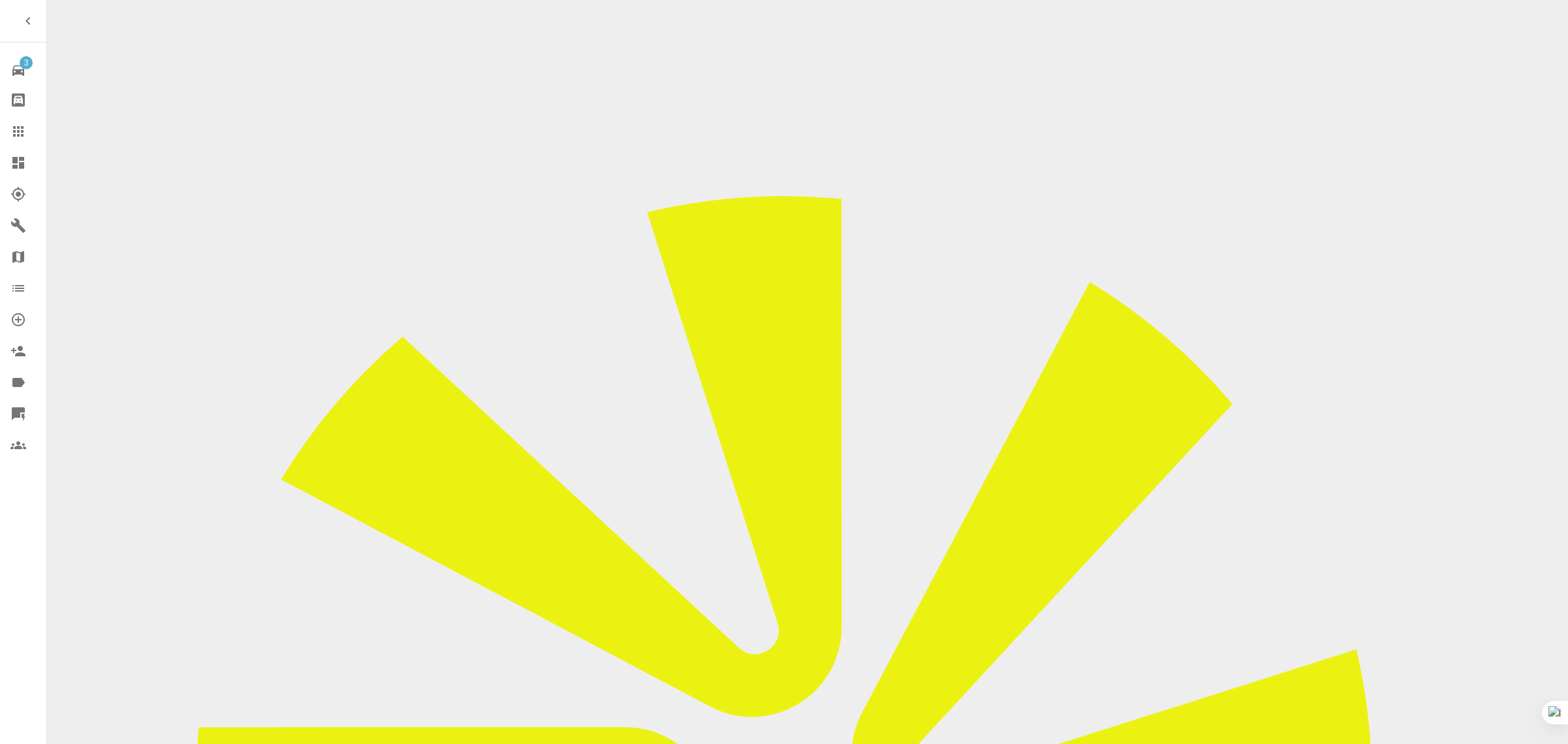
click at [20, 135] on icon at bounding box center [18, 131] width 16 height 16
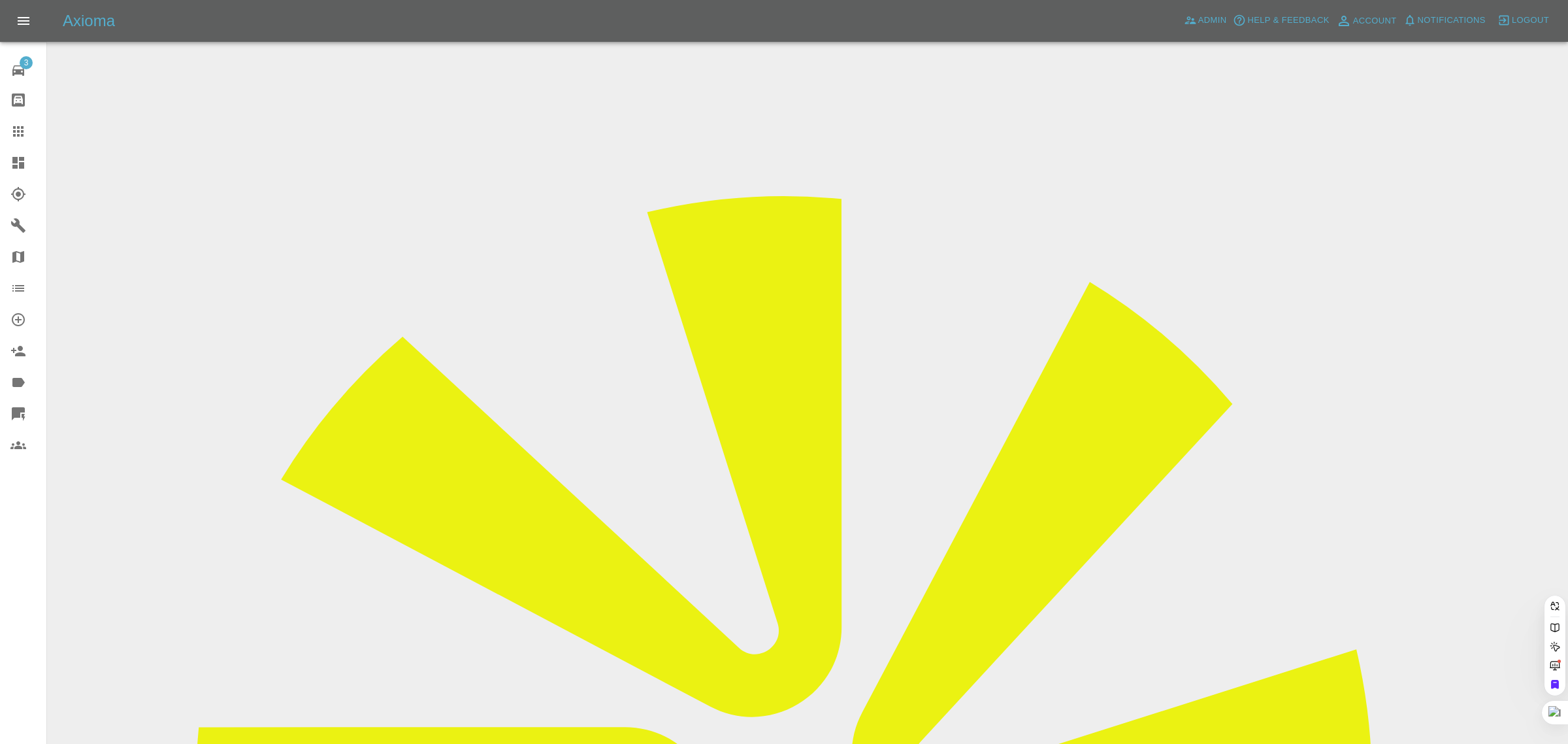
paste input "[EMAIL_ADDRESS][DOMAIN_NAME]"
type input "[EMAIL_ADDRESS][DOMAIN_NAME]"
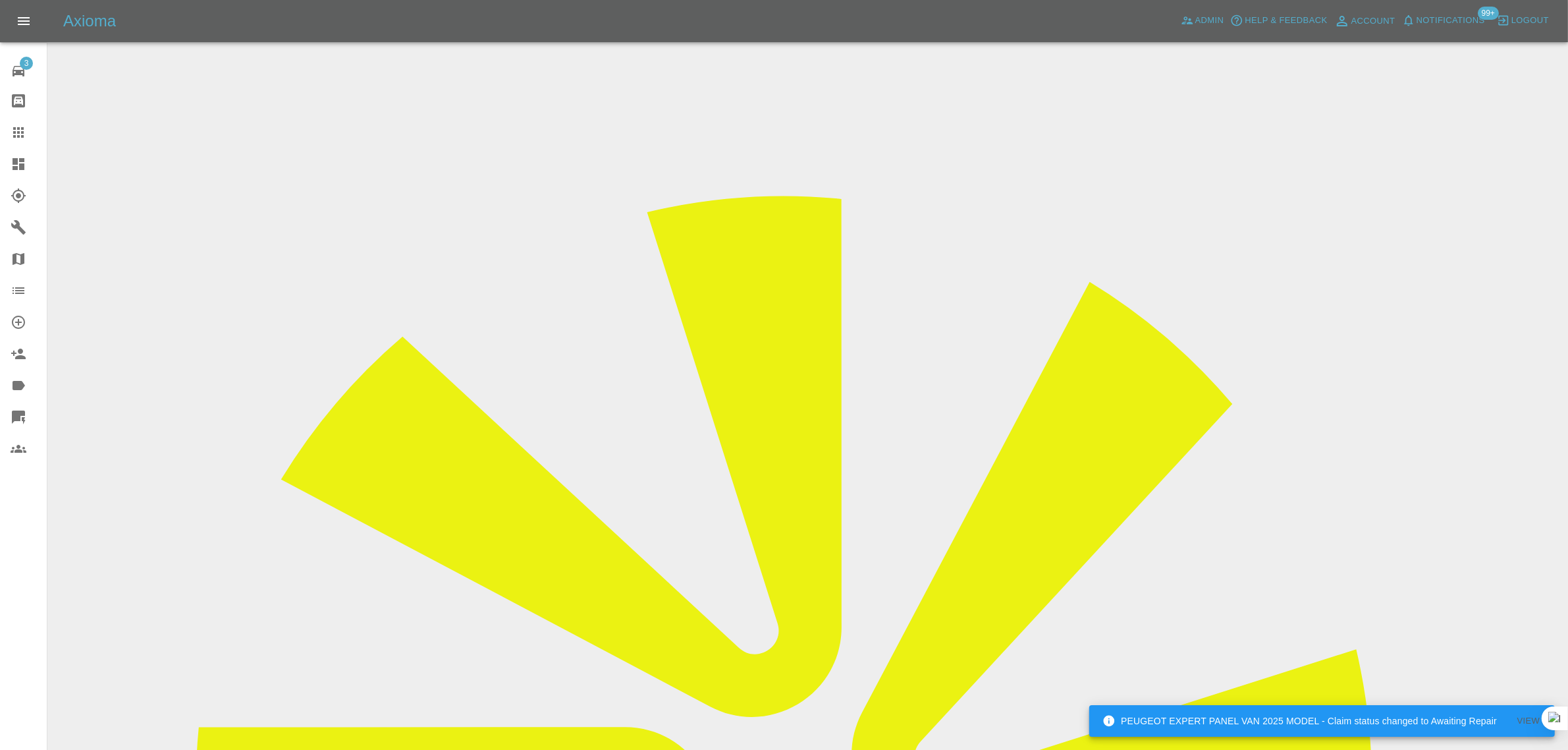
scroll to position [659, 0]
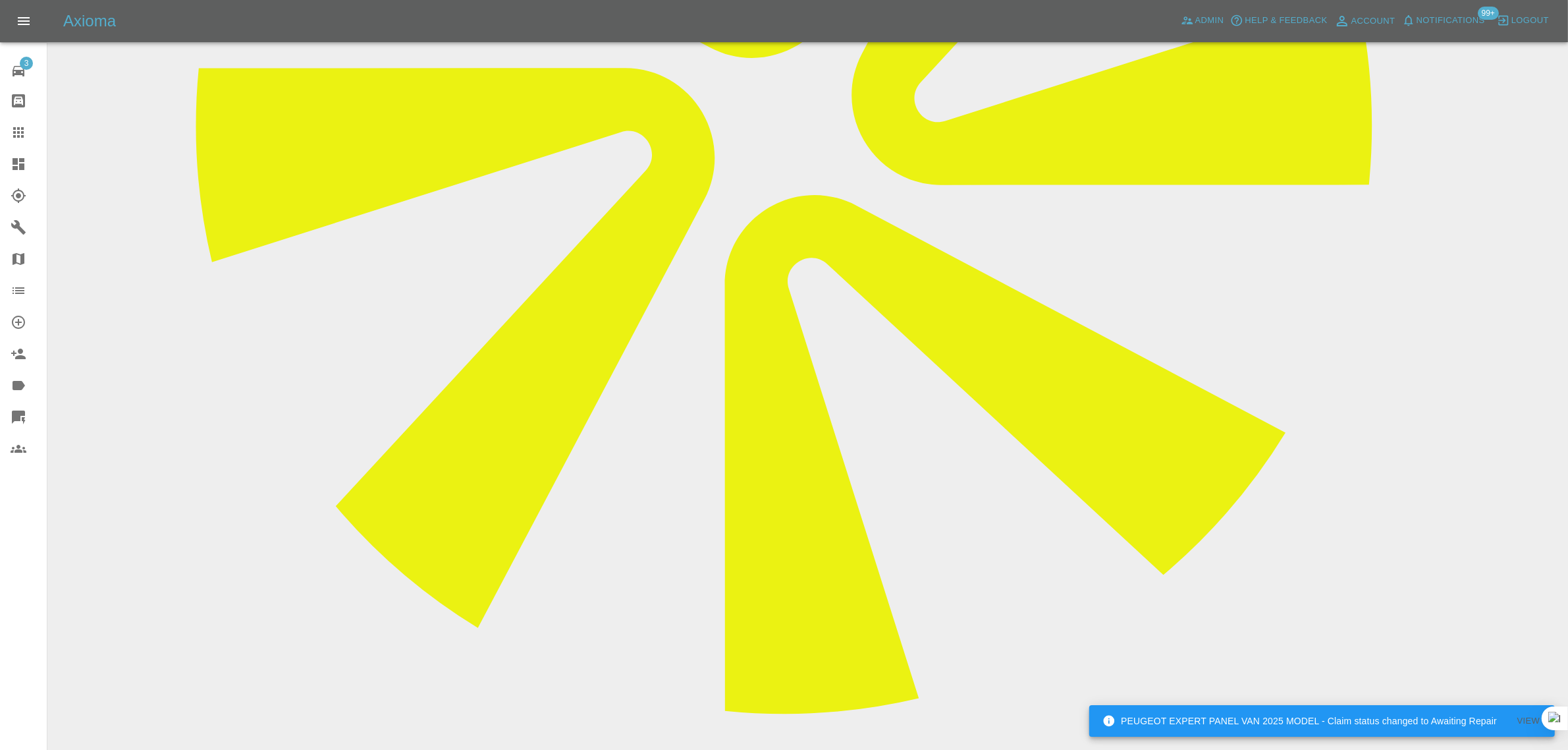
paste textarea "I had an appointment booked for a repair [DATE] on my vehicle, Reg LD16FLK. The…"
type textarea "I had an appointment booked for a repair [DATE] on my vehicle, Reg LD16FLK. The…"
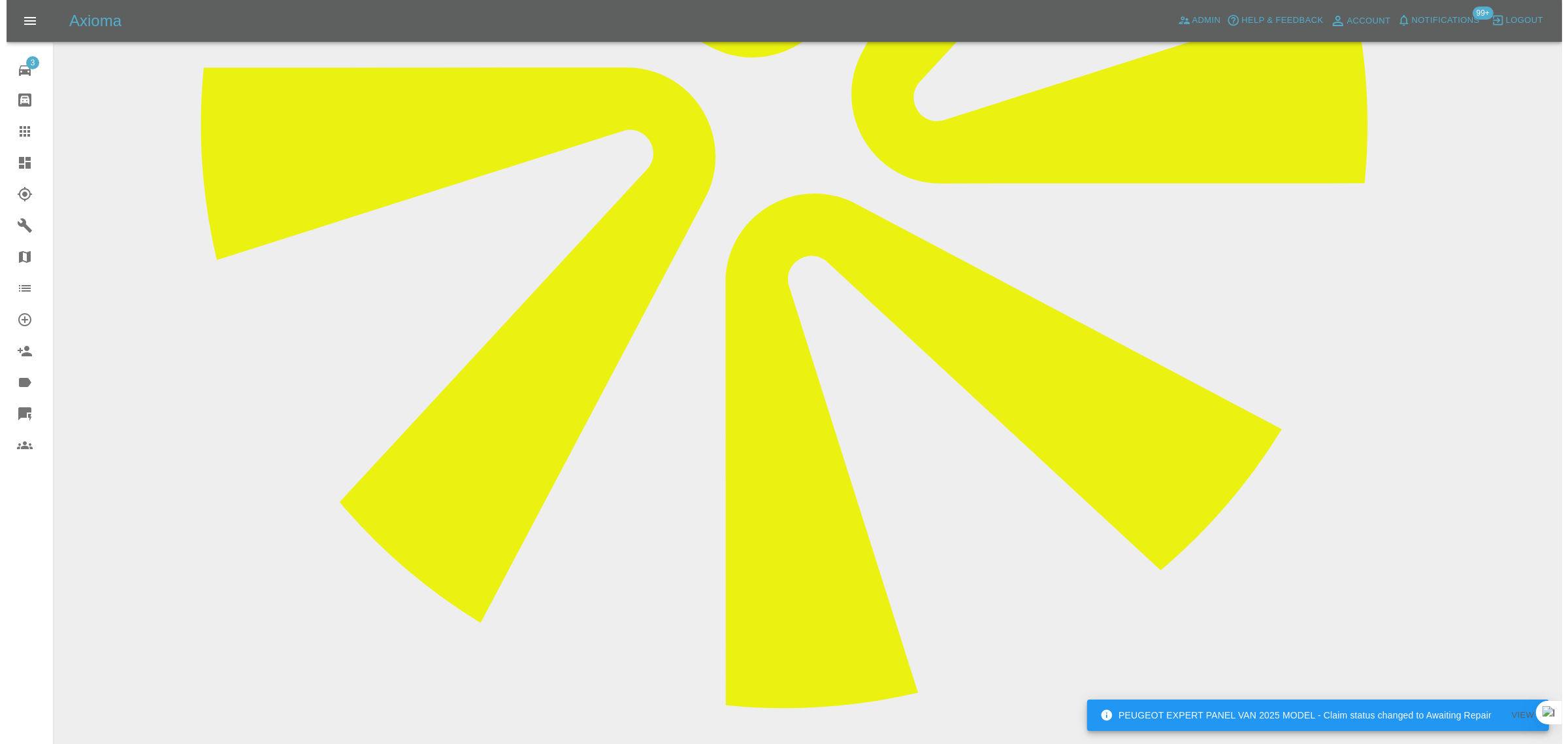
scroll to position [164, 0]
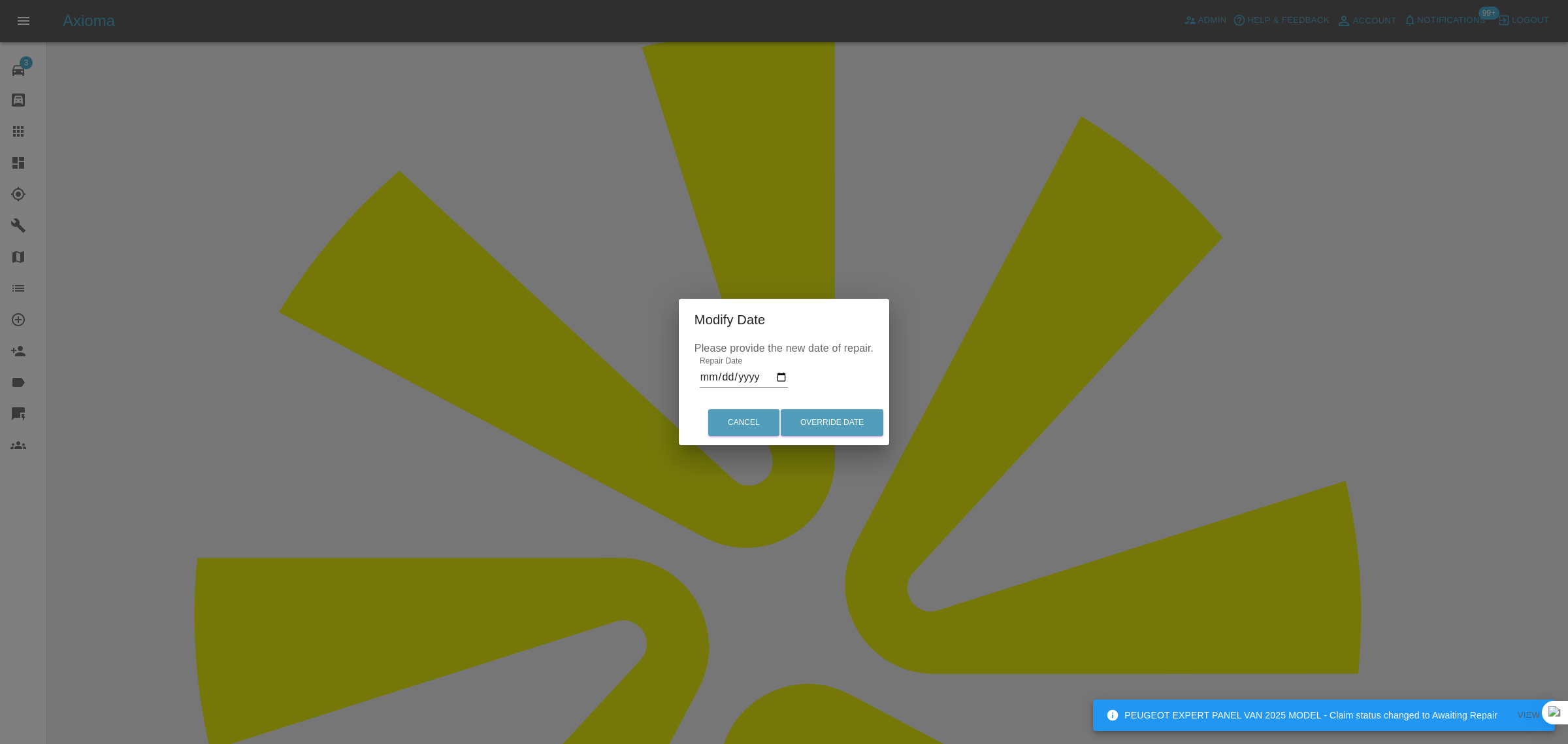
click at [761, 382] on input "2025-09-18" at bounding box center [744, 377] width 88 height 21
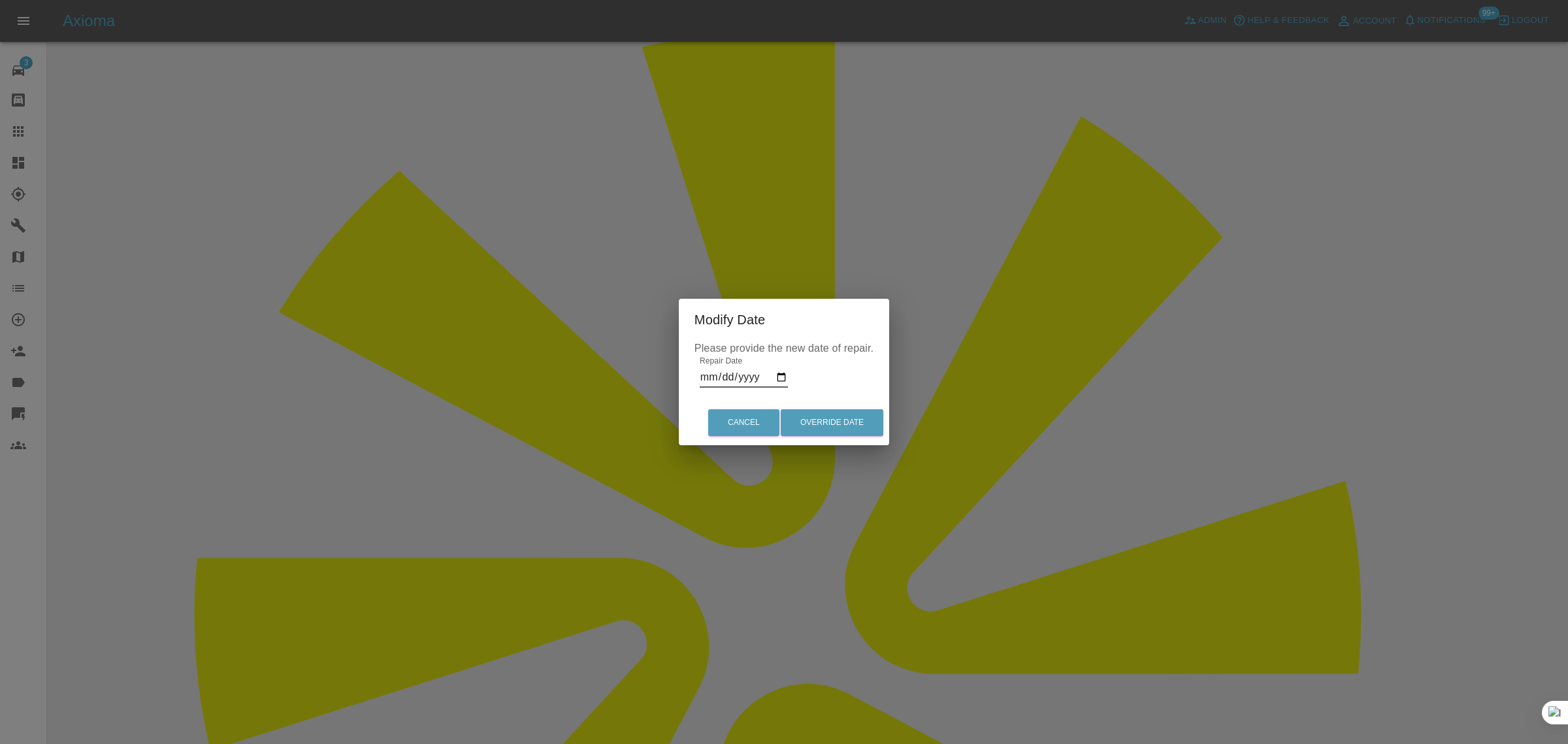
click at [779, 377] on input "2025-09-18" at bounding box center [744, 377] width 88 height 21
type input "2025-10-03"
click at [845, 418] on button "Override Date" at bounding box center [832, 422] width 102 height 27
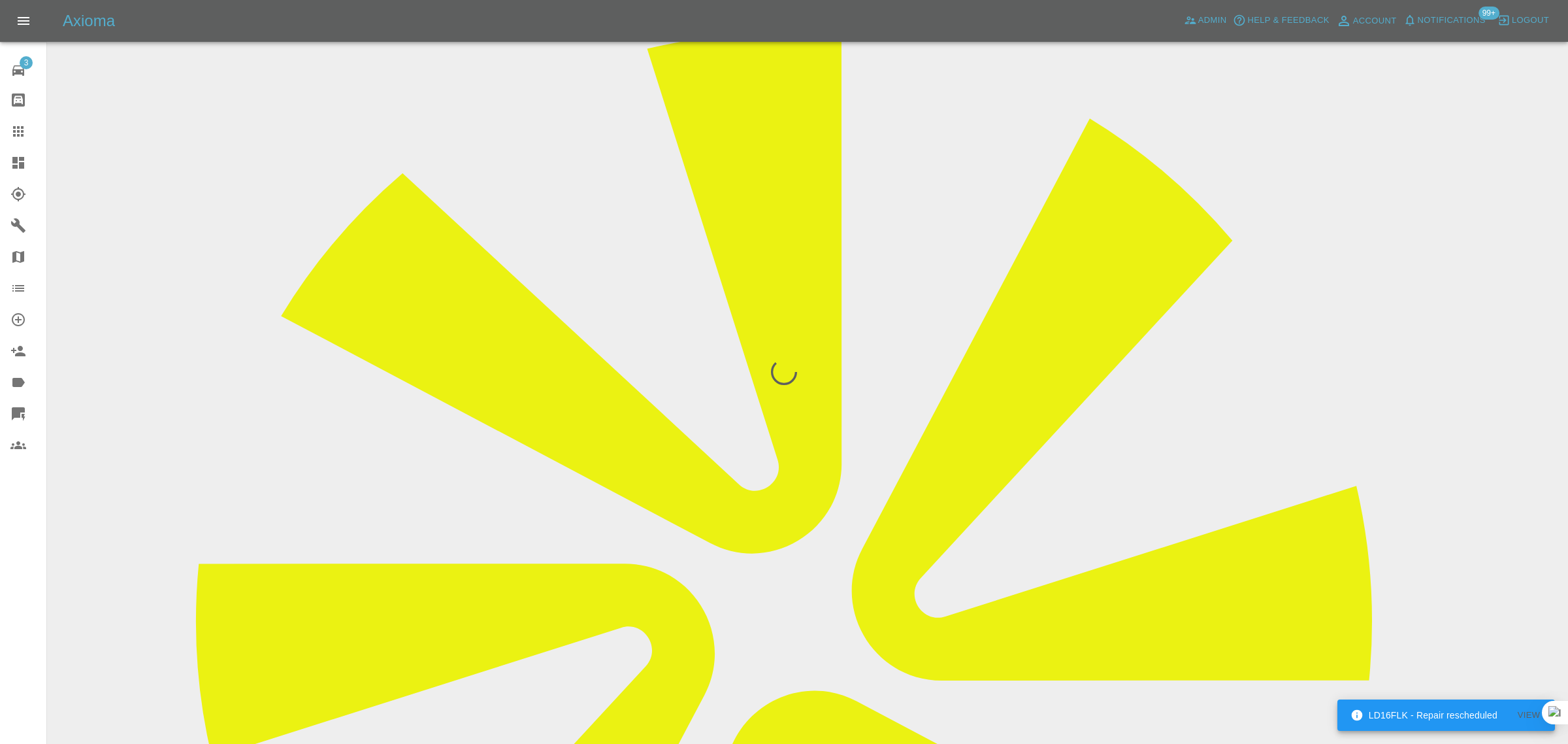
scroll to position [0, 0]
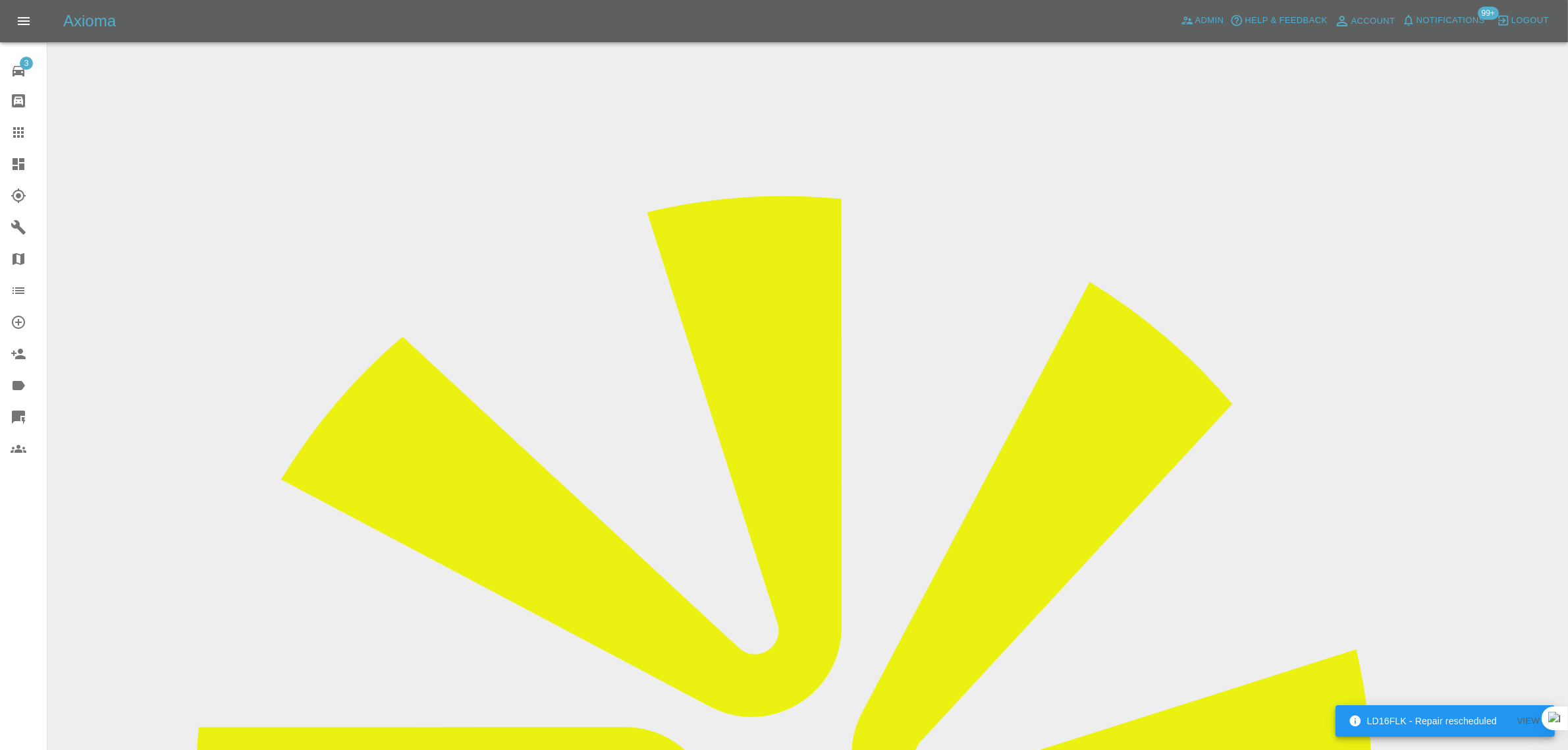
click at [7, 135] on link "Claims" at bounding box center [23, 132] width 46 height 32
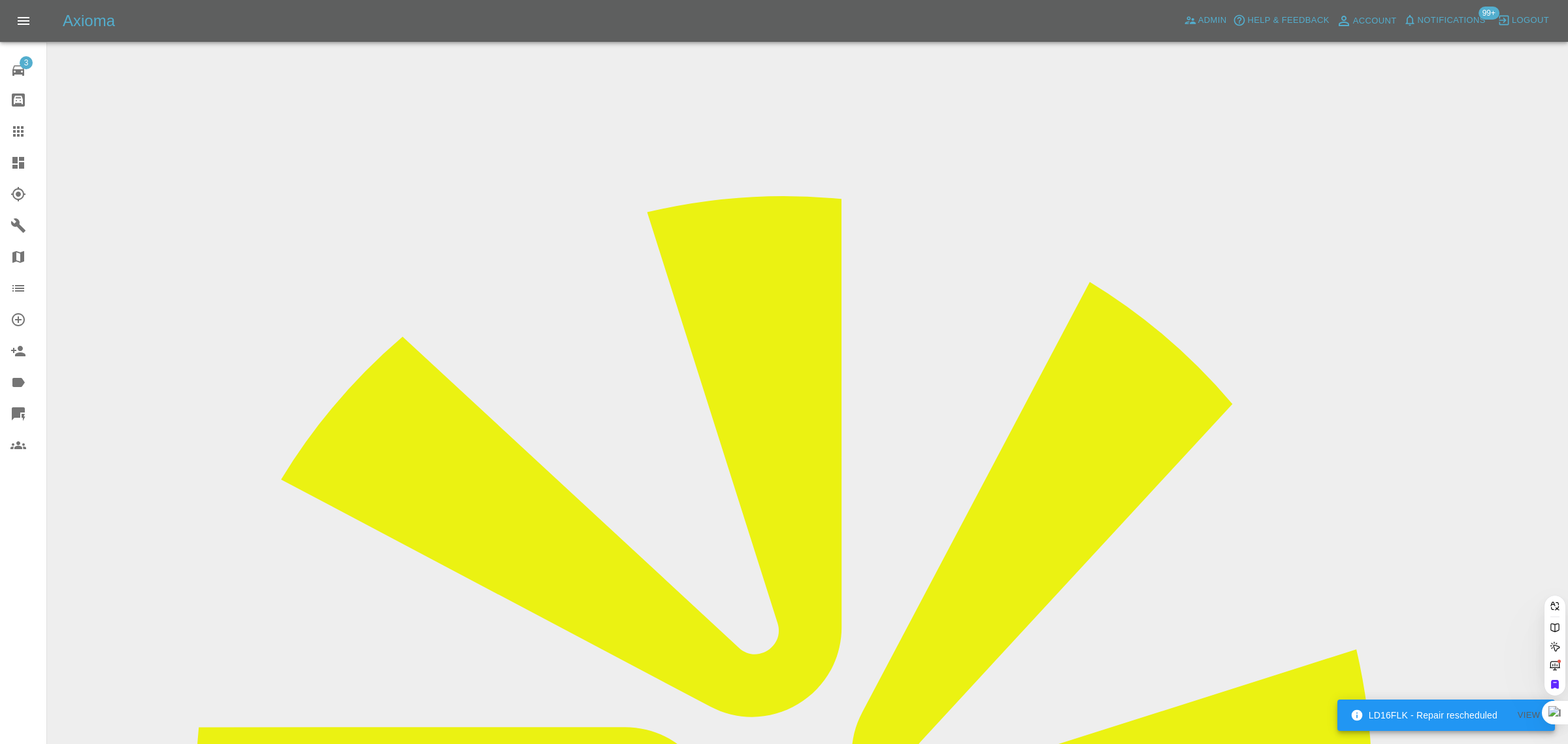
paste input "vaughanasmith@yahoo.co.uk"
type input "vaughanasmith@yahoo.co.uk"
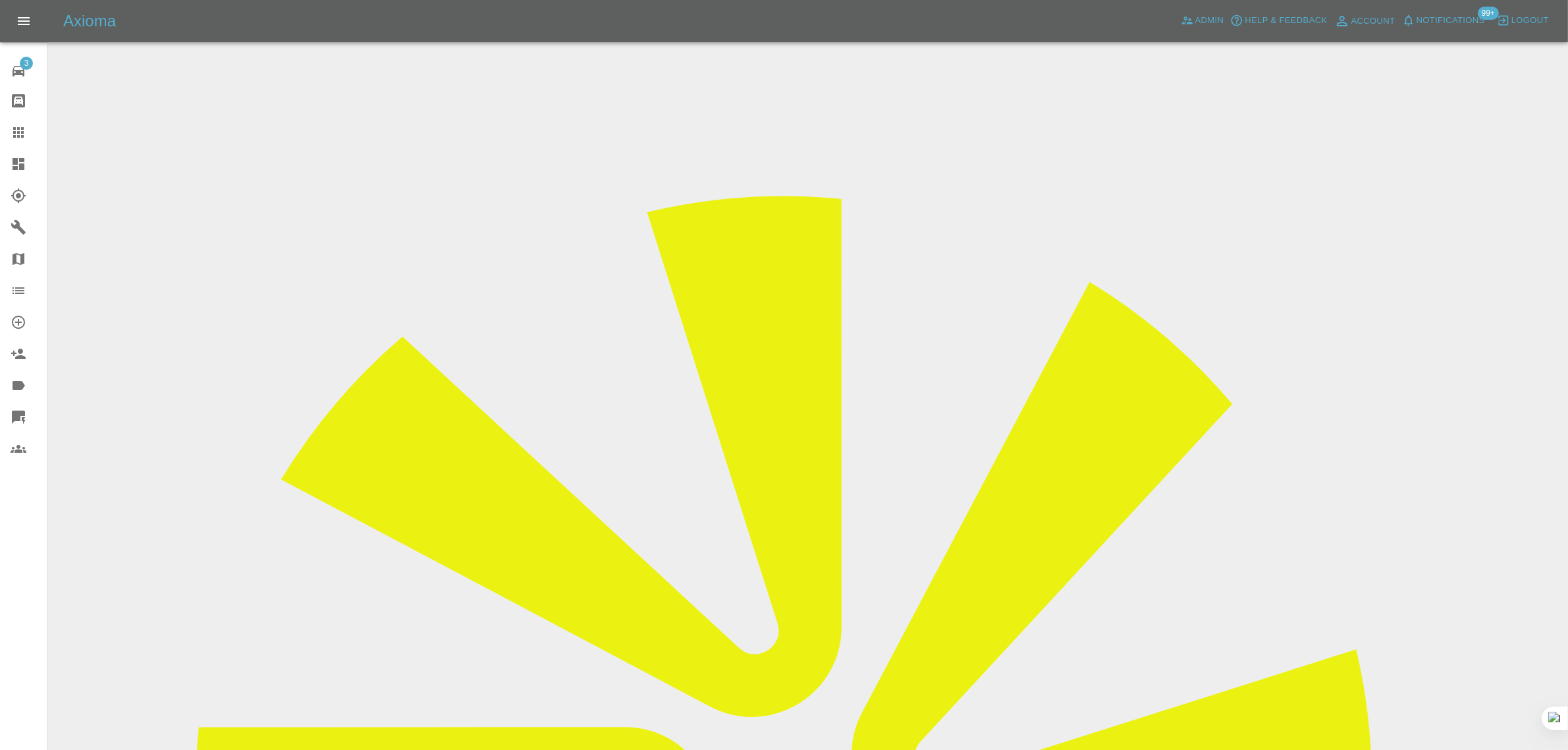
click at [15, 581] on div "3 Repair home Bodyshop home Claims Dashboard Explorer Garages Map Organization …" at bounding box center [24, 375] width 47 height 750
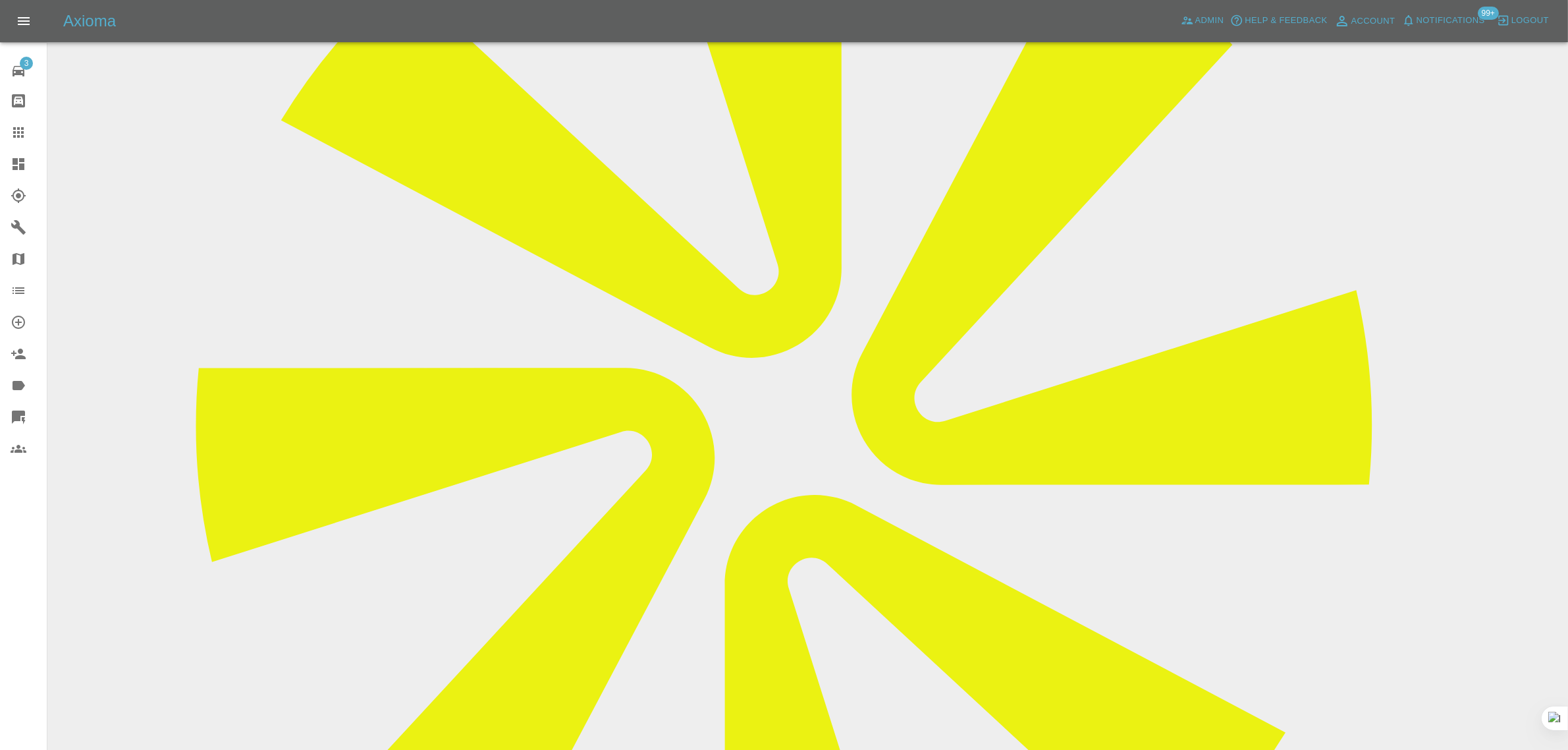
scroll to position [119, 0]
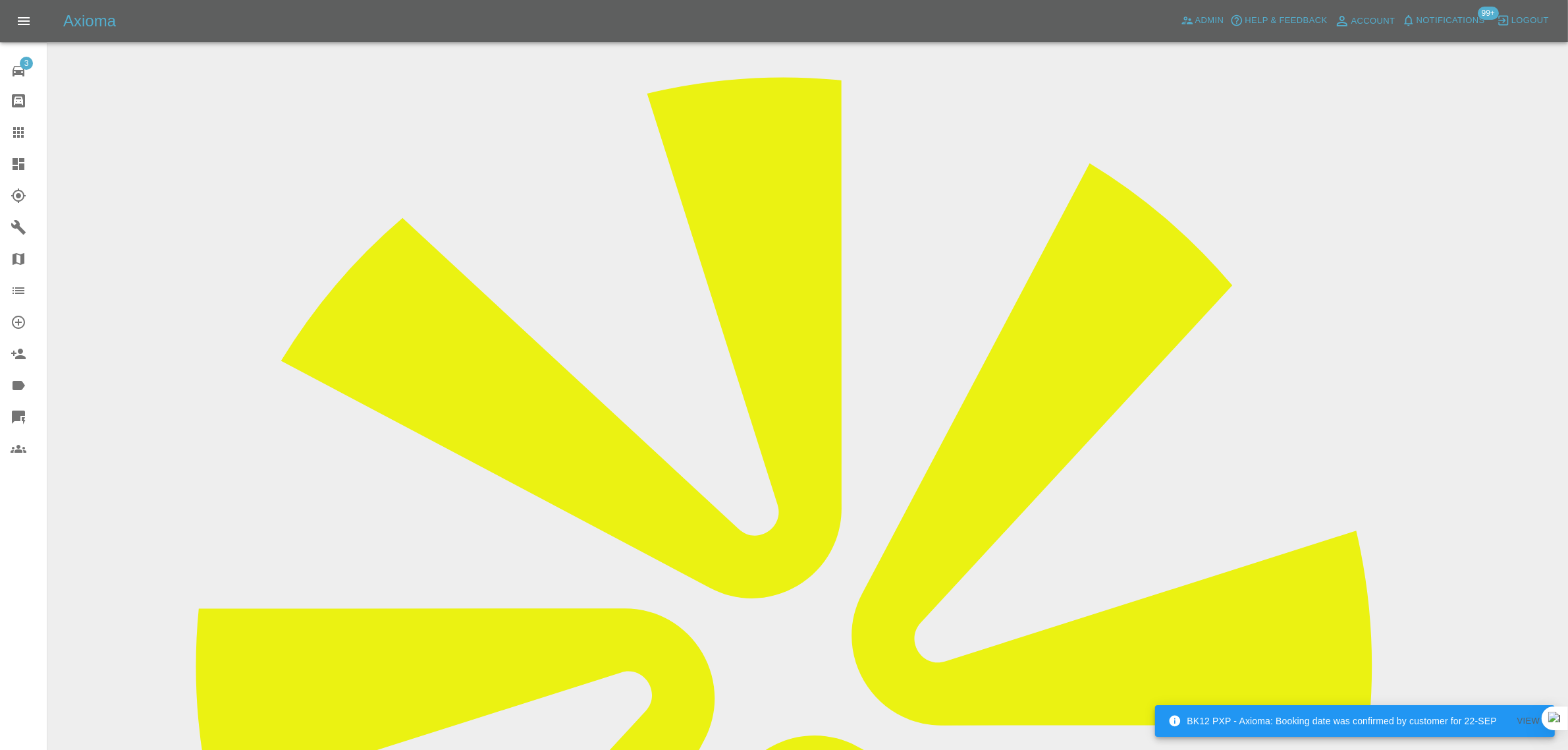
click at [13, 132] on icon at bounding box center [18, 132] width 10 height 10
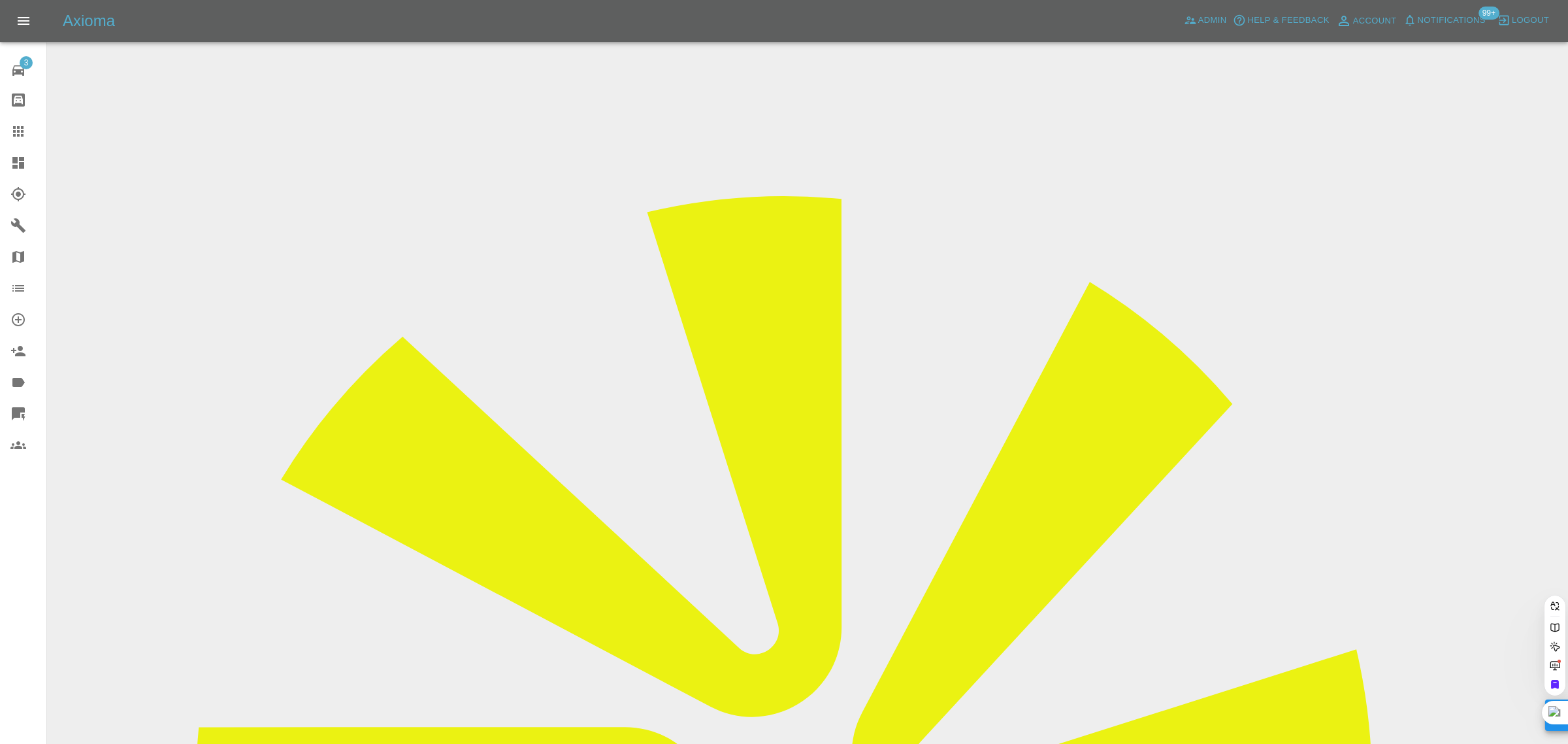
paste input "[EMAIL_ADDRESS][DOMAIN_NAME]"
type input "[EMAIL_ADDRESS][DOMAIN_NAME]"
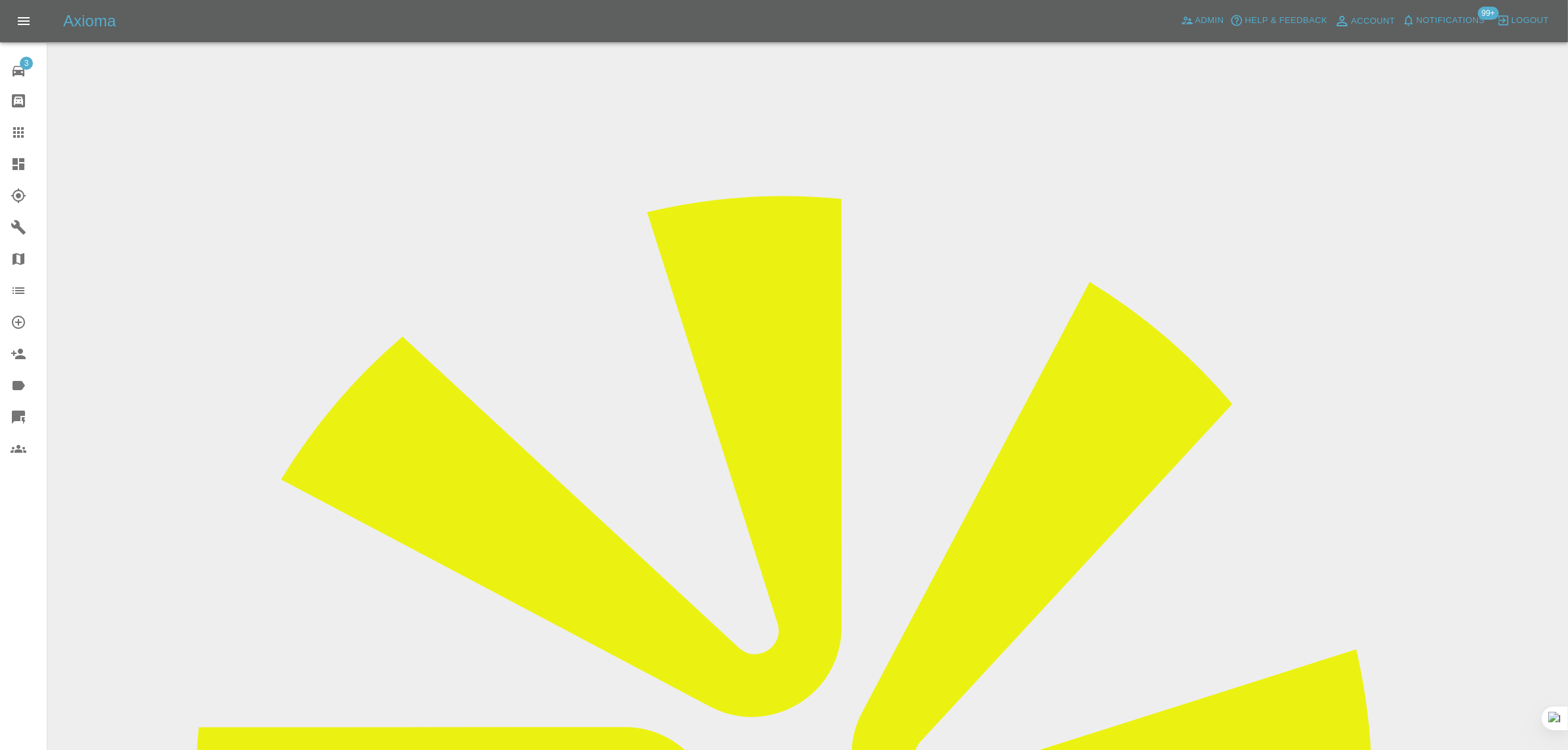
drag, startPoint x: 1273, startPoint y: 200, endPoint x: 1345, endPoint y: 204, distance: 72.1
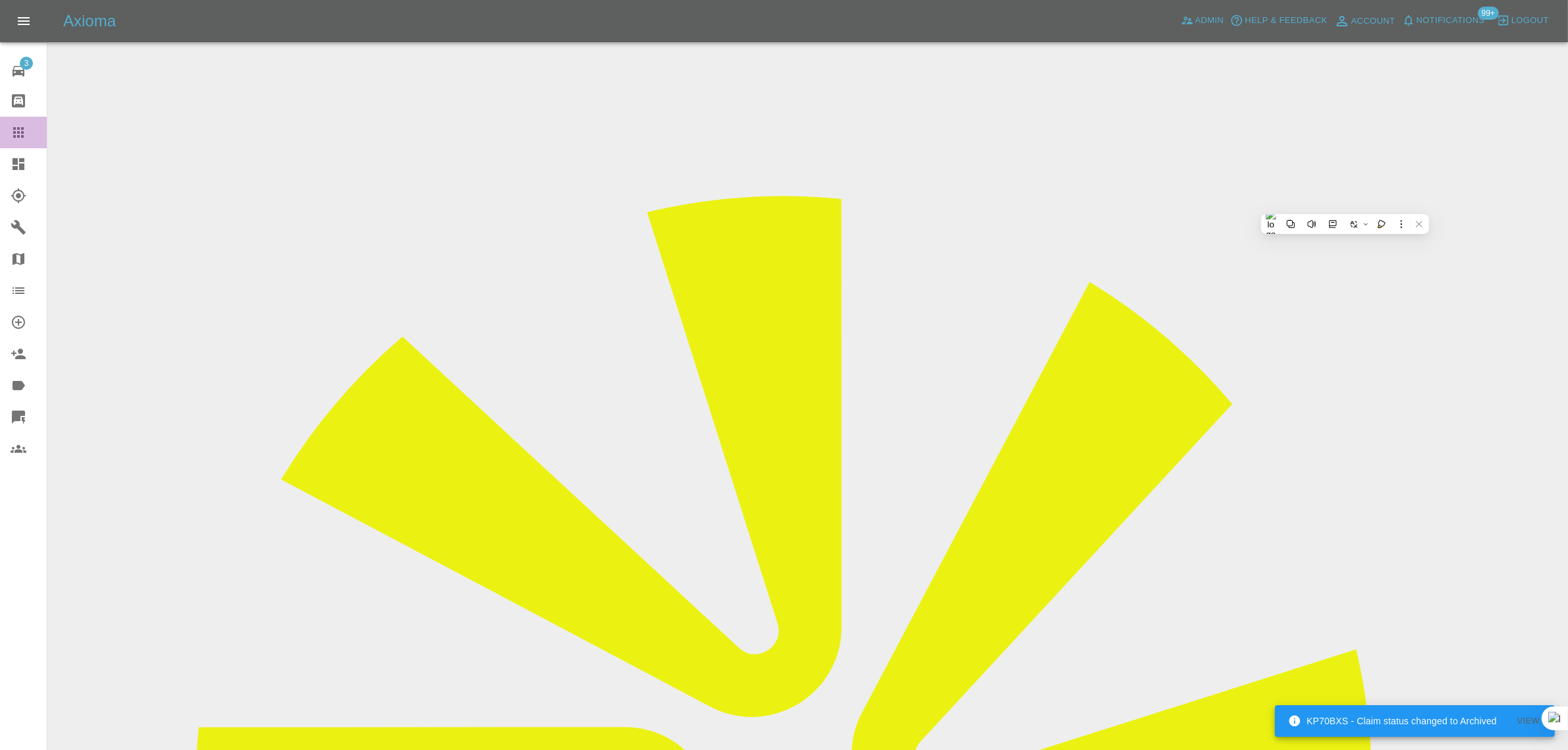
click at [15, 136] on icon at bounding box center [18, 132] width 10 height 10
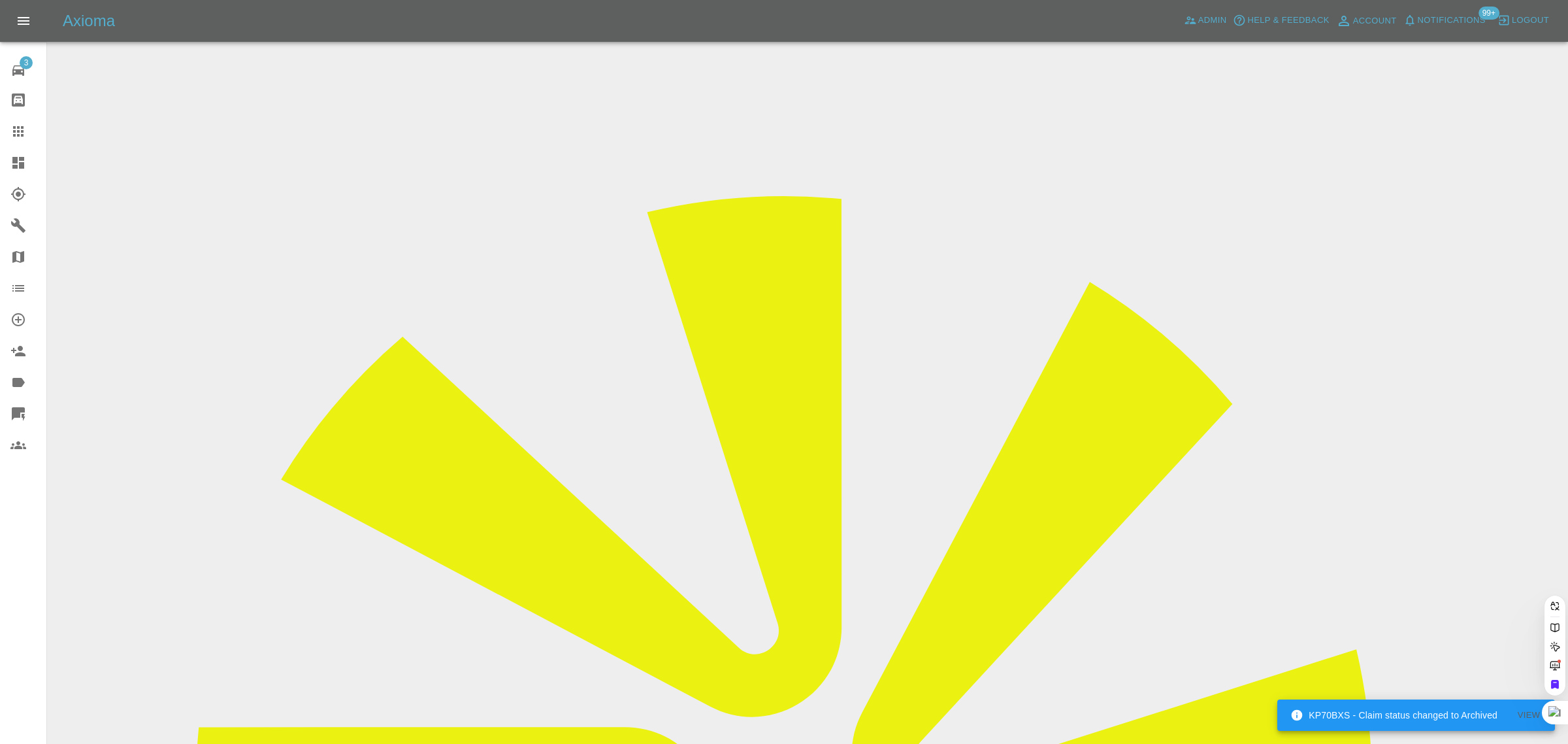
paste input "griffinhg@gmail.com"
type input "griffinhg@gmail.com"
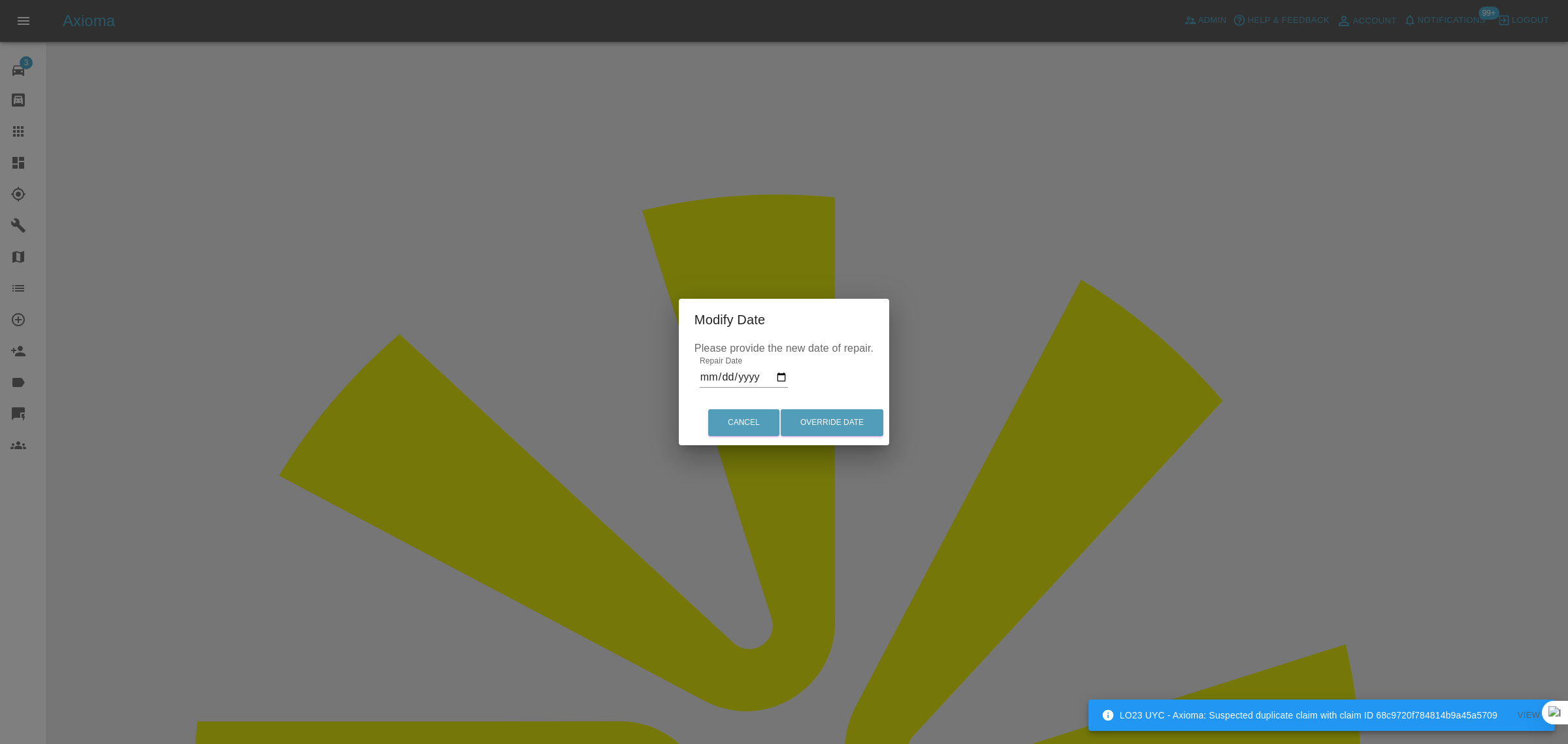
click at [1145, 347] on div "Modify Date Please provide the new date of repair. Repair Date 2025-10-17 Cance…" at bounding box center [784, 372] width 1568 height 744
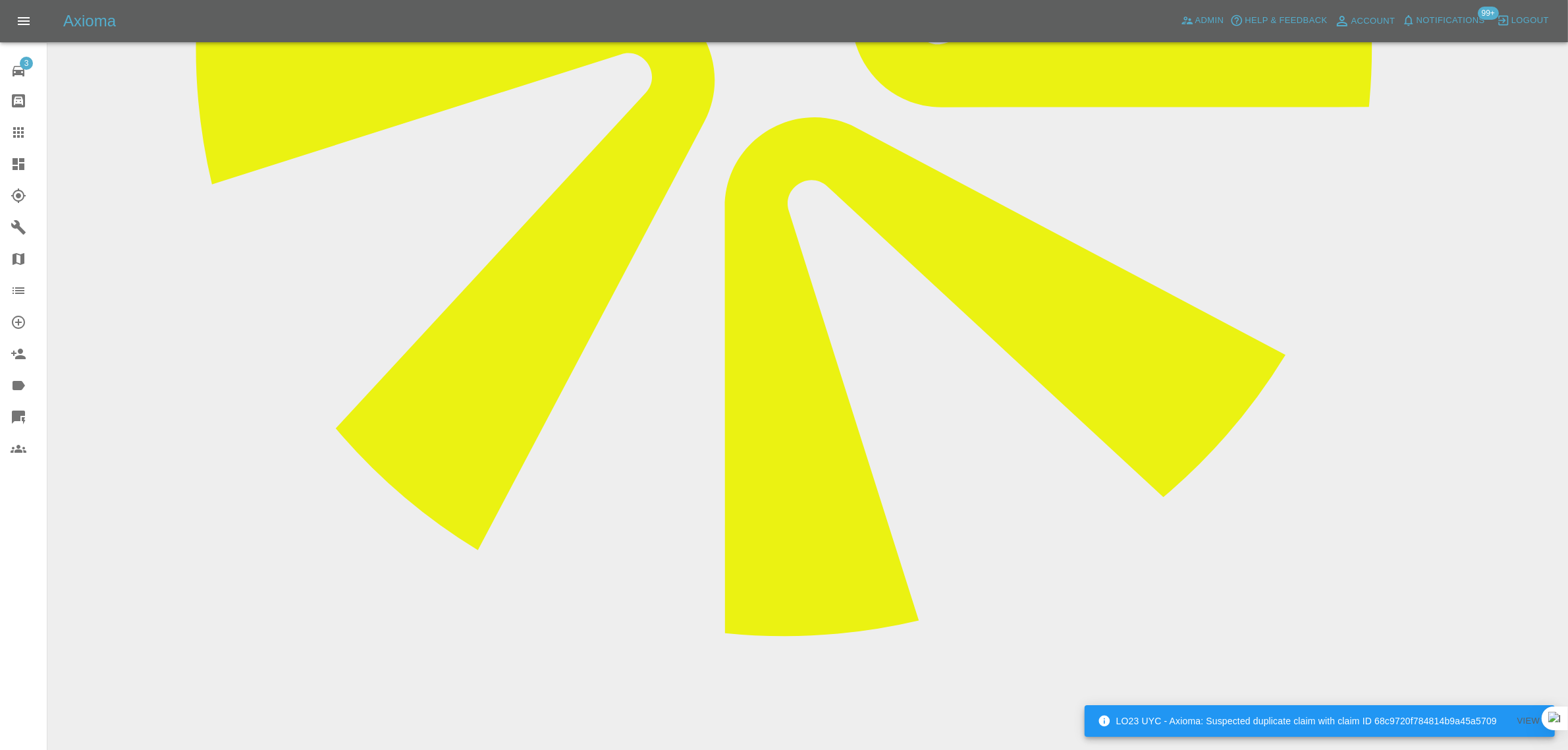
scroll to position [741, 0]
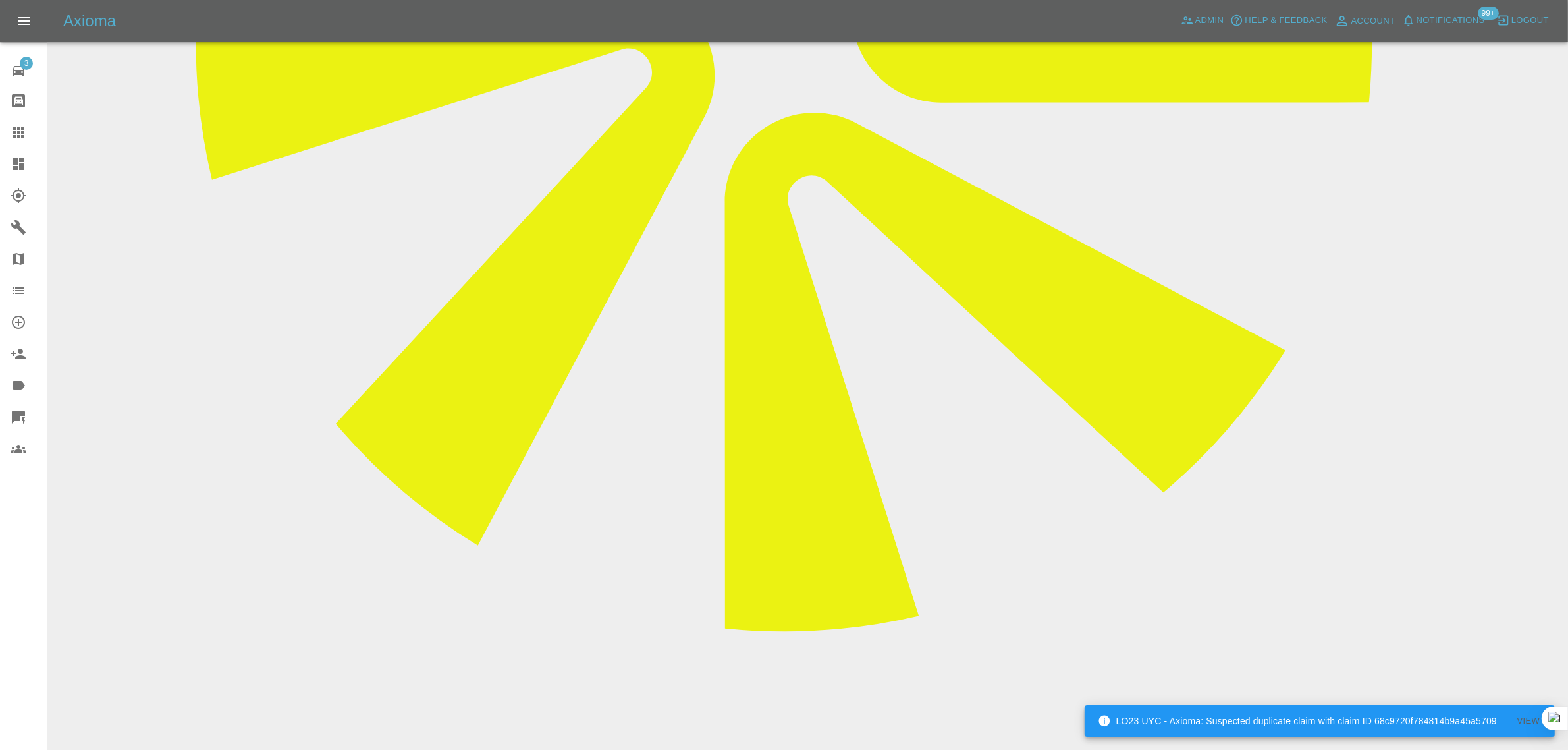
click at [27, 137] on div at bounding box center [28, 132] width 37 height 16
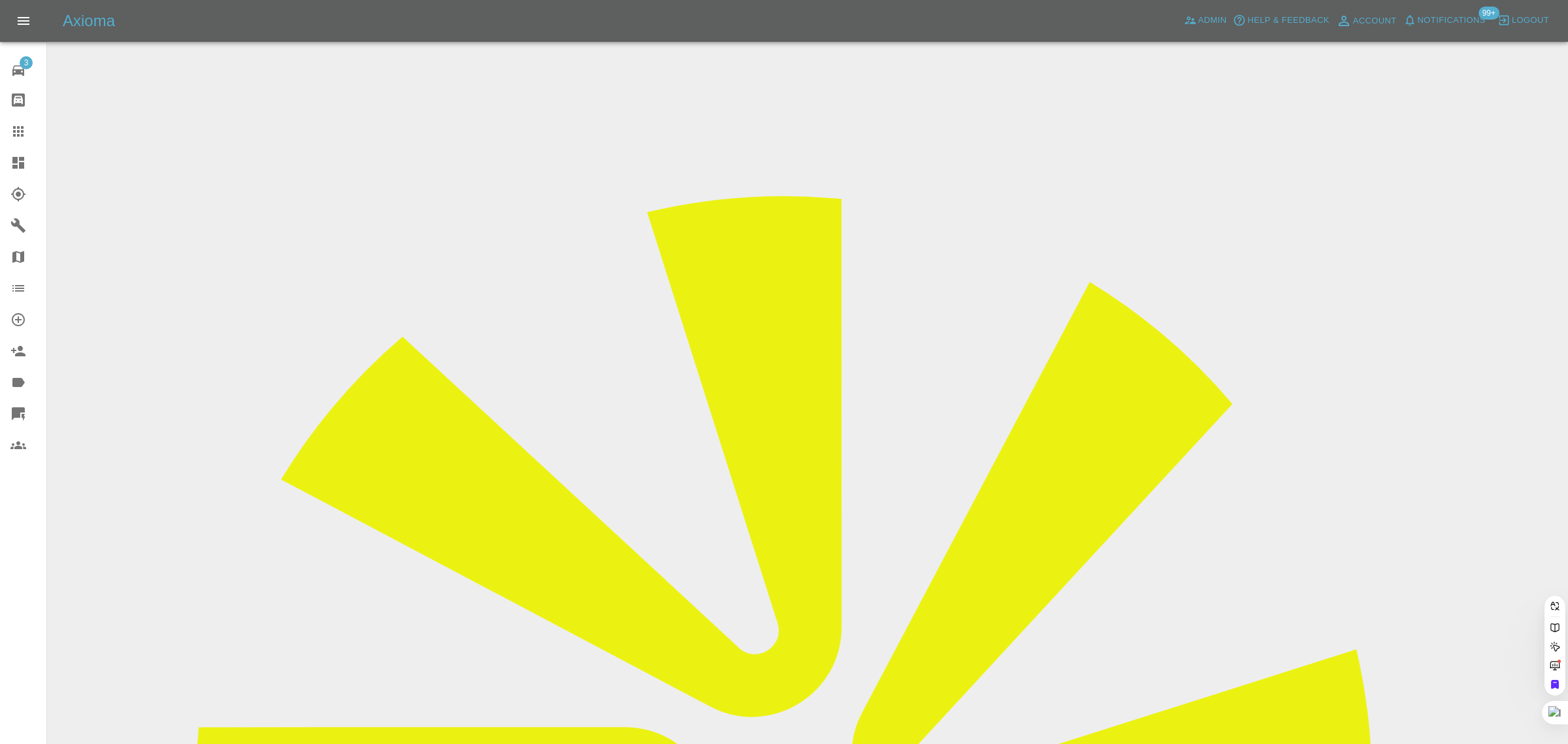
paste input "AN54 JHS"
type input "AN54 JHS"
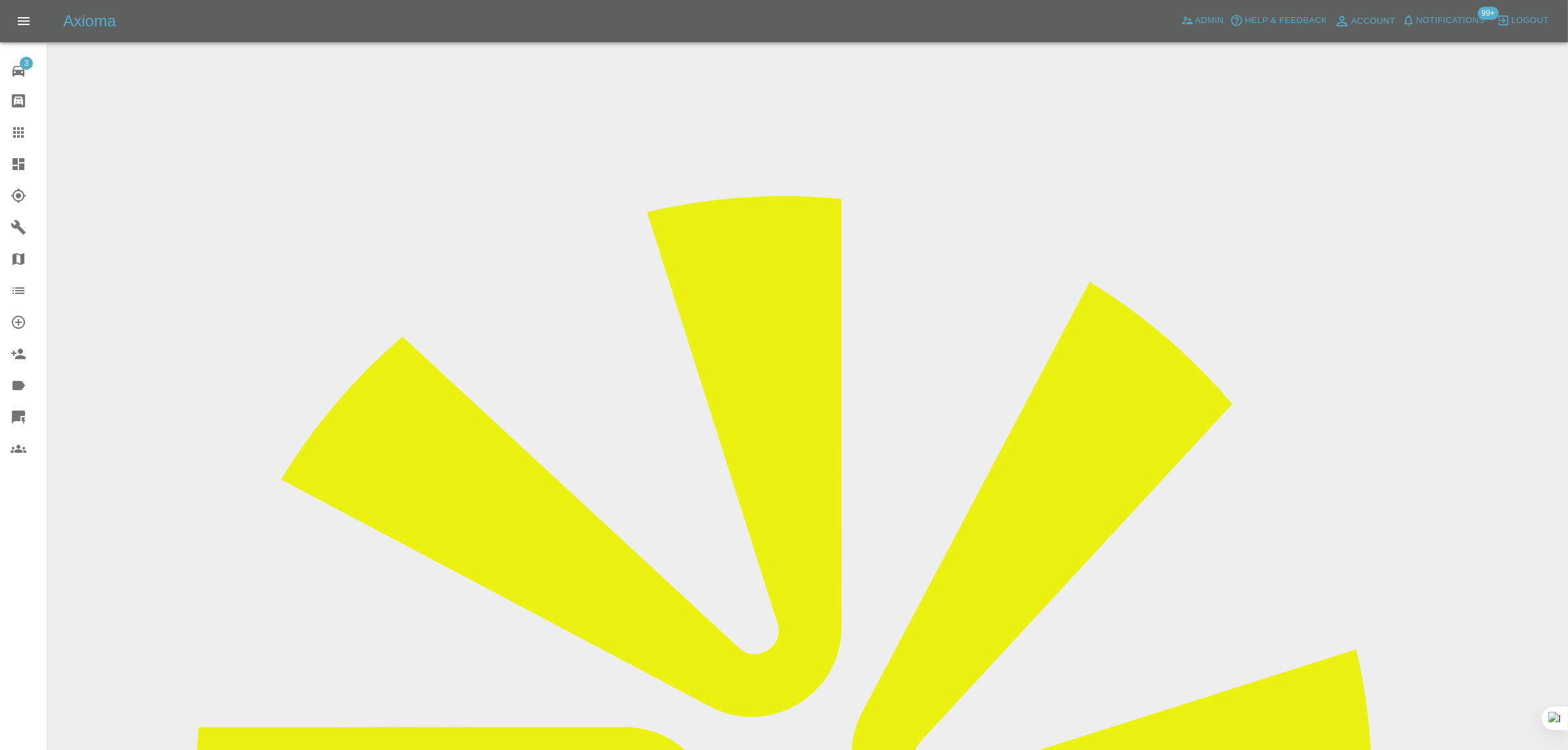
click at [30, 128] on div at bounding box center [28, 132] width 37 height 16
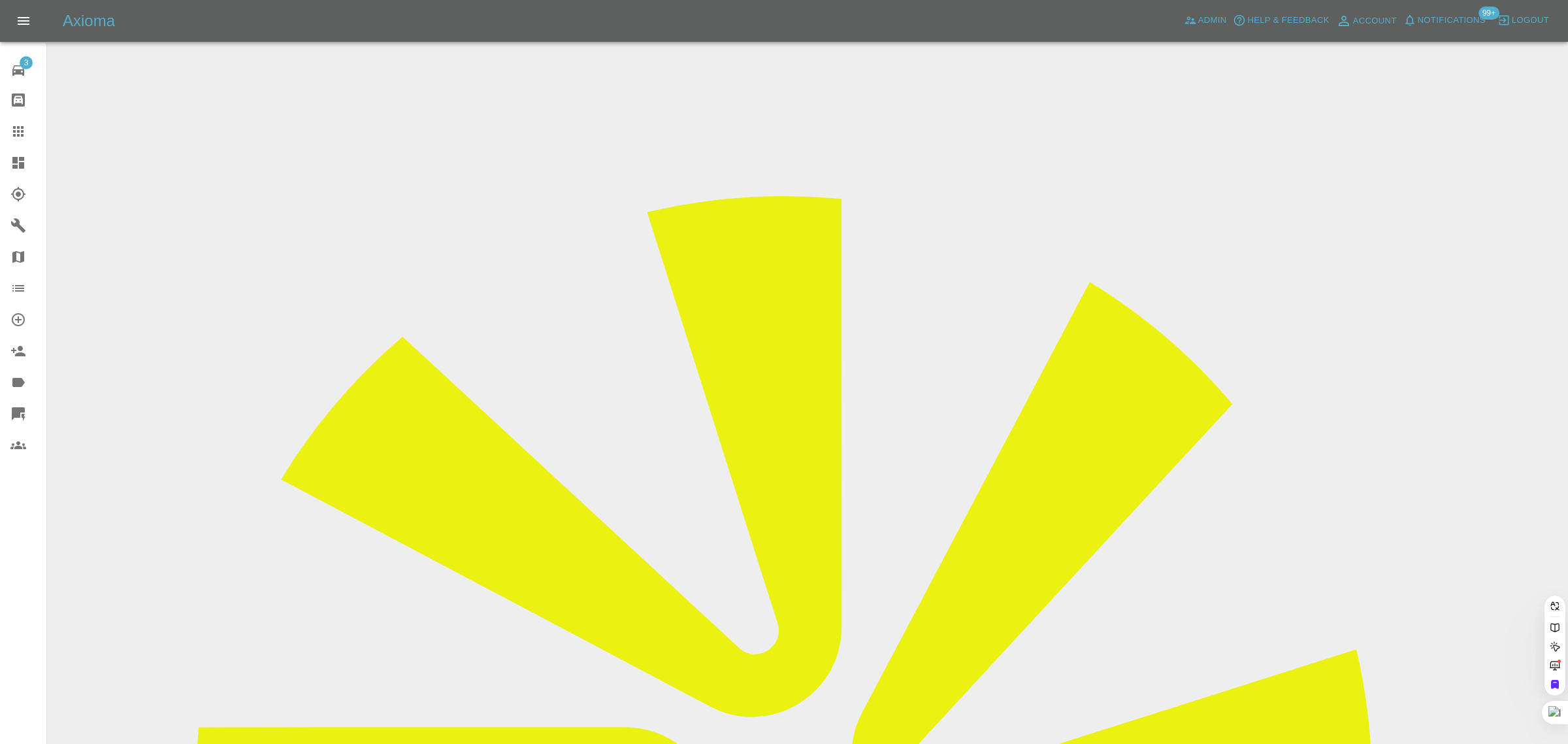
paste input "YT18 HCD"
type input "YT18 HCD"
click at [25, 535] on div "3 Repair home Bodyshop home Claims Dashboard Explorer Garages Map Organization …" at bounding box center [23, 372] width 47 height 744
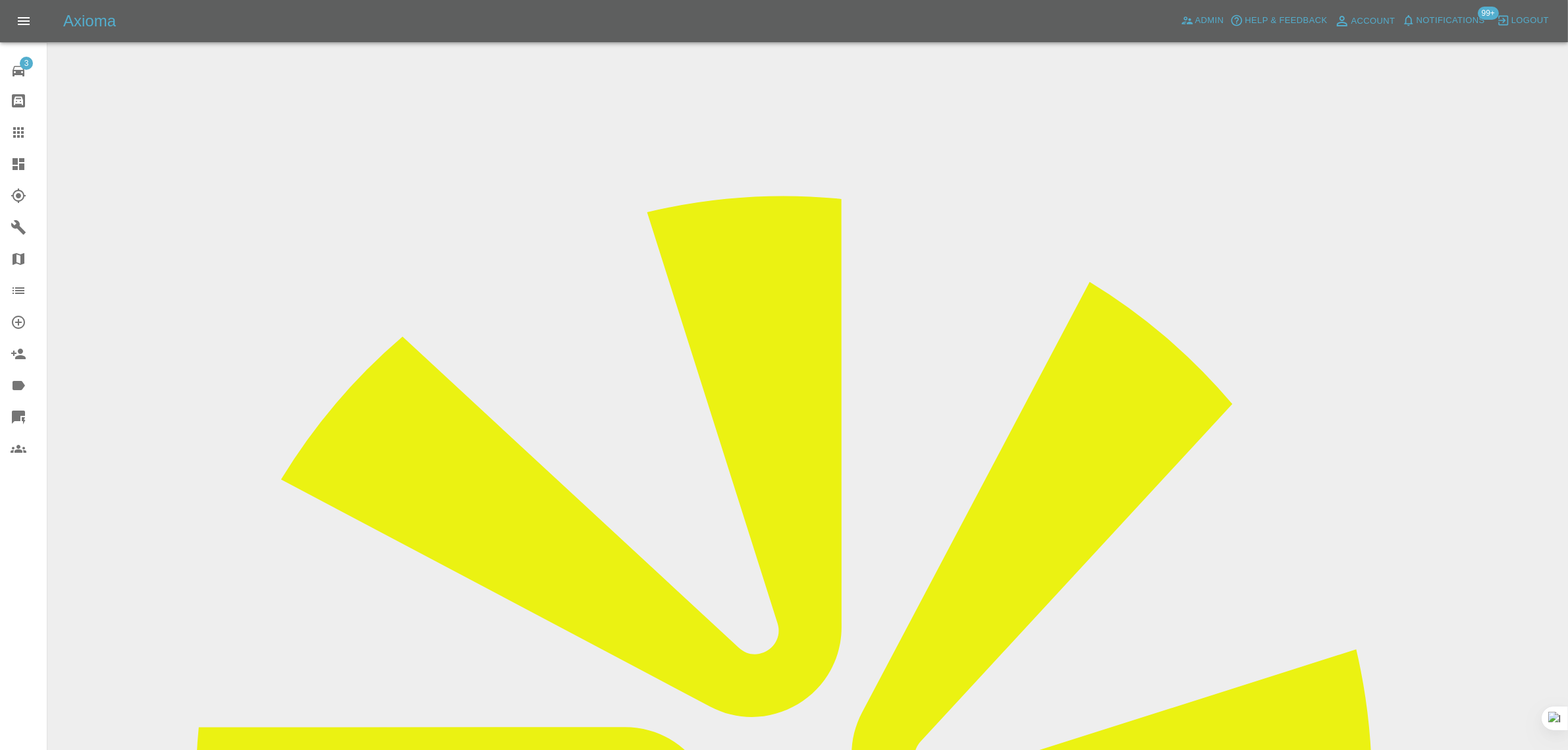
click at [18, 130] on icon at bounding box center [18, 132] width 16 height 16
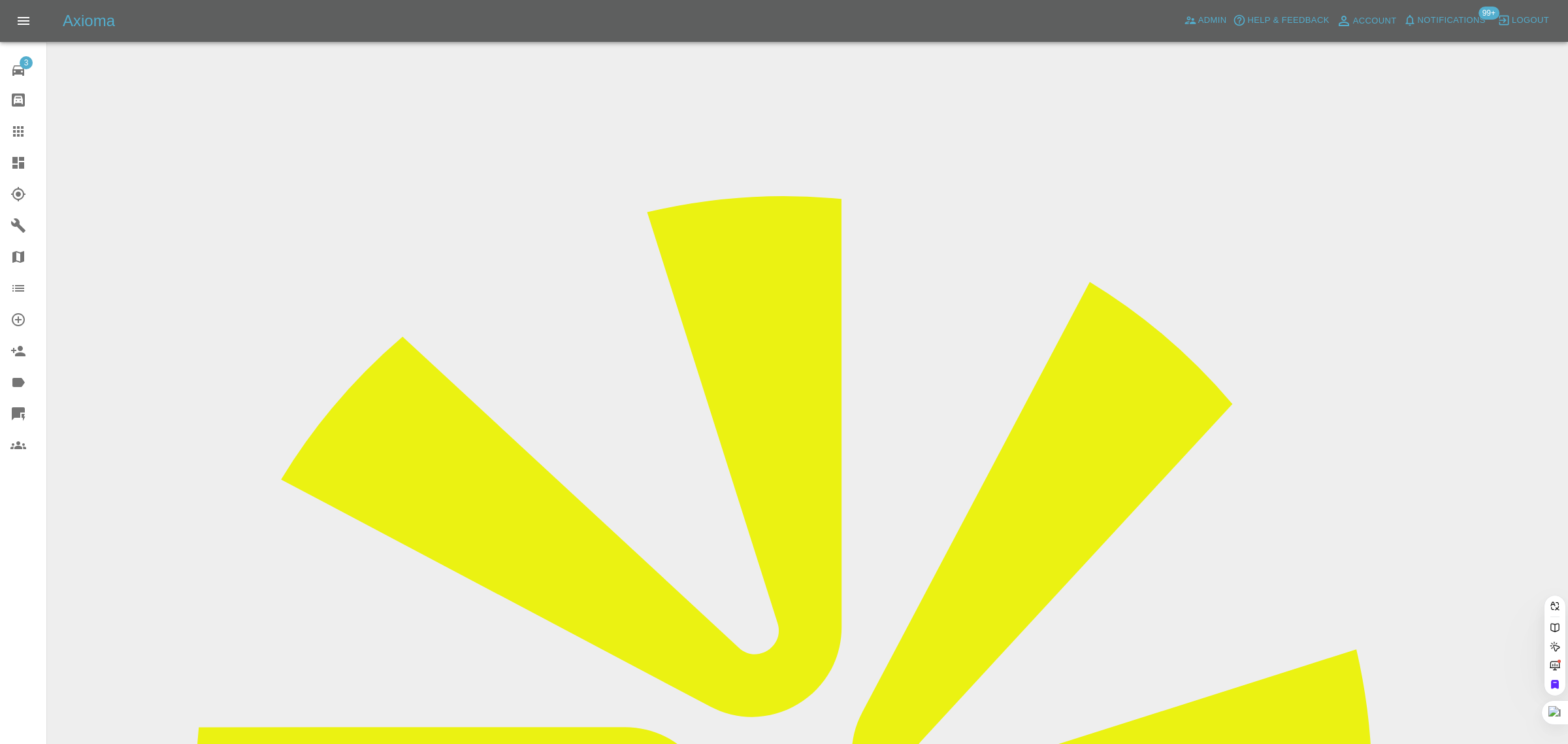
paste input "DRAKE23@email.com"
type input "DRAKE23@email.com"
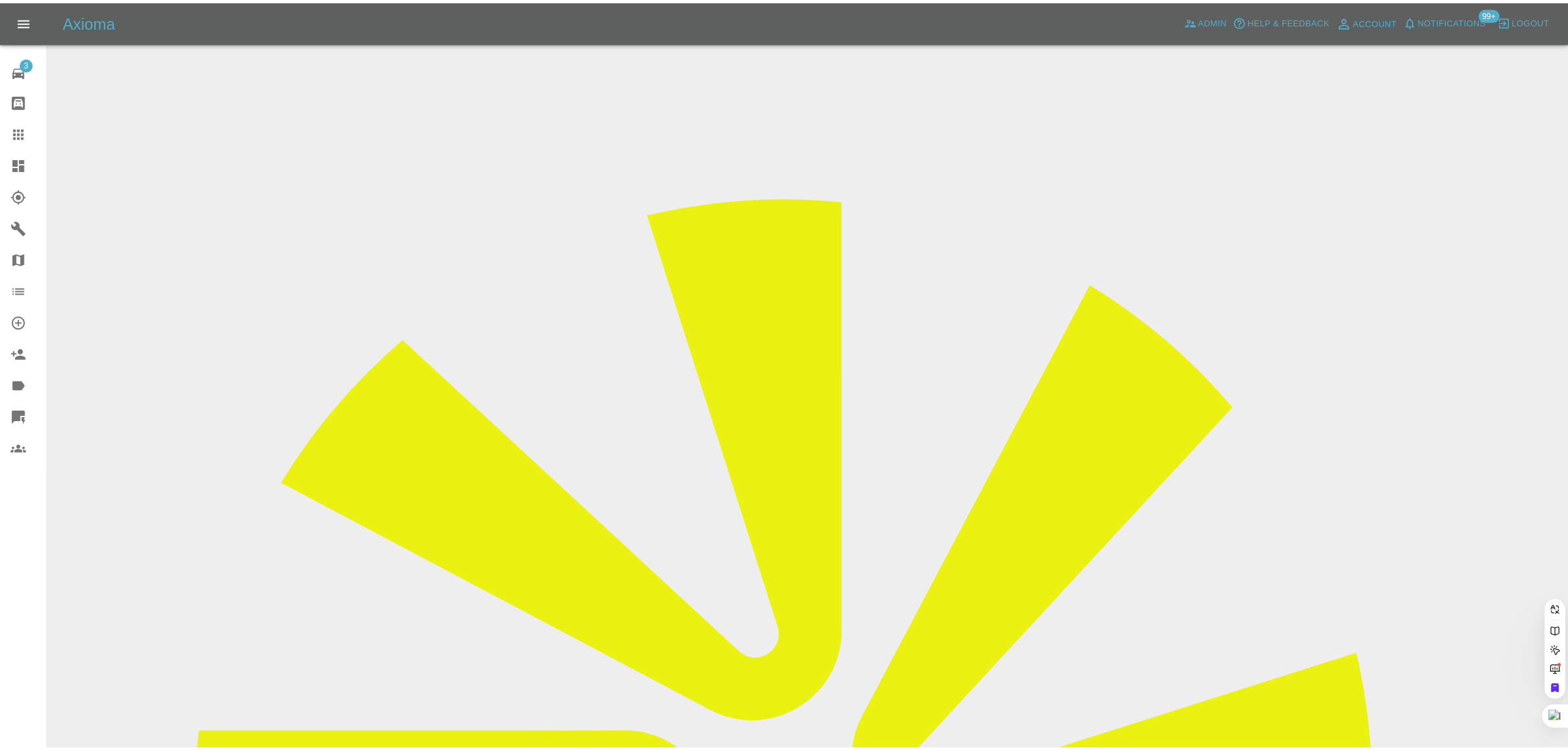
scroll to position [0, 0]
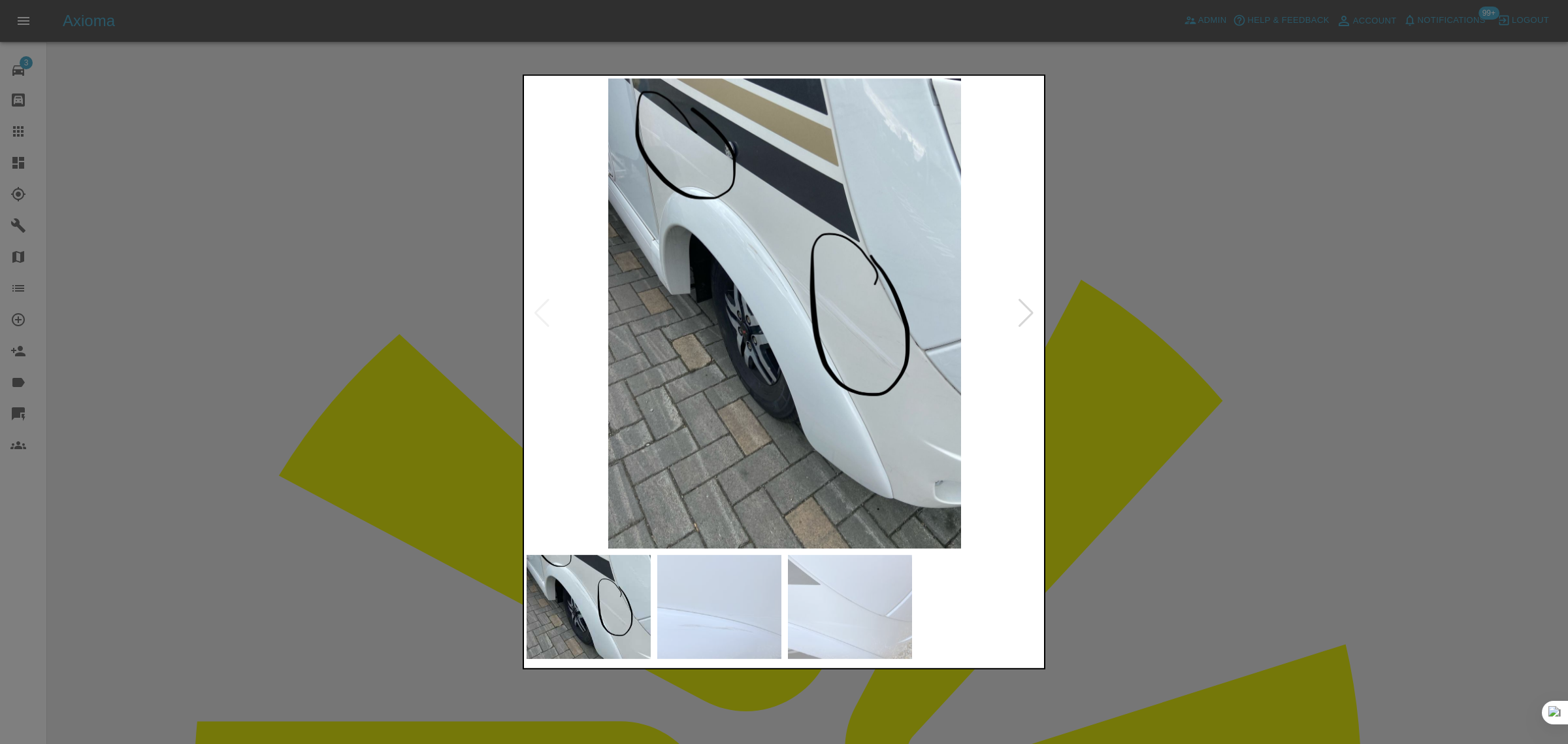
click at [1164, 295] on div at bounding box center [784, 372] width 1568 height 744
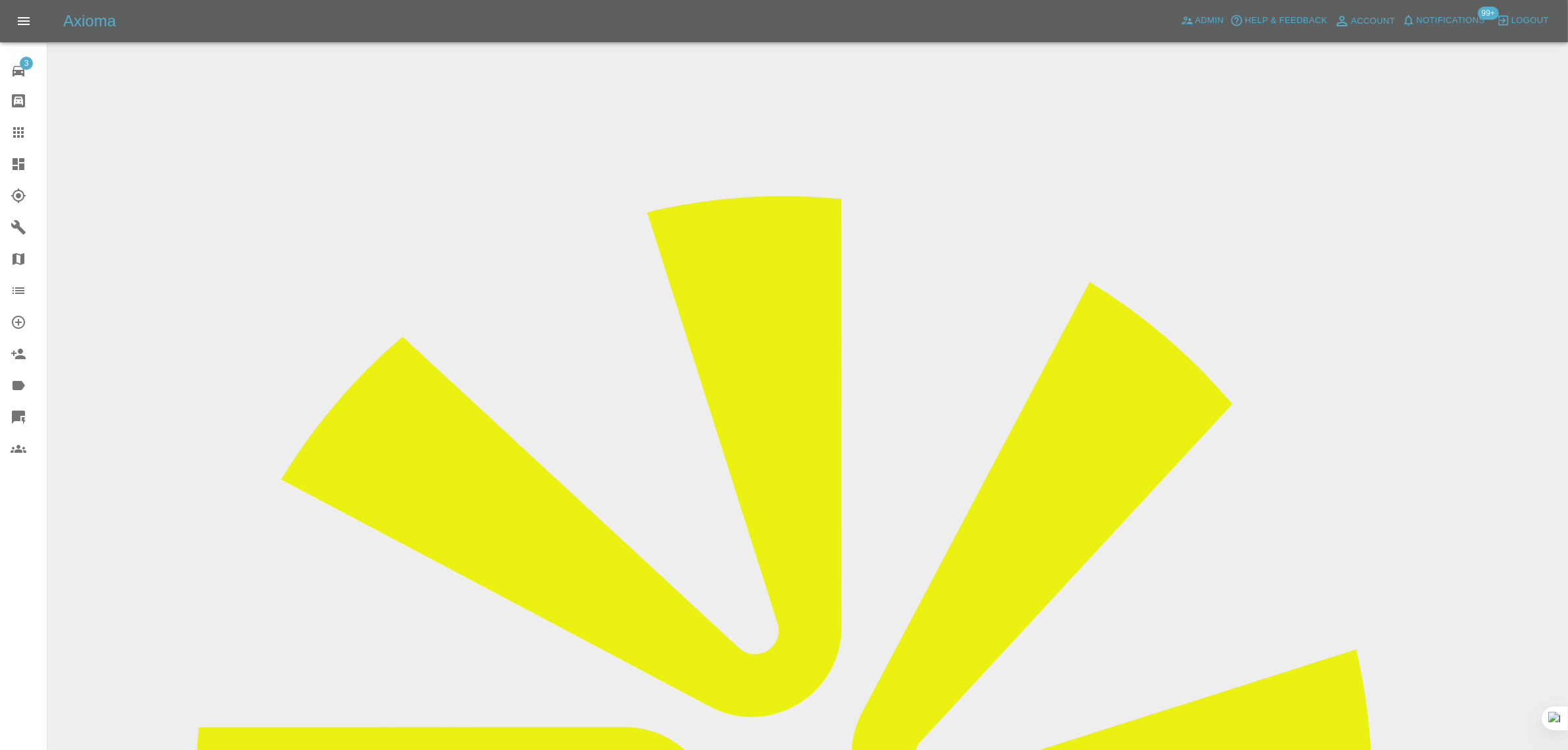
scroll to position [207, 0]
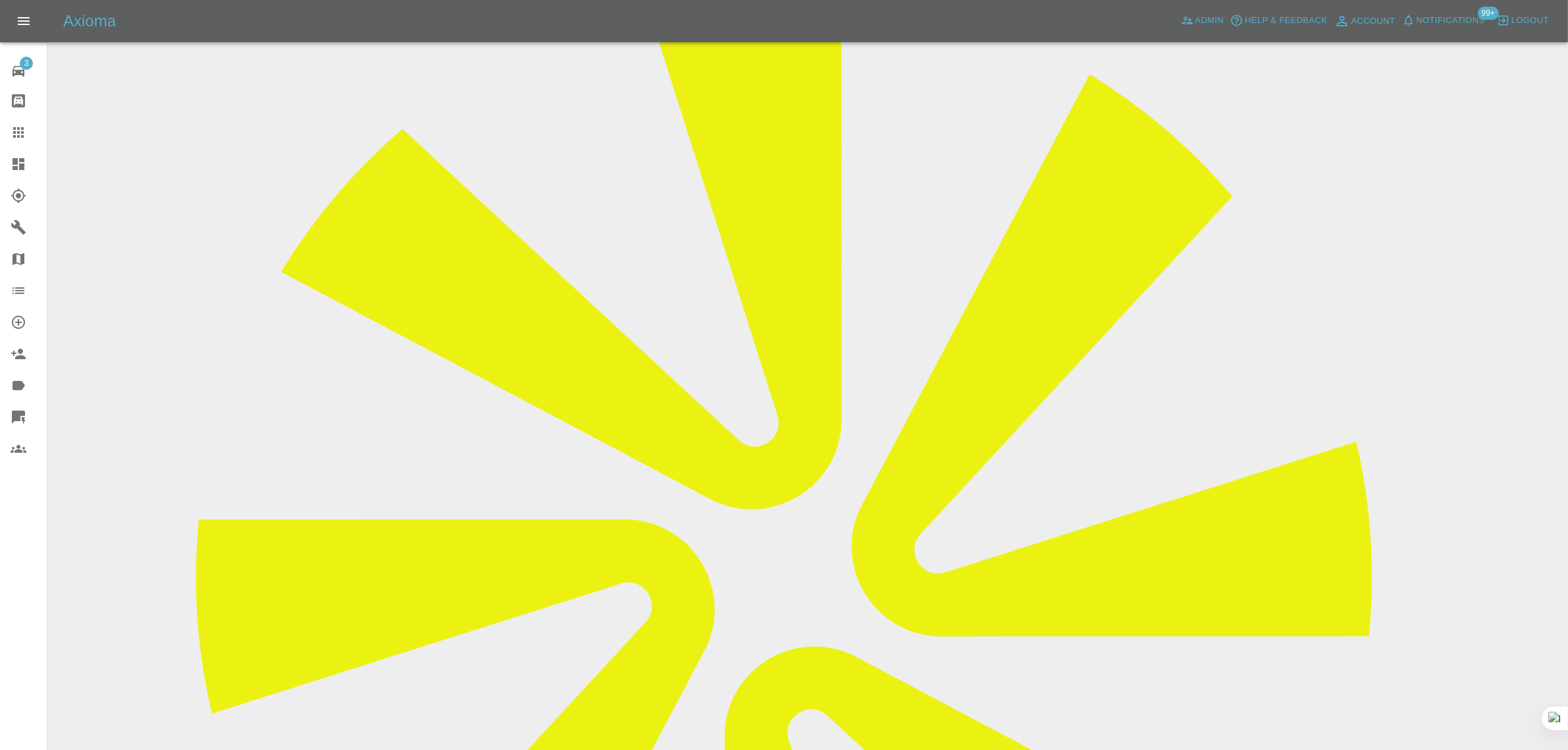
drag, startPoint x: 829, startPoint y: 238, endPoint x: 988, endPoint y: 234, distance: 159.1
copy td "drake23@email.com"
click at [23, 120] on link "Claims" at bounding box center [23, 132] width 46 height 32
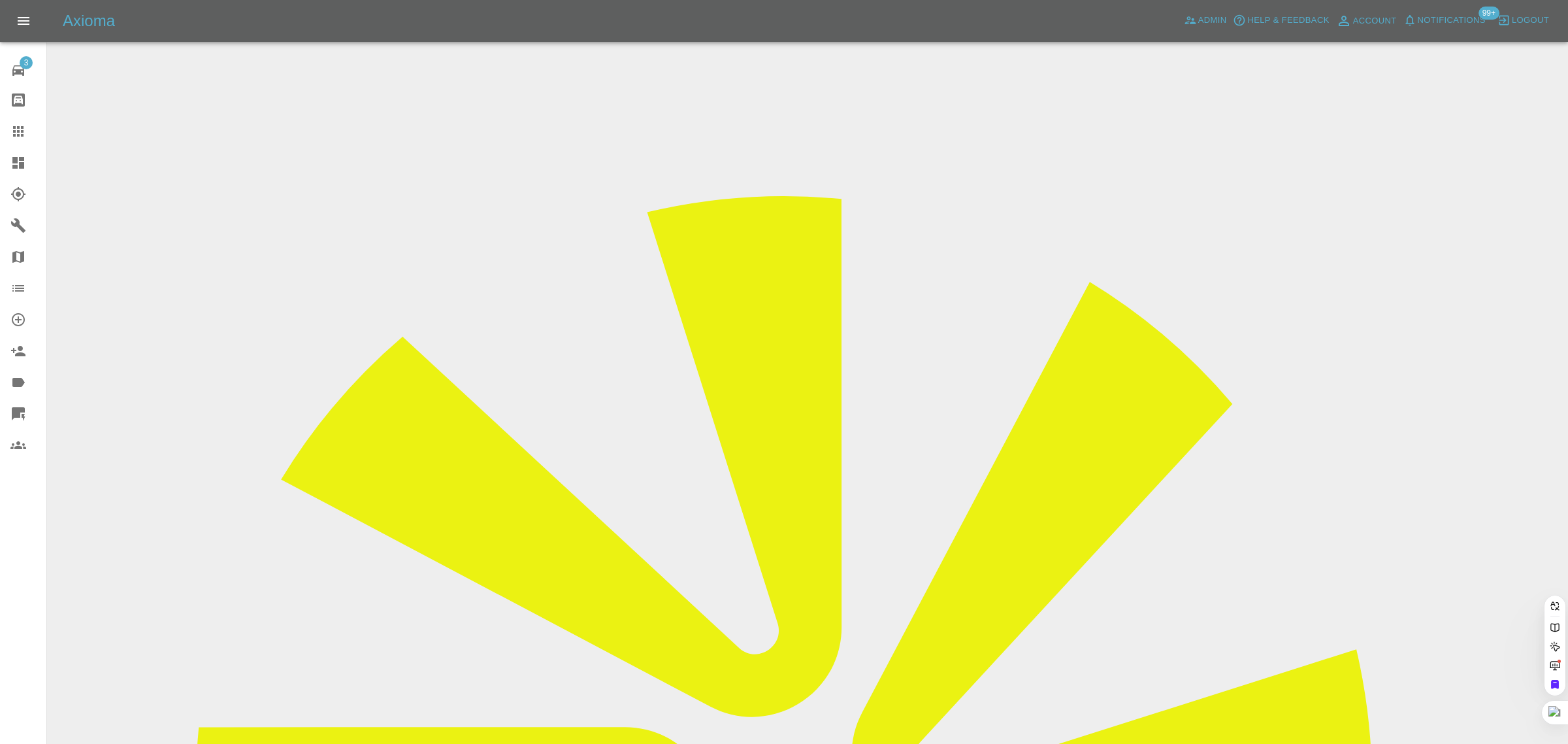
paste input "billy94wright@gmail.com"
type input "billy94wright@gmail.com"
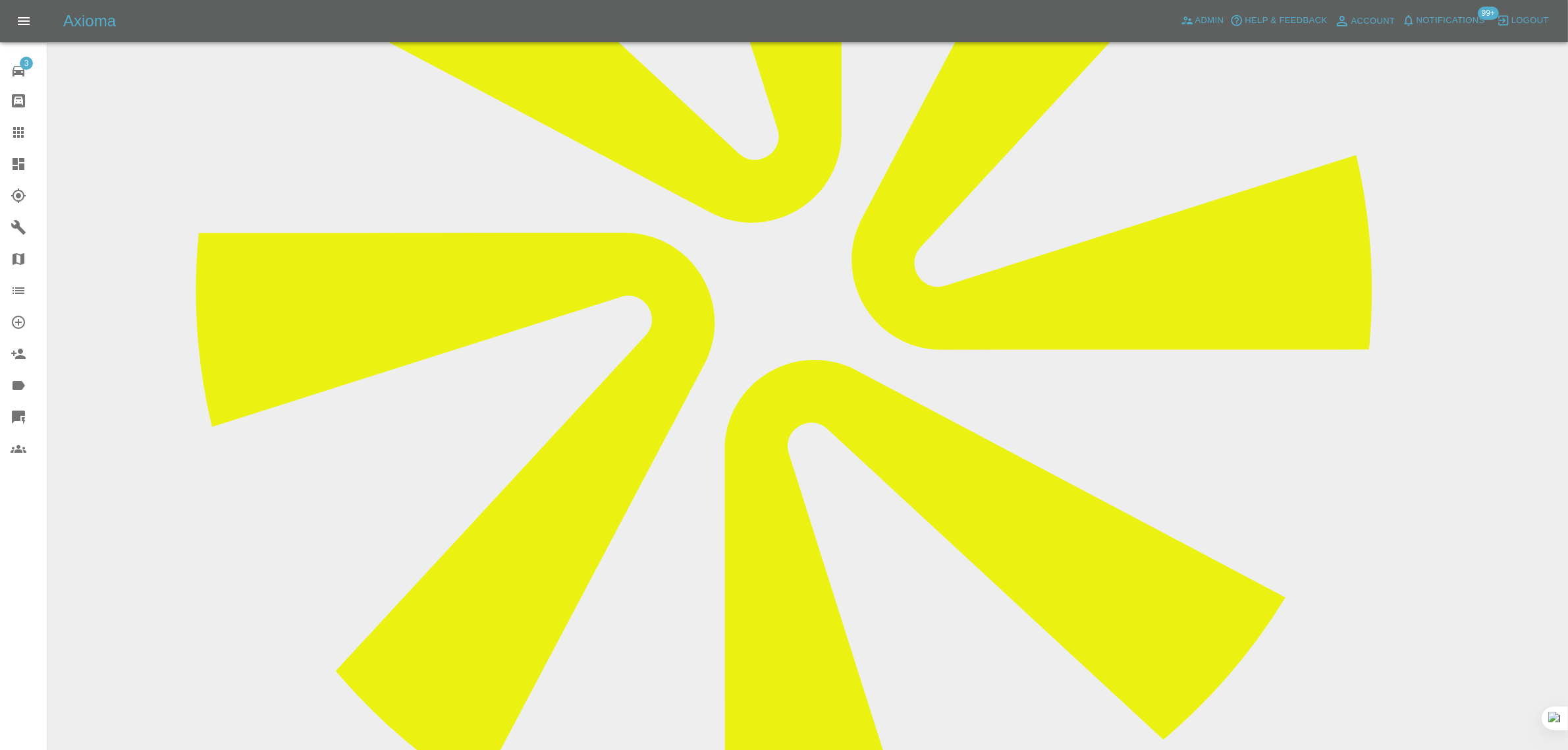
scroll to position [577, 0]
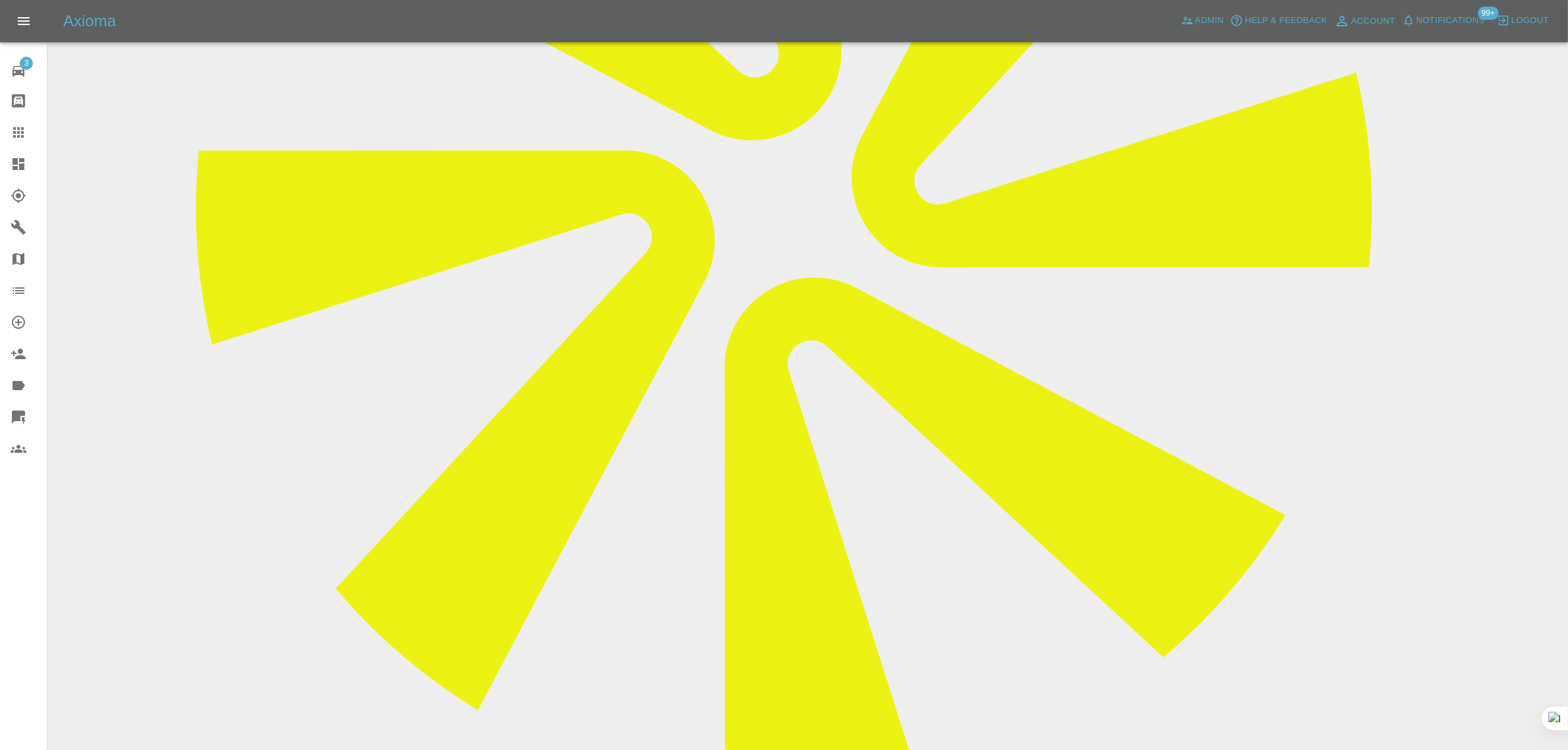
click at [15, 137] on icon at bounding box center [18, 132] width 10 height 10
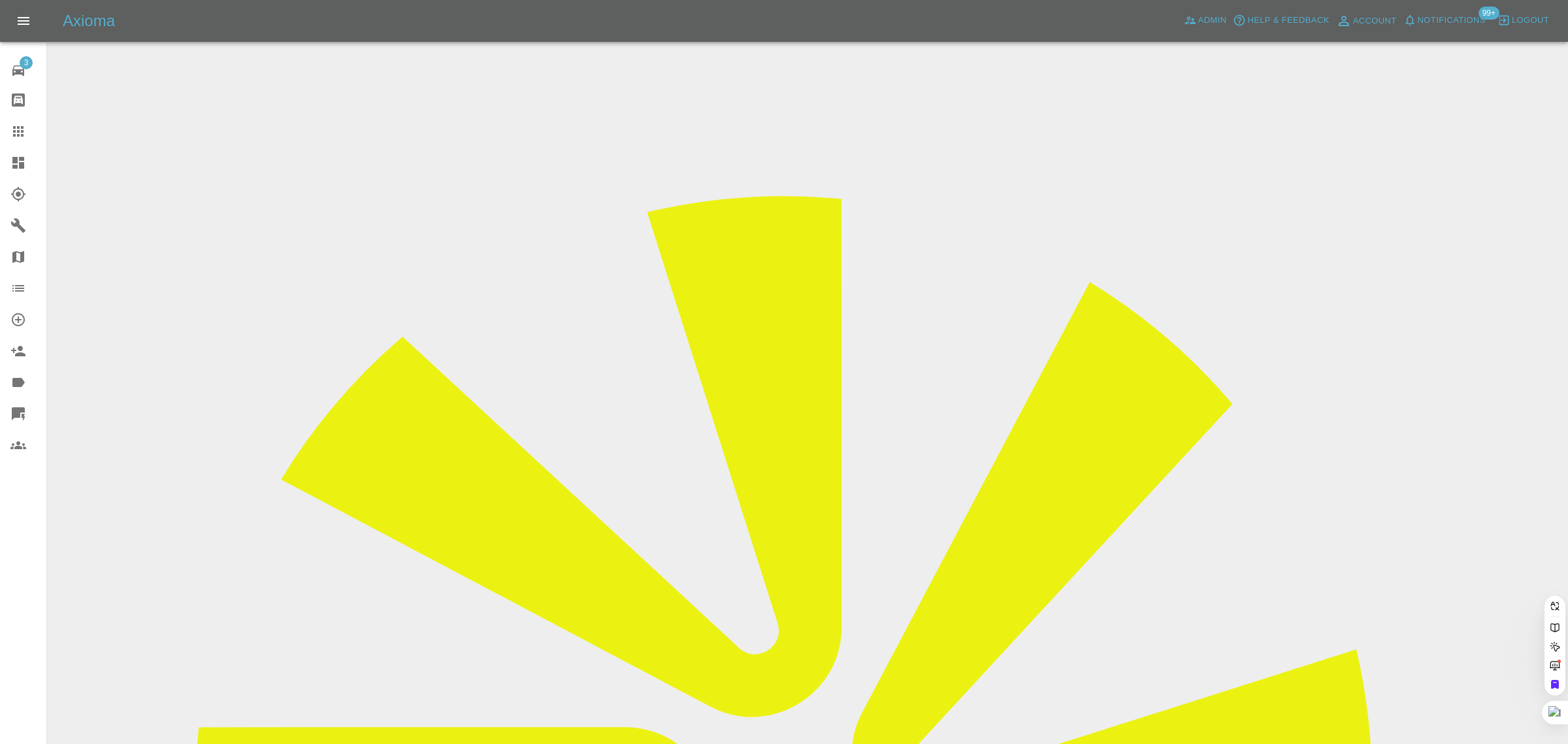
paste input "jaydeepbabariya00@gmail.com"
type input "jaydeepbabariya00@gmail.com"
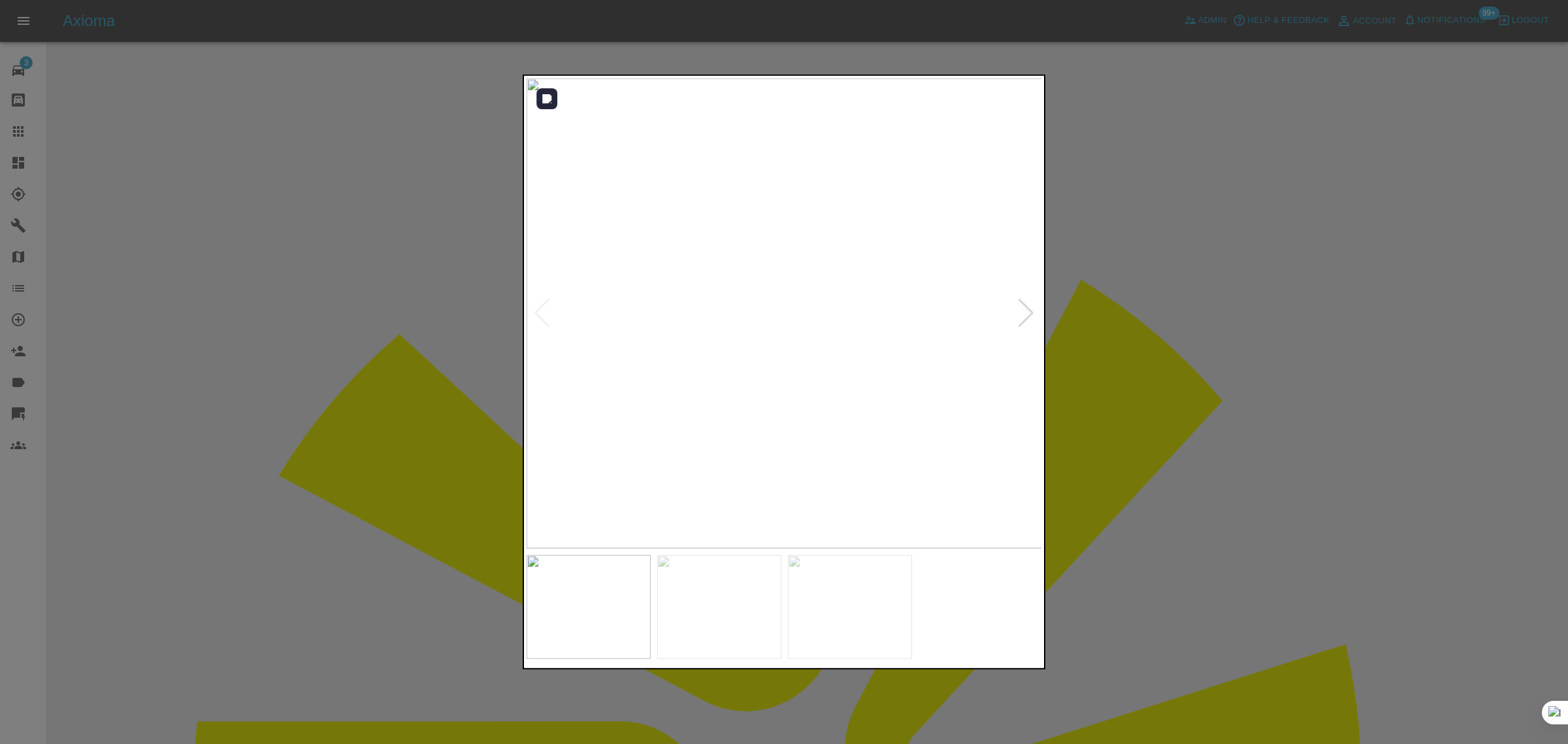
click at [1026, 318] on div at bounding box center [1026, 313] width 18 height 29
click at [1026, 318] on img at bounding box center [784, 313] width 516 height 470
click at [1105, 307] on div at bounding box center [784, 372] width 1568 height 744
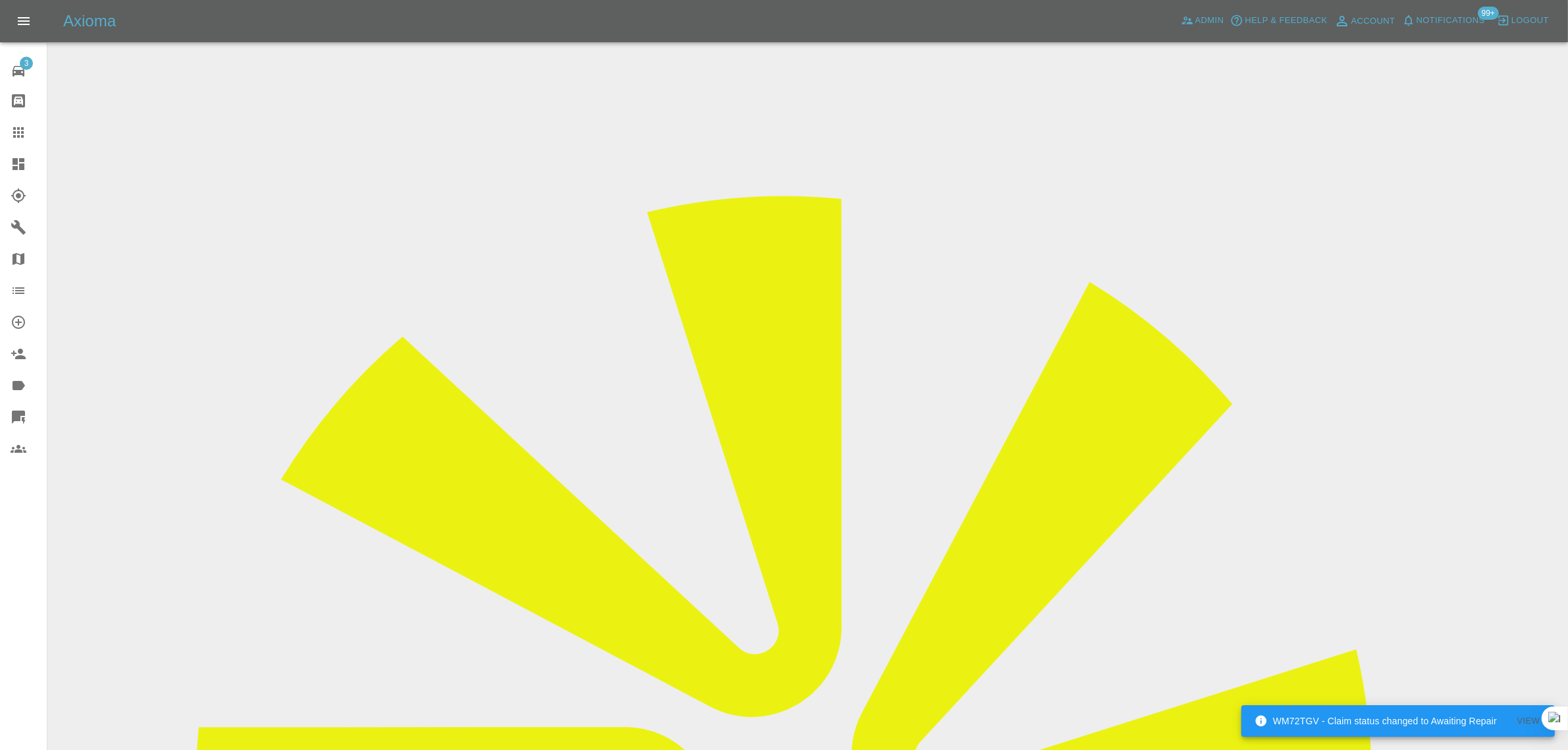
click at [17, 133] on icon at bounding box center [18, 132] width 16 height 16
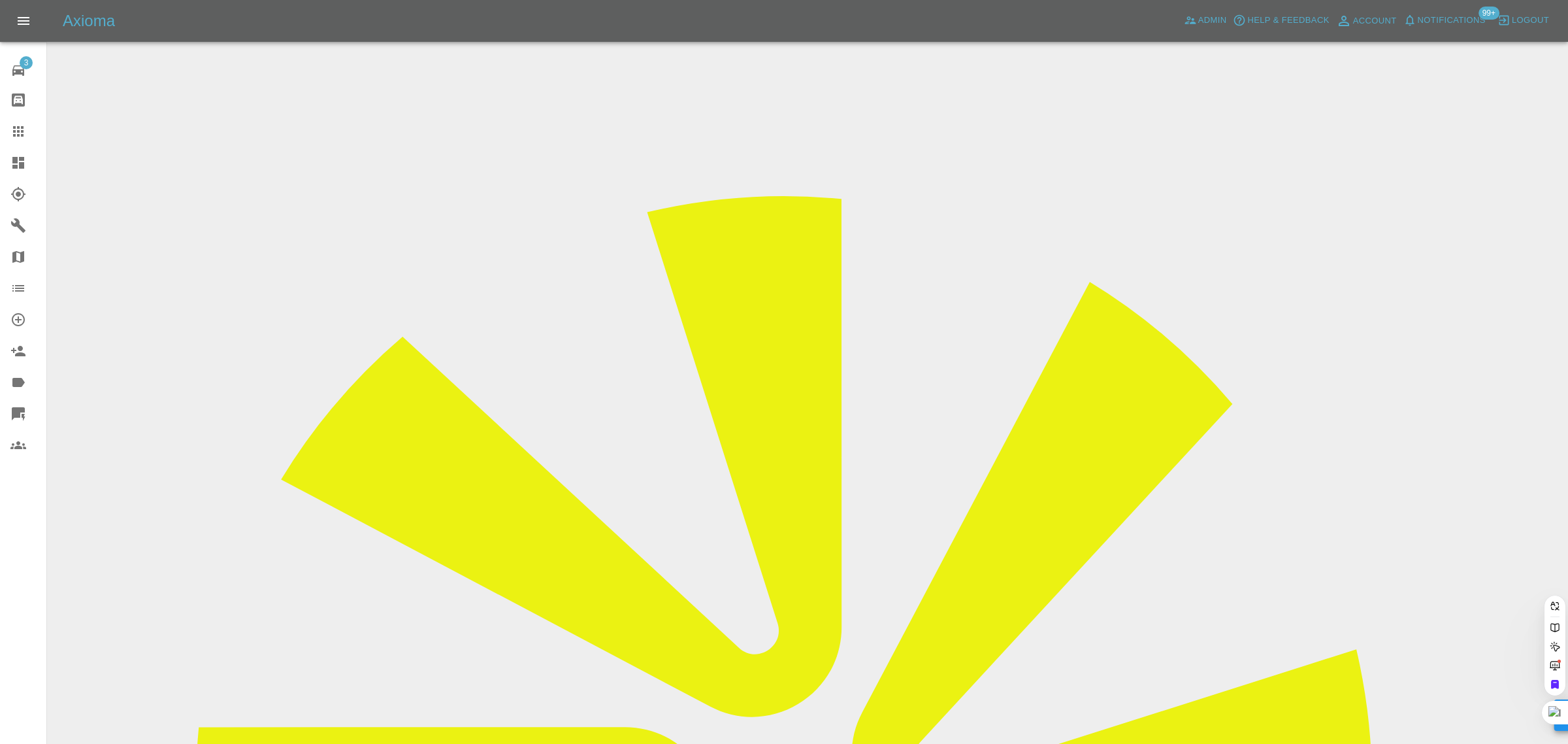
paste input "w.neil37@yahoo.co.uk"
type input "w.neil37@yahoo.co.uk"
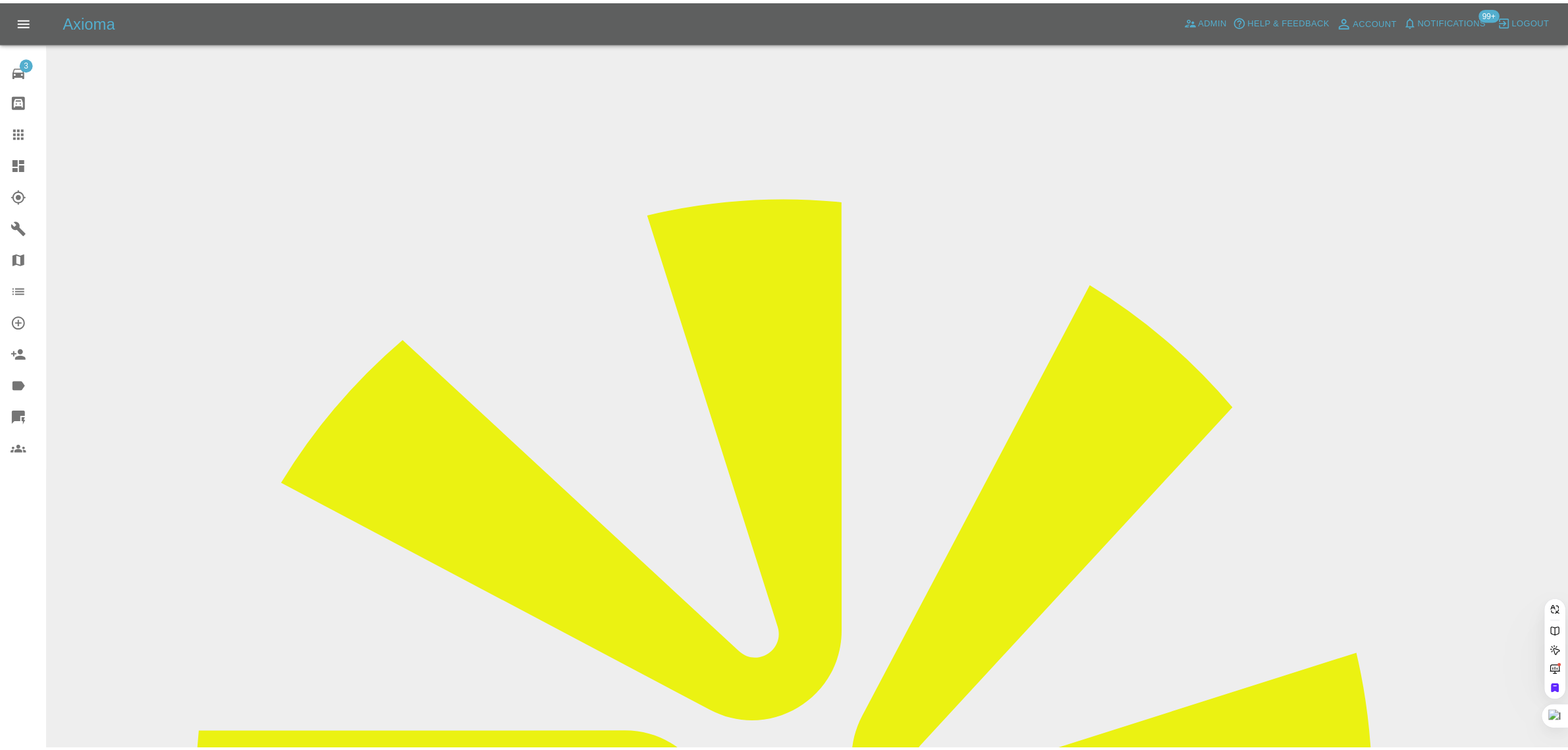
scroll to position [0, 0]
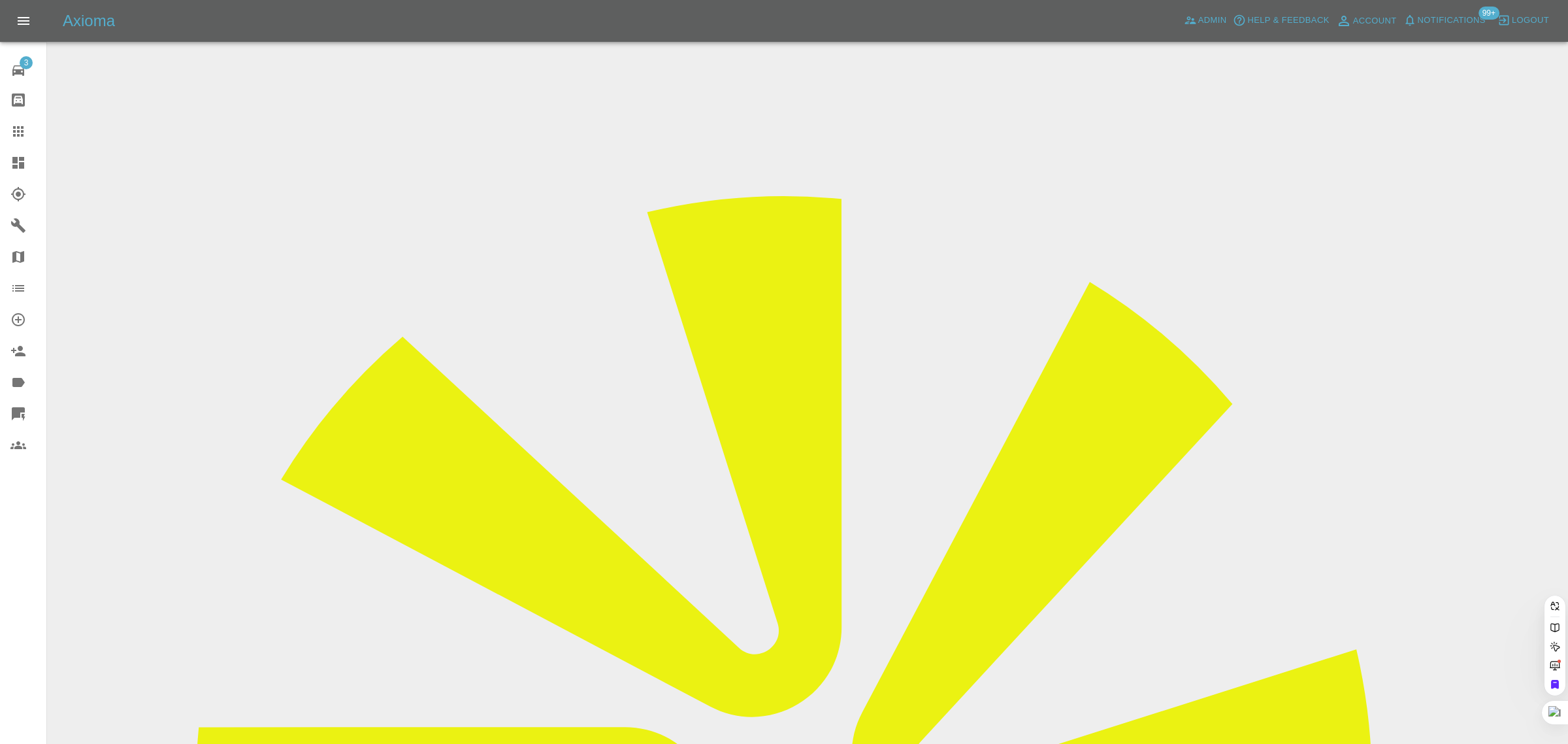
click at [14, 579] on div "3 Repair home Bodyshop home Claims Dashboard Explorer Garages Map Organization …" at bounding box center [23, 372] width 47 height 744
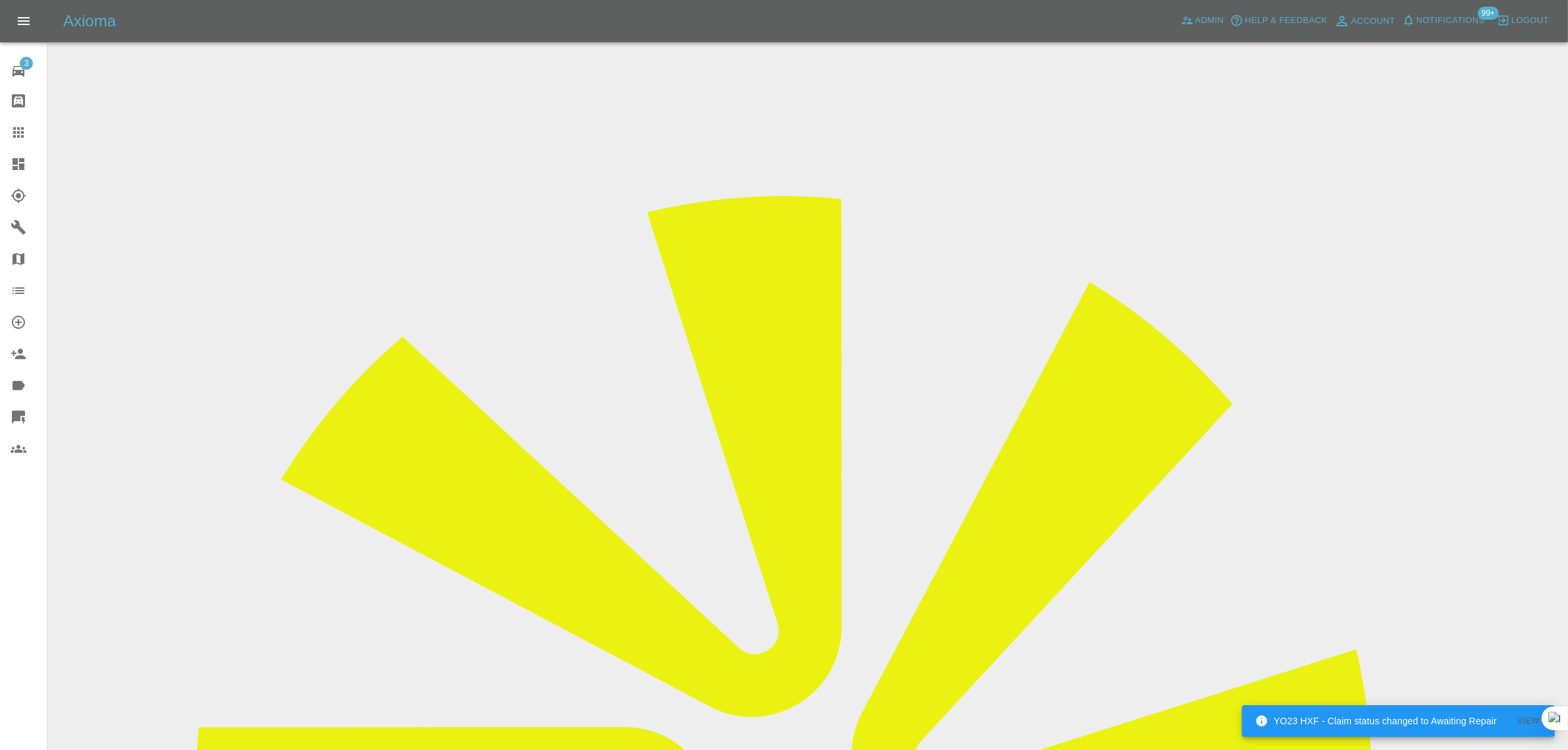
click at [12, 132] on icon at bounding box center [18, 132] width 16 height 16
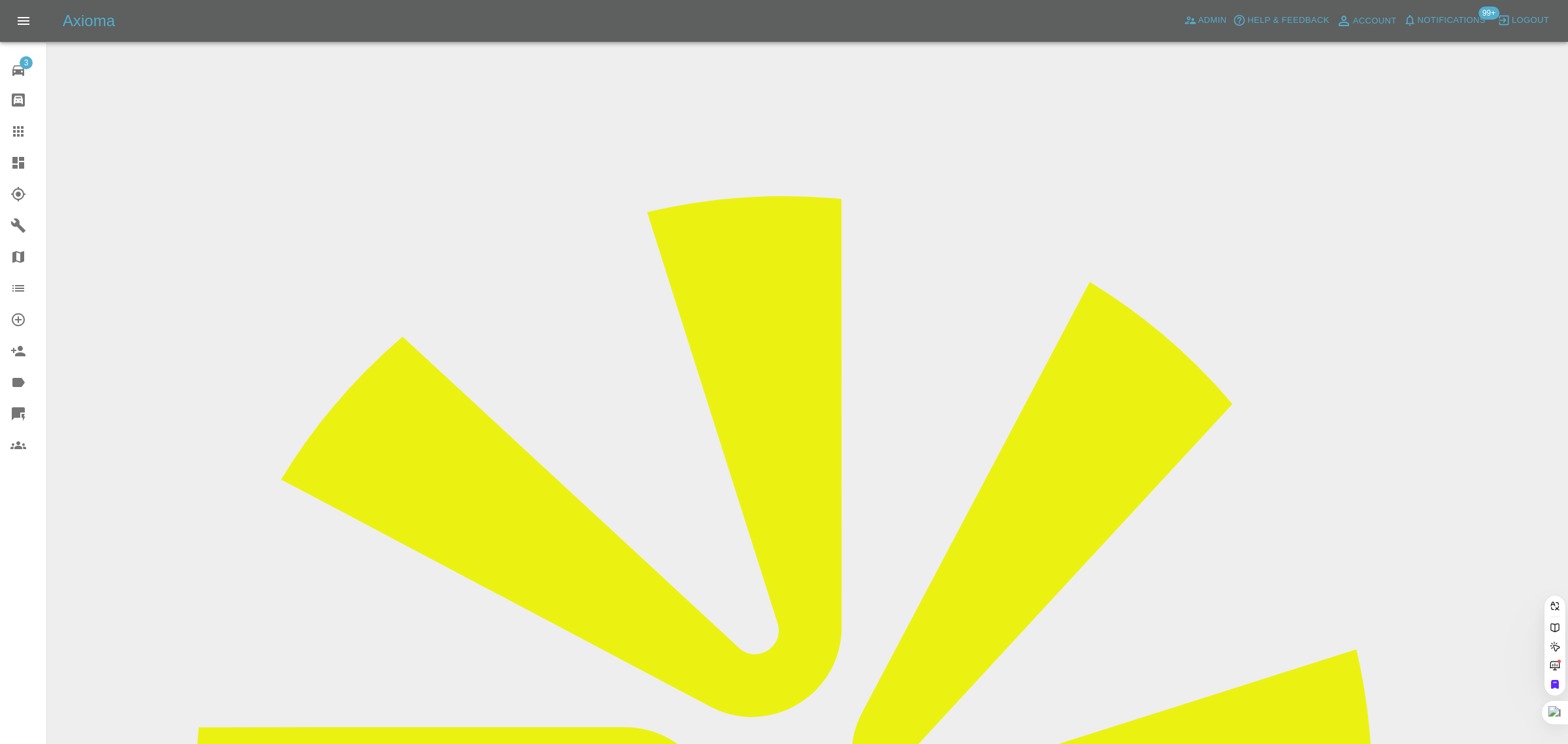
paste input "nicholas.cobb@btinternet.com"
type input "nicholas.cobb@btinternet.co"
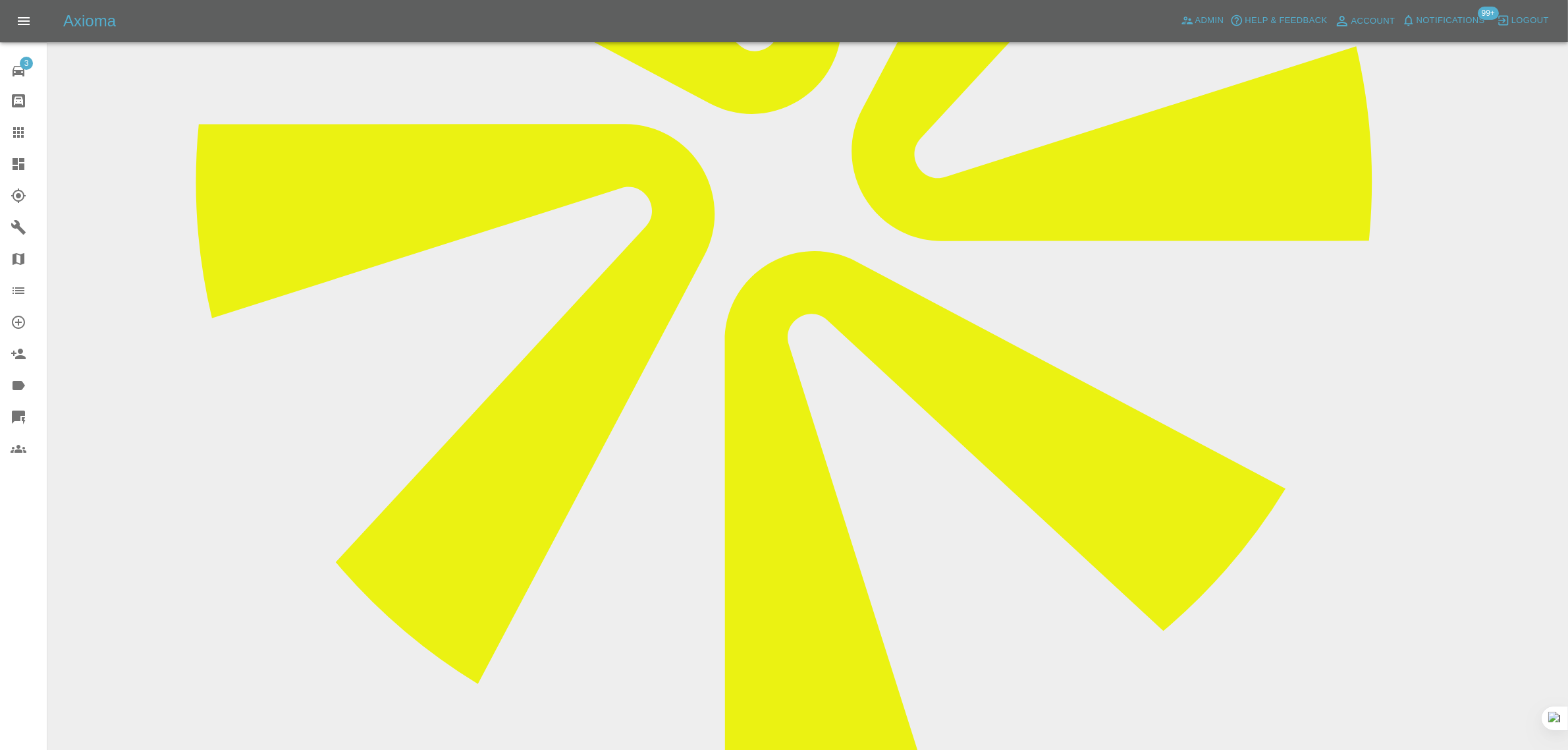
scroll to position [823, 0]
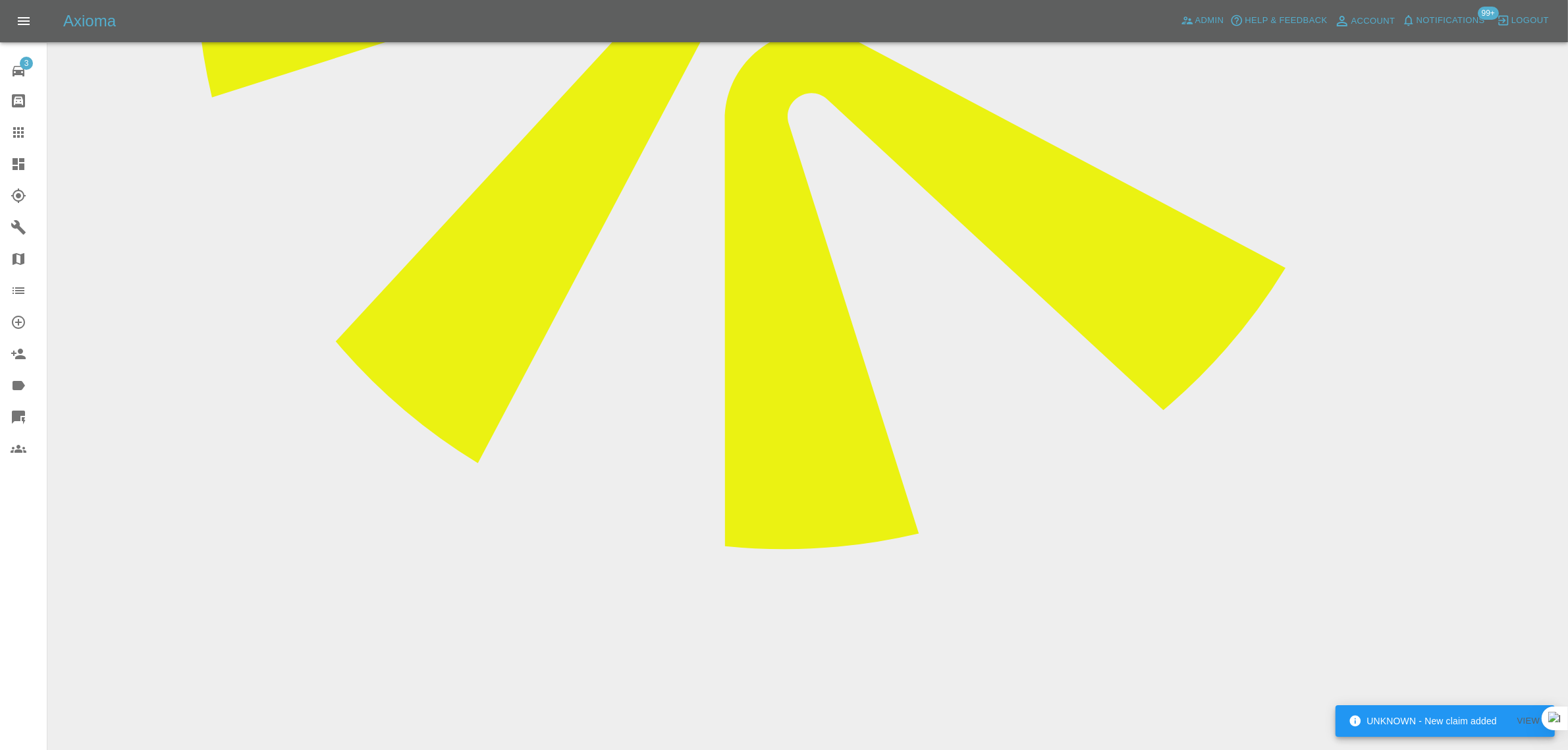
paste textarea "Hi Imogen Sam came to look at the job yesterday PM. He decided it was not suita…"
type textarea "Hi Imogen Sam came to look at the job yesterday PM. He decided it was not suita…"
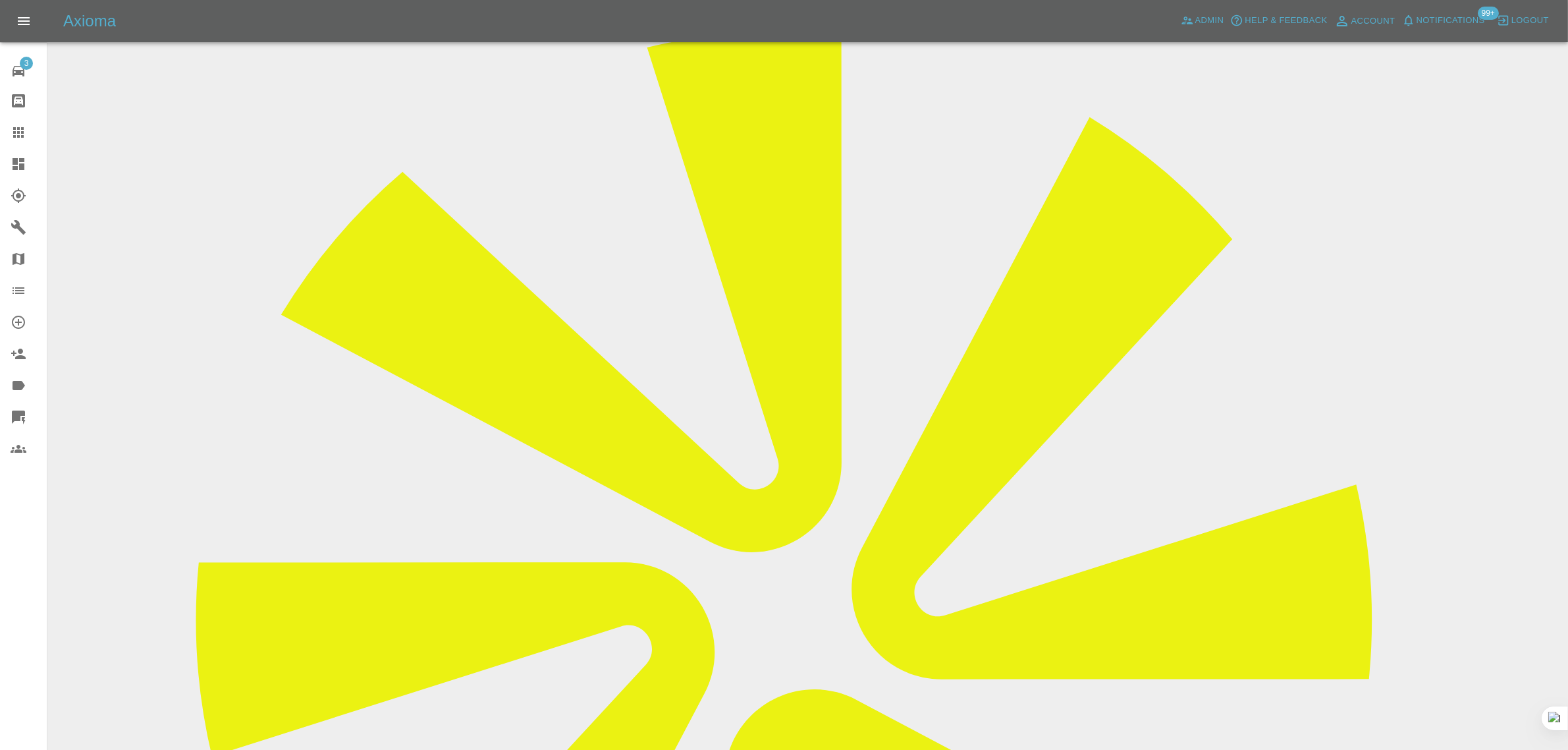
scroll to position [0, 0]
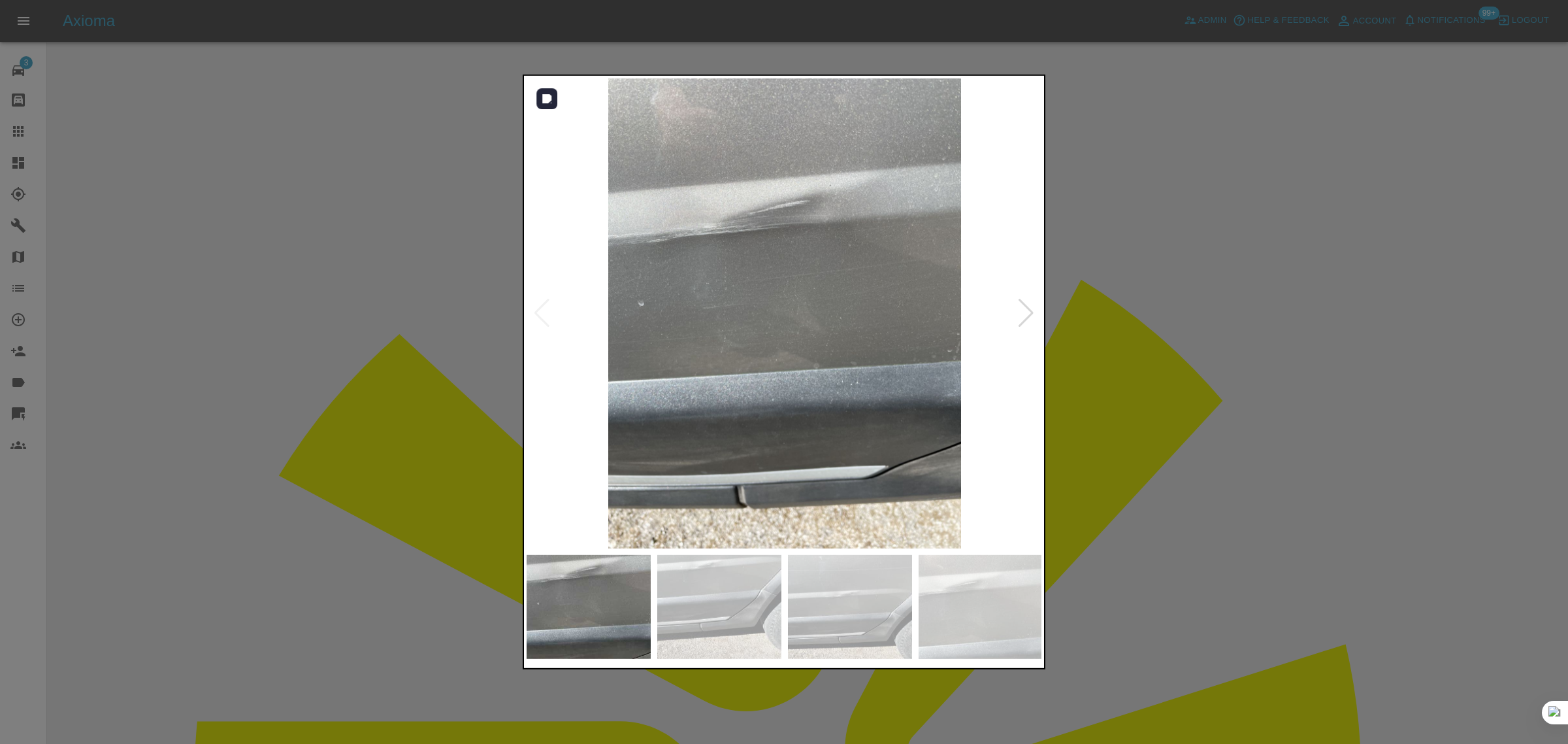
click at [1021, 319] on div at bounding box center [1026, 313] width 18 height 29
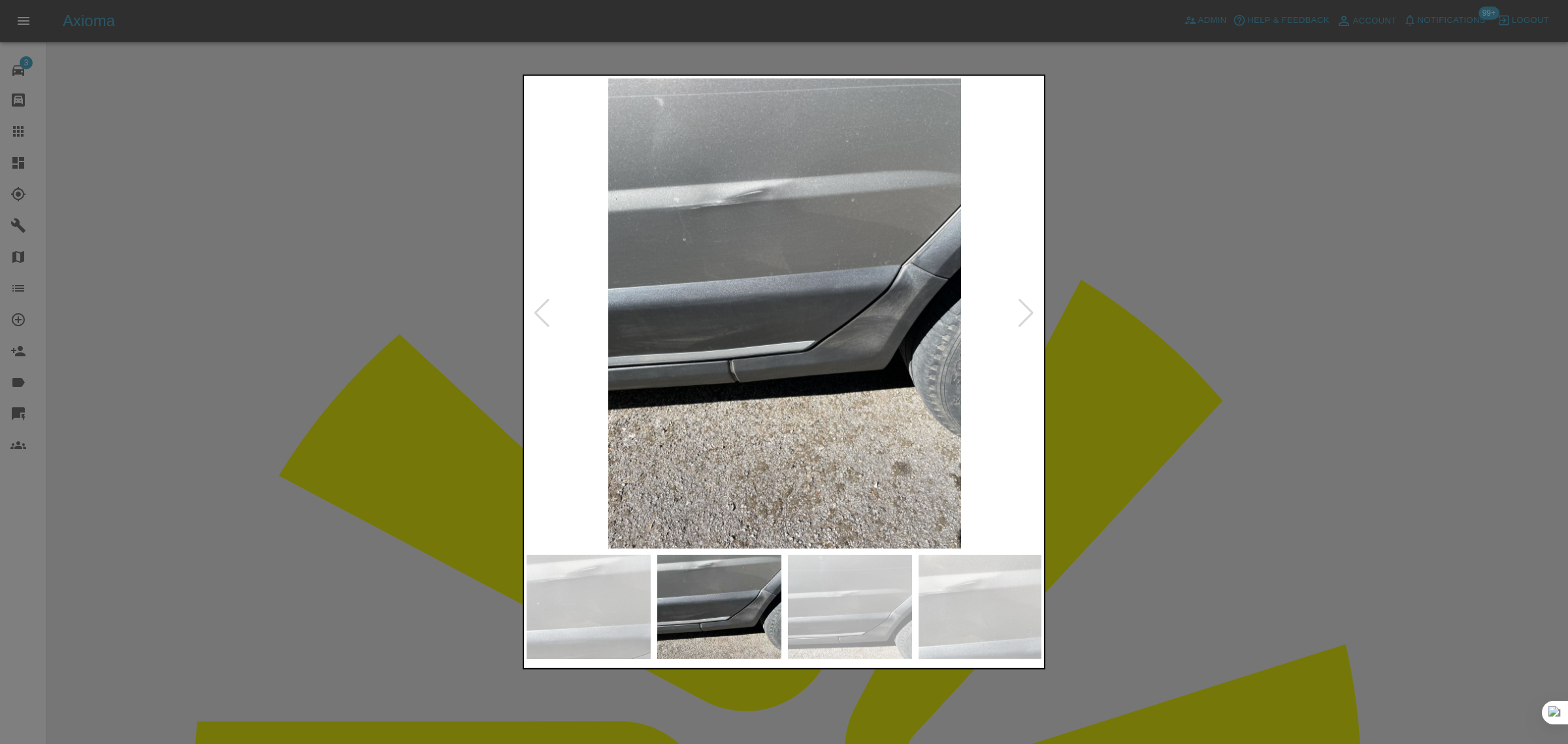
click at [1022, 316] on div at bounding box center [1026, 313] width 18 height 29
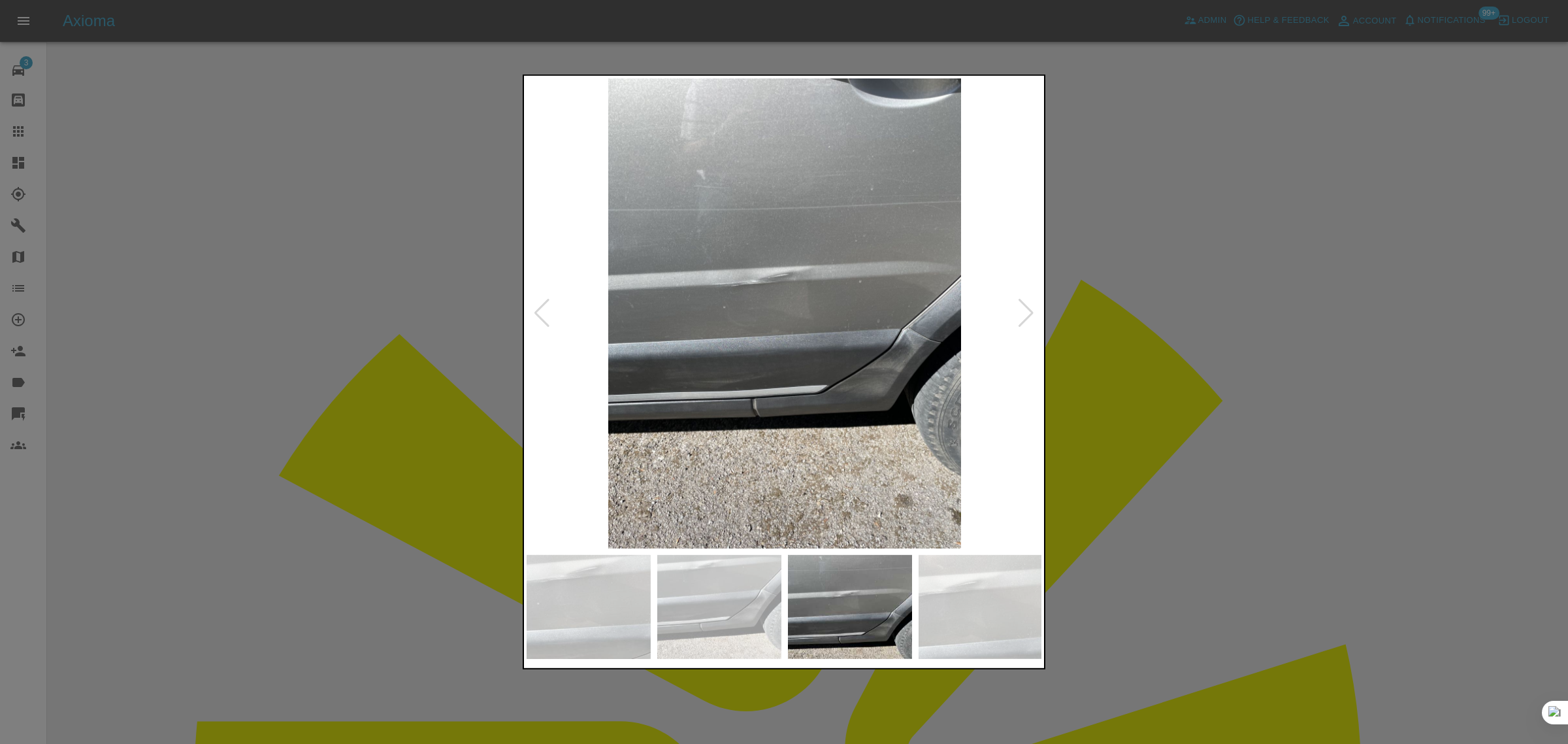
click at [1022, 316] on div at bounding box center [1026, 313] width 18 height 29
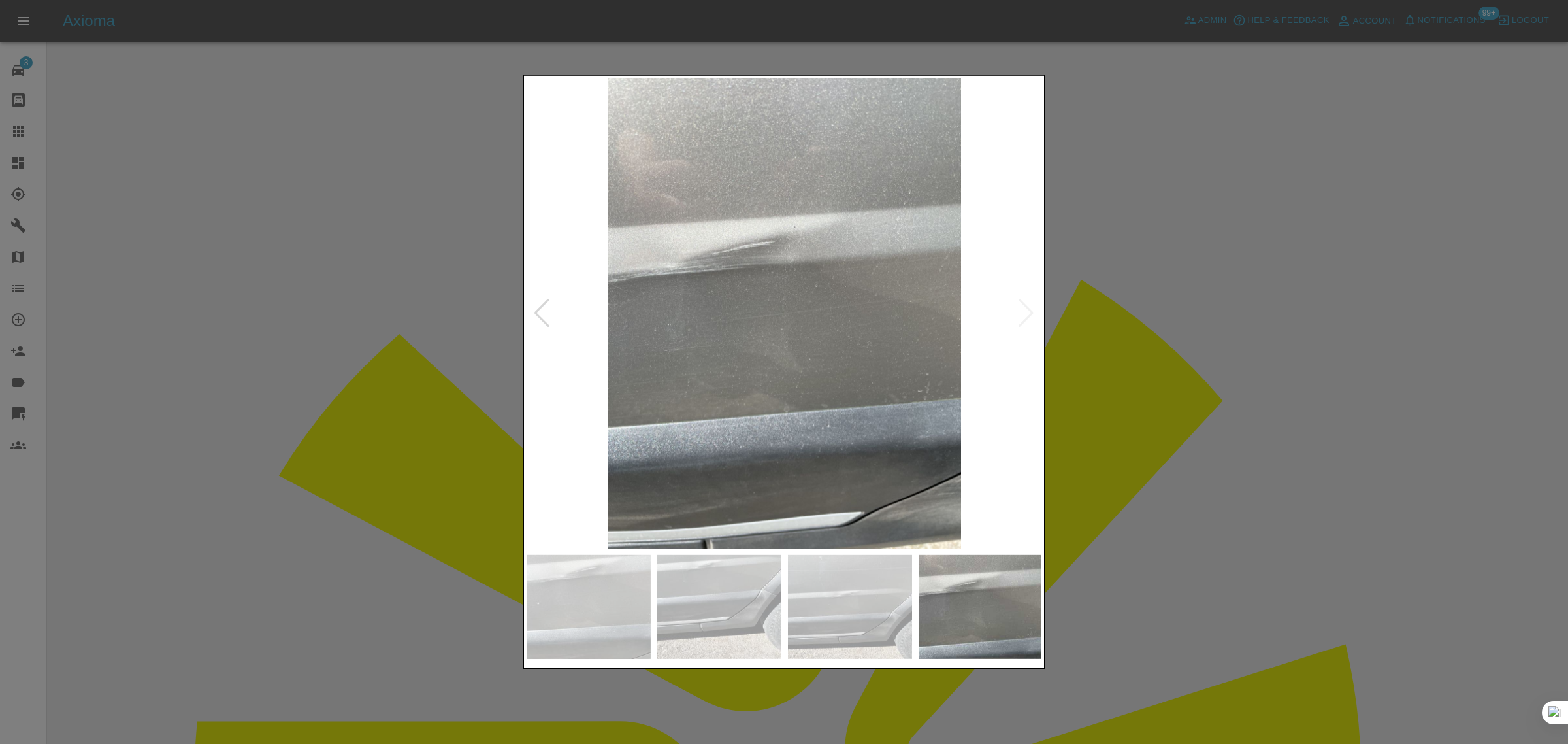
click at [1022, 316] on img at bounding box center [784, 313] width 516 height 470
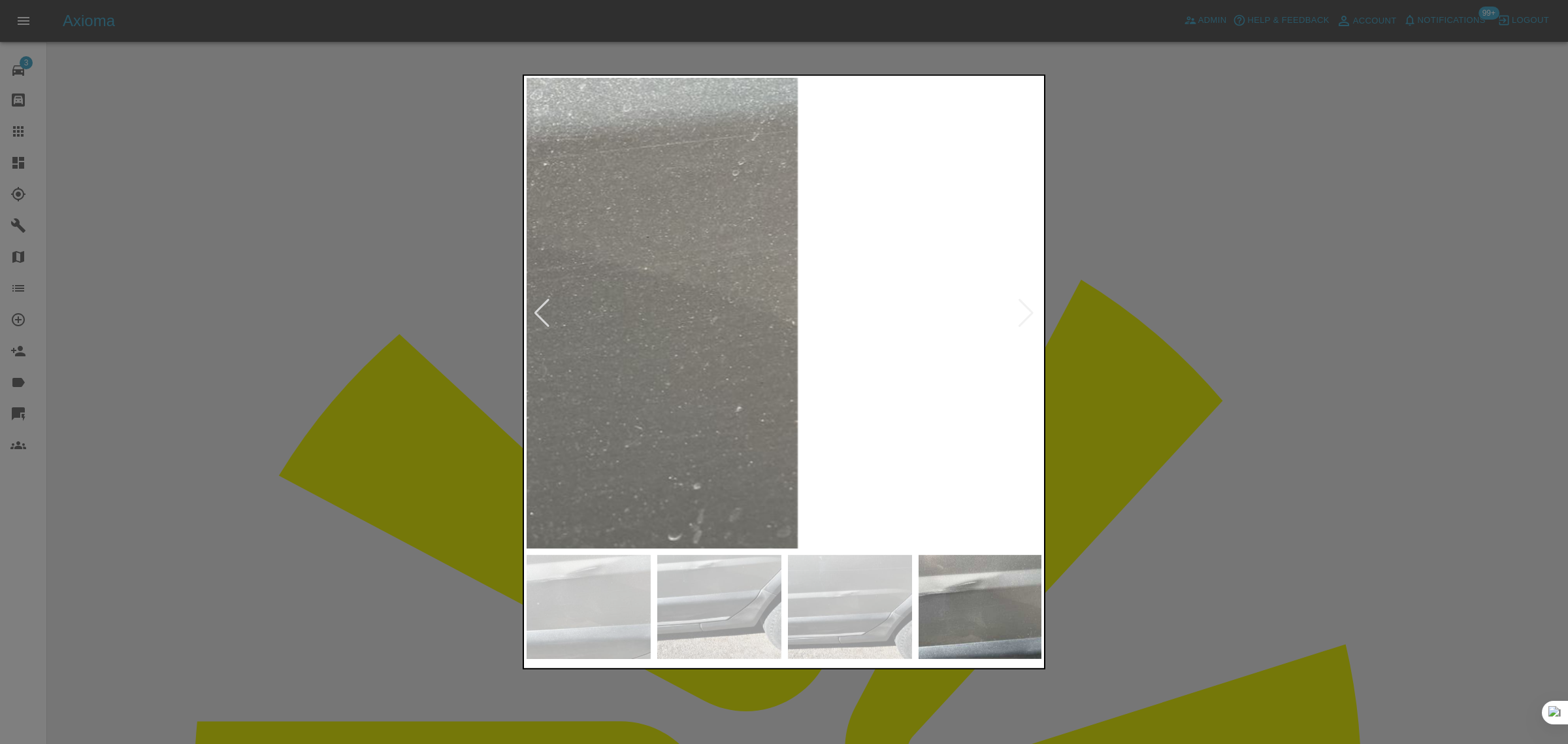
click at [1181, 331] on div at bounding box center [784, 372] width 1568 height 744
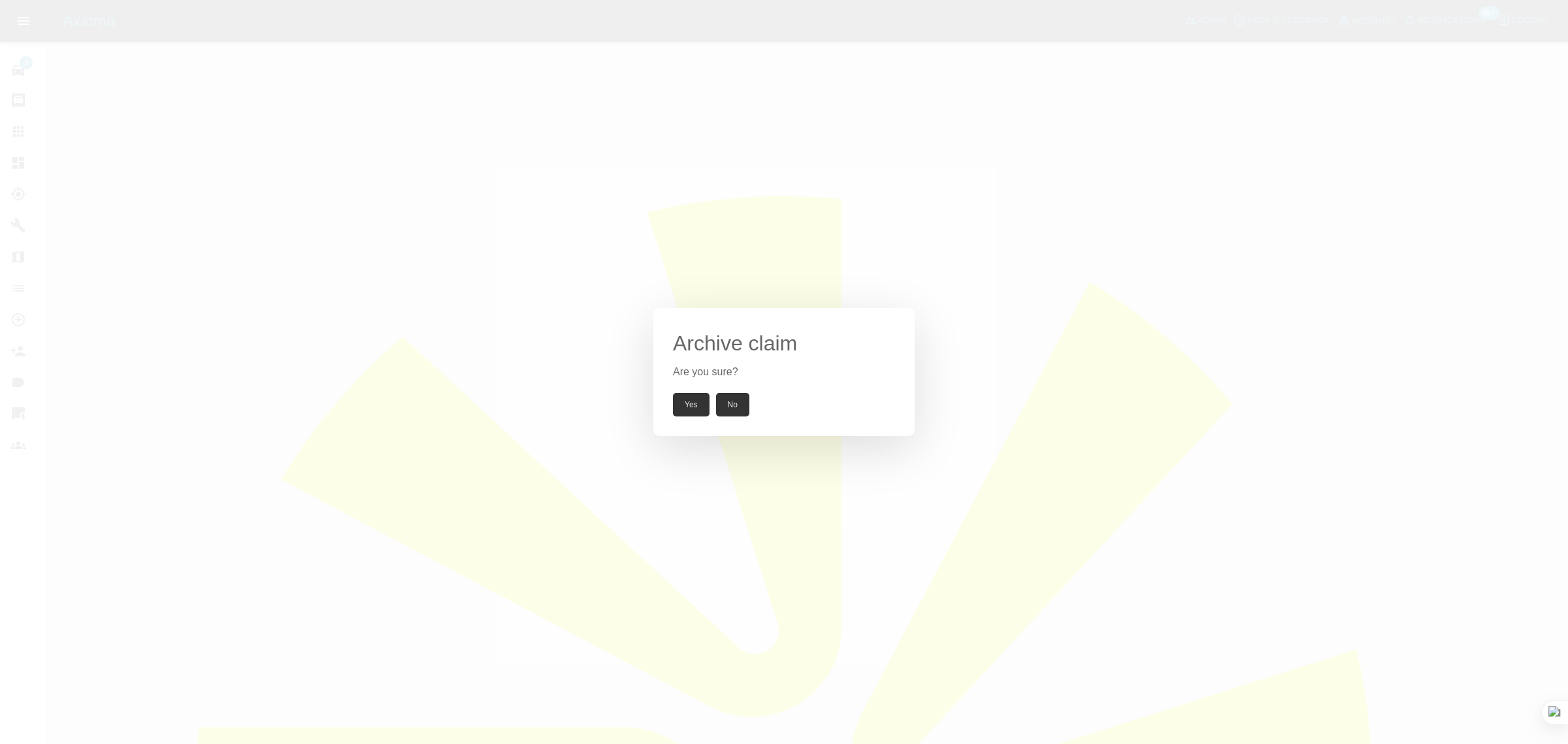
click at [690, 403] on button "Yes" at bounding box center [691, 404] width 36 height 23
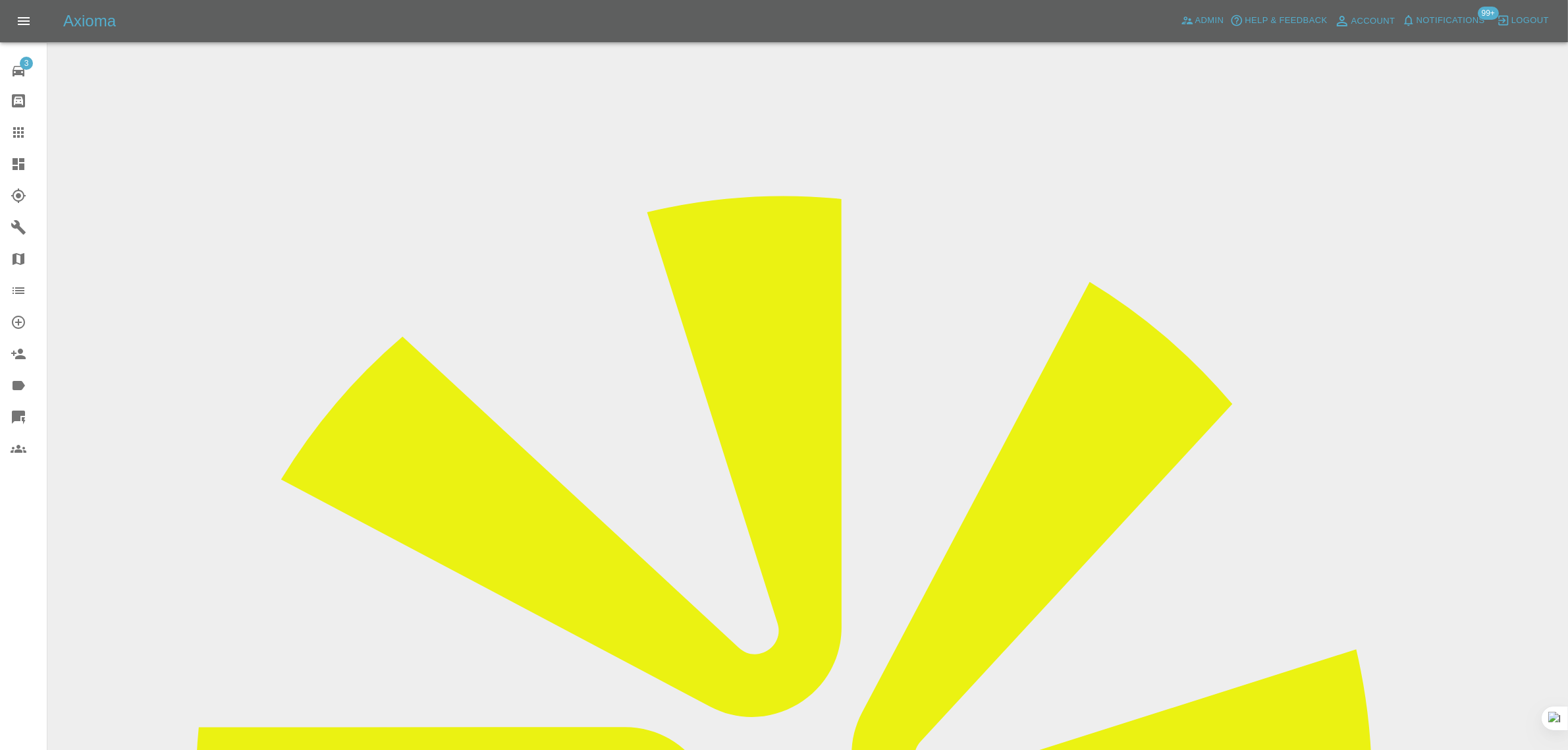
drag, startPoint x: 804, startPoint y: 442, endPoint x: 956, endPoint y: 442, distance: 152.0
copy td "nicholas.cobb@btinternet.com"
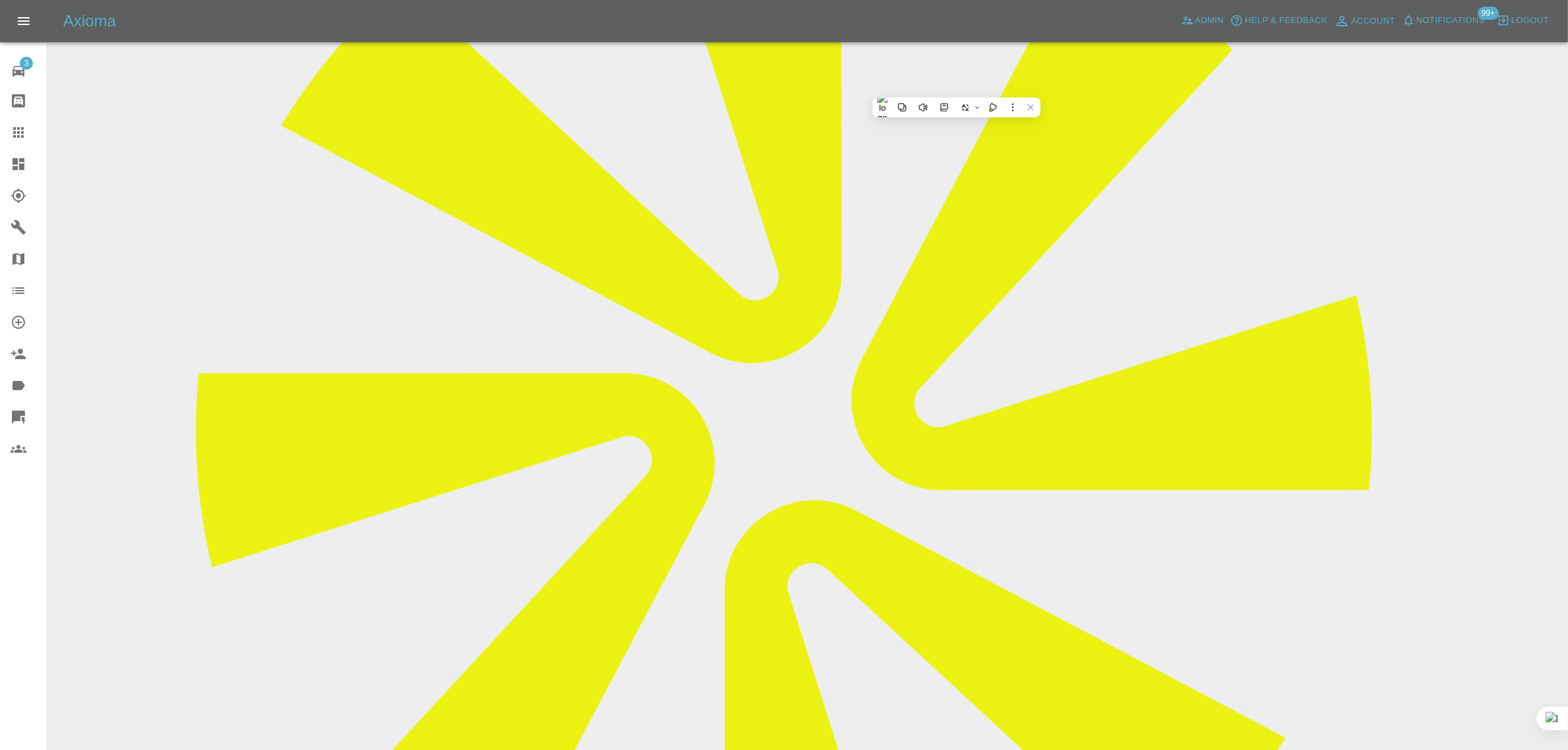
scroll to position [577, 0]
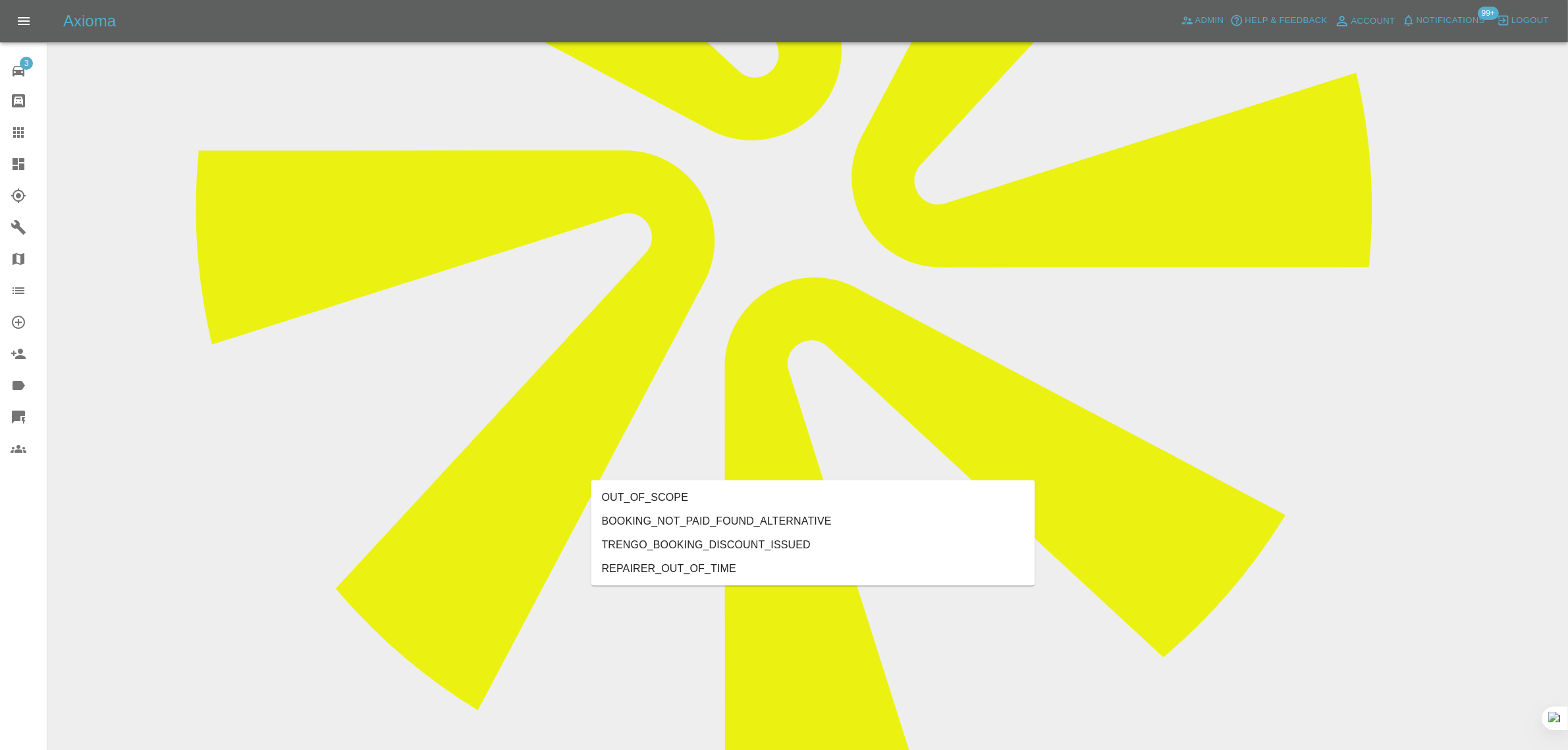
type input "out"
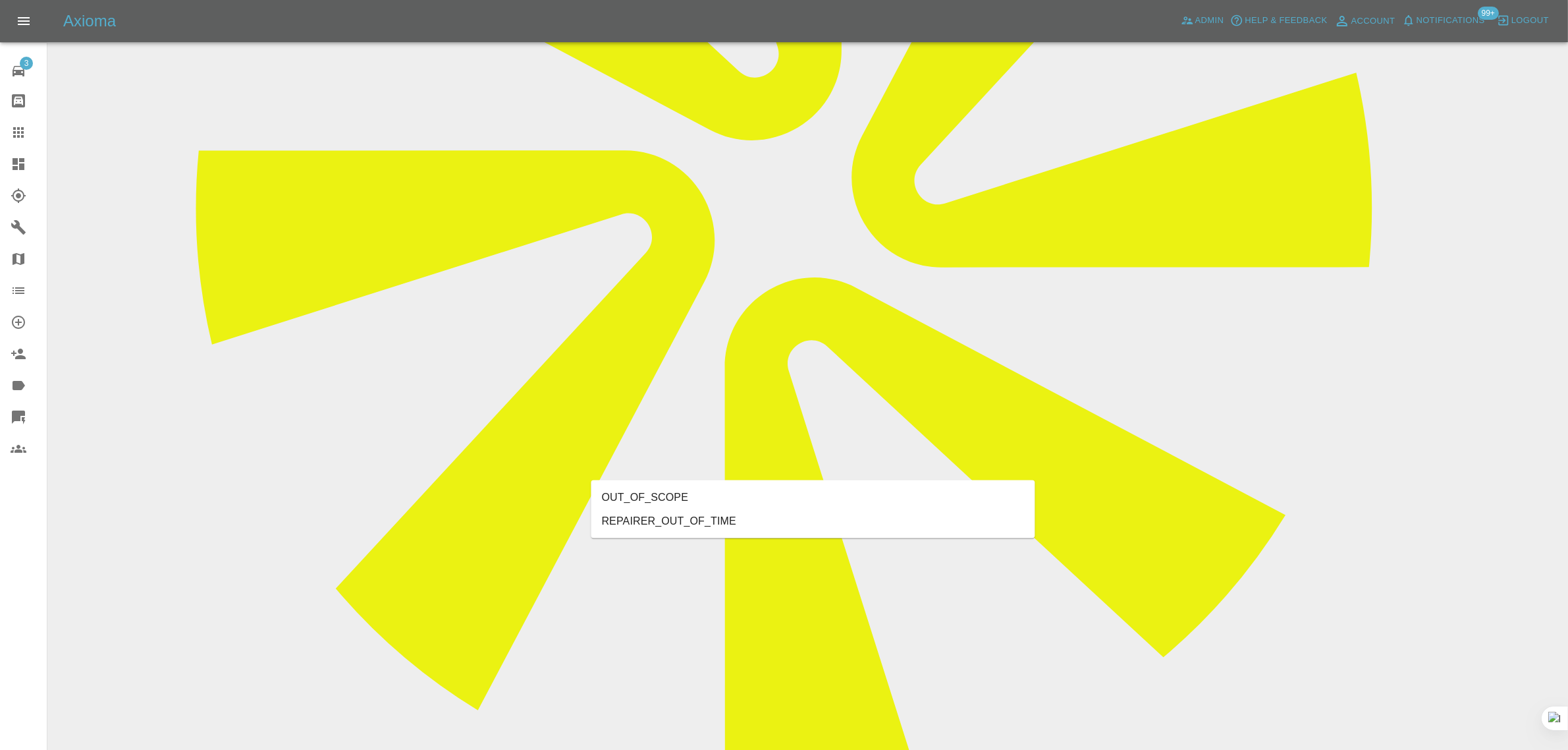
click at [679, 491] on li "OUT_OF_SCOPE" at bounding box center [813, 498] width 444 height 24
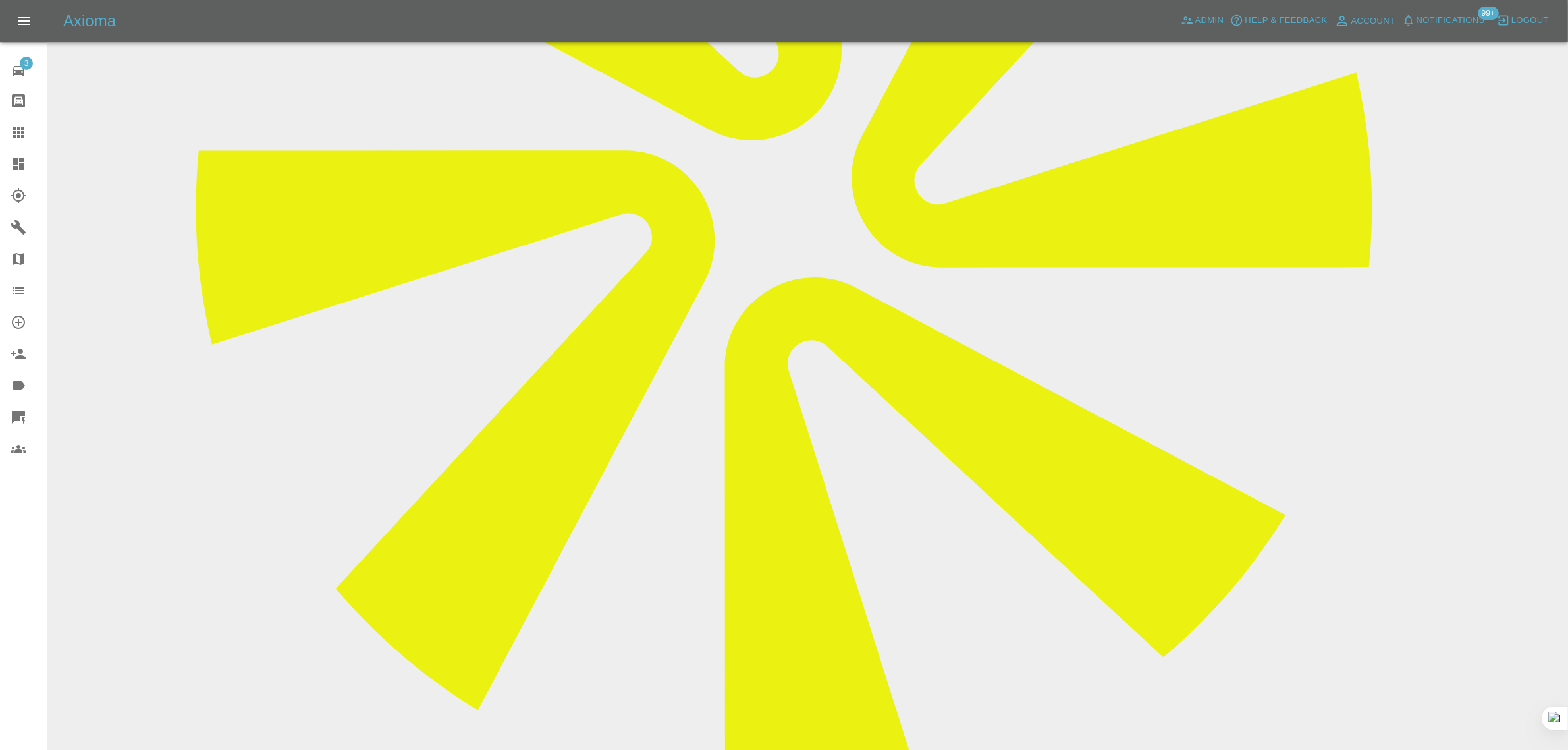
click at [19, 139] on icon at bounding box center [18, 132] width 16 height 16
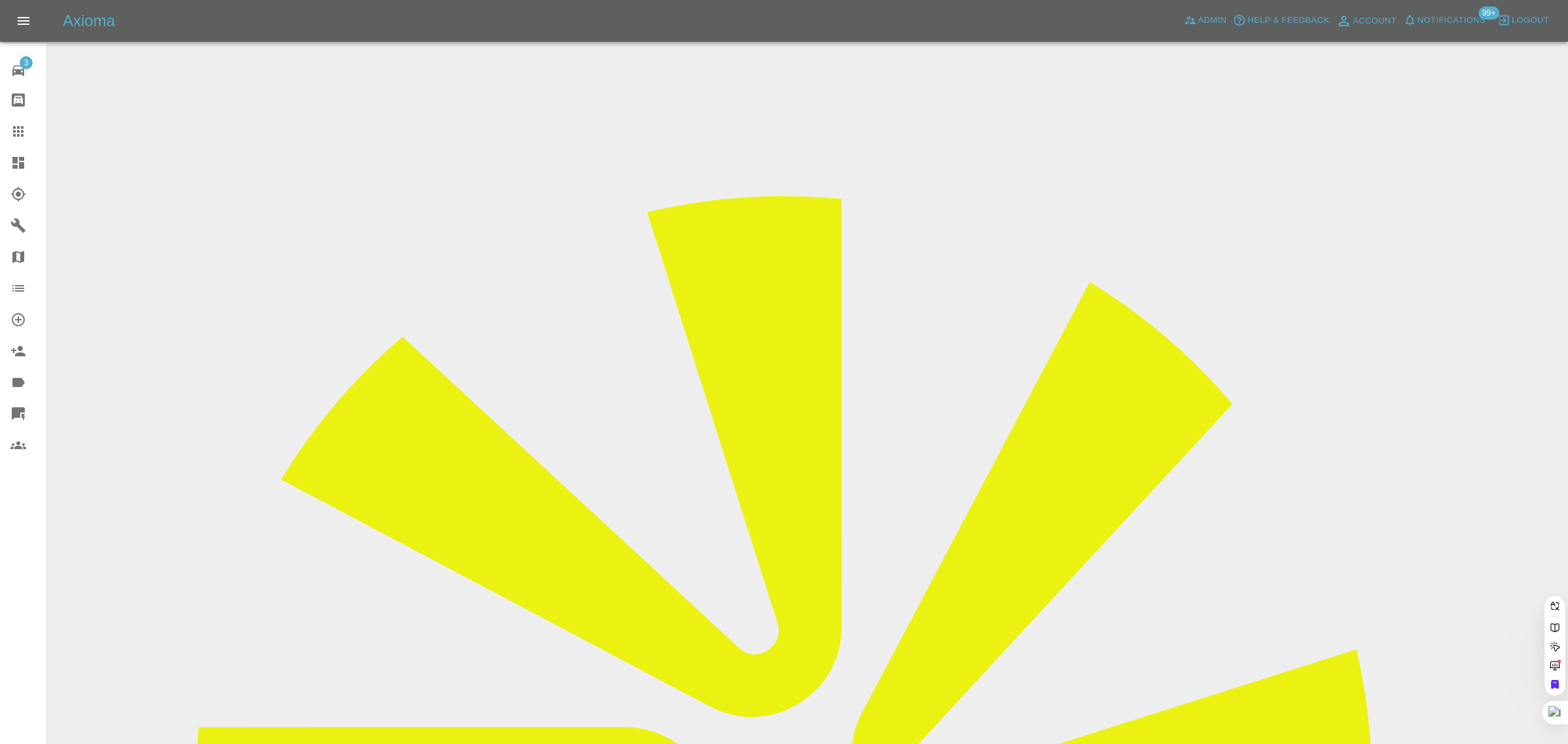
paste input "SA15LCW"
type input "SA15LCW"
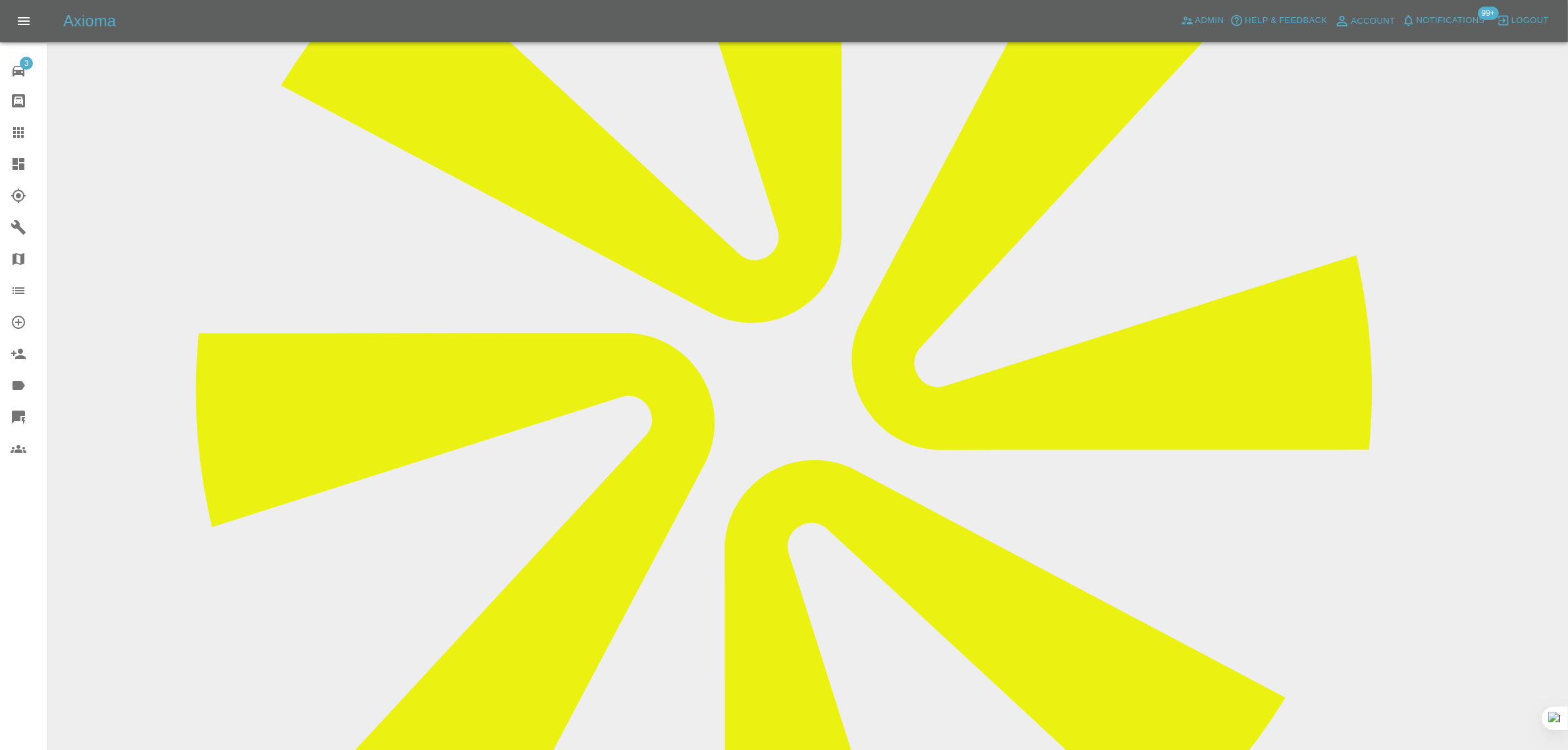
scroll to position [741, 0]
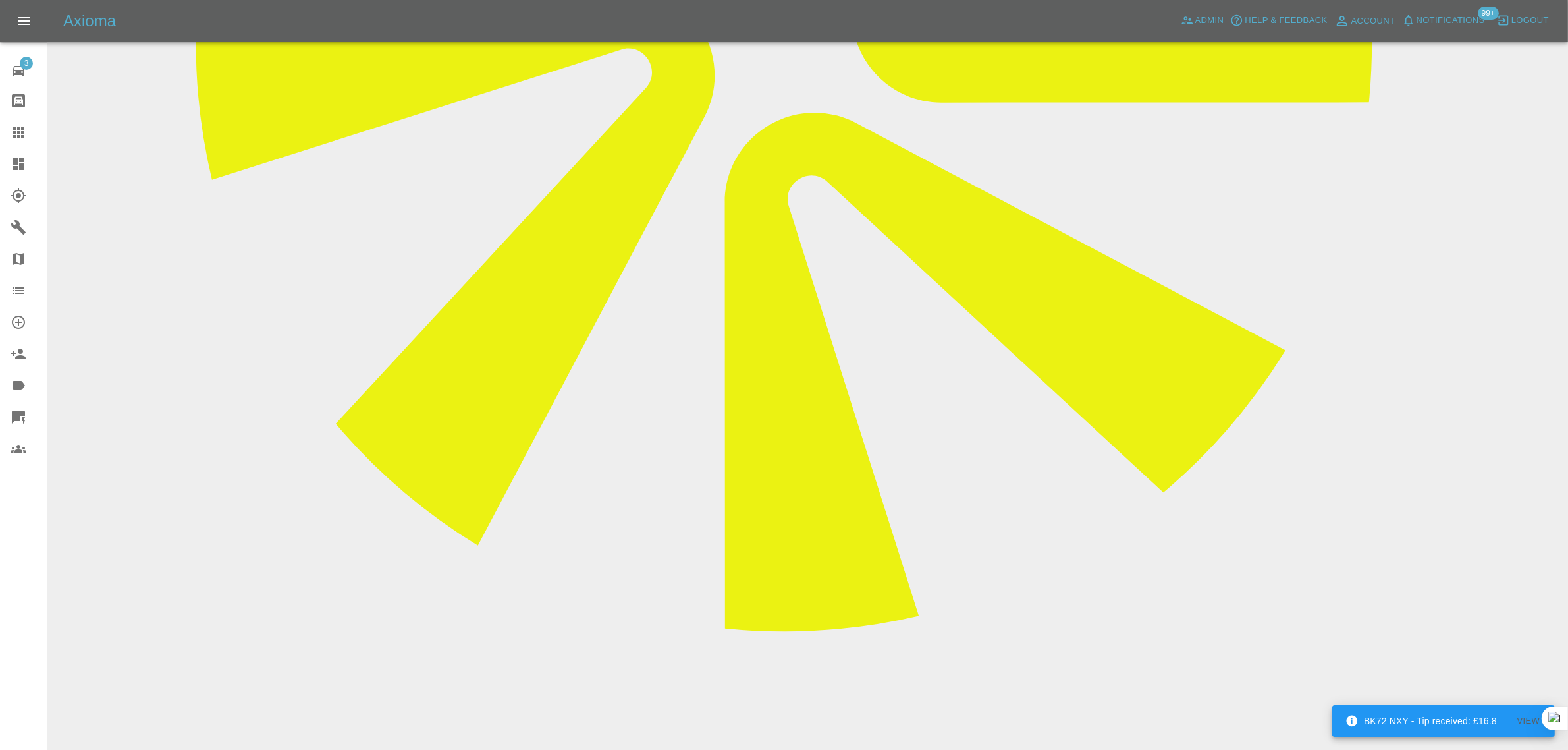
click at [25, 132] on icon at bounding box center [18, 132] width 16 height 16
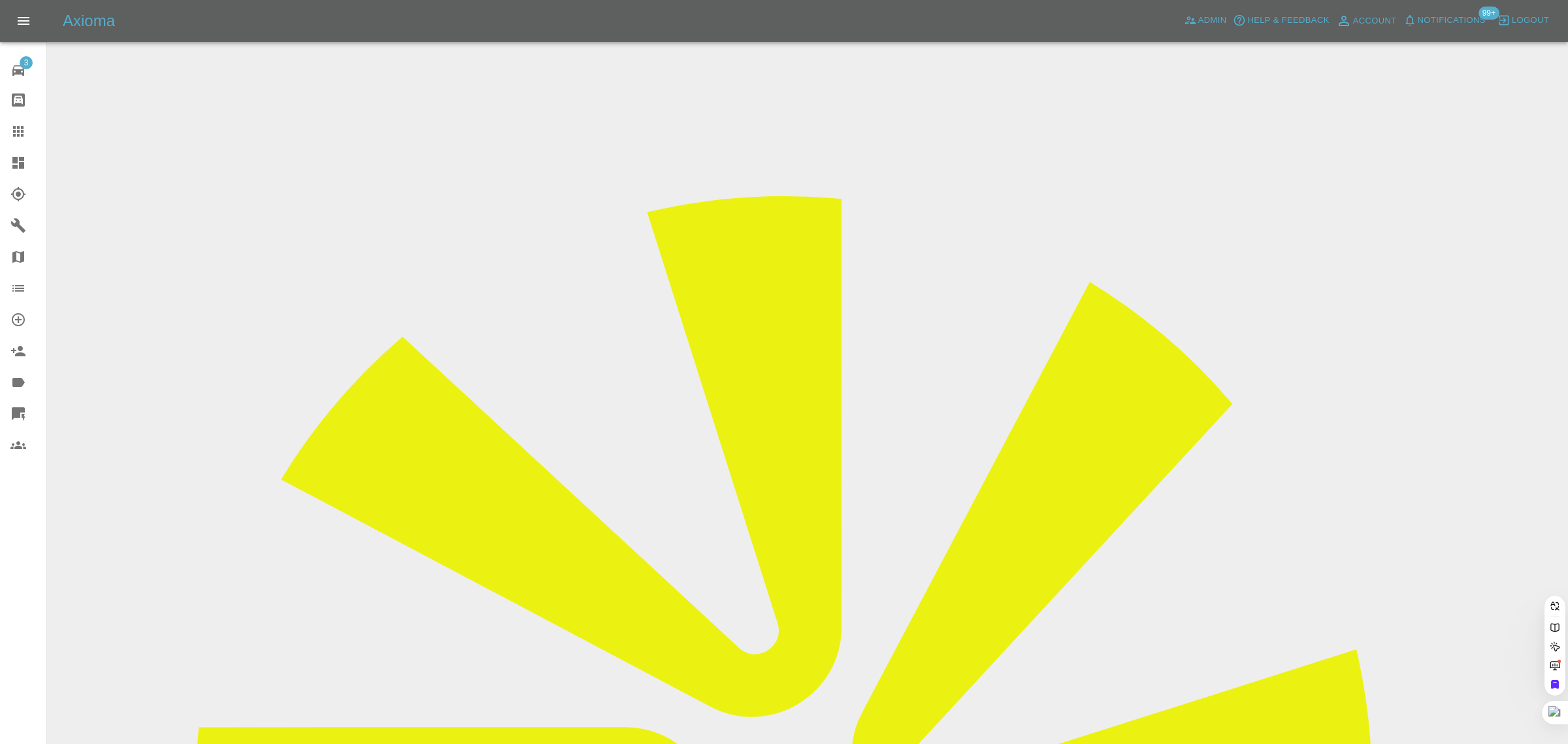
paste input "andypriv@gmail.com"
type input "andypriv@gmail.com"
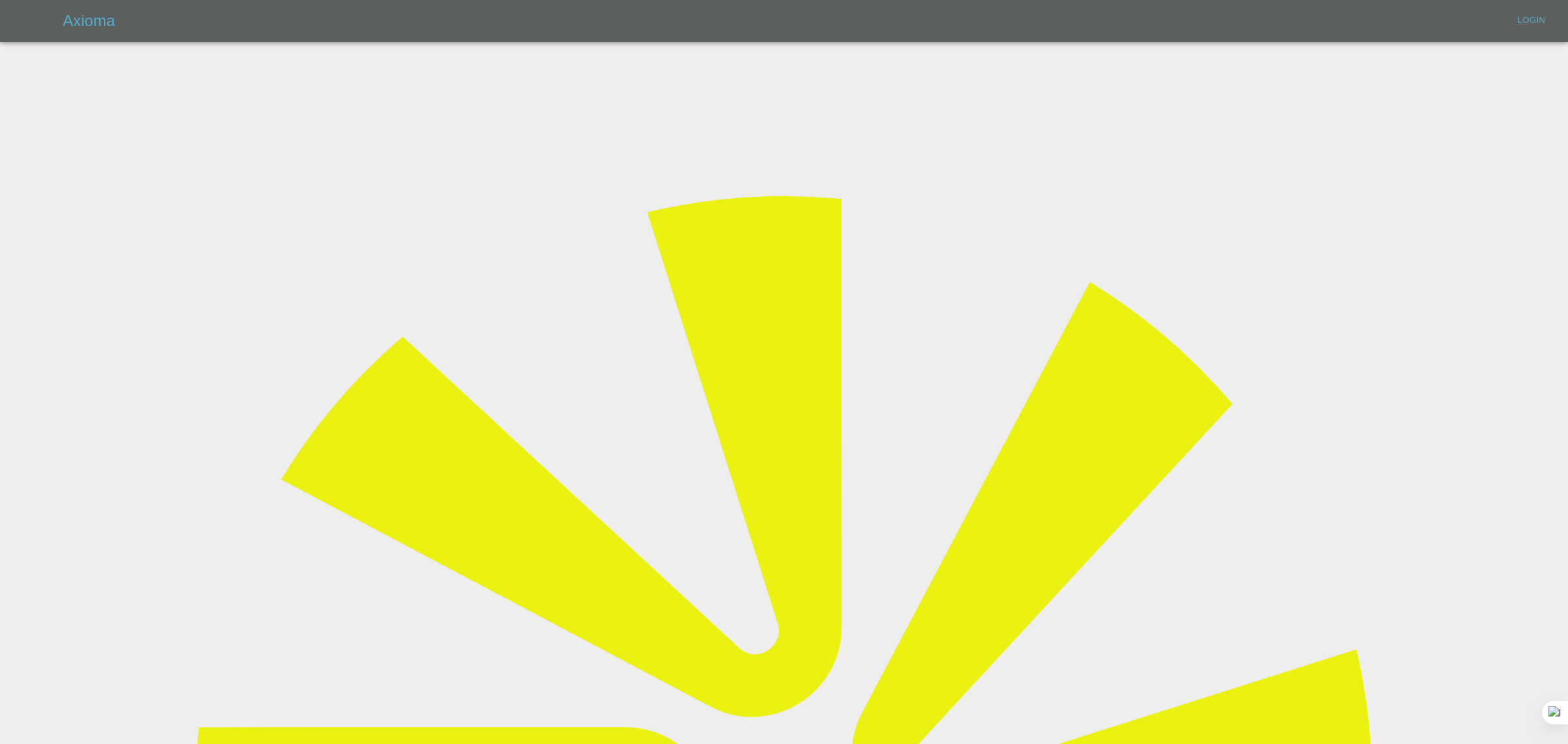
type input "bookkeeping@fifoaccounting.com"
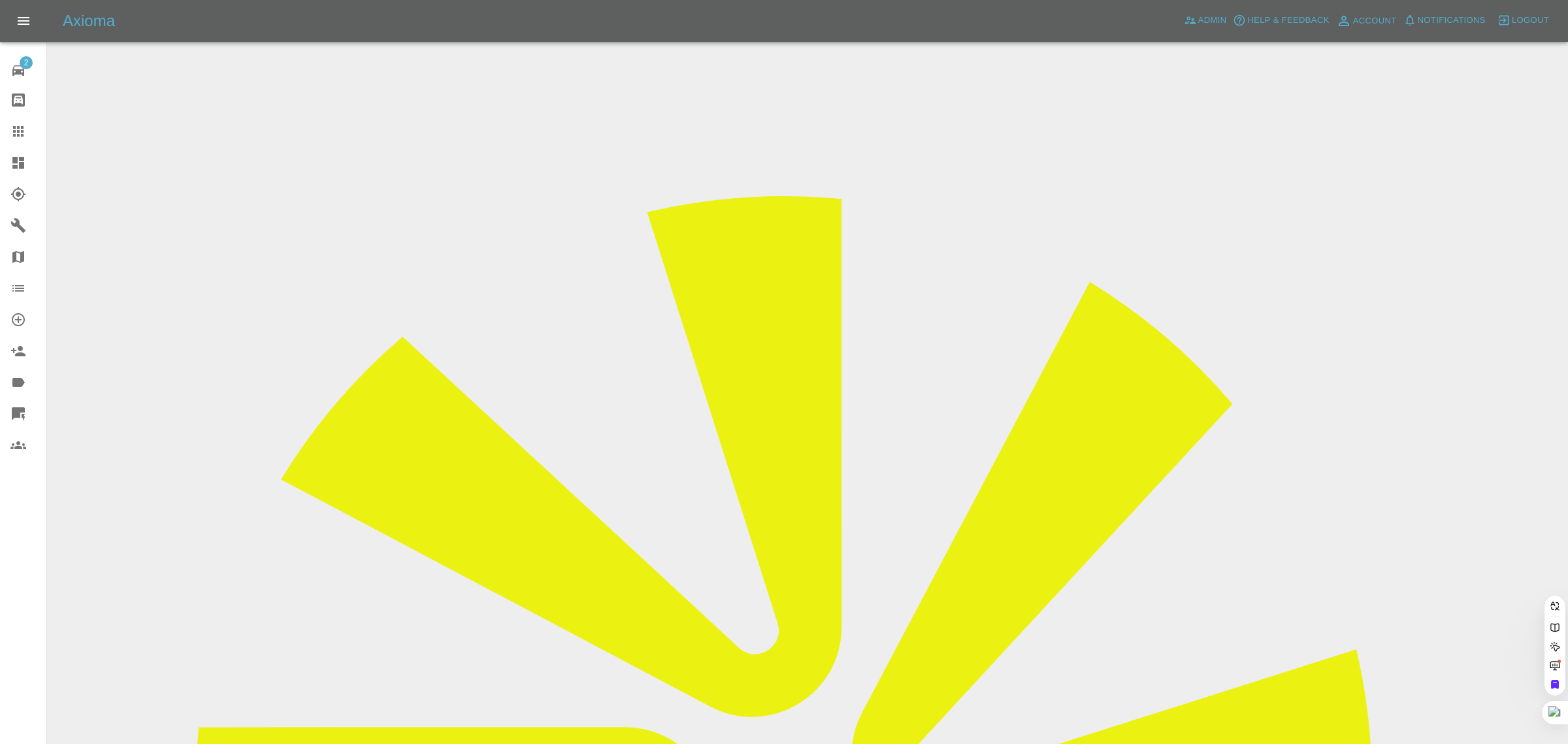
paste input "andypriv@gmail.com"
type input "andypriv@gmail.com"
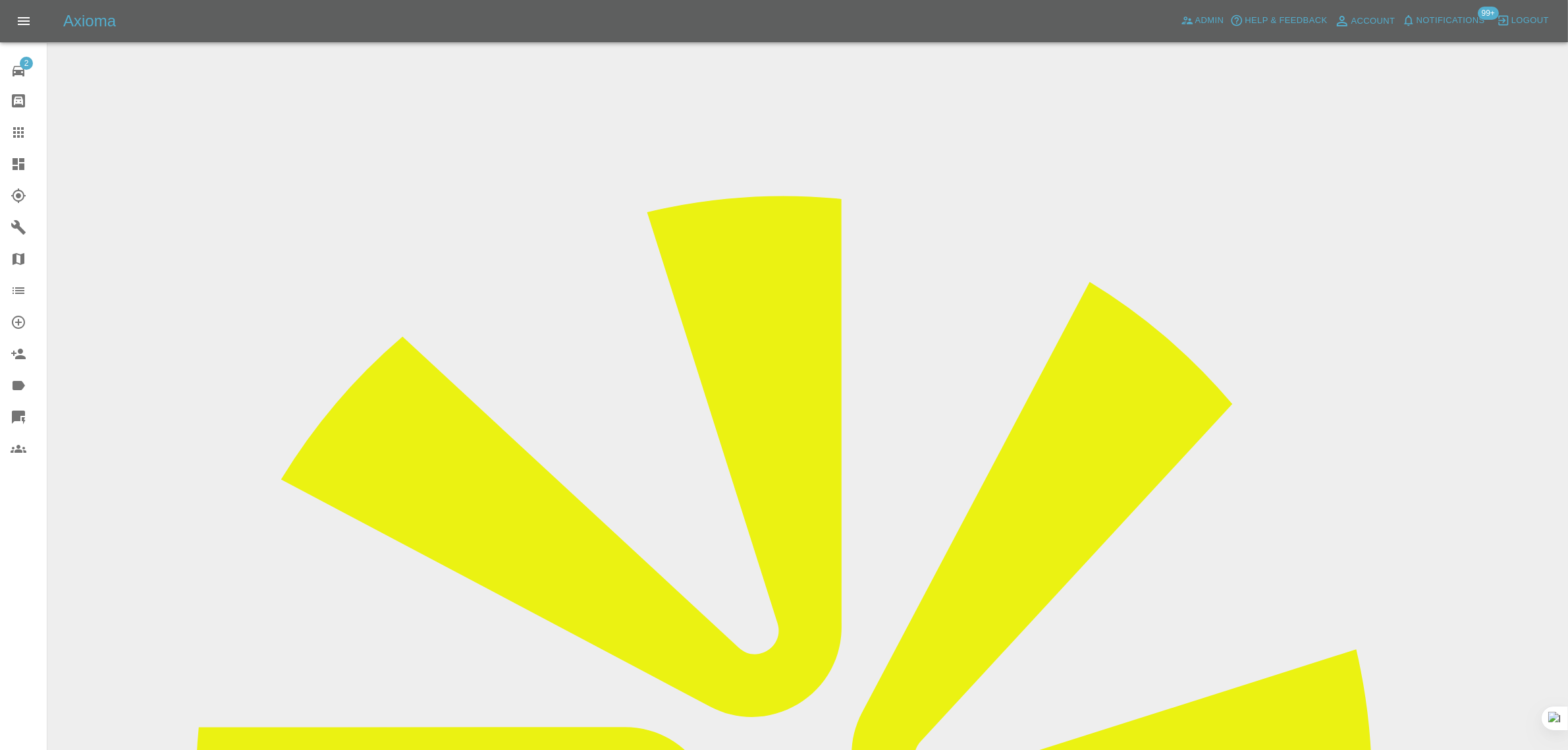
click at [15, 137] on icon at bounding box center [18, 132] width 10 height 10
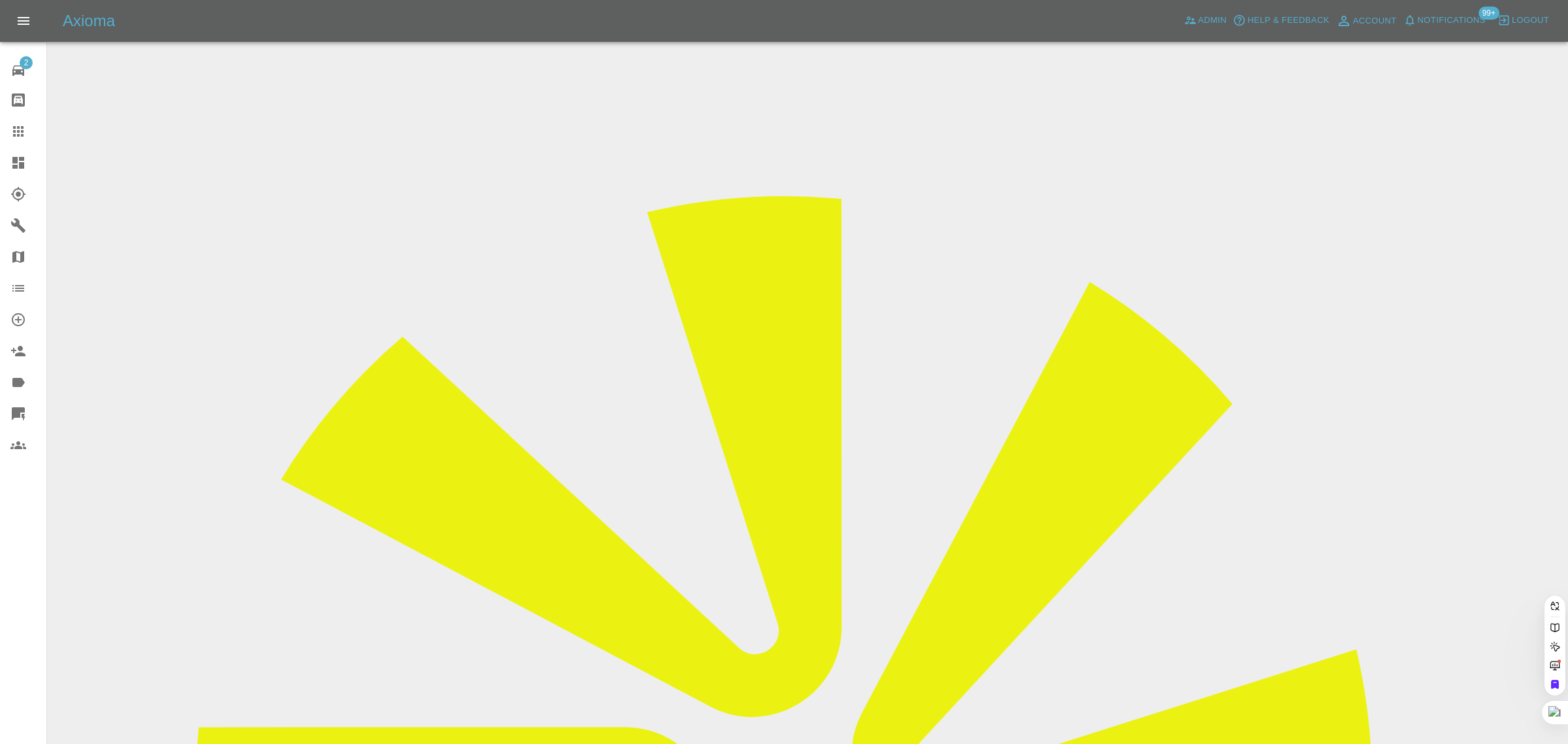
paste input "AN54 JHS"
type input "AN54 JHS"
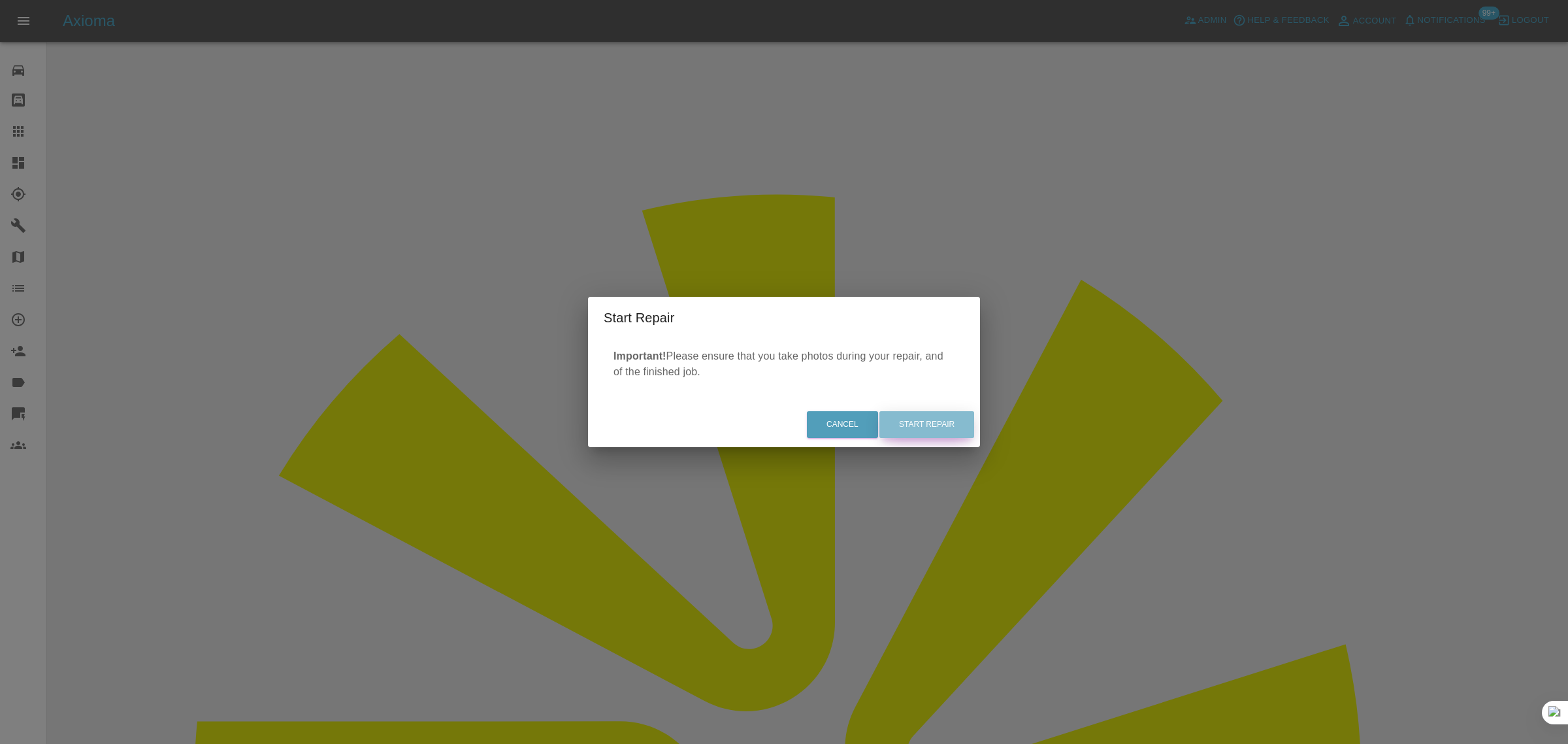
click at [940, 435] on button "Start Repair" at bounding box center [927, 424] width 95 height 27
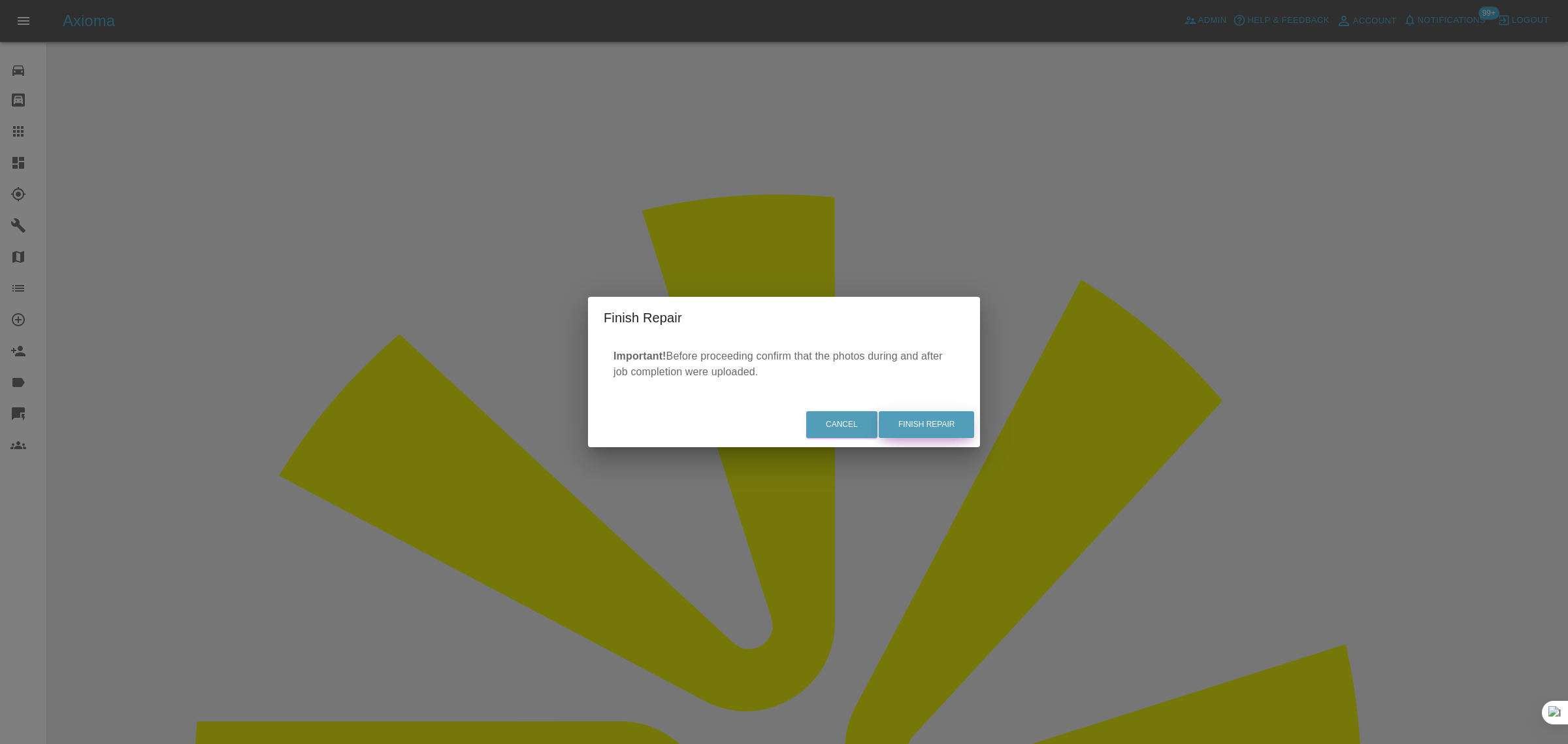
click at [914, 417] on button "Finish Repair" at bounding box center [927, 424] width 96 height 27
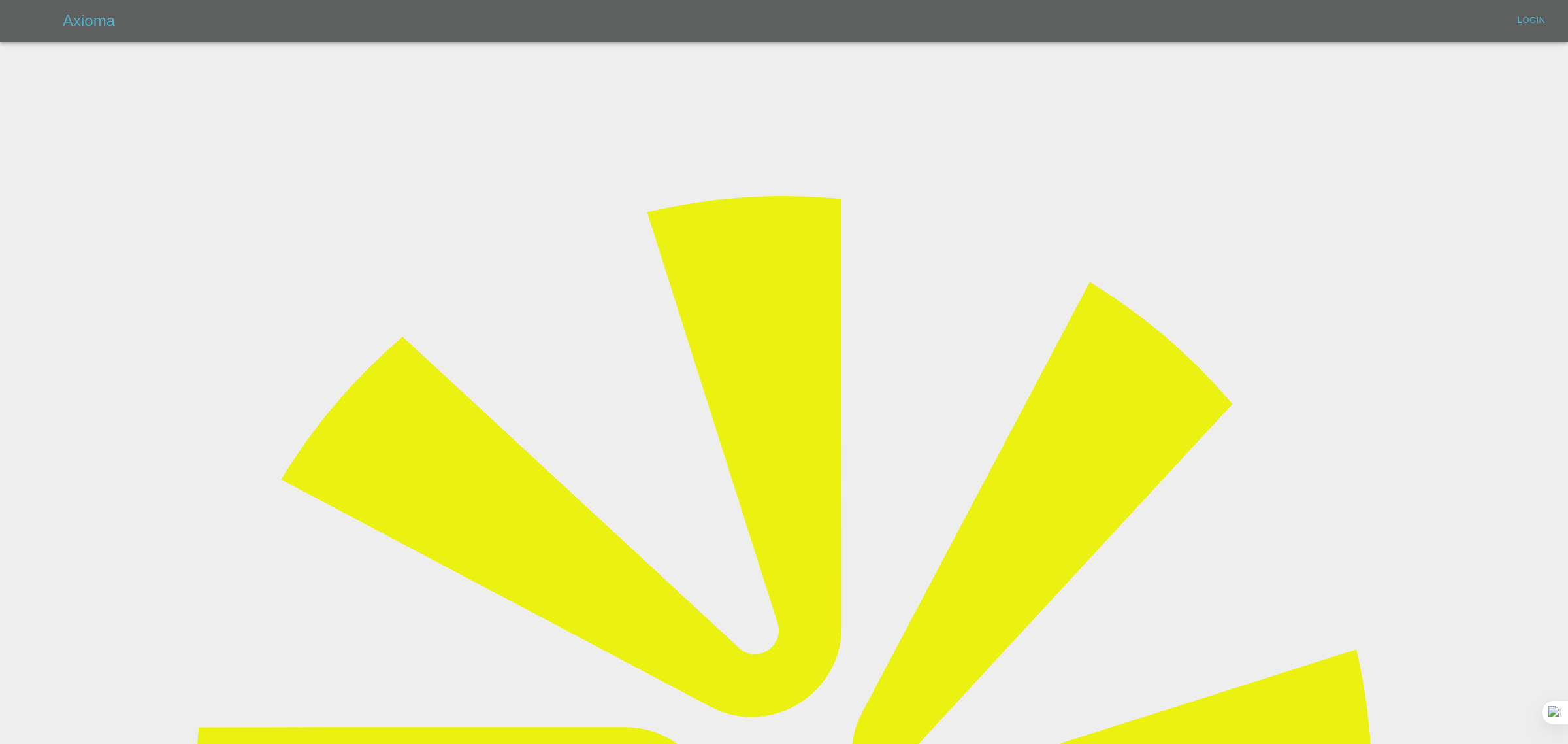
type input "bookkeeping@fifoaccounting.com"
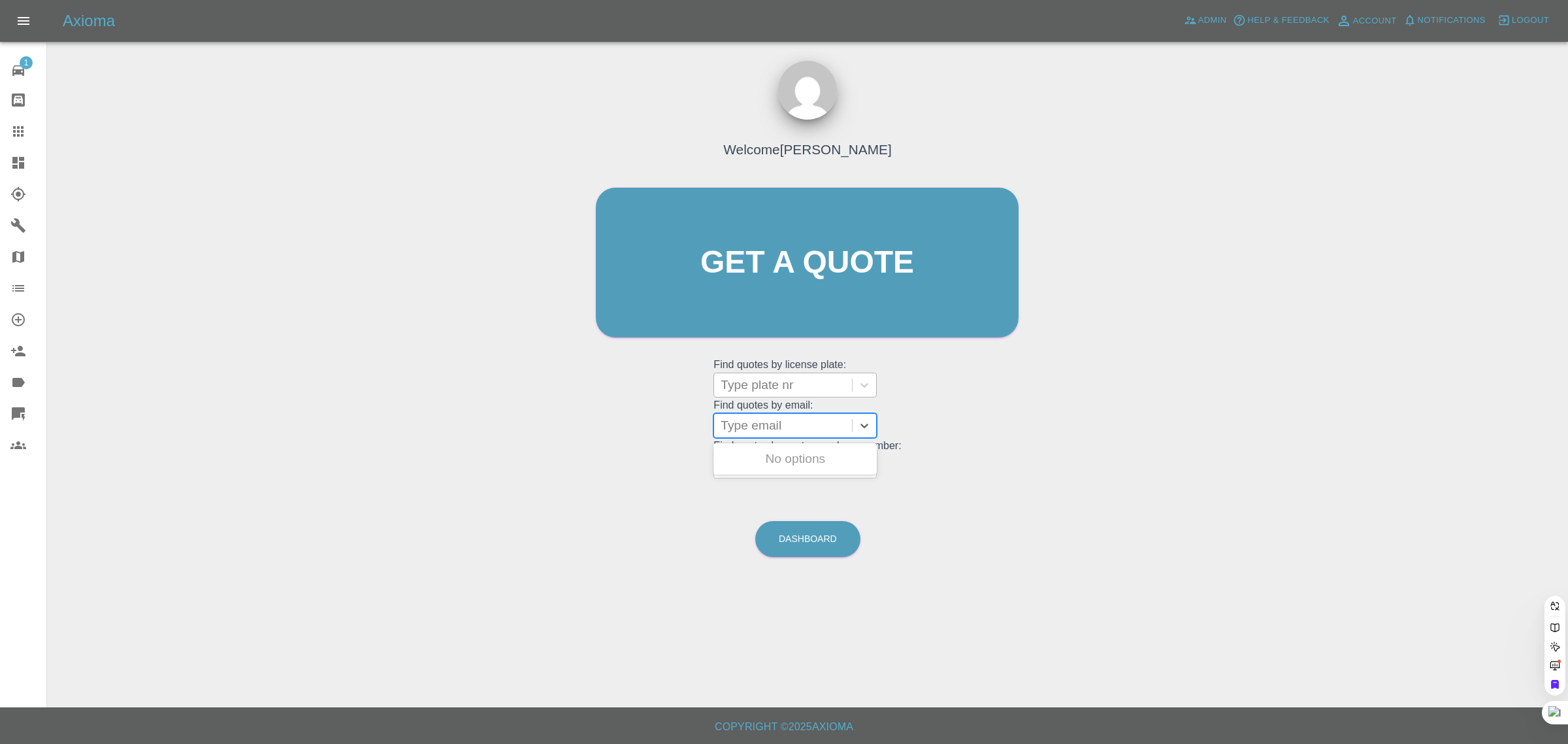
click at [758, 394] on div "Type plate nr" at bounding box center [783, 385] width 138 height 23
paste input "SA15LCW"
type input "SA15LCW"
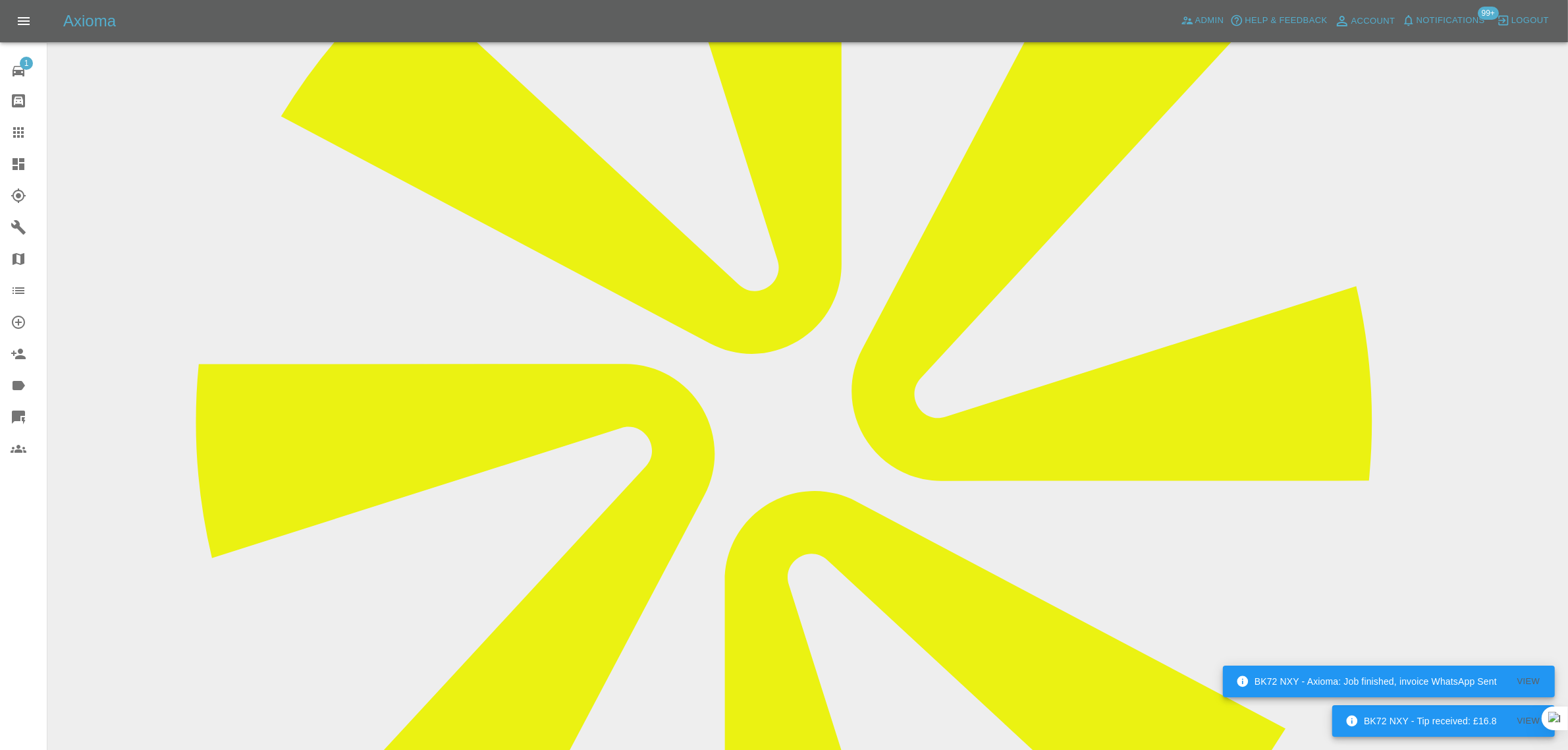
scroll to position [82, 0]
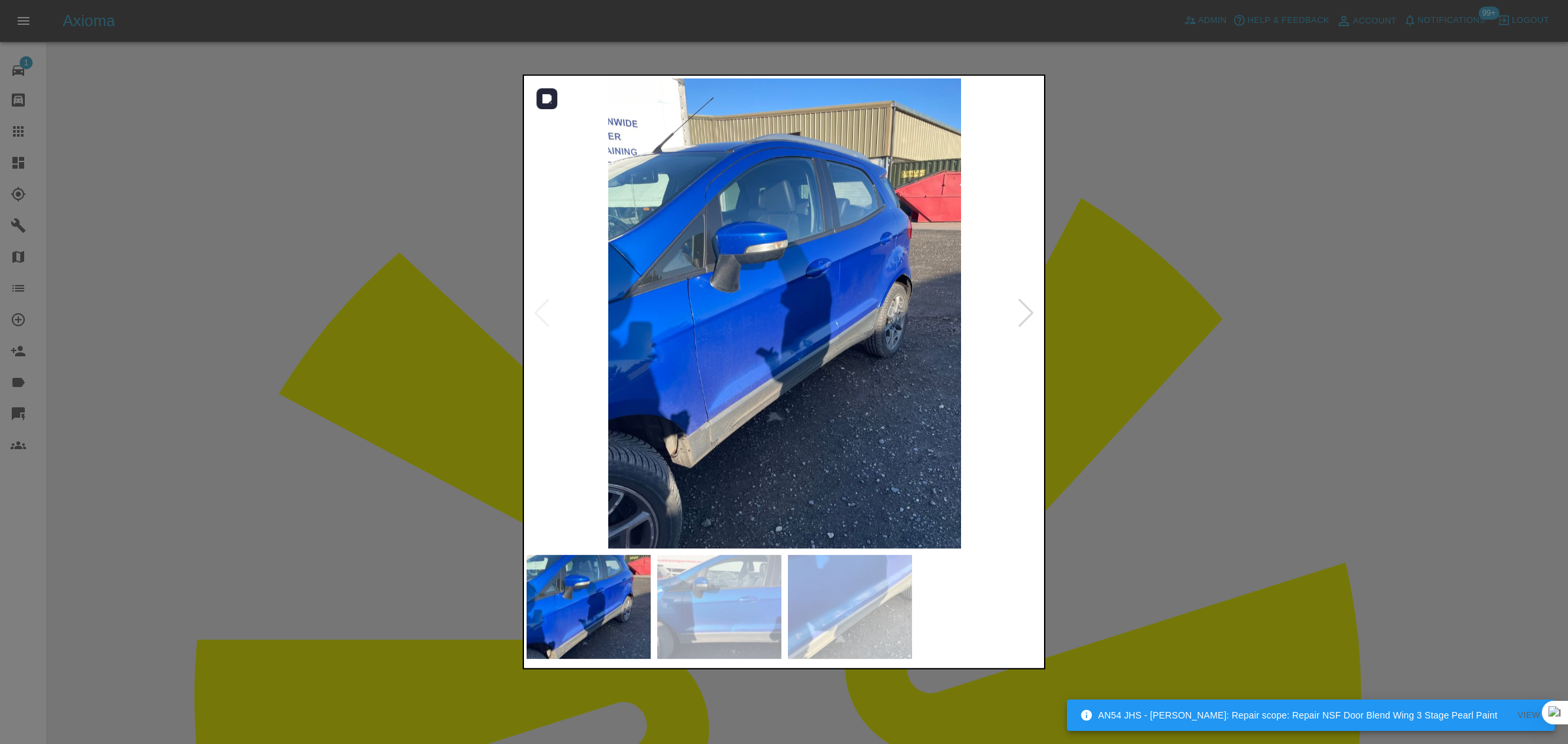
click at [1024, 318] on div at bounding box center [1026, 313] width 18 height 29
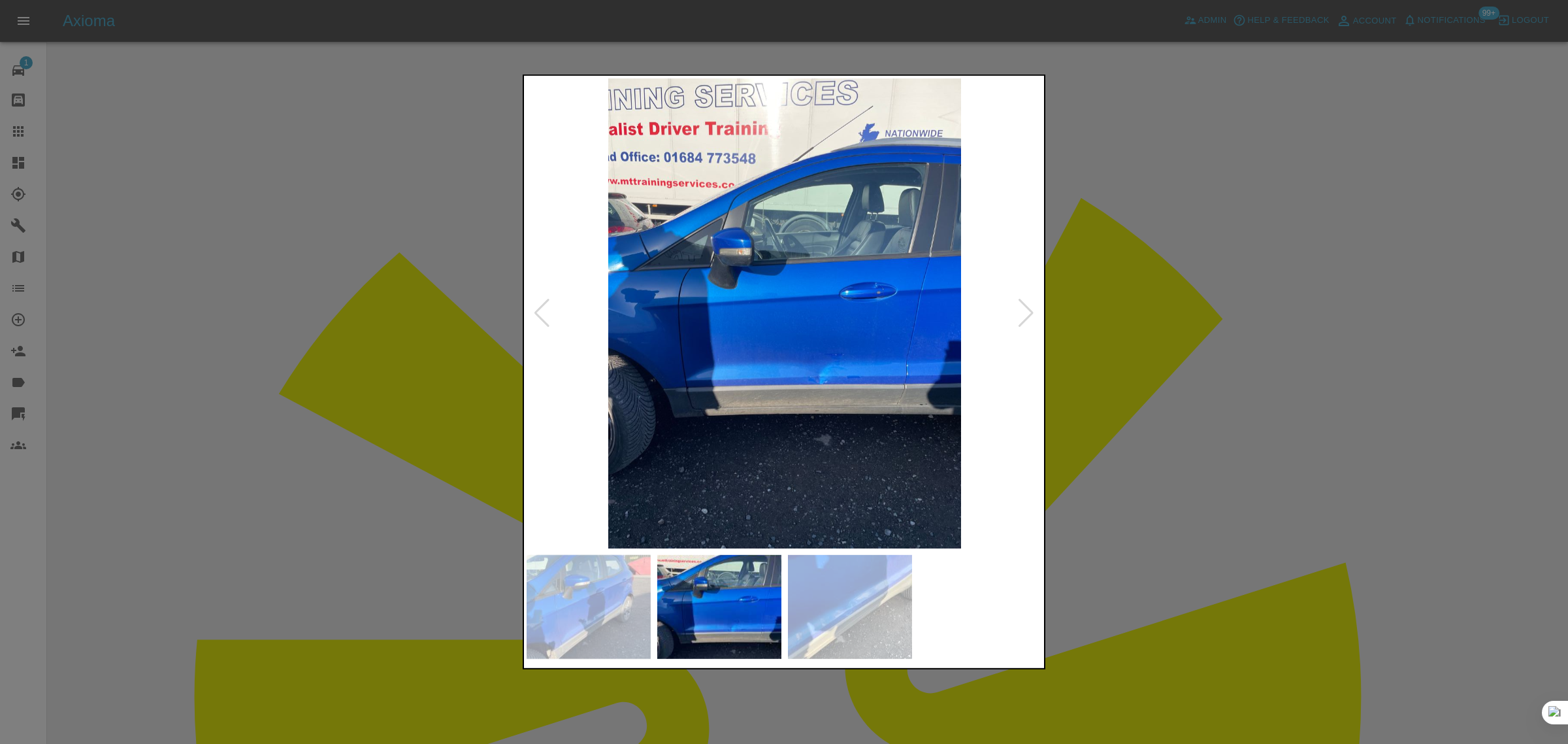
click at [1024, 318] on div at bounding box center [1026, 313] width 18 height 29
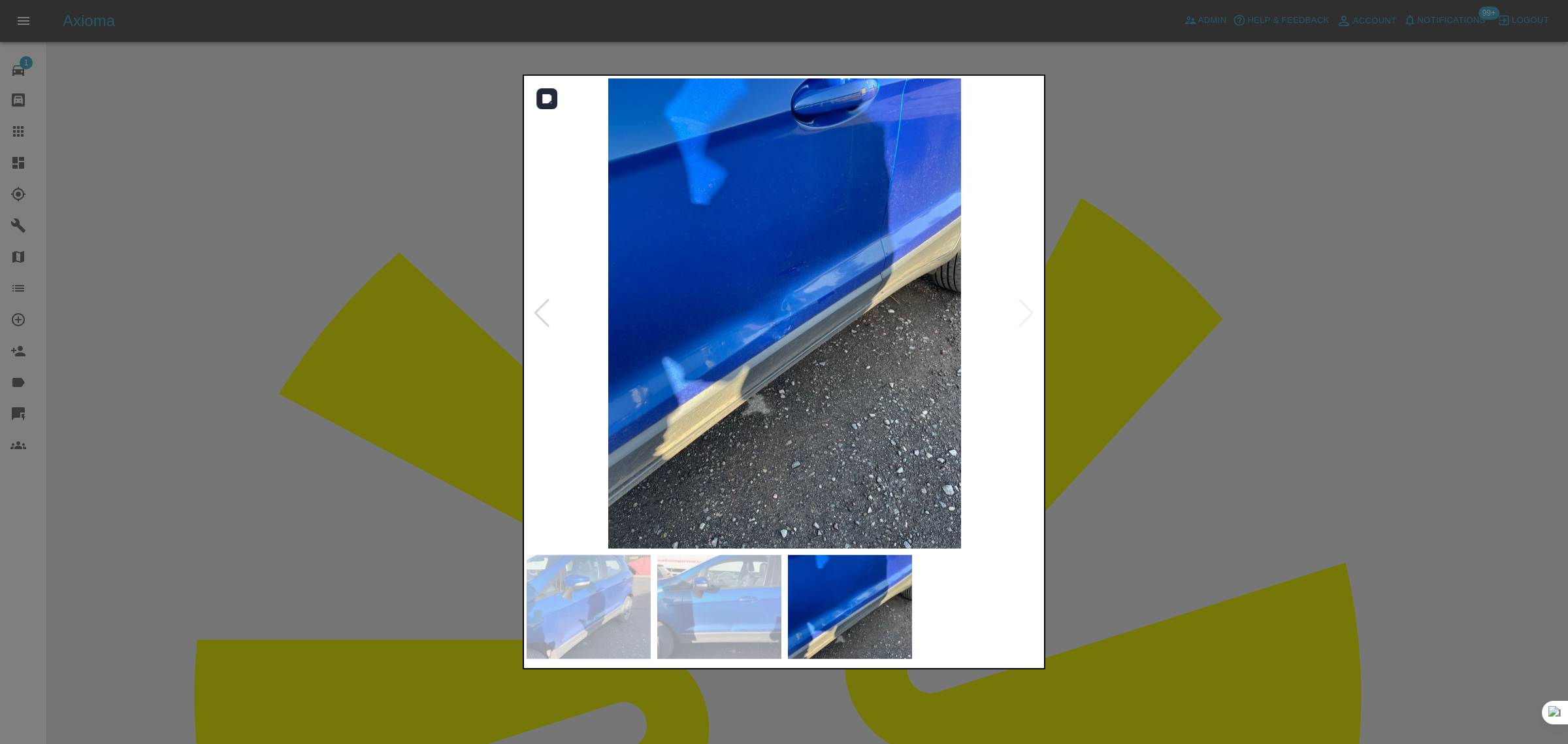
click at [1024, 318] on img at bounding box center [784, 313] width 516 height 470
click at [1171, 355] on div at bounding box center [784, 372] width 1568 height 744
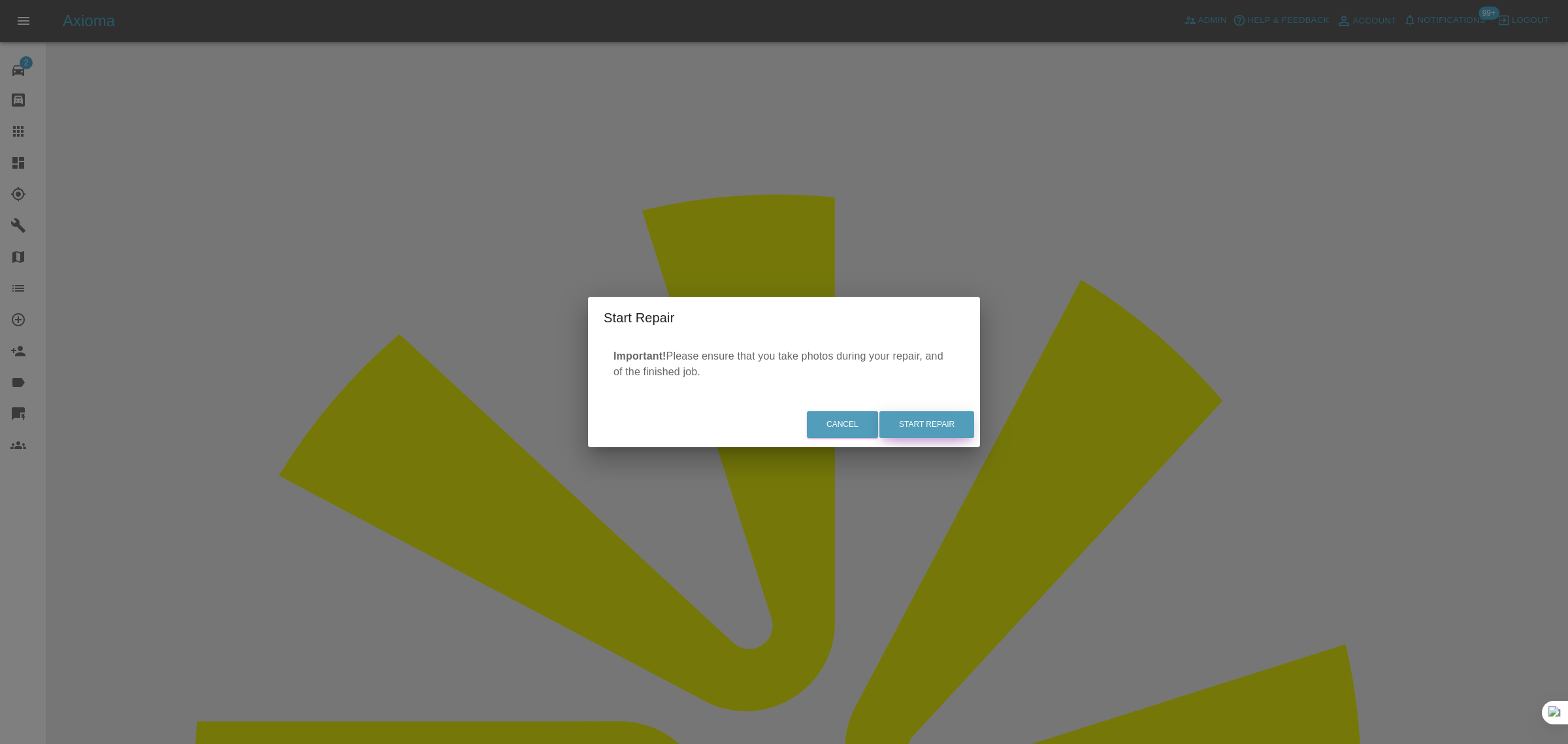
click at [929, 430] on button "Start Repair" at bounding box center [927, 424] width 95 height 27
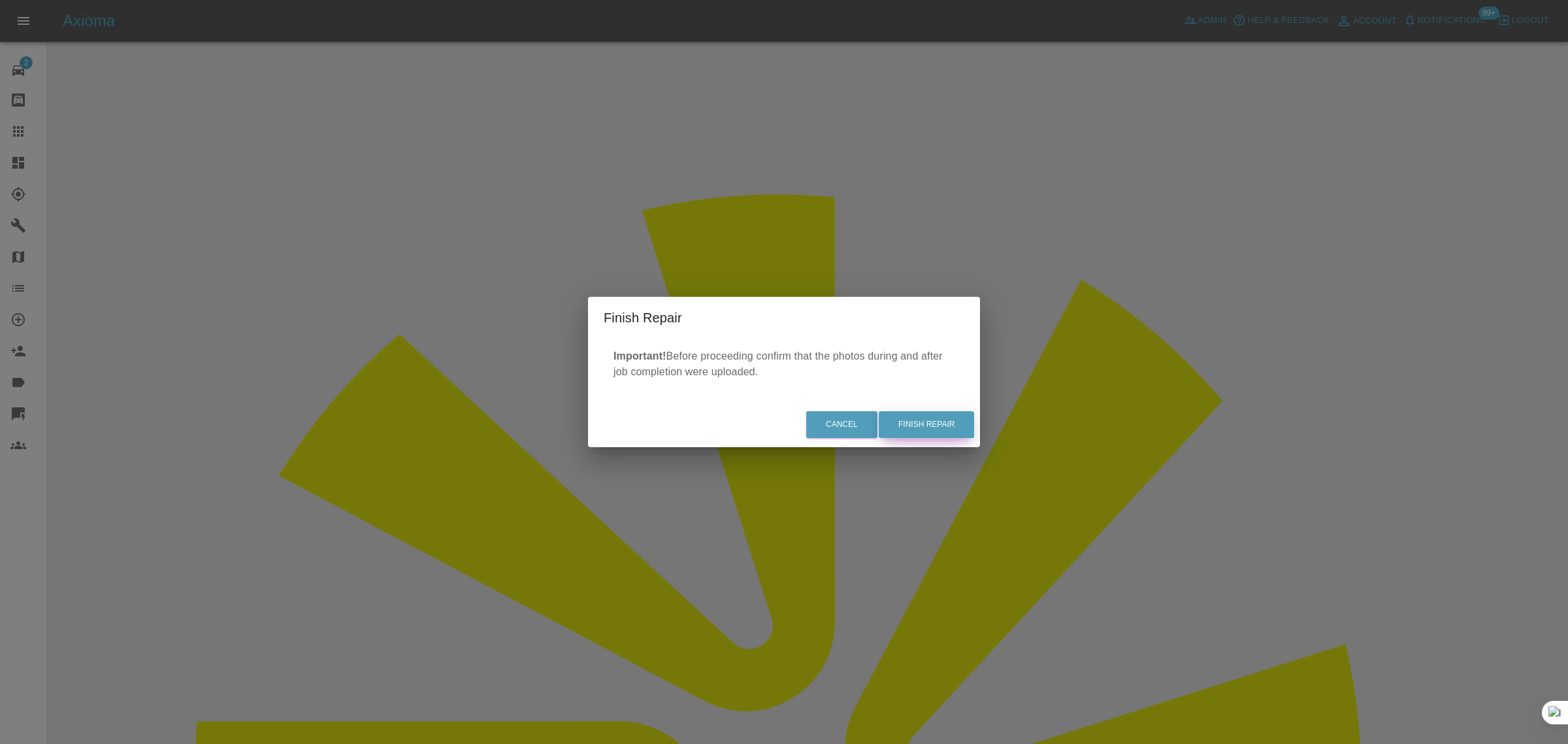
click at [936, 419] on button "Finish Repair" at bounding box center [927, 424] width 96 height 27
